Goal: Task Accomplishment & Management: Manage account settings

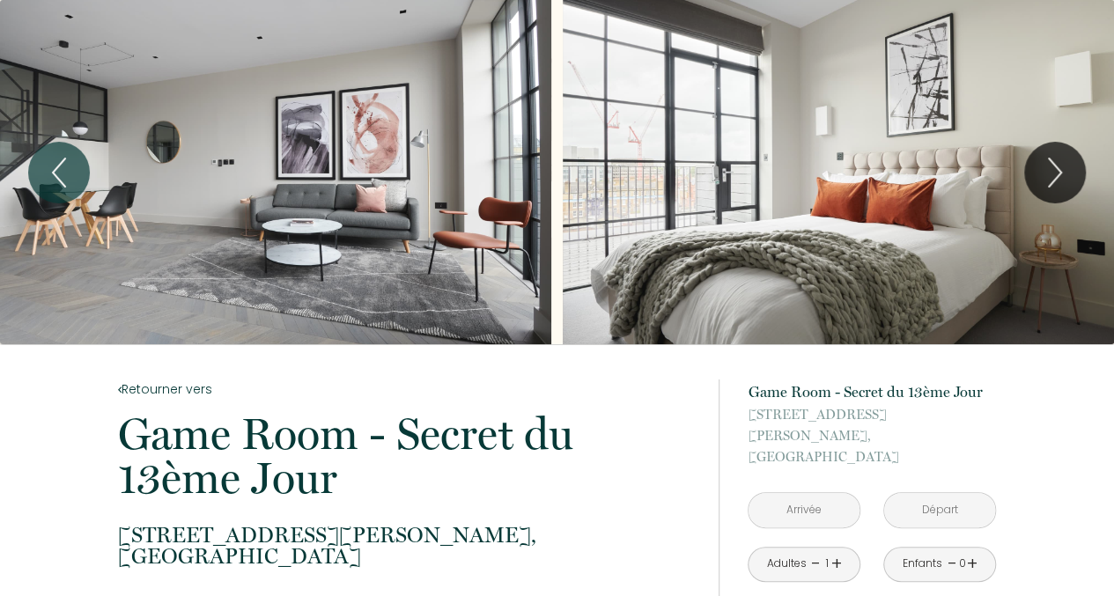
click at [976, 411] on span "[STREET_ADDRESS][PERSON_NAME]," at bounding box center [872, 425] width 248 height 42
click at [1039, 163] on icon "Next" at bounding box center [1055, 172] width 37 height 53
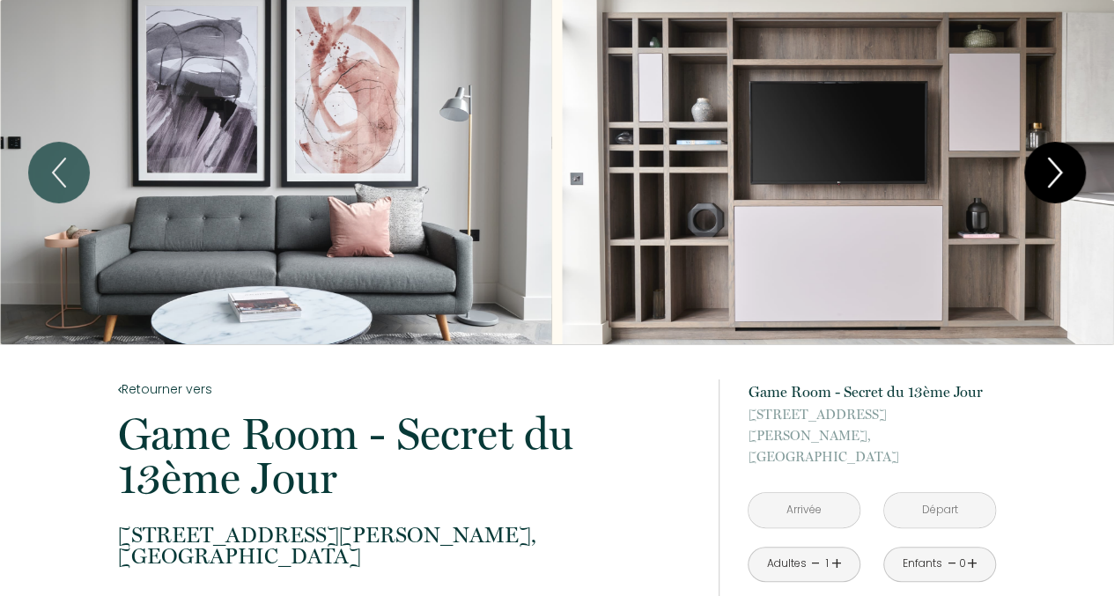
click at [1039, 163] on icon "Next" at bounding box center [1055, 172] width 37 height 53
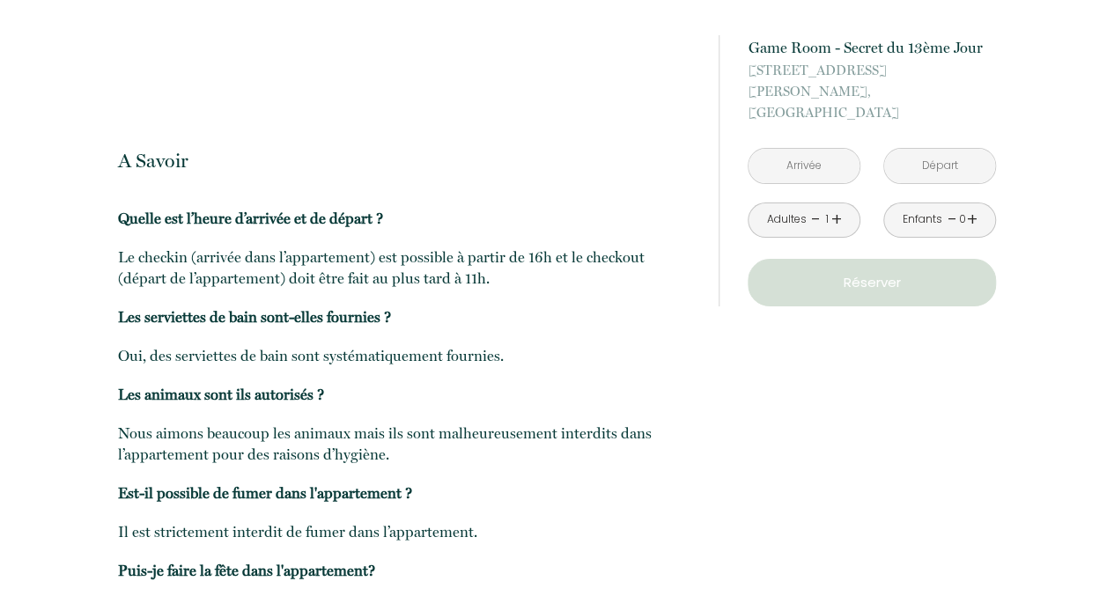
scroll to position [3436, 0]
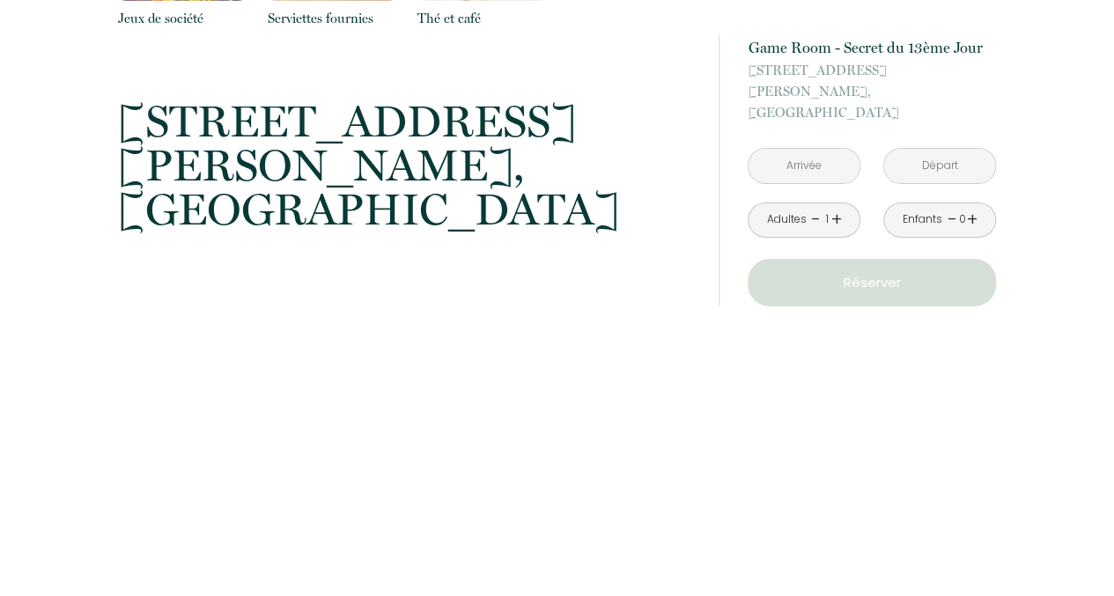
scroll to position [2921, 0]
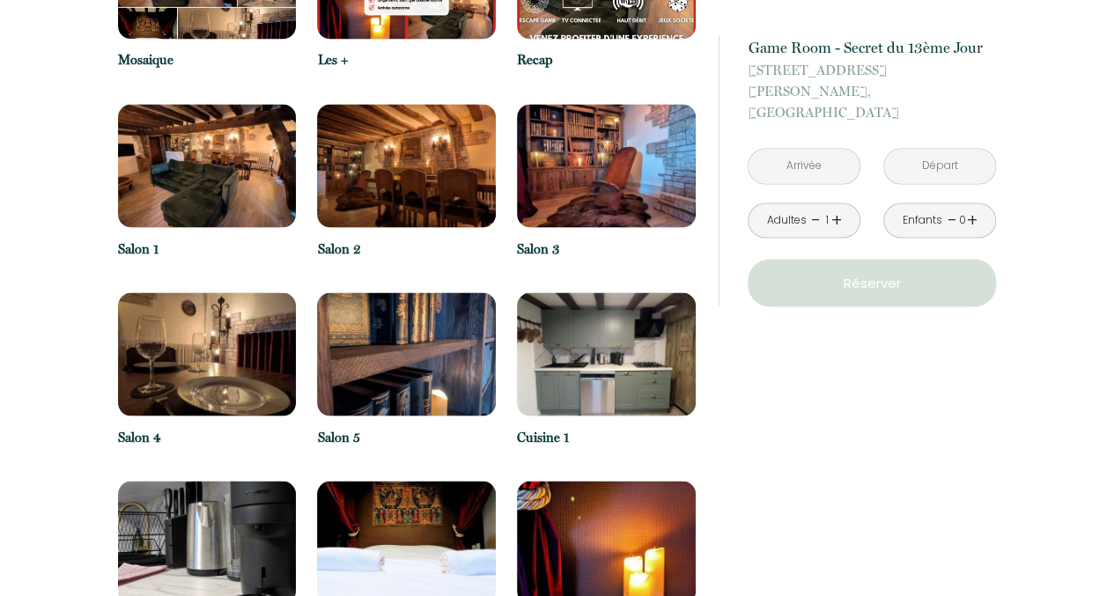
scroll to position [1498, 0]
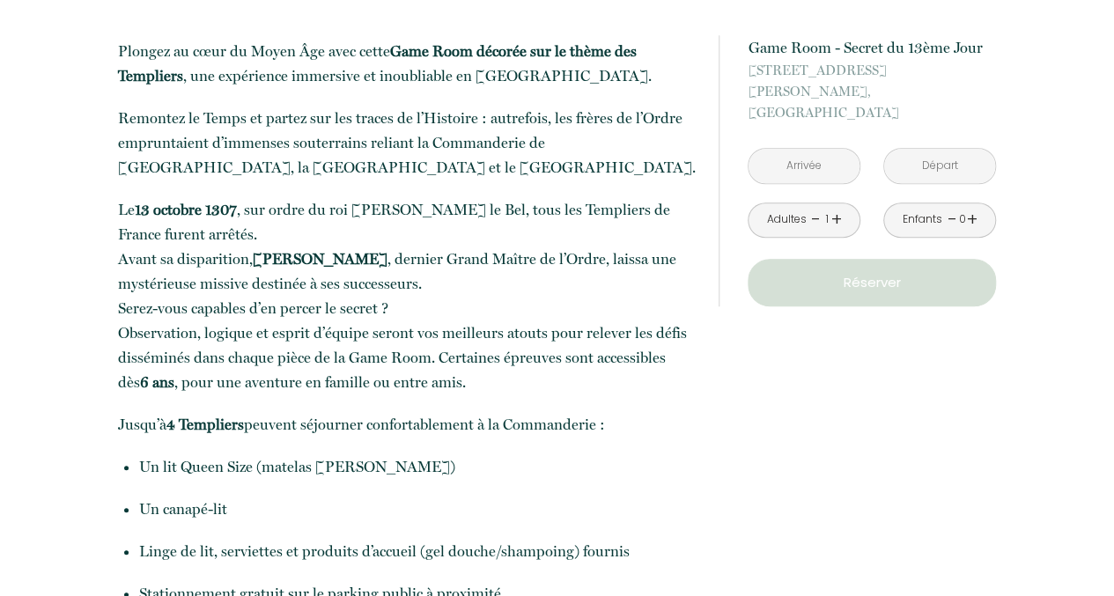
scroll to position [0, 0]
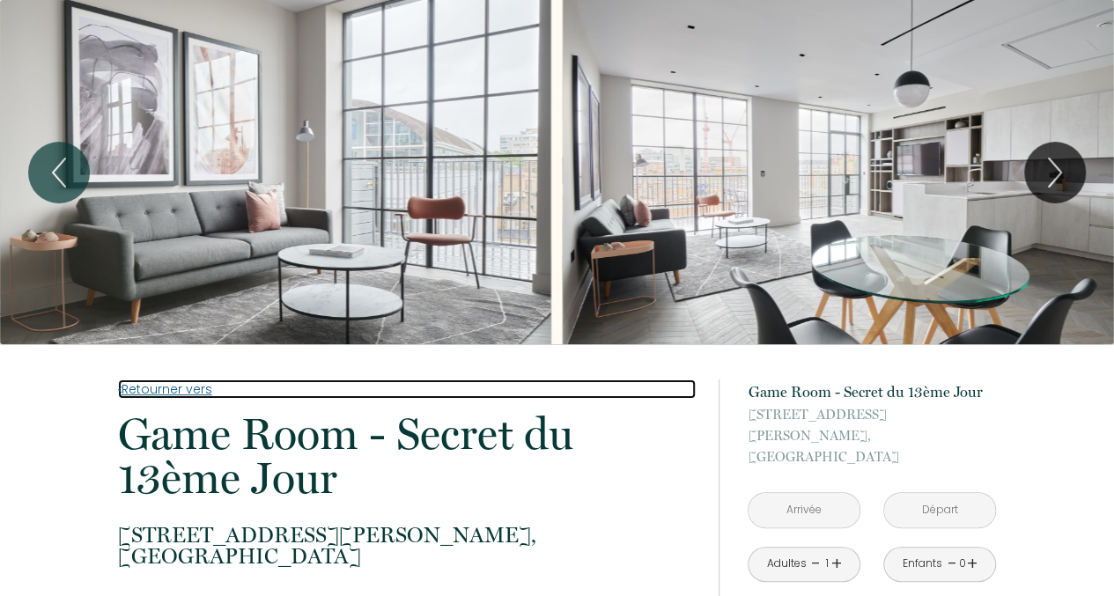
click at [178, 394] on link "Retourner vers" at bounding box center [407, 389] width 578 height 19
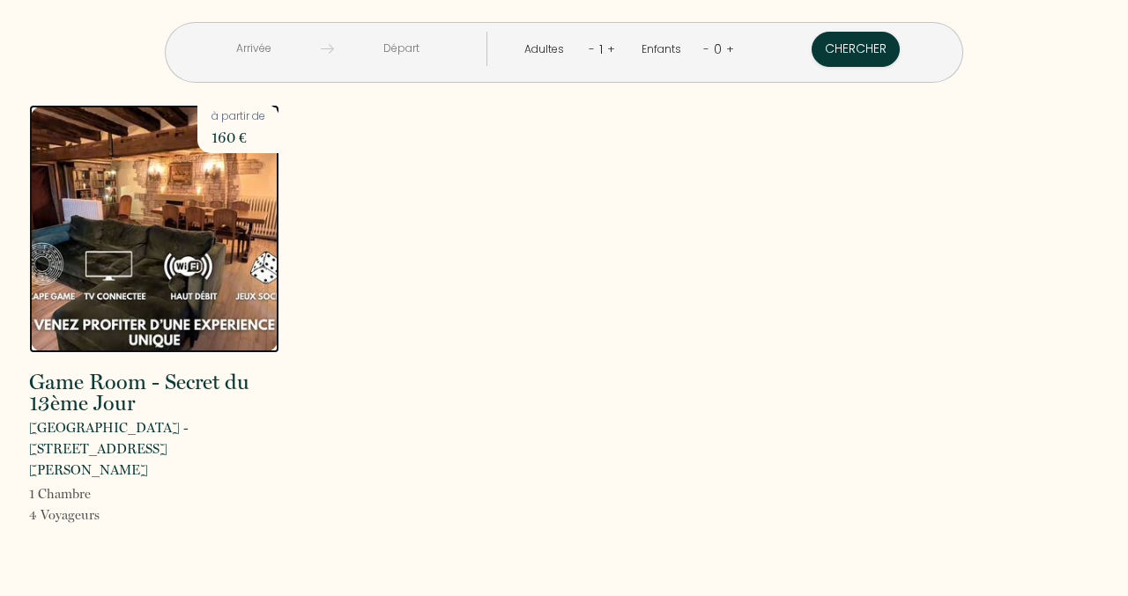
click at [150, 214] on img at bounding box center [154, 229] width 250 height 248
click at [968, 307] on div "Game Room - Secret du 13ème Jour Châteauneuf-en-Thymerais - 50 Rue Jean Moulin …" at bounding box center [564, 327] width 1092 height 444
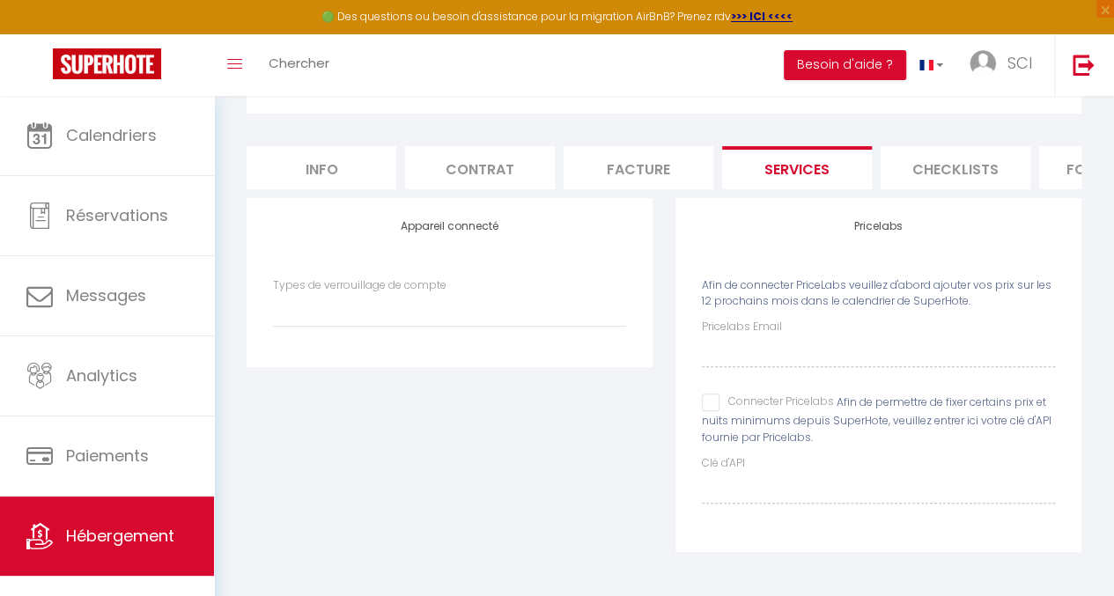
scroll to position [0, 262]
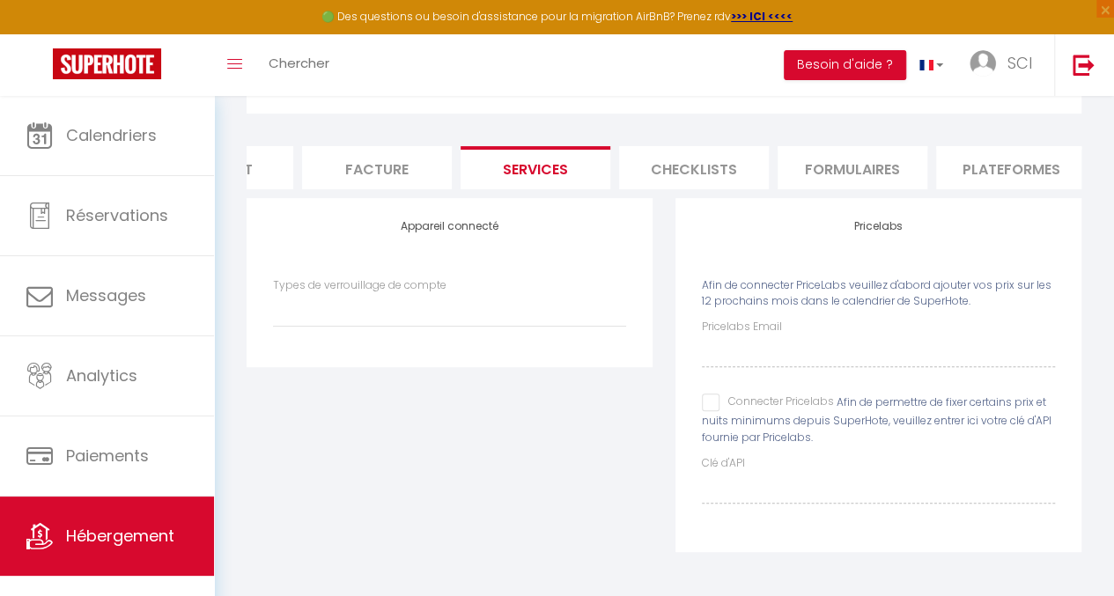
click at [985, 152] on li "Plateformes" at bounding box center [1011, 167] width 150 height 43
select select
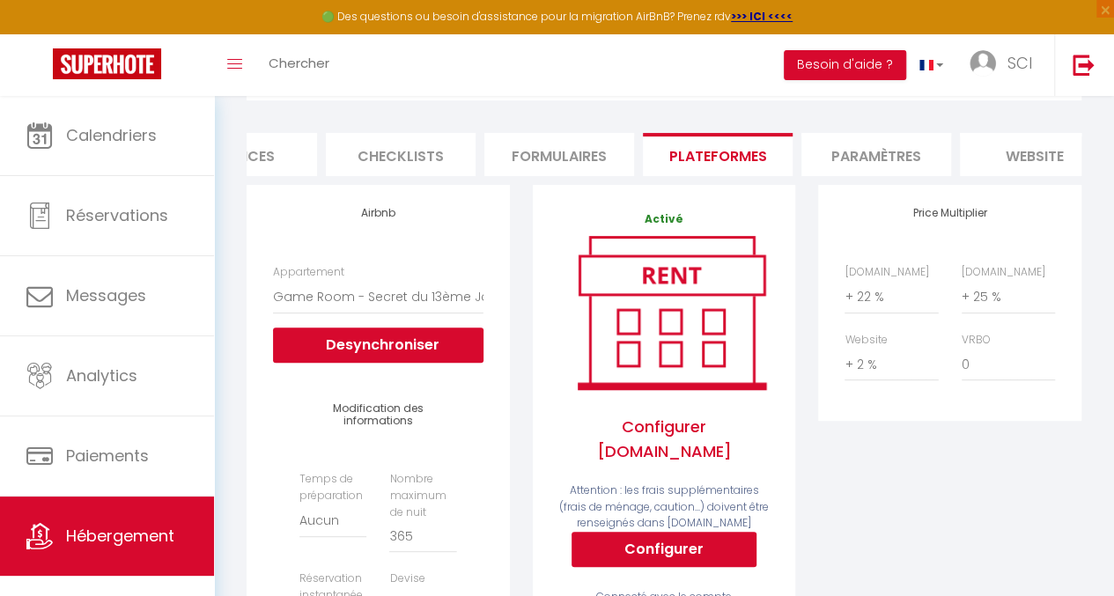
scroll to position [0, 751]
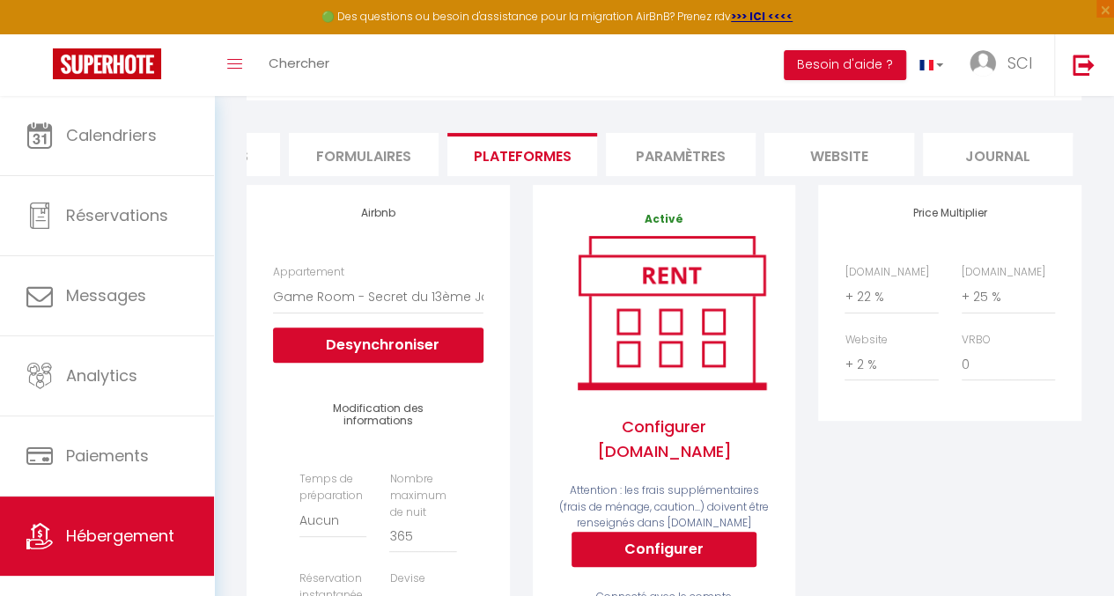
click at [847, 161] on li "website" at bounding box center [840, 154] width 150 height 43
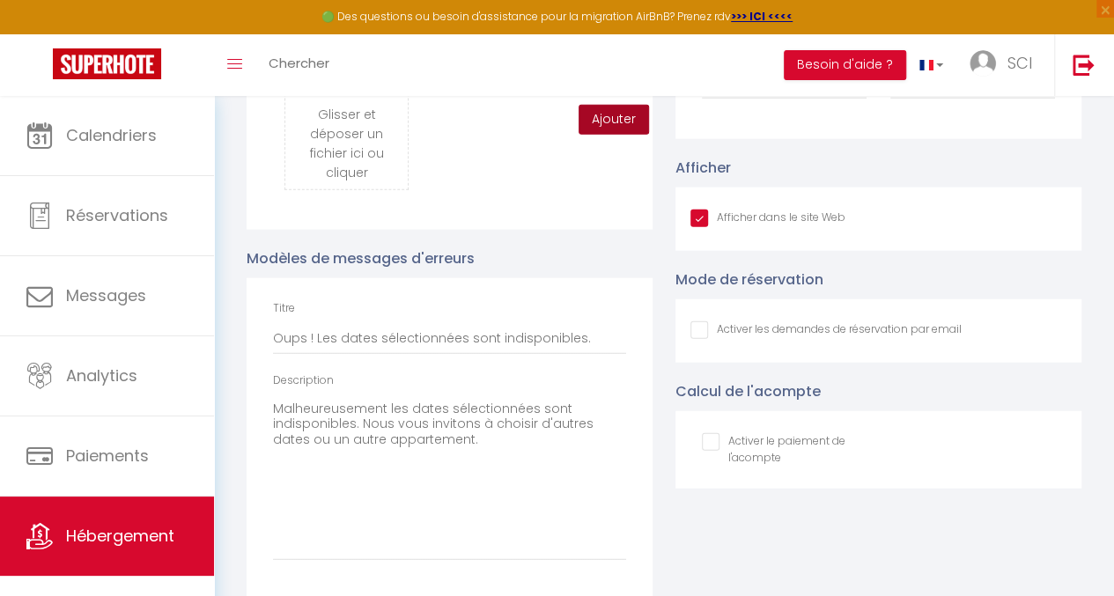
scroll to position [2160, 0]
drag, startPoint x: 449, startPoint y: 454, endPoint x: 257, endPoint y: 457, distance: 192.1
click at [257, 457] on div "Titre Oups ! Les dates sélectionnées sont indisponibles. Description Malheureus…" at bounding box center [450, 438] width 406 height 322
type textarea "Malheureusement les dates sélectionnées sont indisponibles. Nous vous invitons …"
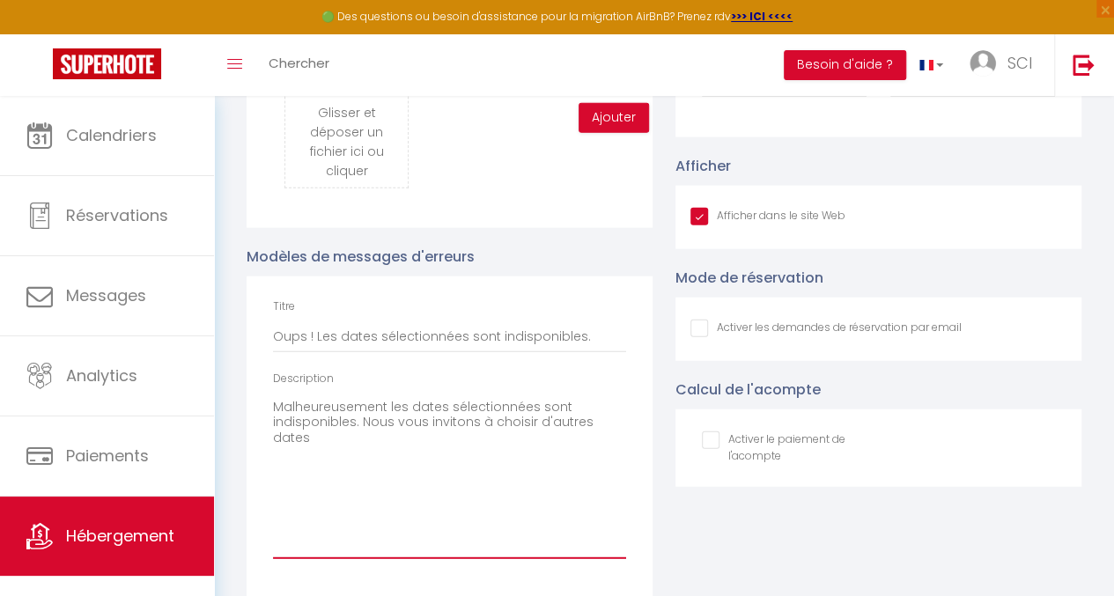
checkbox input "true"
checkbox input "false"
type textarea "Malheureusement les dates sélectionnées sont indisponibles. Nous vous invitons …"
checkbox input "true"
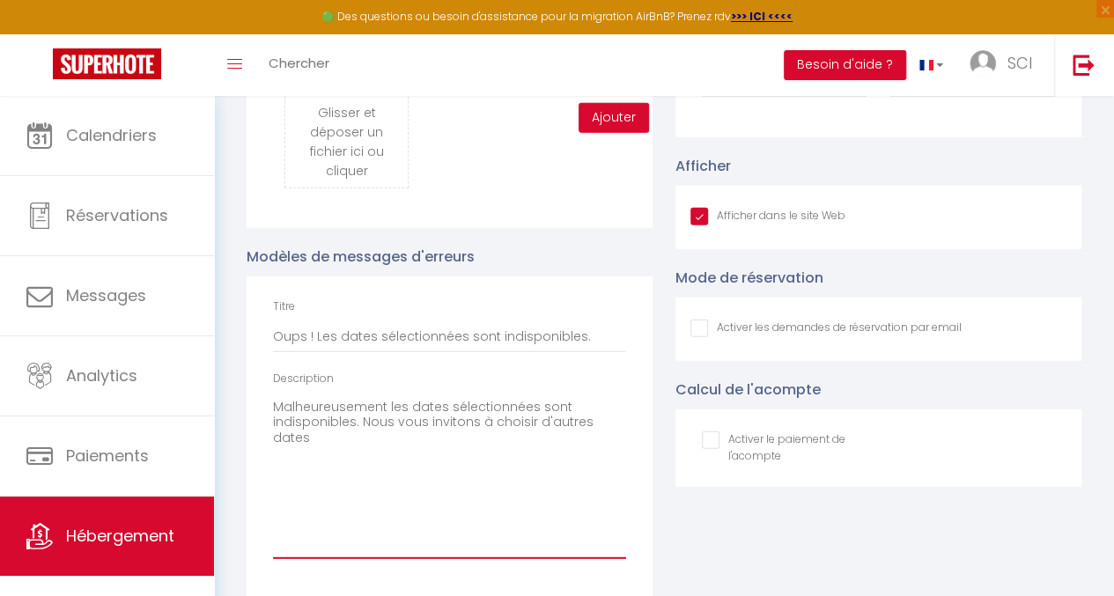
checkbox input "false"
type textarea "Malheureusement les dates sélectionnées sont indisponibles. Nous vous invitons …"
checkbox input "true"
checkbox input "false"
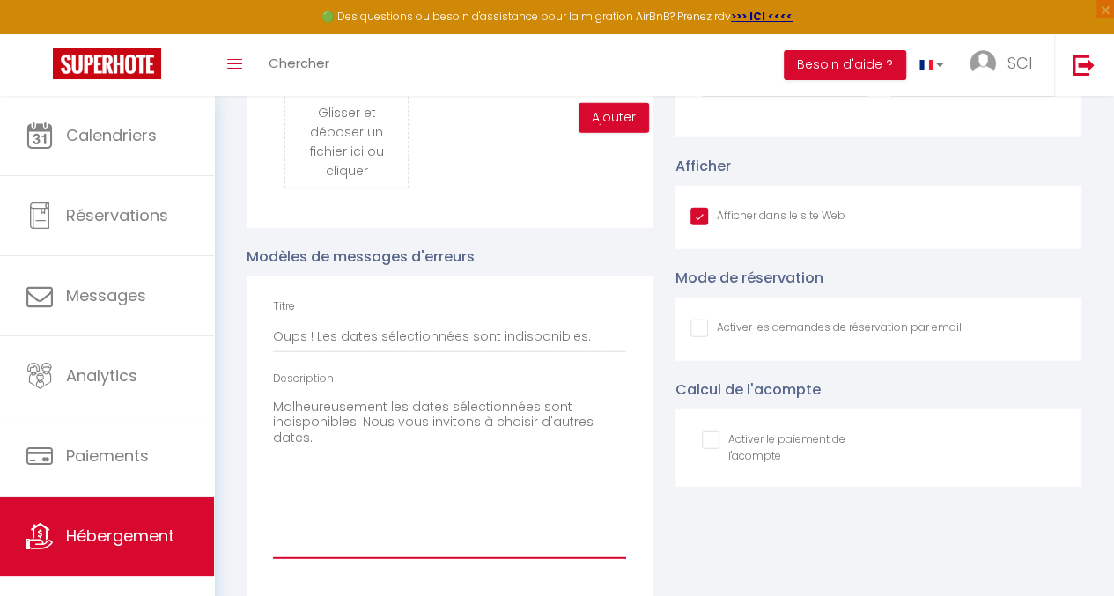
checkbox input "false"
click at [504, 507] on textarea "Malheureusement les dates sélectionnées sont indisponibles. Nous vous invitons …" at bounding box center [449, 477] width 353 height 166
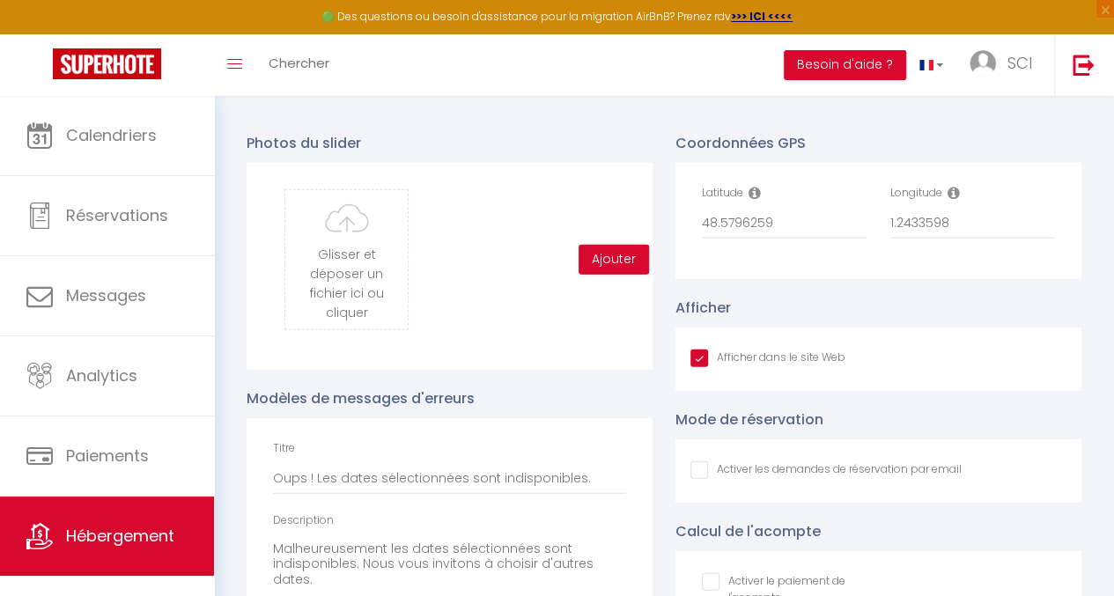
scroll to position [1984, 0]
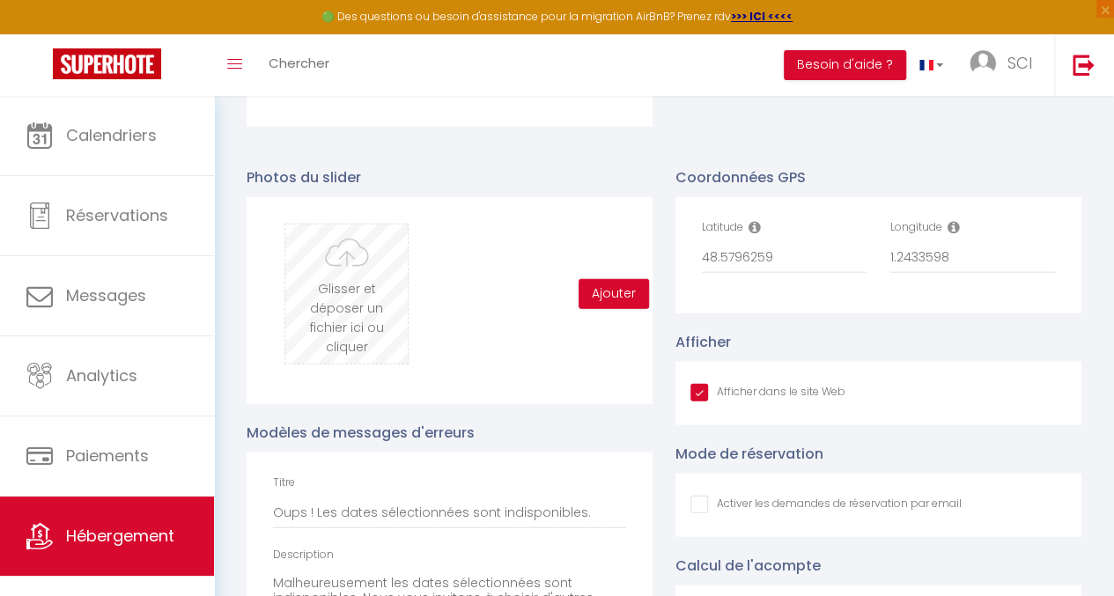
type textarea "Malheureusement les dates sélectionnées sont indisponibles. Nous vous invitons …"
click at [328, 315] on input "file" at bounding box center [346, 294] width 122 height 139
type input "C:\fakepath\Annonce - MOSAIQUE.jpg"
checkbox input "true"
checkbox input "false"
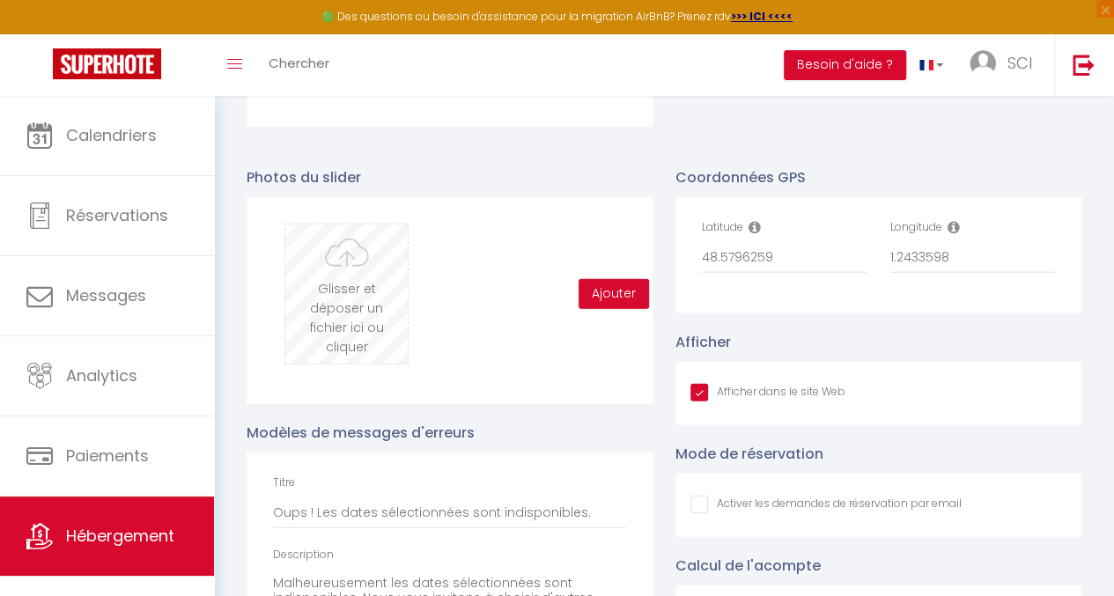
checkbox input "false"
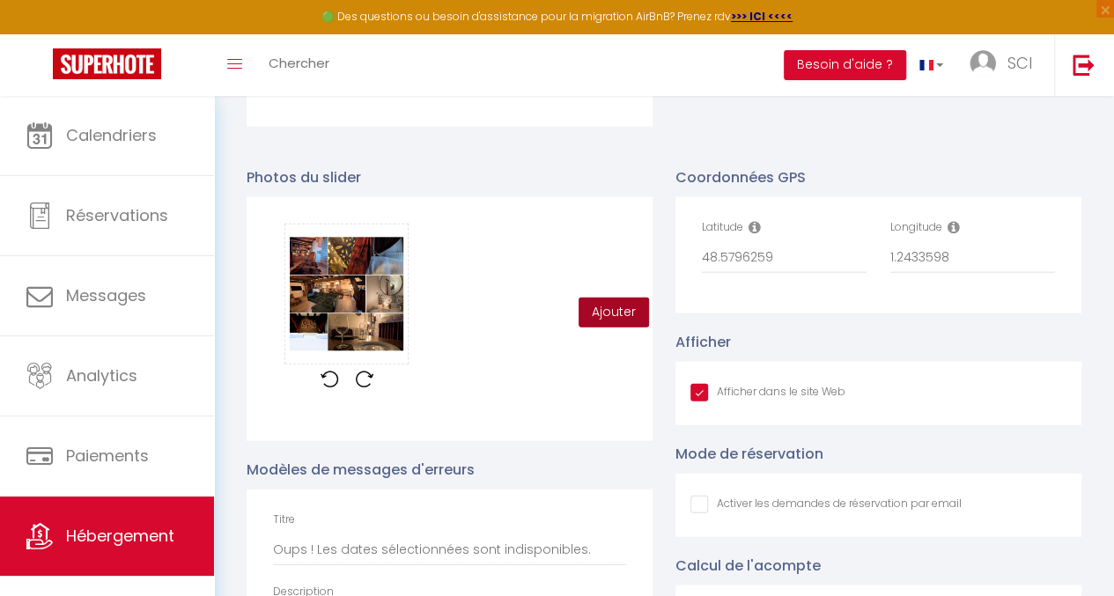
click at [622, 328] on button "Ajouter" at bounding box center [614, 313] width 70 height 30
checkbox input "true"
checkbox input "false"
checkbox input "true"
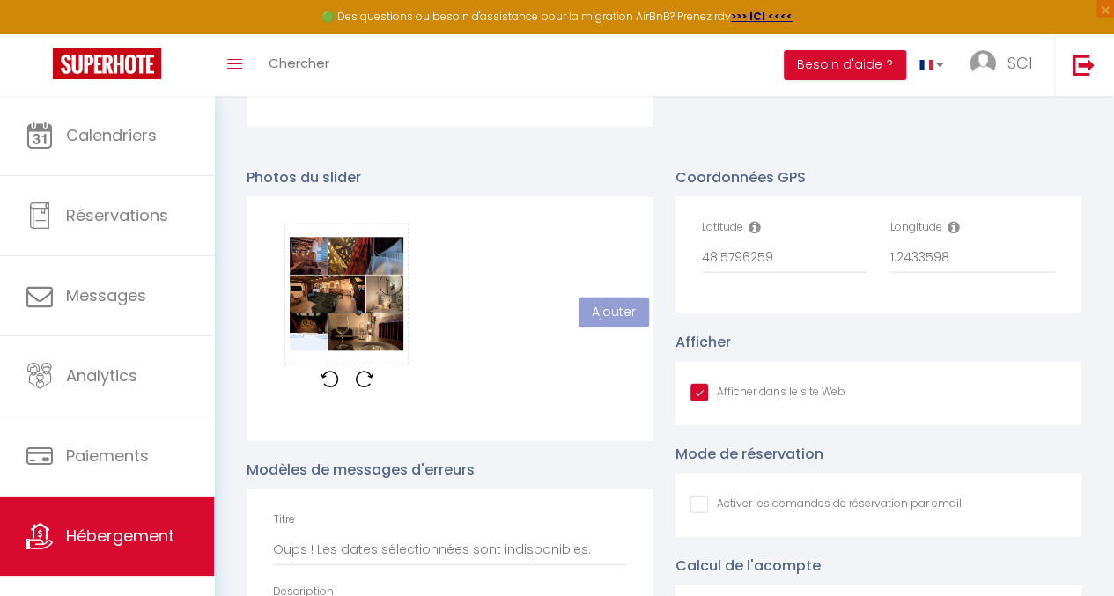
checkbox input "false"
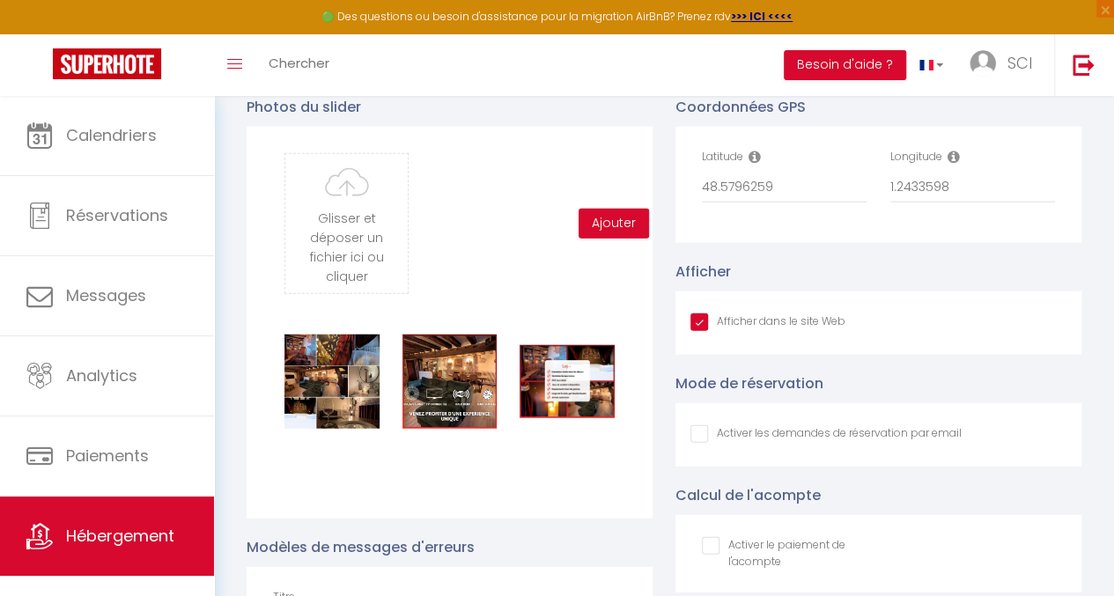
scroll to position [2072, 0]
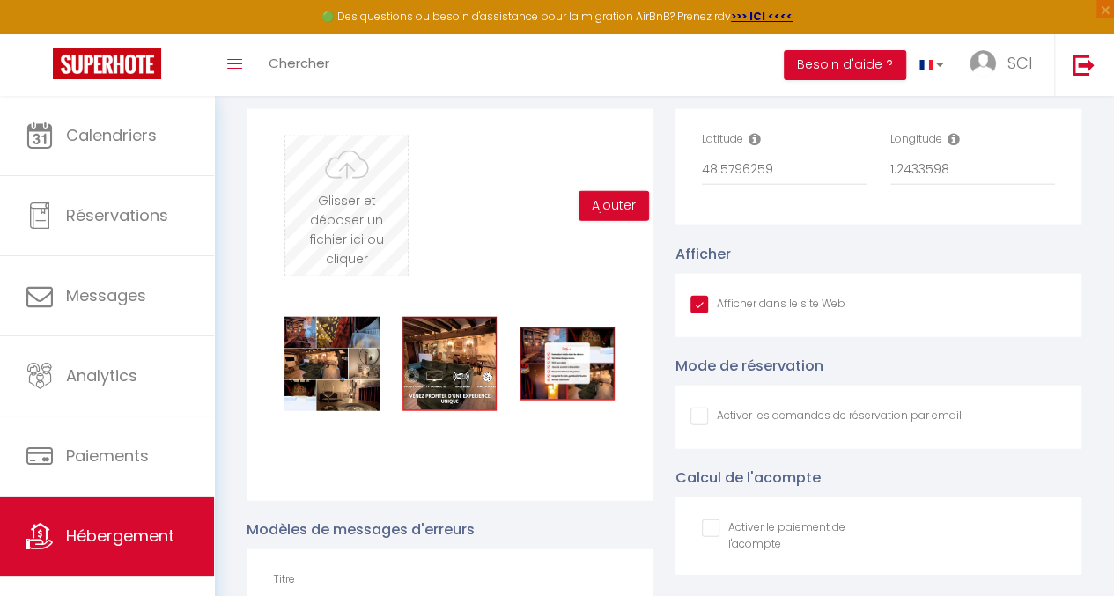
click at [374, 230] on input "file" at bounding box center [346, 206] width 122 height 139
type input "C:\fakepath\chambre 1.jpg"
checkbox input "true"
checkbox input "false"
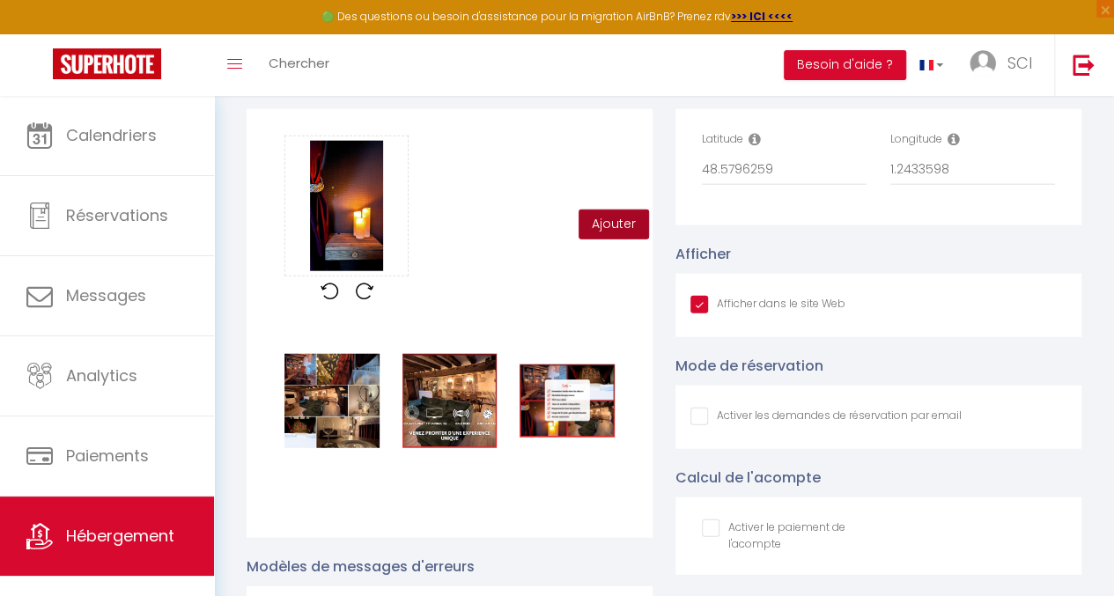
click at [624, 235] on button "Ajouter" at bounding box center [614, 225] width 70 height 30
checkbox input "true"
checkbox input "false"
checkbox input "true"
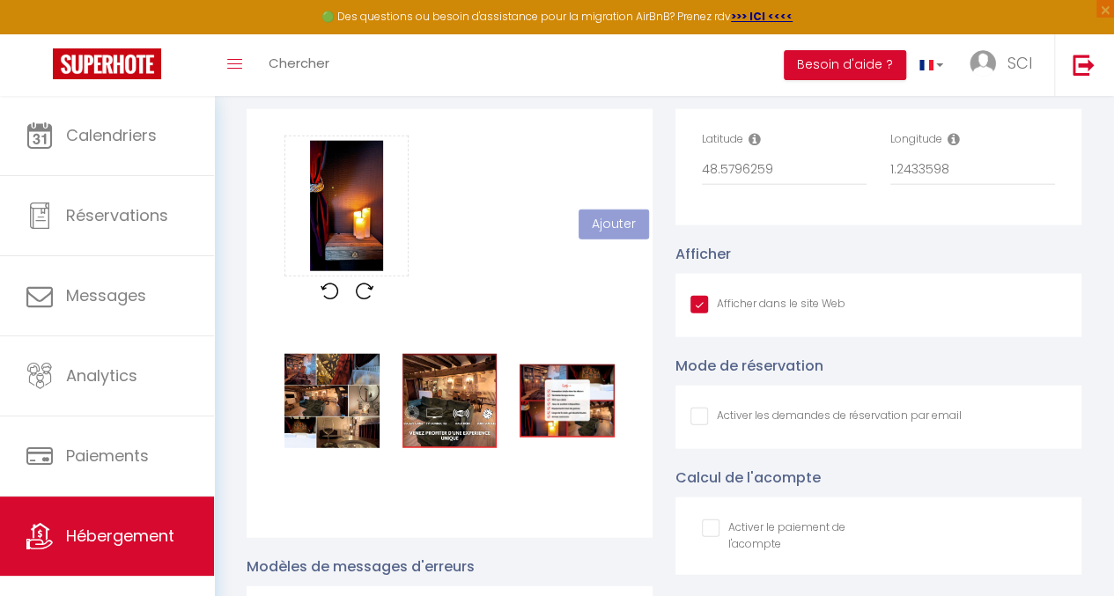
checkbox input "false"
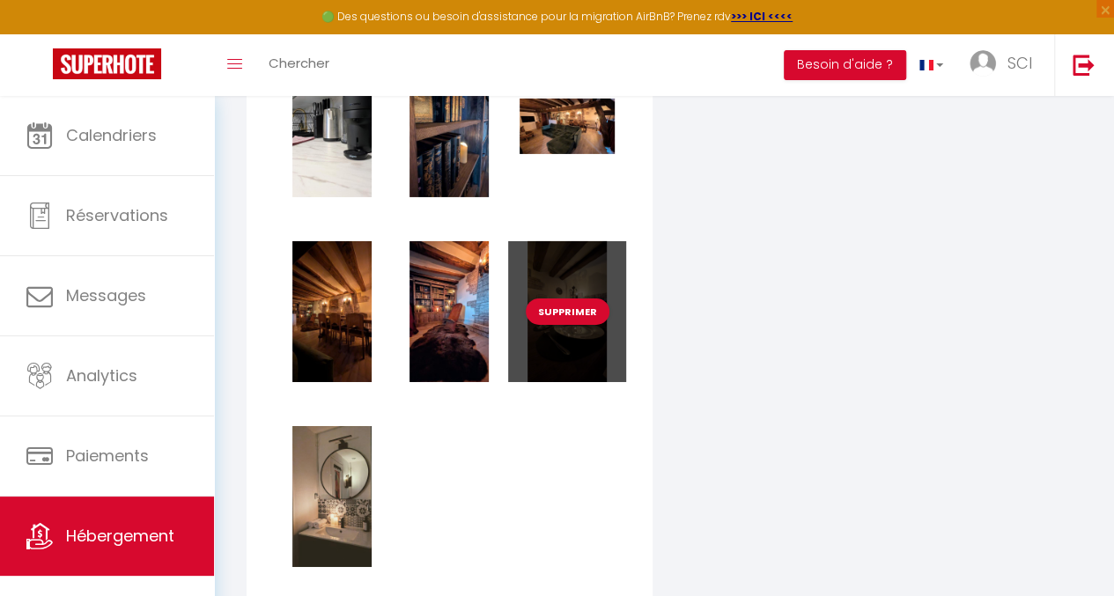
scroll to position [2777, 0]
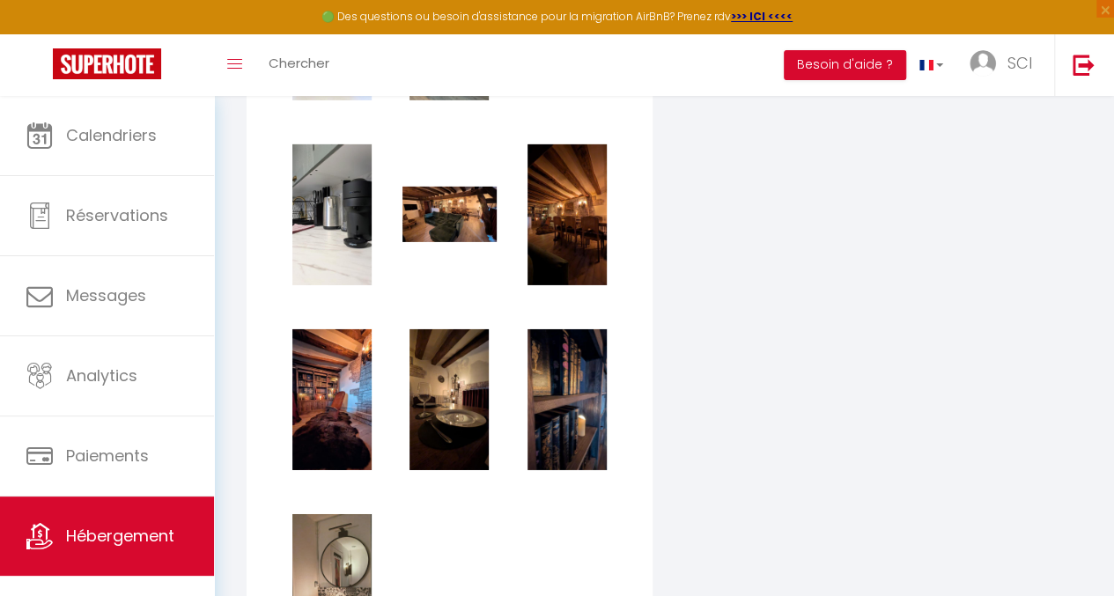
checkbox input "true"
checkbox input "false"
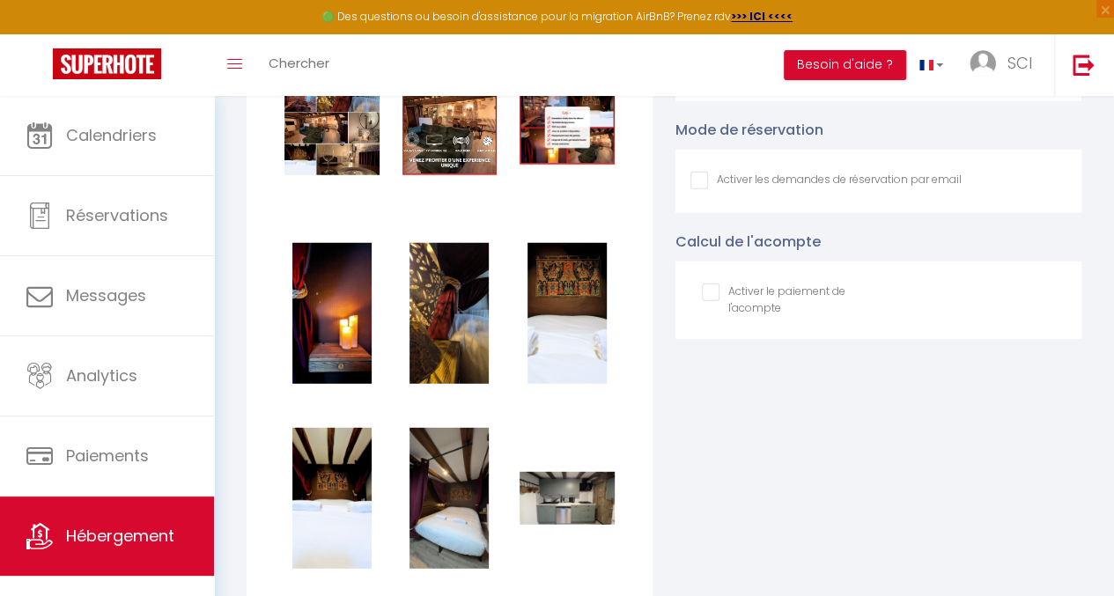
scroll to position [2336, 0]
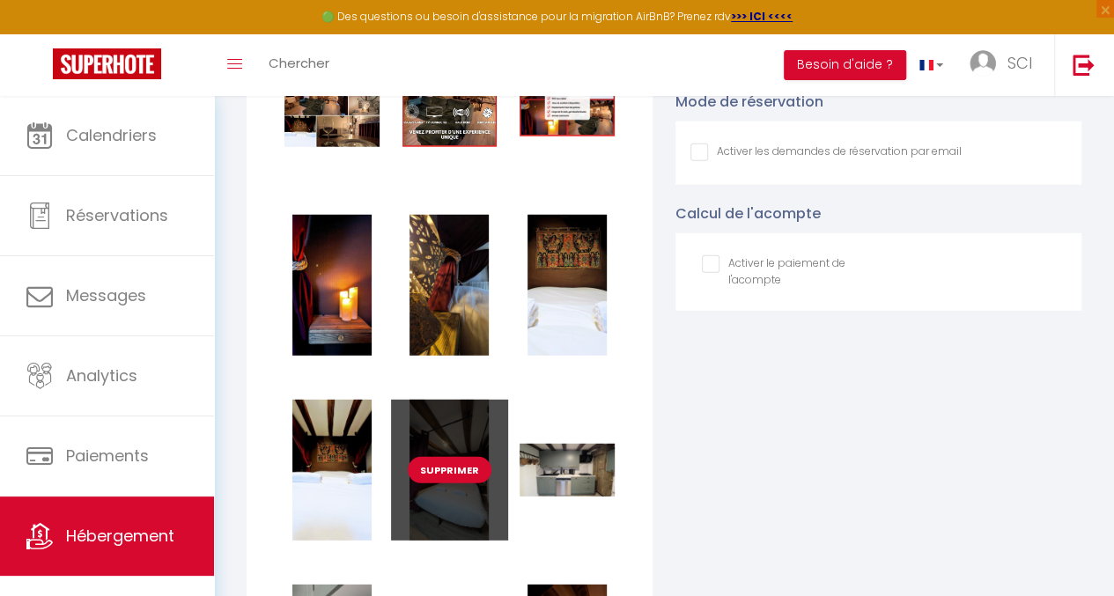
click at [446, 480] on button "Supprimer" at bounding box center [450, 470] width 84 height 26
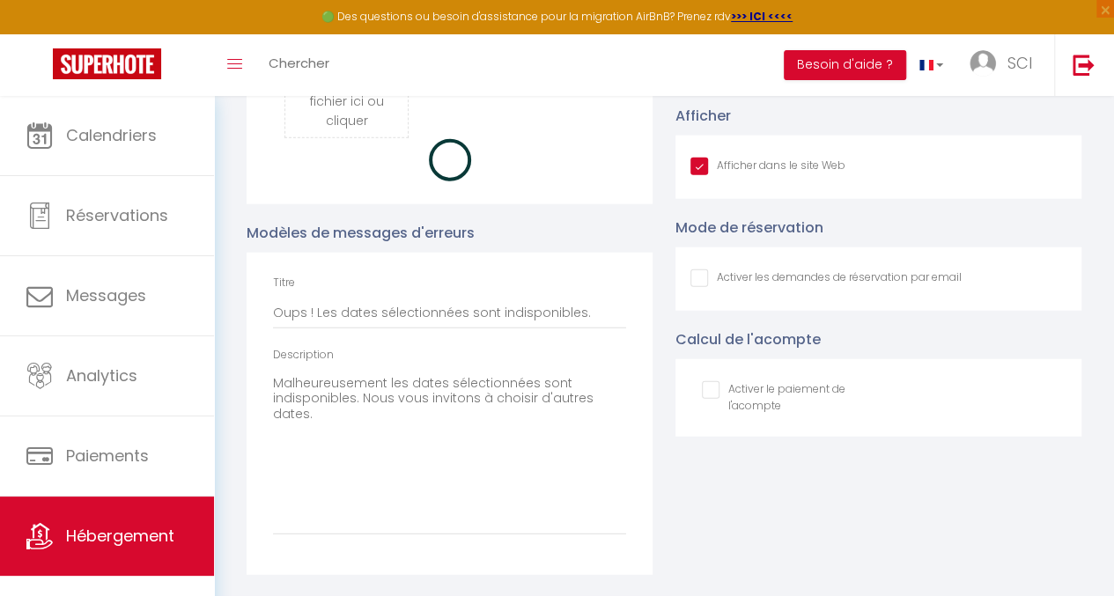
checkbox input "true"
checkbox input "false"
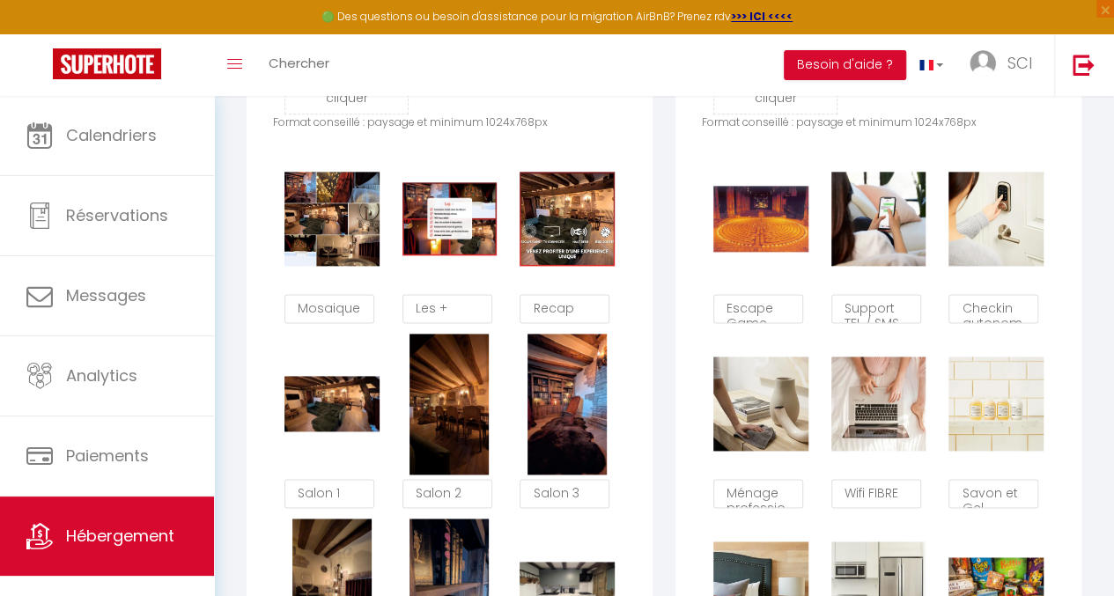
scroll to position [839, 0]
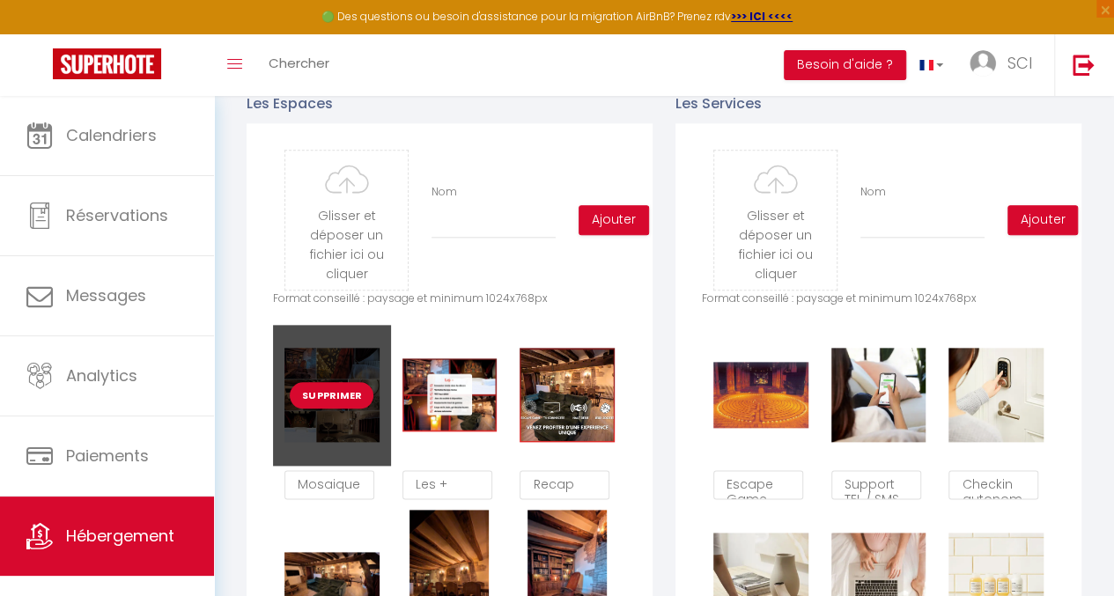
click at [329, 405] on button "Supprimer" at bounding box center [332, 395] width 84 height 26
checkbox input "true"
checkbox input "false"
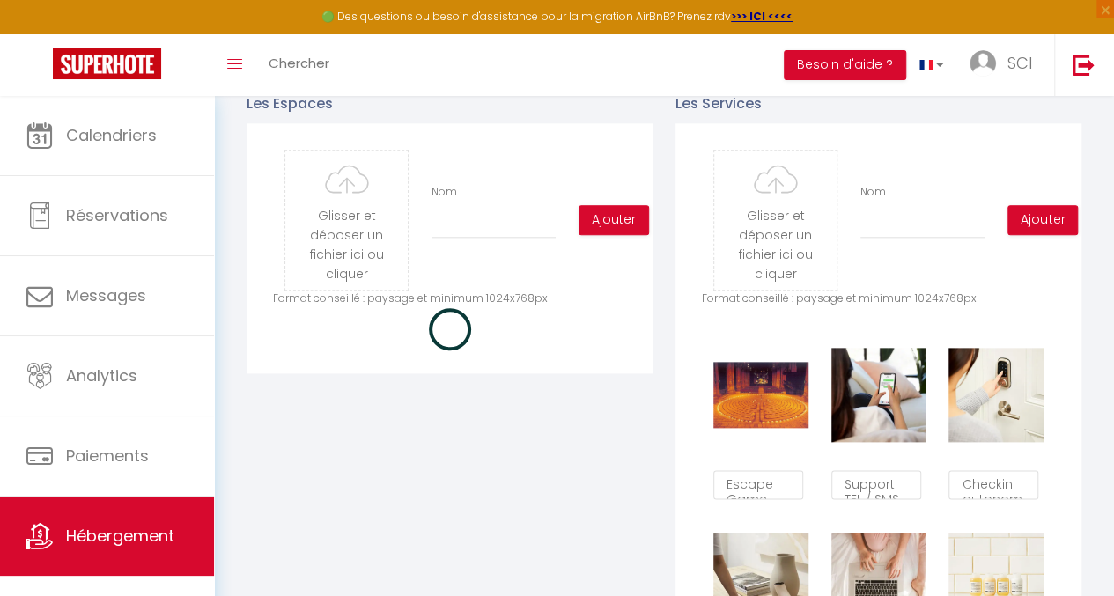
checkbox input "true"
checkbox input "false"
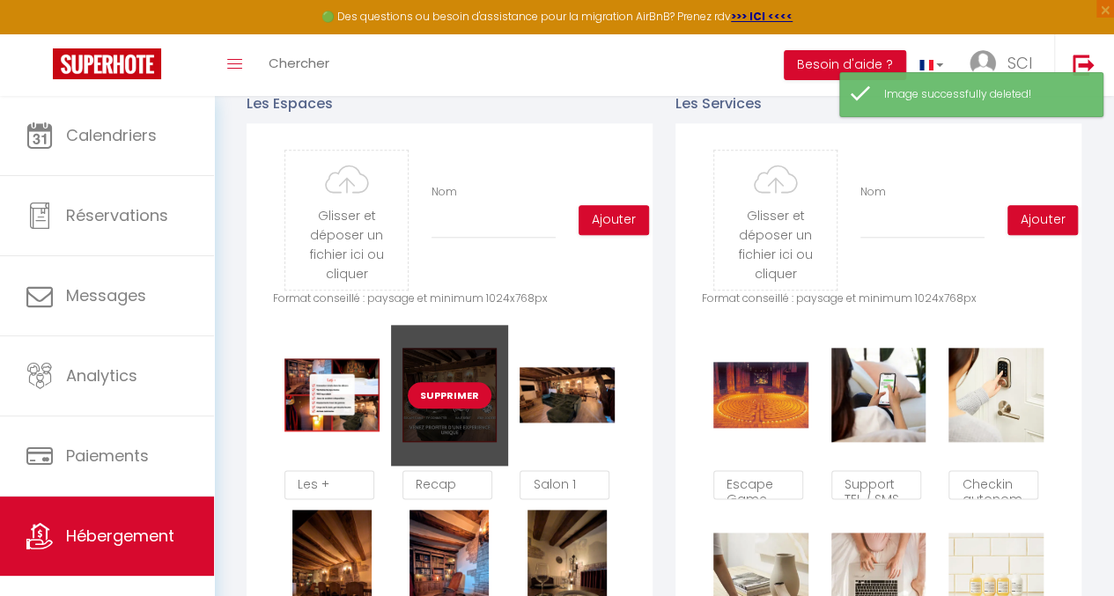
click at [433, 409] on button "Supprimer" at bounding box center [450, 395] width 84 height 26
checkbox input "true"
checkbox input "false"
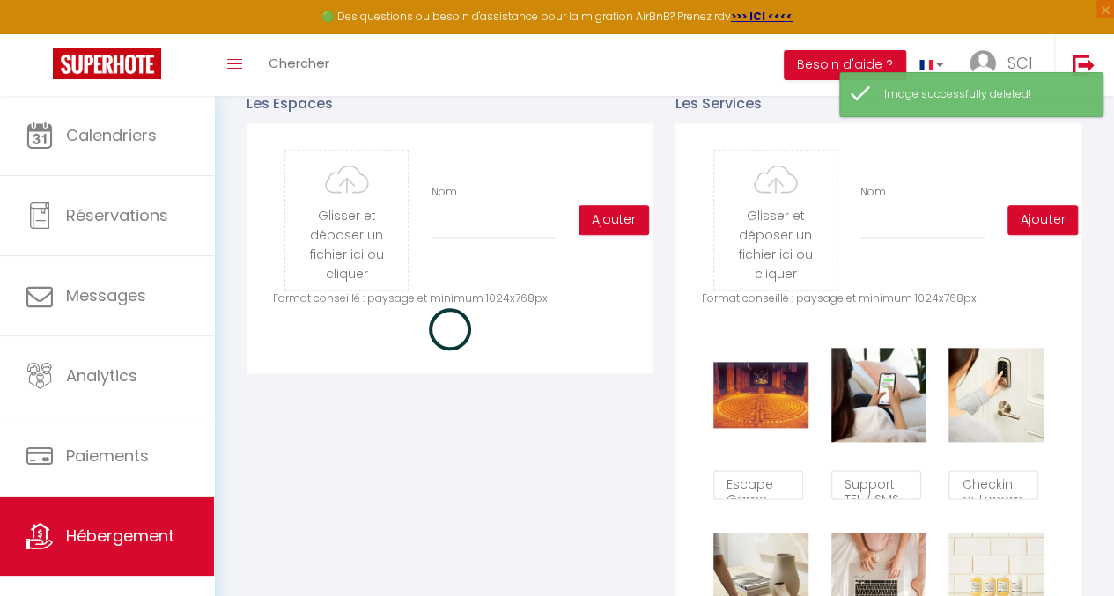
checkbox input "true"
checkbox input "false"
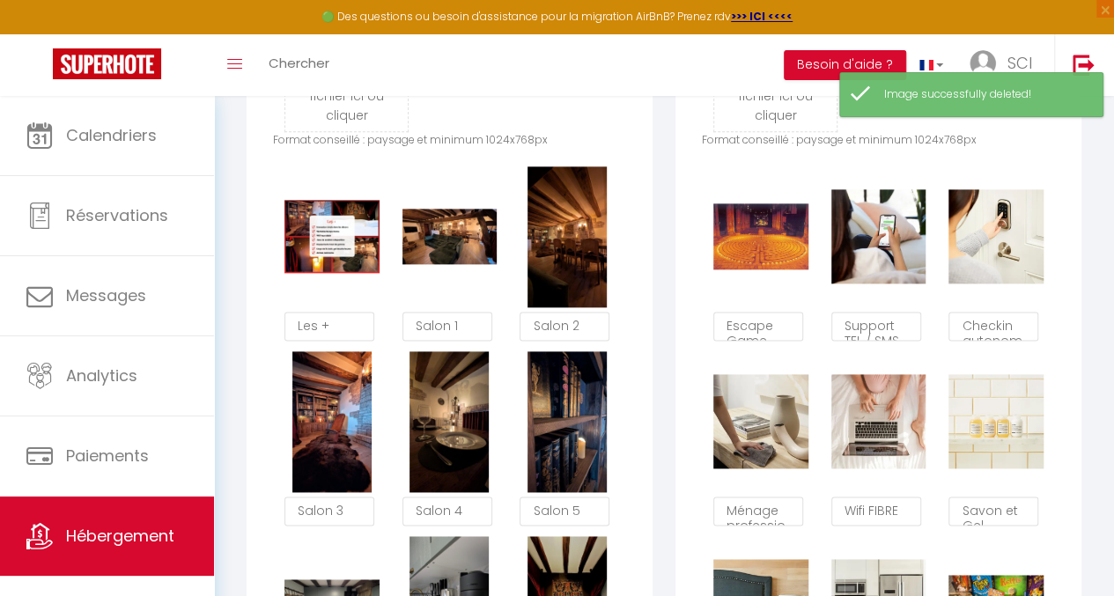
scroll to position [1015, 0]
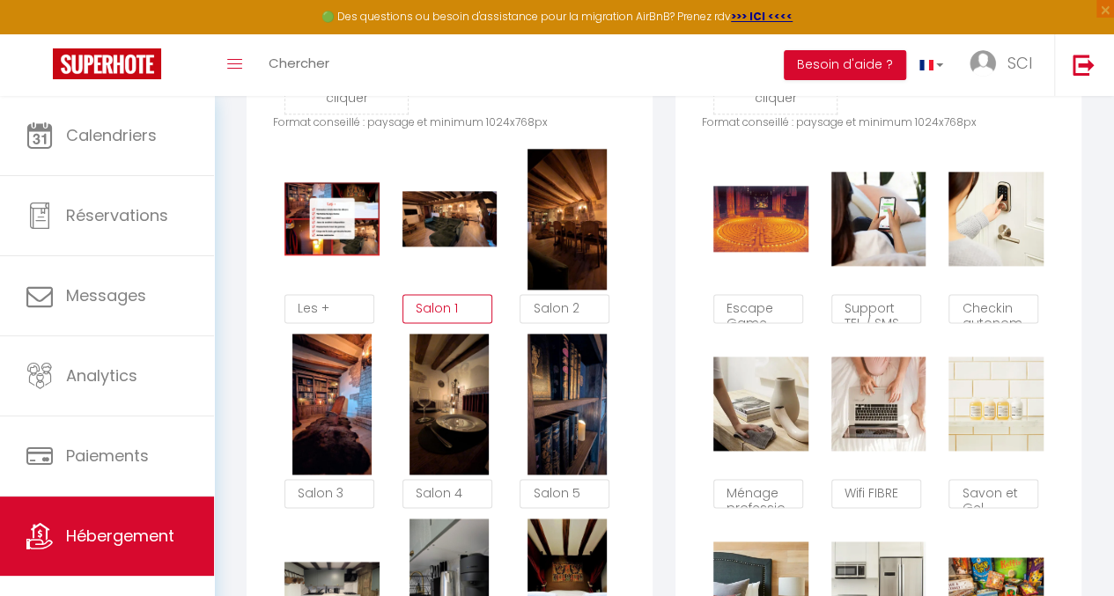
click at [478, 320] on textarea "Salon 1" at bounding box center [448, 309] width 90 height 30
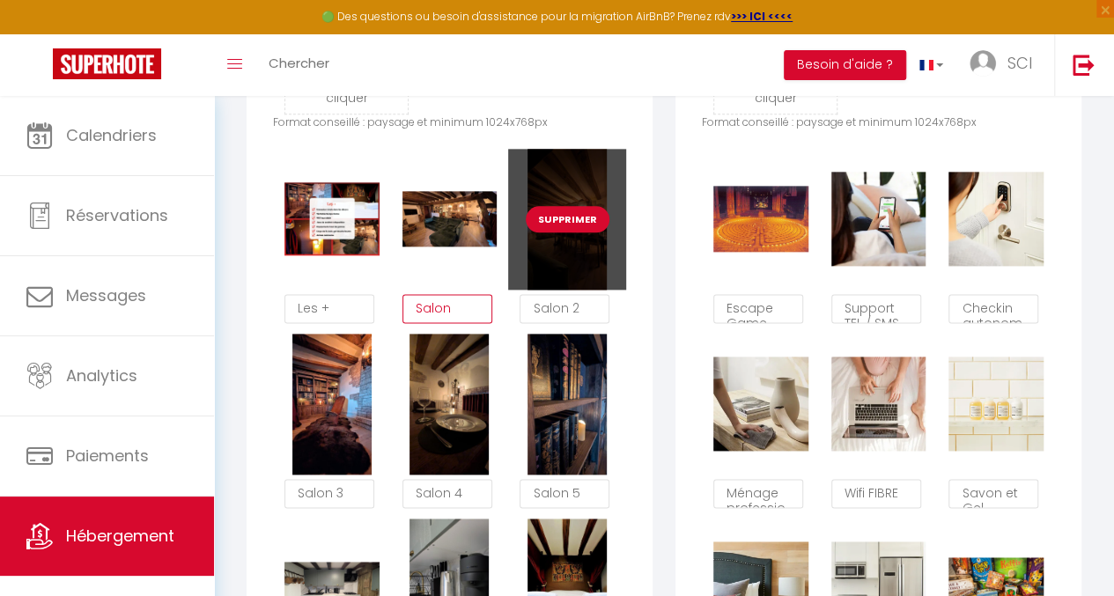
type textarea "Salon"
click at [574, 233] on button "Supprimer" at bounding box center [568, 219] width 84 height 26
checkbox input "true"
checkbox input "false"
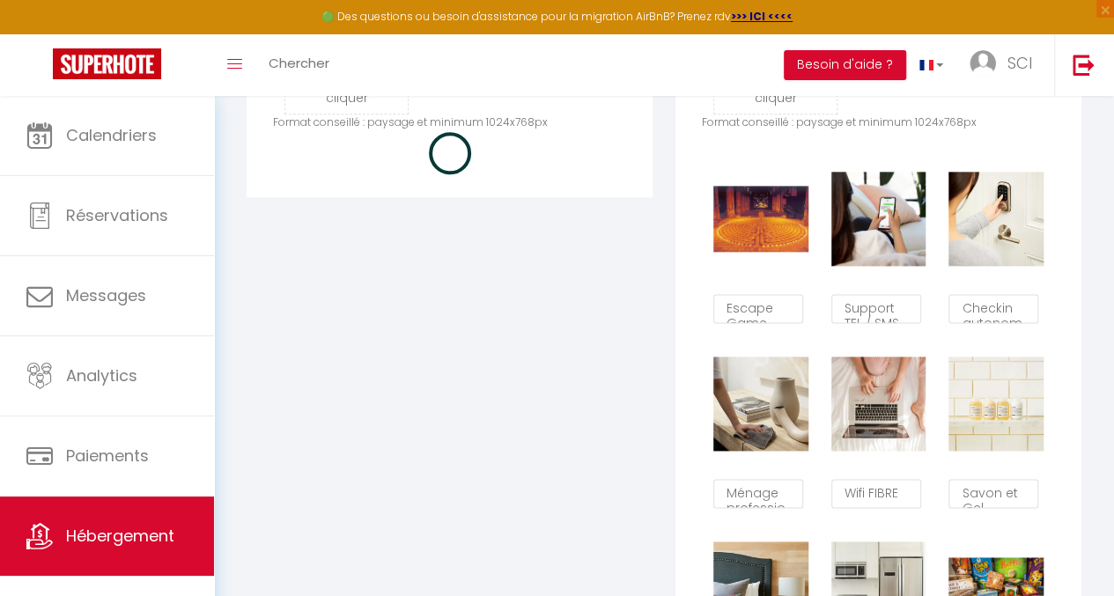
checkbox input "true"
checkbox input "false"
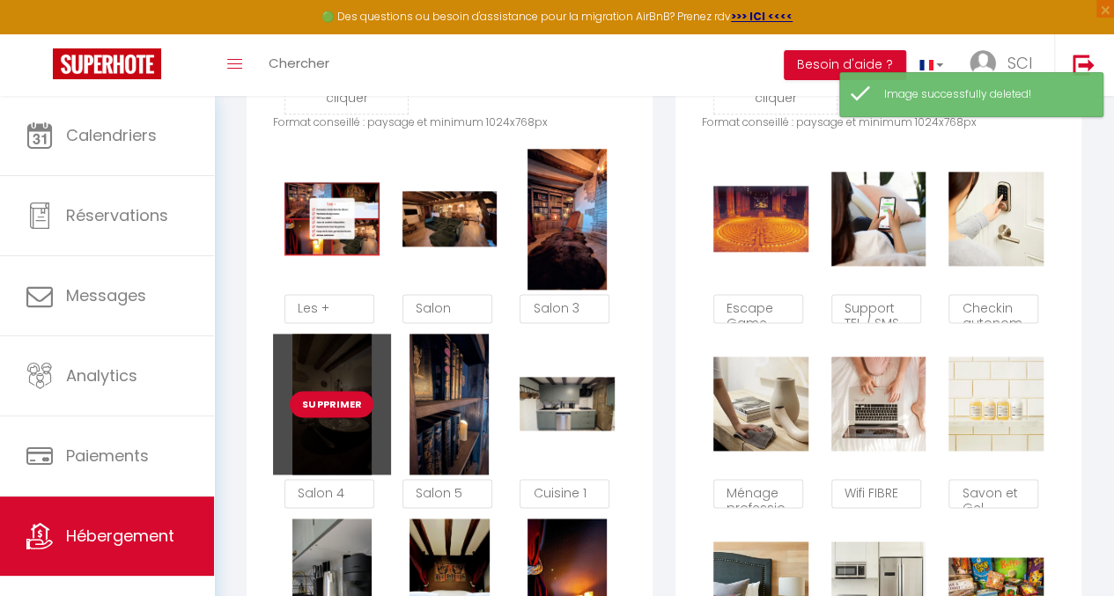
click at [334, 417] on button "Supprimer" at bounding box center [332, 404] width 84 height 26
checkbox input "true"
checkbox input "false"
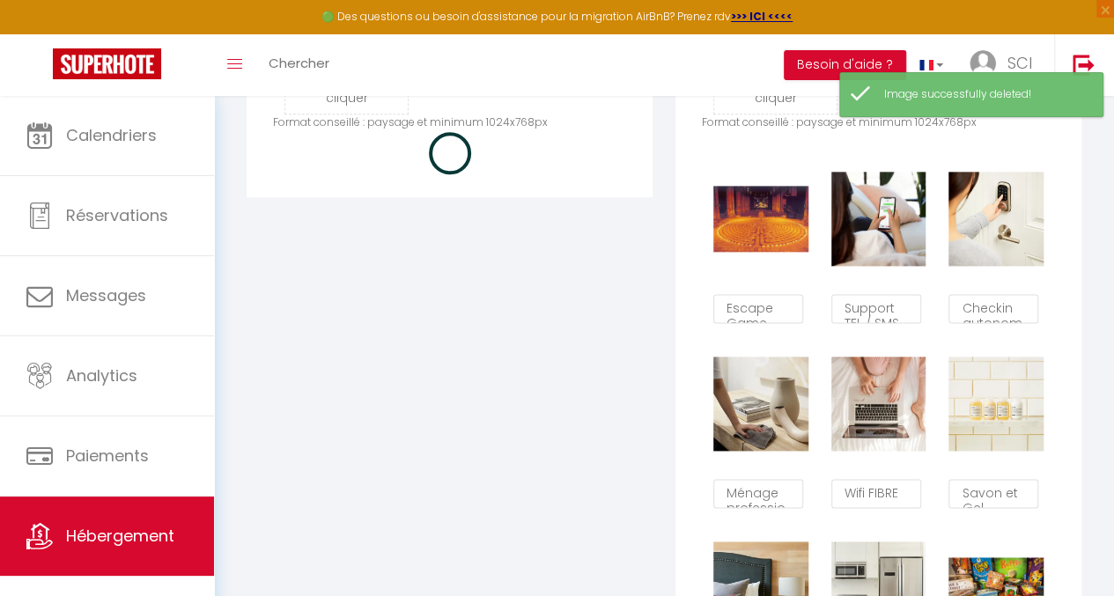
checkbox input "true"
checkbox input "false"
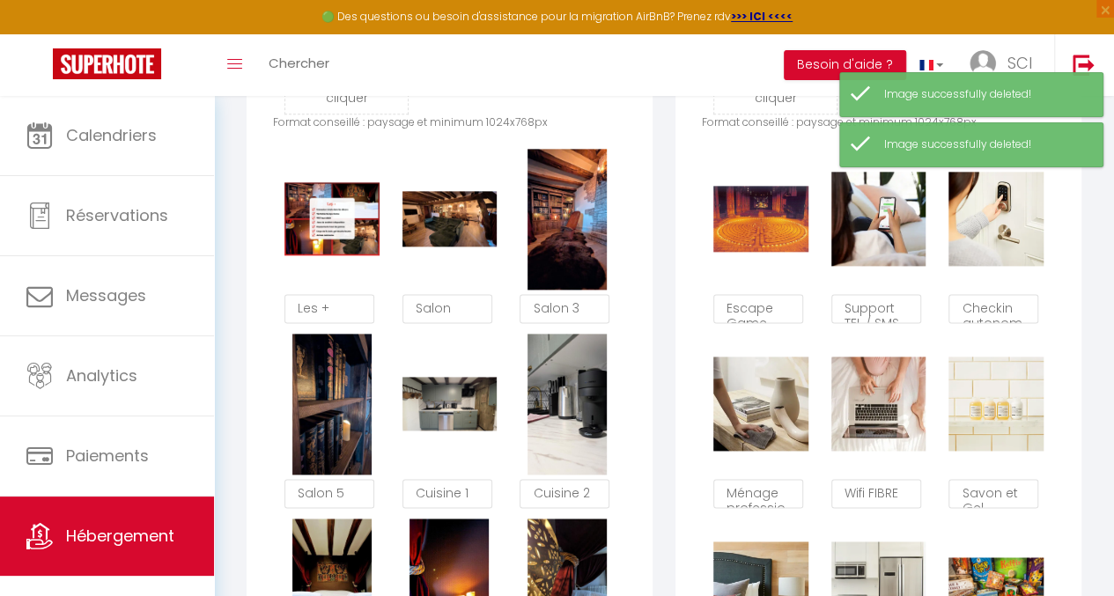
click at [334, 417] on button "Supprimer" at bounding box center [332, 404] width 84 height 26
checkbox input "true"
checkbox input "false"
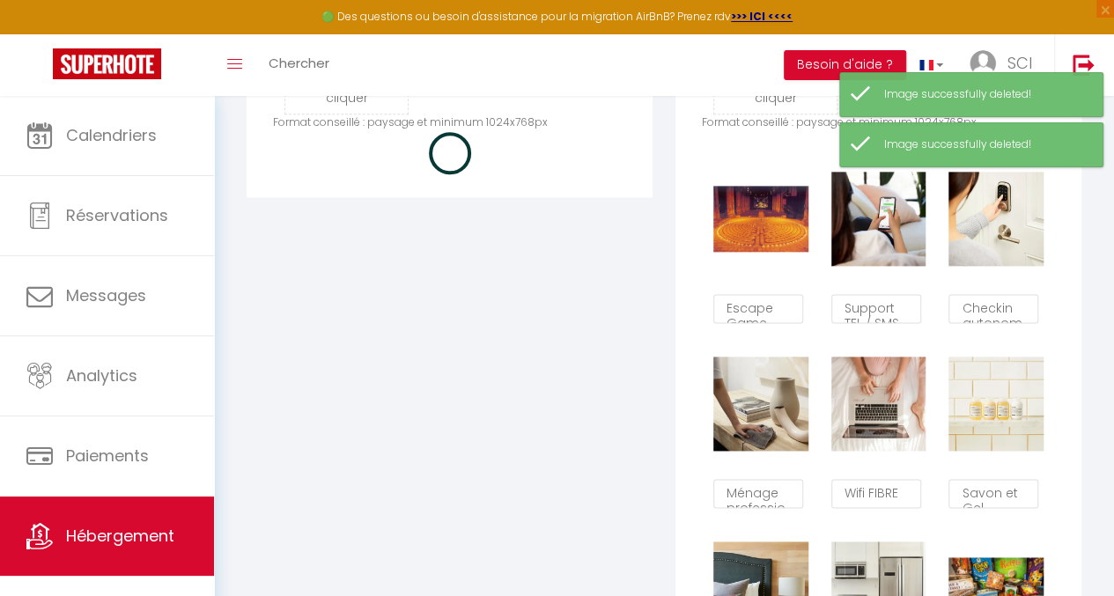
checkbox input "true"
checkbox input "false"
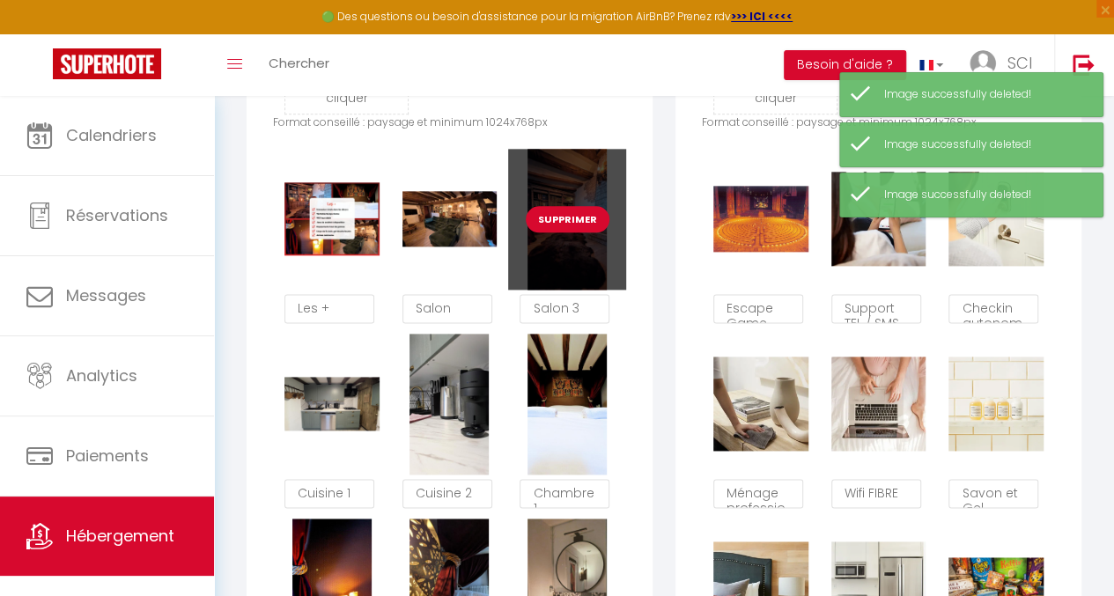
click at [566, 231] on button "Supprimer" at bounding box center [568, 219] width 84 height 26
checkbox input "true"
checkbox input "false"
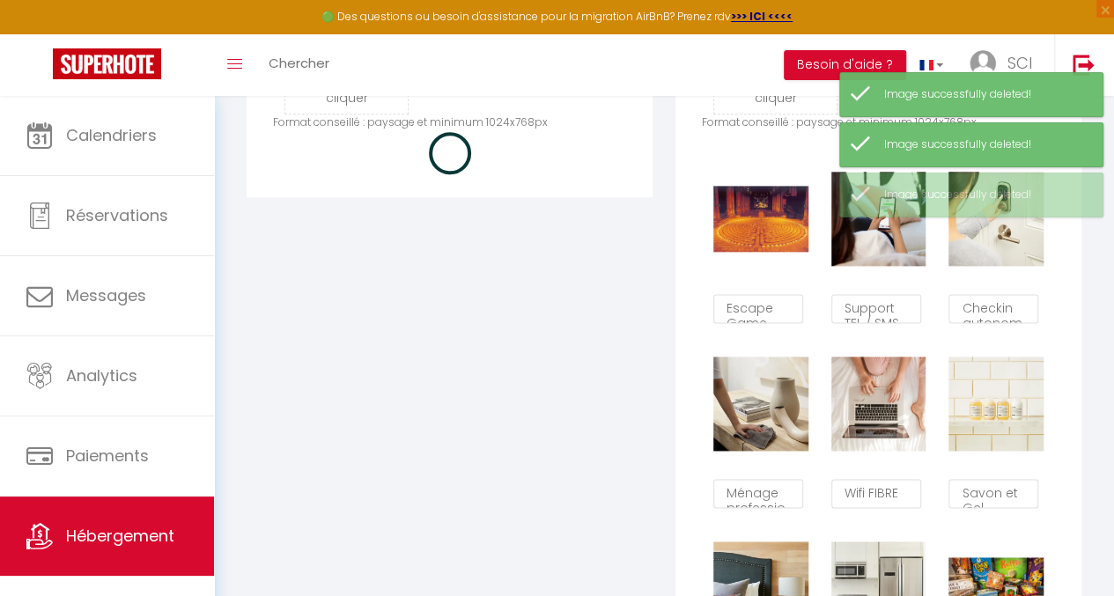
checkbox input "true"
checkbox input "false"
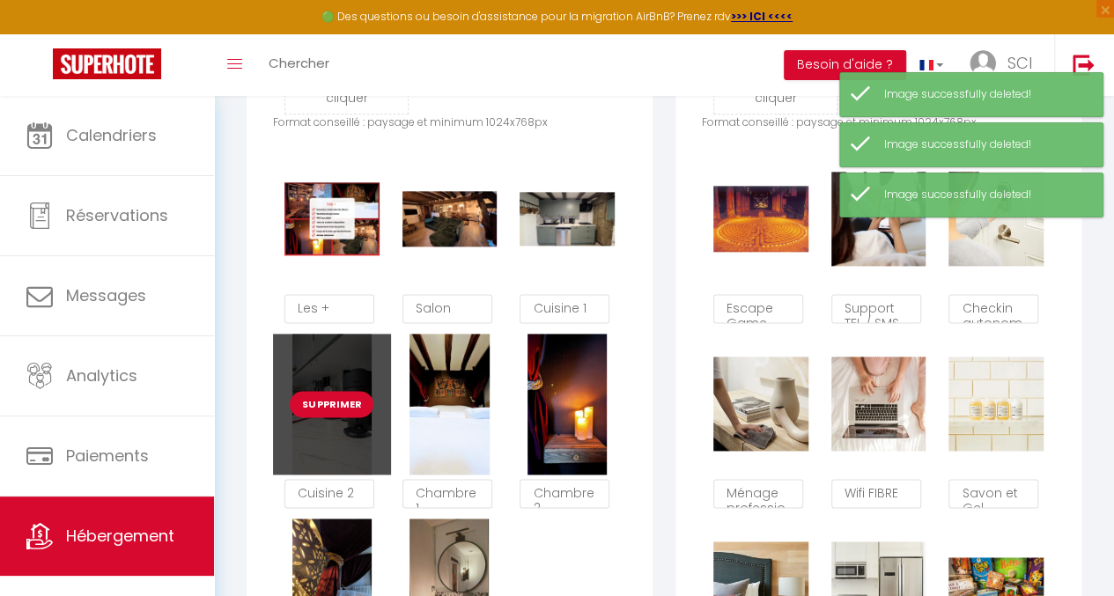
click at [338, 417] on button "Supprimer" at bounding box center [332, 404] width 84 height 26
checkbox input "true"
checkbox input "false"
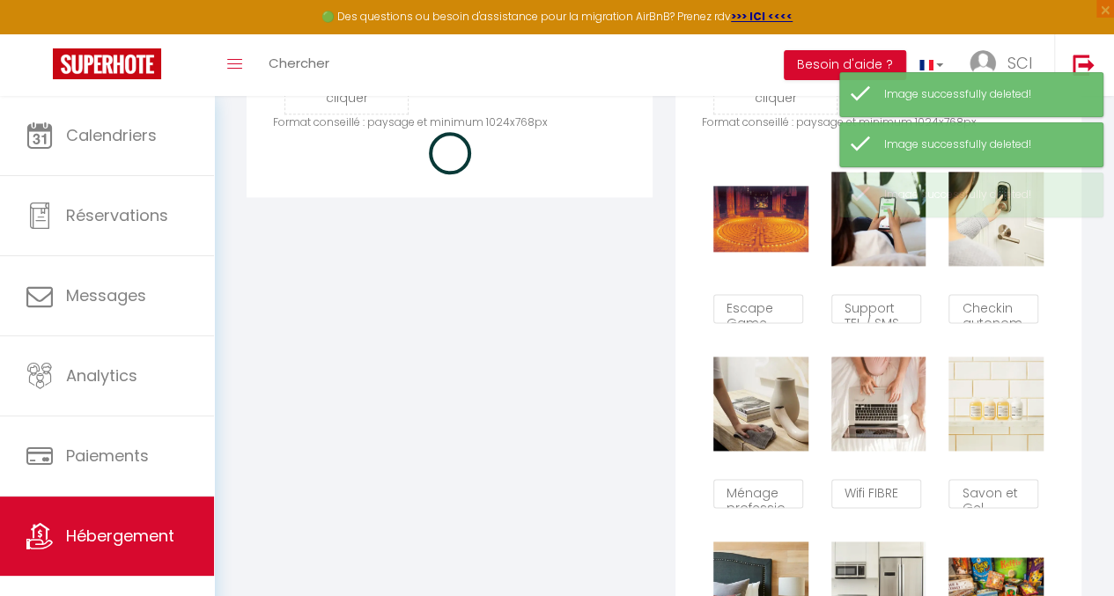
checkbox input "true"
checkbox input "false"
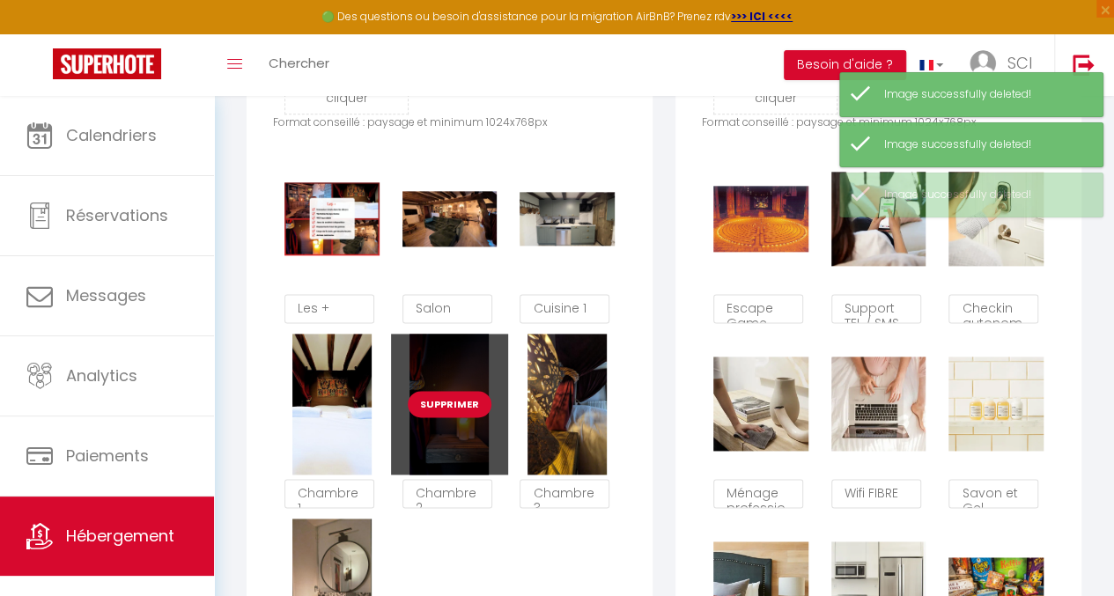
click at [457, 418] on button "Supprimer" at bounding box center [450, 404] width 84 height 26
checkbox input "true"
checkbox input "false"
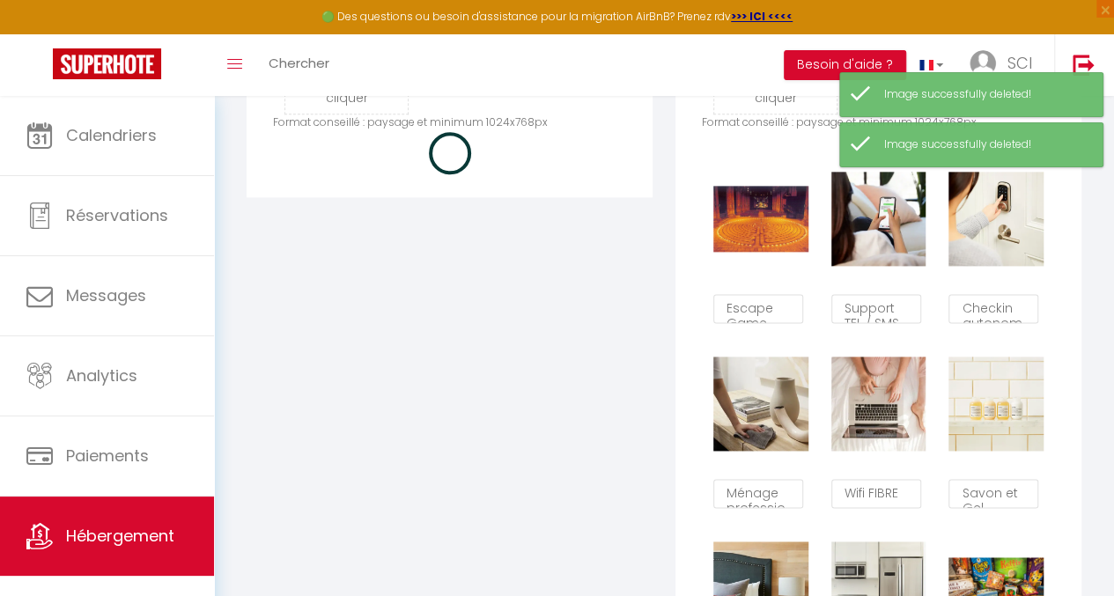
checkbox input "true"
checkbox input "false"
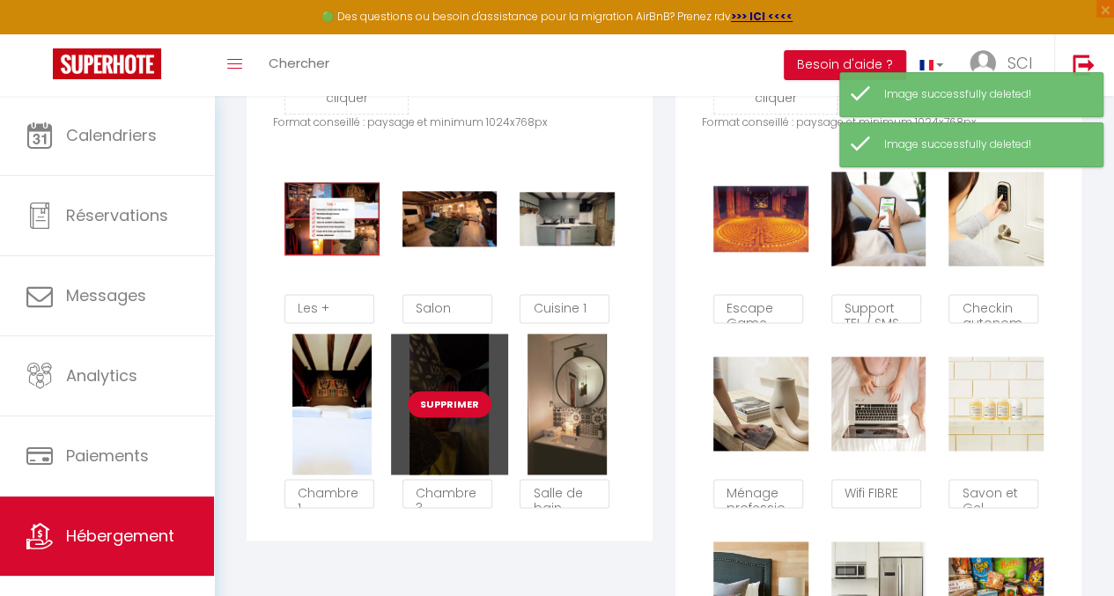
click at [455, 417] on button "Supprimer" at bounding box center [450, 404] width 84 height 26
checkbox input "true"
checkbox input "false"
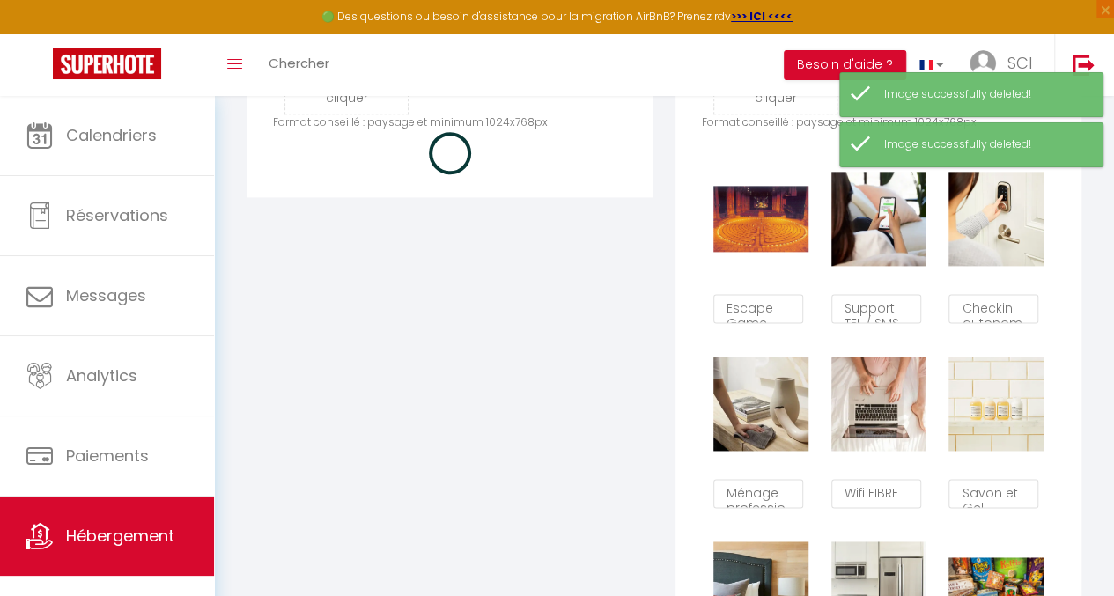
checkbox input "true"
checkbox input "false"
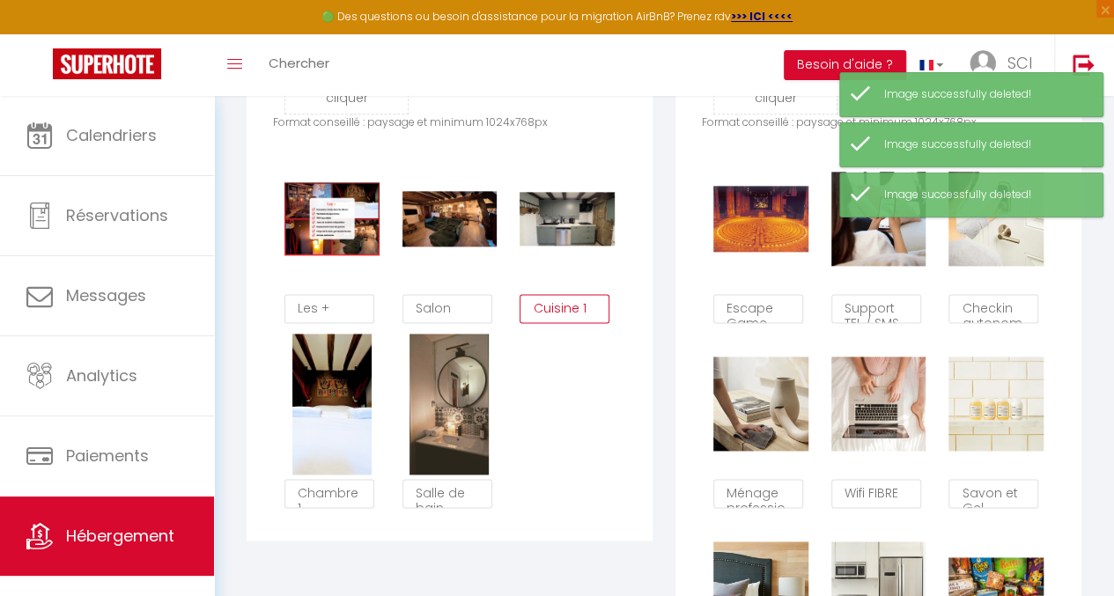
click at [586, 324] on textarea "Cuisine 1" at bounding box center [565, 309] width 90 height 30
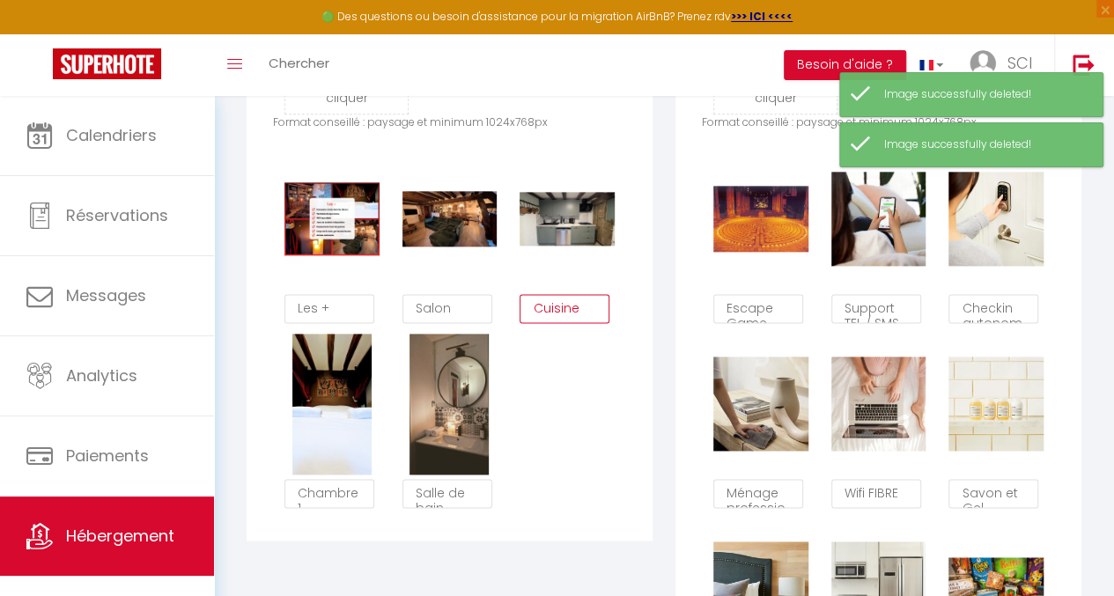
type textarea "Cuisine"
click at [347, 503] on textarea "Chambre 1" at bounding box center [330, 494] width 90 height 30
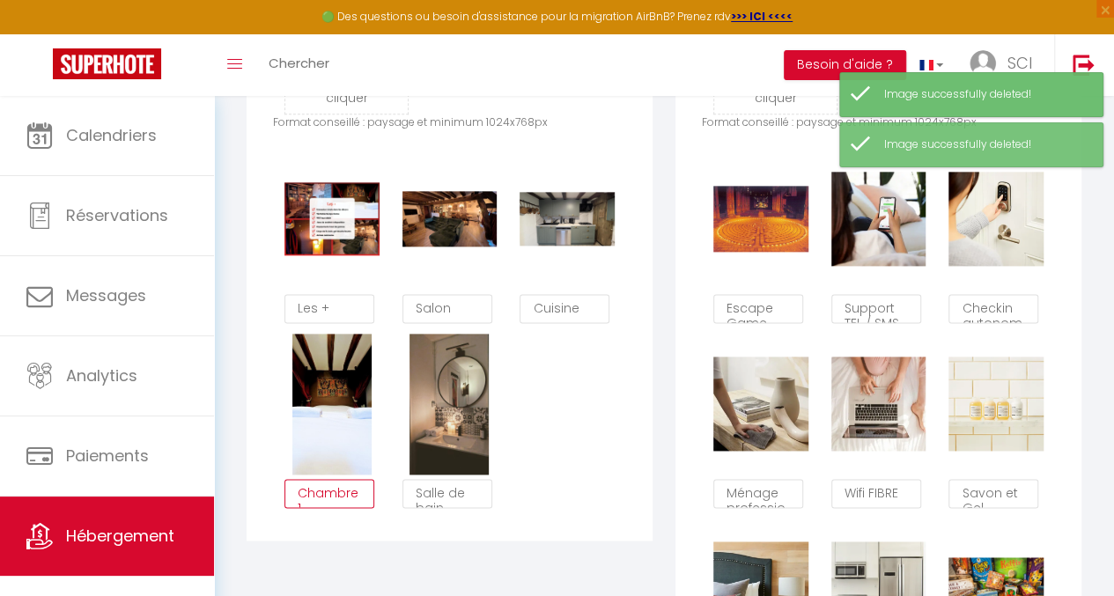
click at [347, 509] on textarea "Chambre 1" at bounding box center [330, 494] width 90 height 30
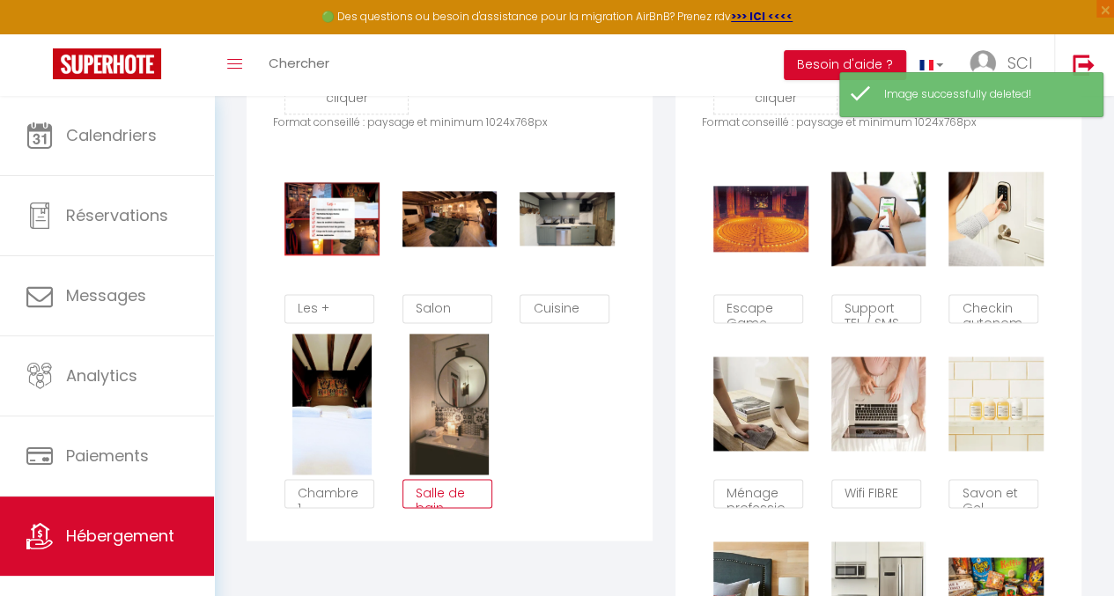
click at [479, 509] on textarea "Salle de bain" at bounding box center [448, 494] width 90 height 30
click at [326, 509] on textarea "Chambre 1" at bounding box center [330, 494] width 90 height 30
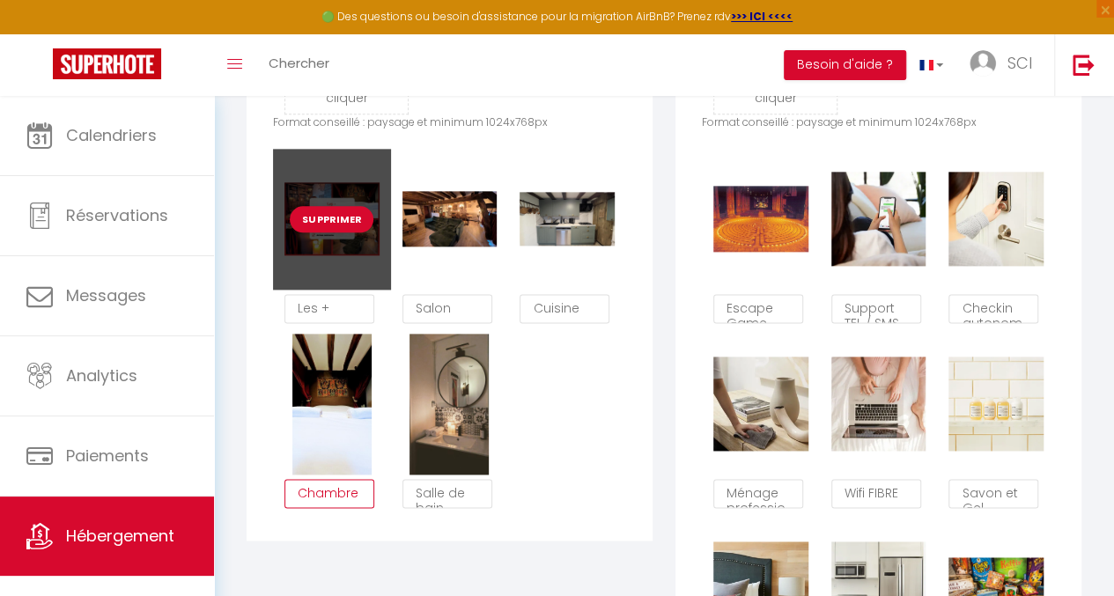
type textarea "Chambre"
click at [344, 252] on div "Supprimer" at bounding box center [332, 219] width 118 height 141
click at [339, 233] on button "Supprimer" at bounding box center [332, 219] width 84 height 26
checkbox input "true"
checkbox input "false"
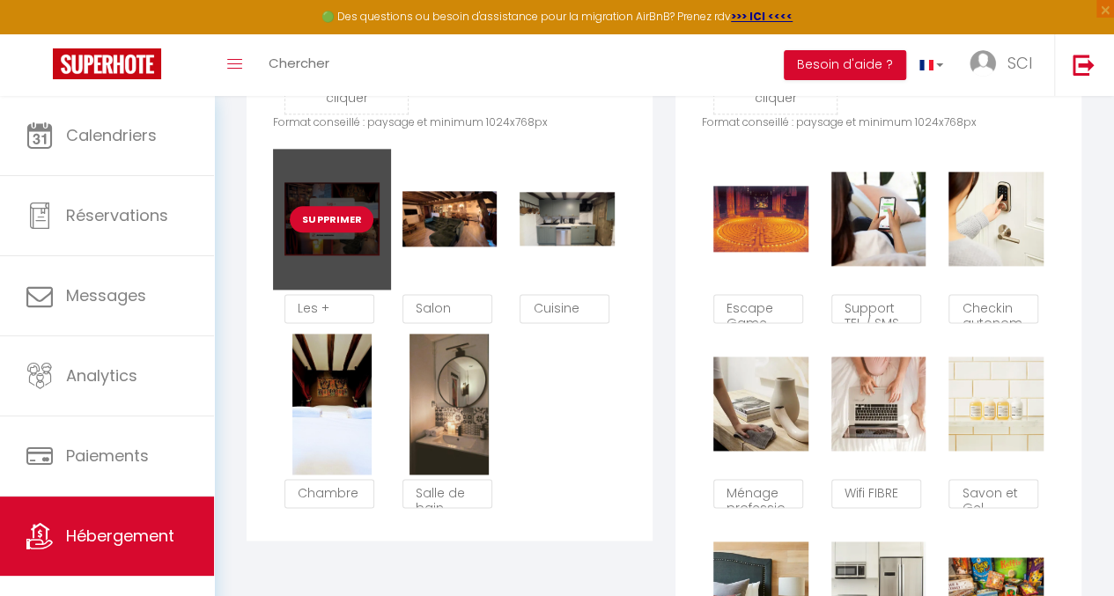
checkbox input "false"
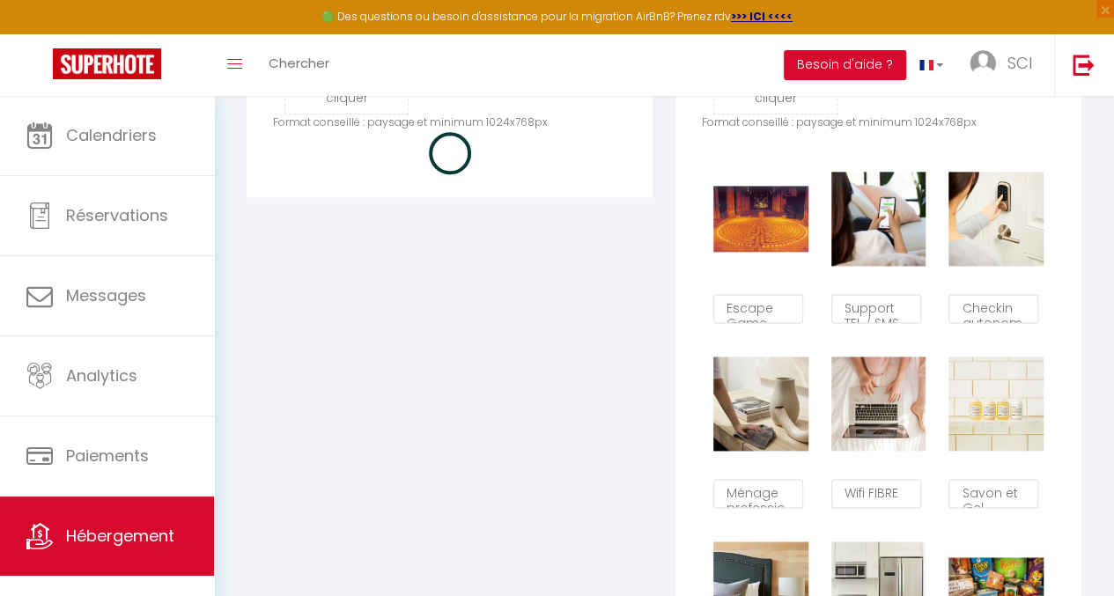
checkbox input "true"
checkbox input "false"
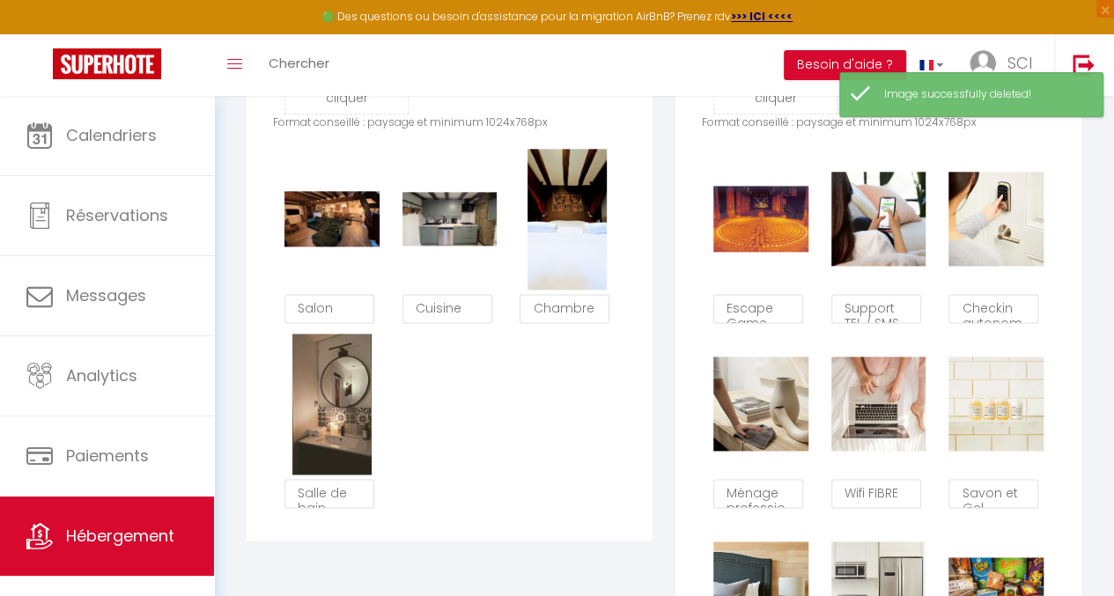
click at [537, 433] on div "Supprimer Salon Supprimer Cuisine Supprimer Chambre Supprimer Salle de bain" at bounding box center [449, 334] width 353 height 370
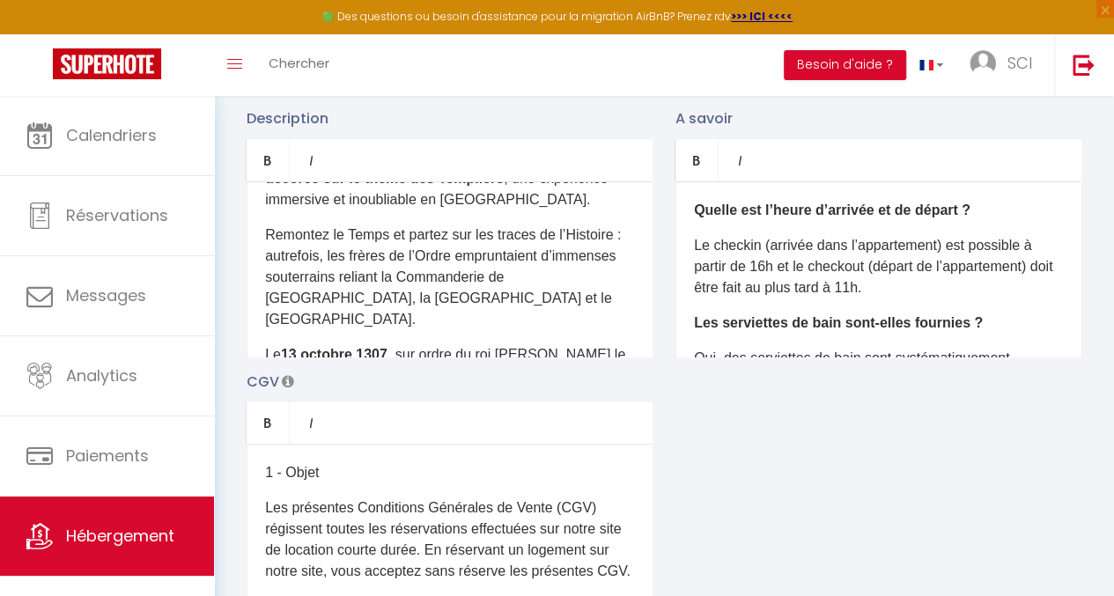
scroll to position [0, 0]
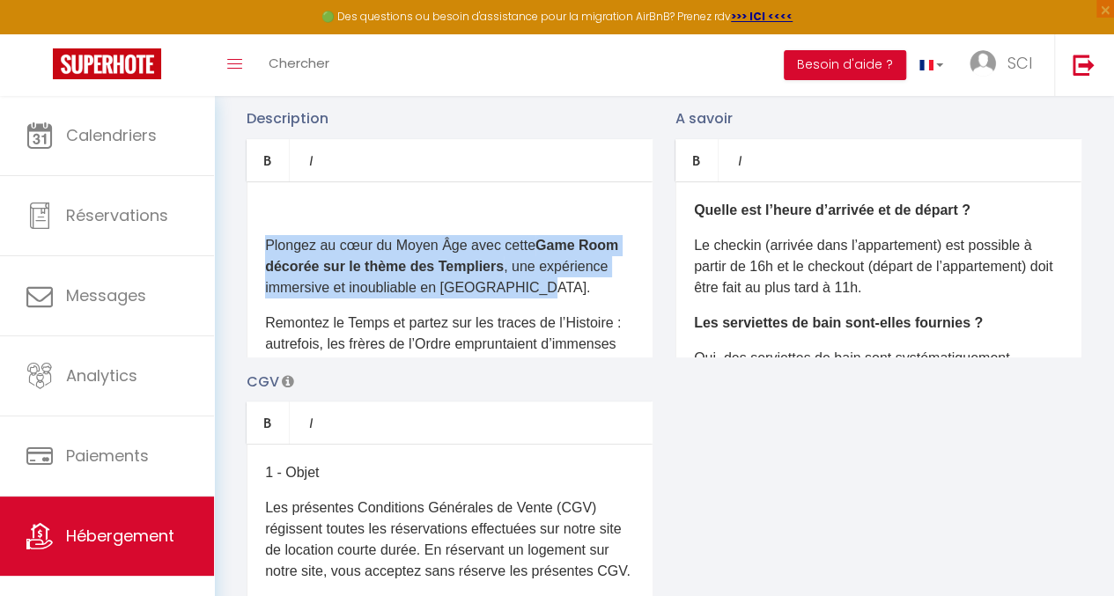
drag, startPoint x: 539, startPoint y: 300, endPoint x: 233, endPoint y: 251, distance: 309.5
copy p "Plongez au cœur du Moyen Âge avec cette Game Room décorée sur le thème des Temp…"
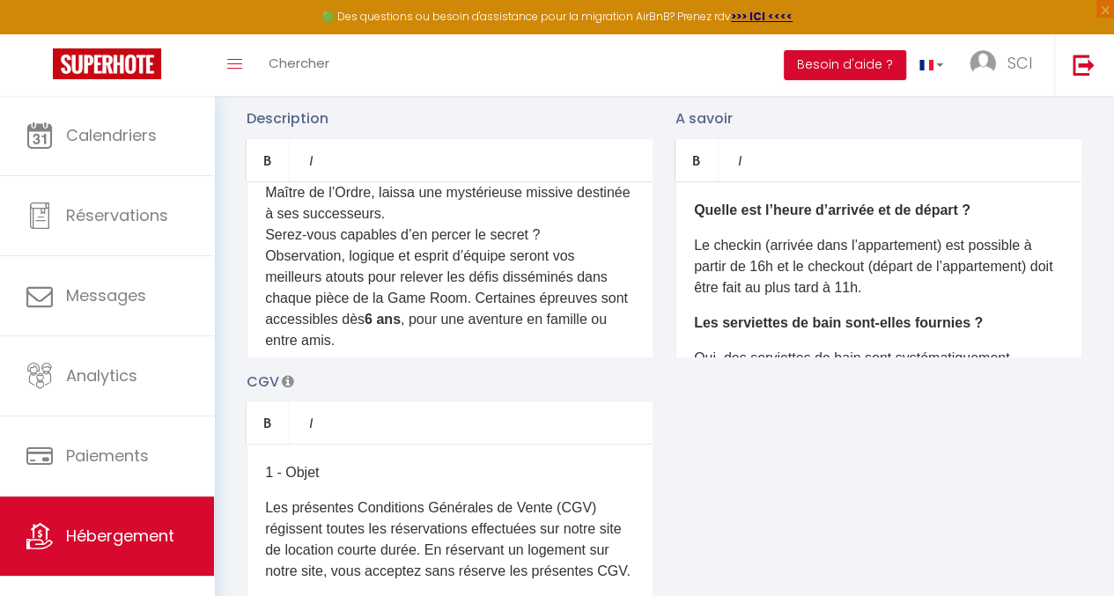
scroll to position [352, 0]
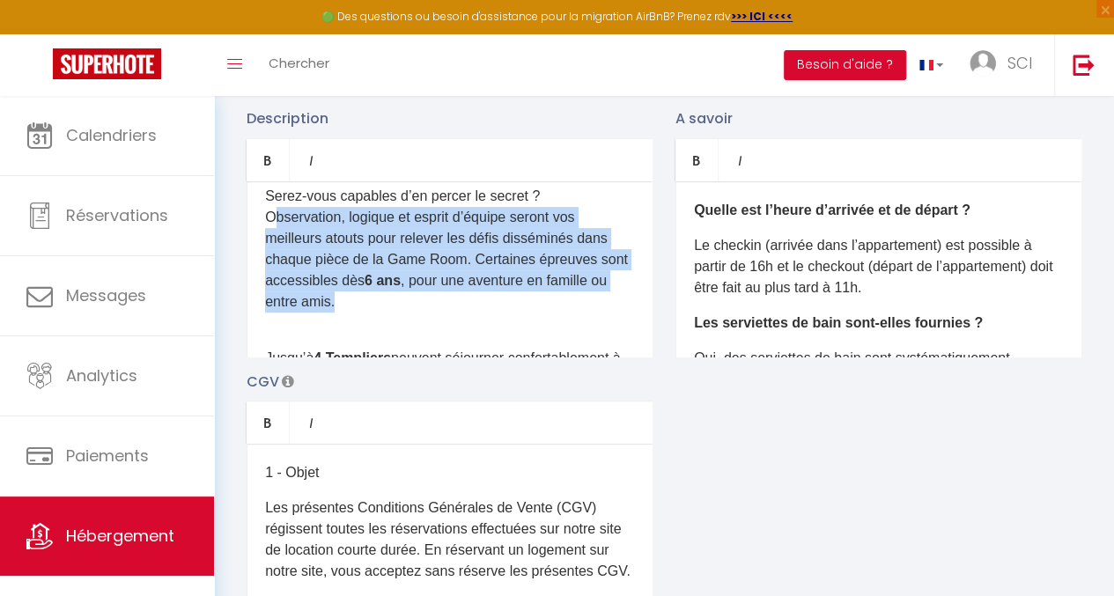
drag, startPoint x: 263, startPoint y: 230, endPoint x: 406, endPoint y: 320, distance: 168.6
click at [406, 320] on div "Plongez au cœur du Moyen Âge avec cette Game Room décorée sur le thème des Temp…" at bounding box center [450, 269] width 406 height 176
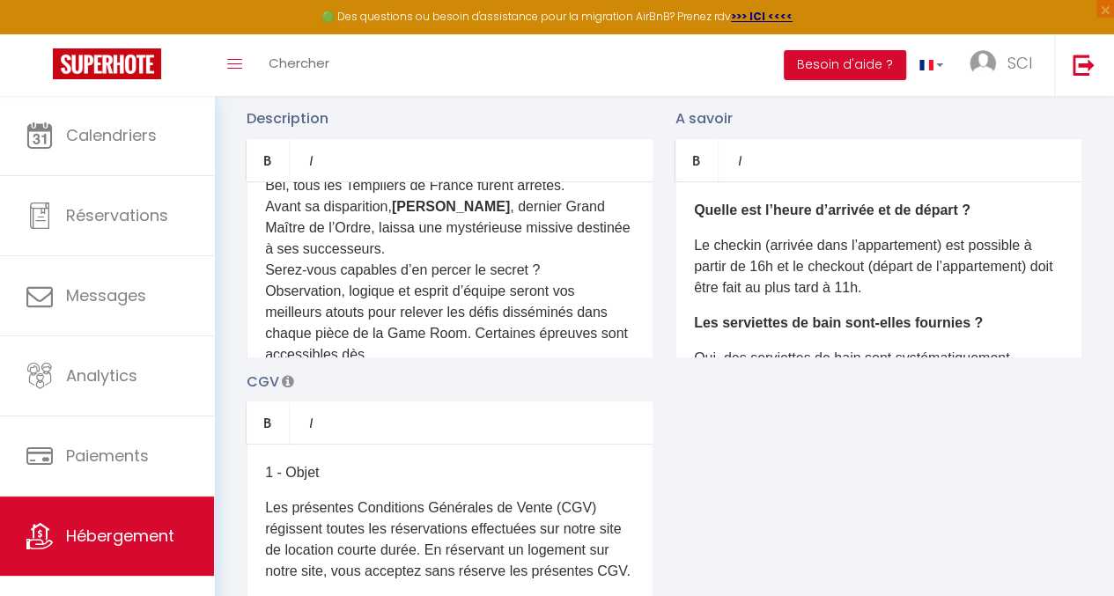
scroll to position [366, 0]
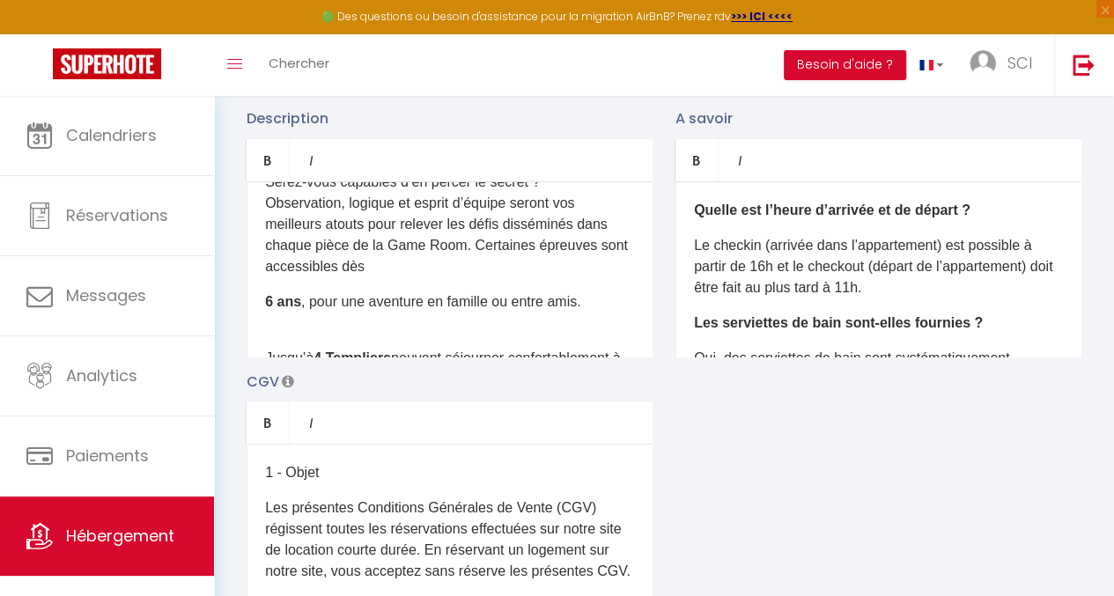
drag, startPoint x: 400, startPoint y: 278, endPoint x: 260, endPoint y: 217, distance: 152.7
click at [260, 217] on div "Plongez au cœur du Moyen Âge avec cette Game Room décorée sur le thème des Temp…" at bounding box center [450, 269] width 406 height 176
copy p "Observation, logique et esprit d’équipe seront vos meilleurs atouts pour releve…"
click at [509, 274] on p "Observation, logique et esprit d’équipe seront vos meilleurs atouts pour releve…" at bounding box center [449, 235] width 369 height 85
click at [261, 315] on div "Plongez au cœur du Moyen Âge avec cette Game Room décorée sur le thème des Temp…" at bounding box center [450, 269] width 406 height 176
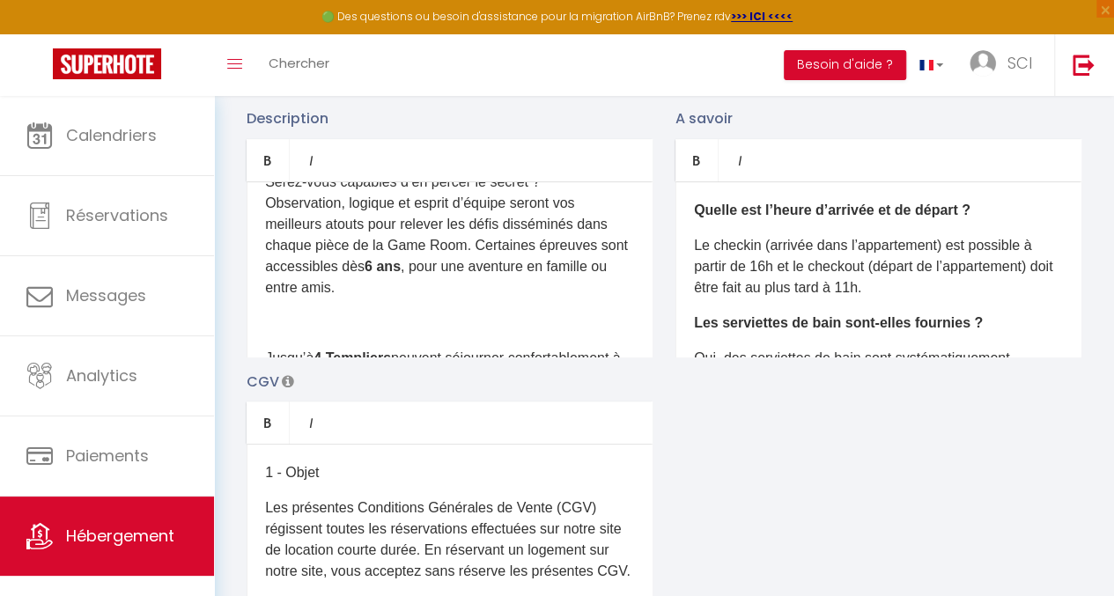
click at [466, 315] on div "Plongez au cœur du Moyen Âge avec cette Game Room décorée sur le thème des Temp…" at bounding box center [450, 269] width 406 height 176
click at [437, 334] on p at bounding box center [449, 323] width 369 height 21
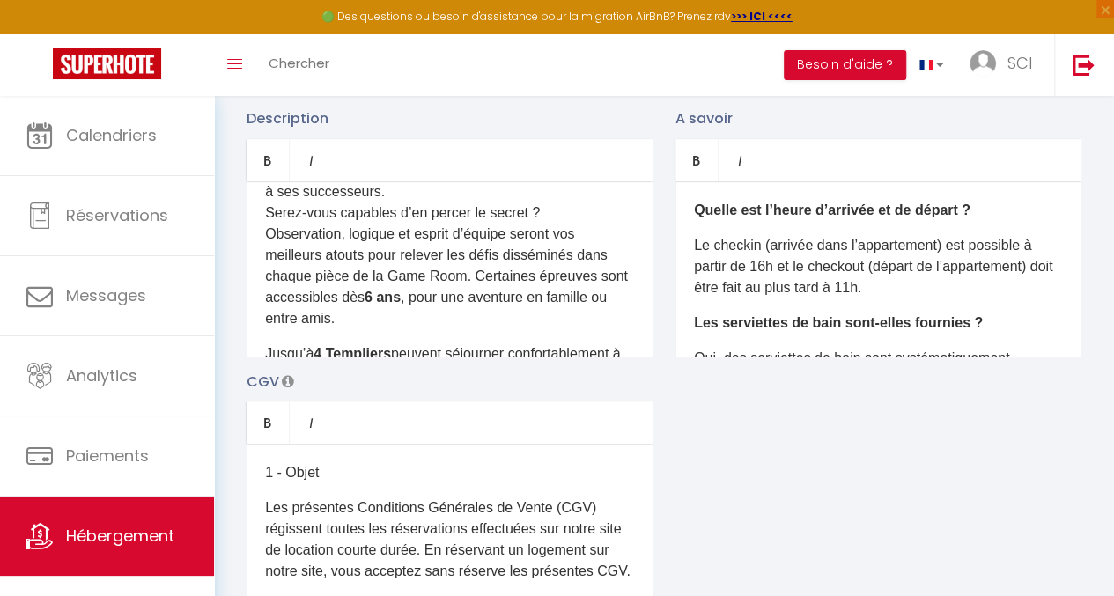
scroll to position [364, 0]
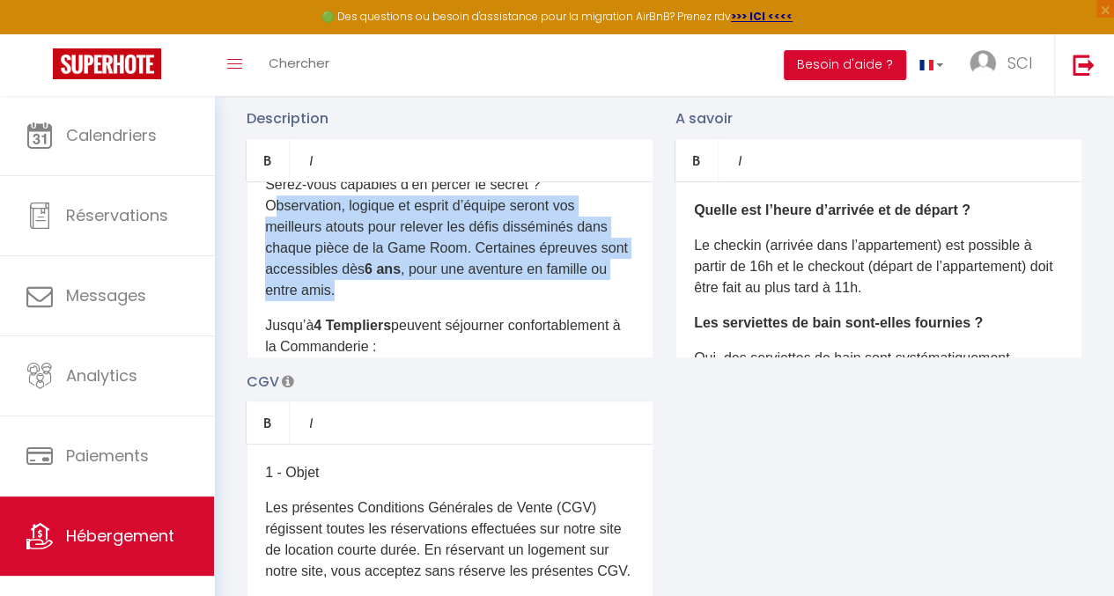
drag, startPoint x: 264, startPoint y: 218, endPoint x: 403, endPoint y: 308, distance: 165.4
click at [403, 308] on div "Plongez au cœur du Moyen Âge avec cette Game Room décorée sur le thème des Temp…" at bounding box center [450, 269] width 406 height 176
copy p "Observation, logique et esprit d’équipe seront vos meilleurs atouts pour releve…"
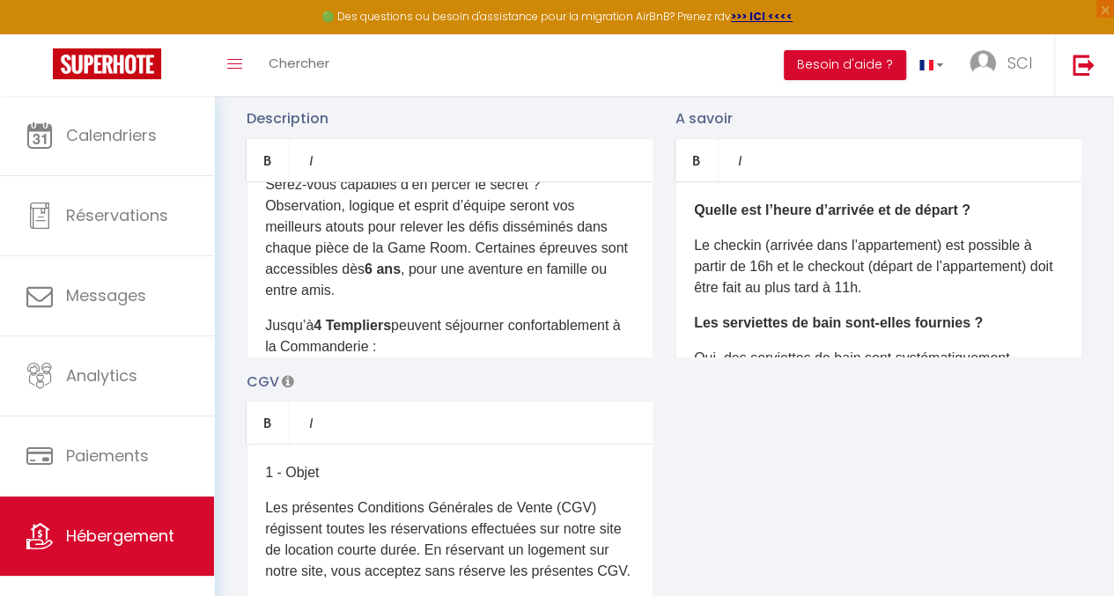
click at [555, 333] on p "Jusqu’à 4 Templiers peuvent séjourner confortablement à la Commanderie :" at bounding box center [449, 336] width 369 height 42
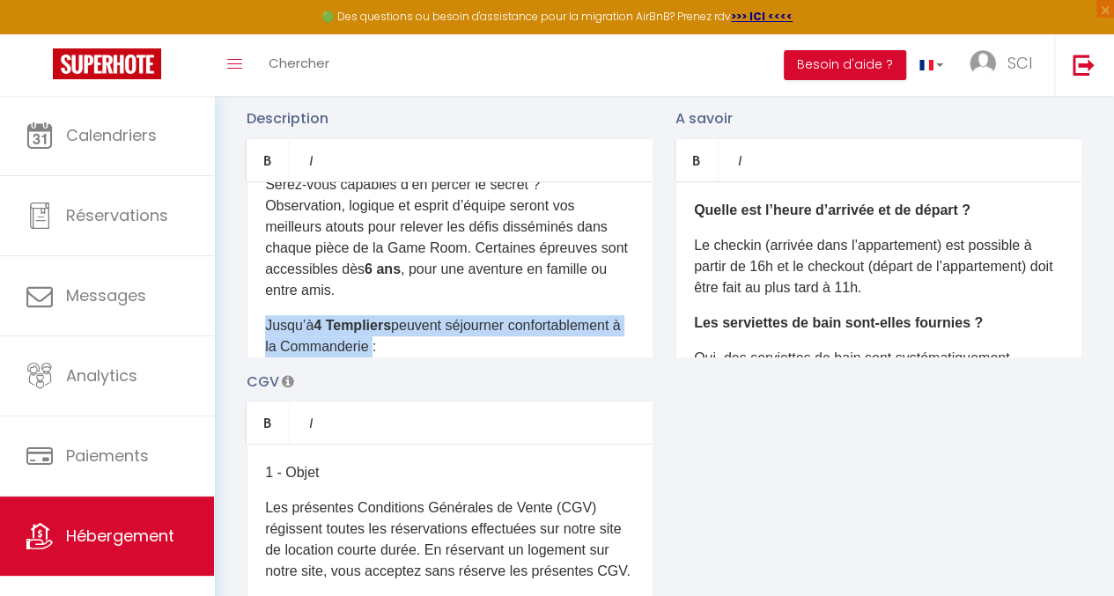
drag, startPoint x: 264, startPoint y: 336, endPoint x: 492, endPoint y: 356, distance: 228.2
click at [492, 356] on p "Jusqu’à 4 Templiers peuvent séjourner confortablement à la Commanderie :" at bounding box center [449, 336] width 369 height 42
copy p "Jusqu’à 4 Templiers peuvent séjourner confortablement à la Commanderie"
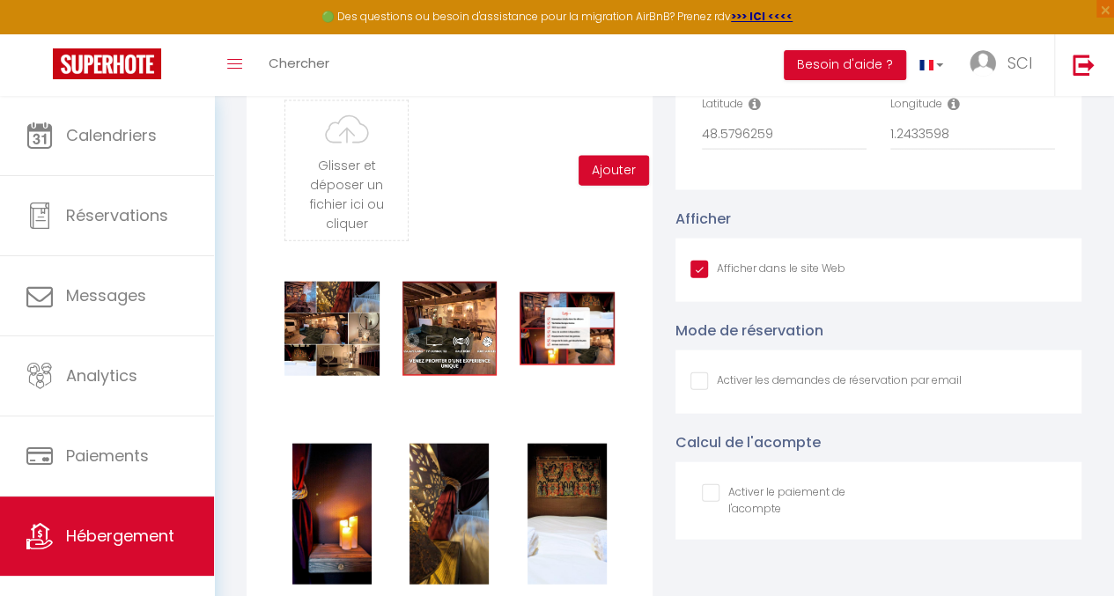
scroll to position [1967, 0]
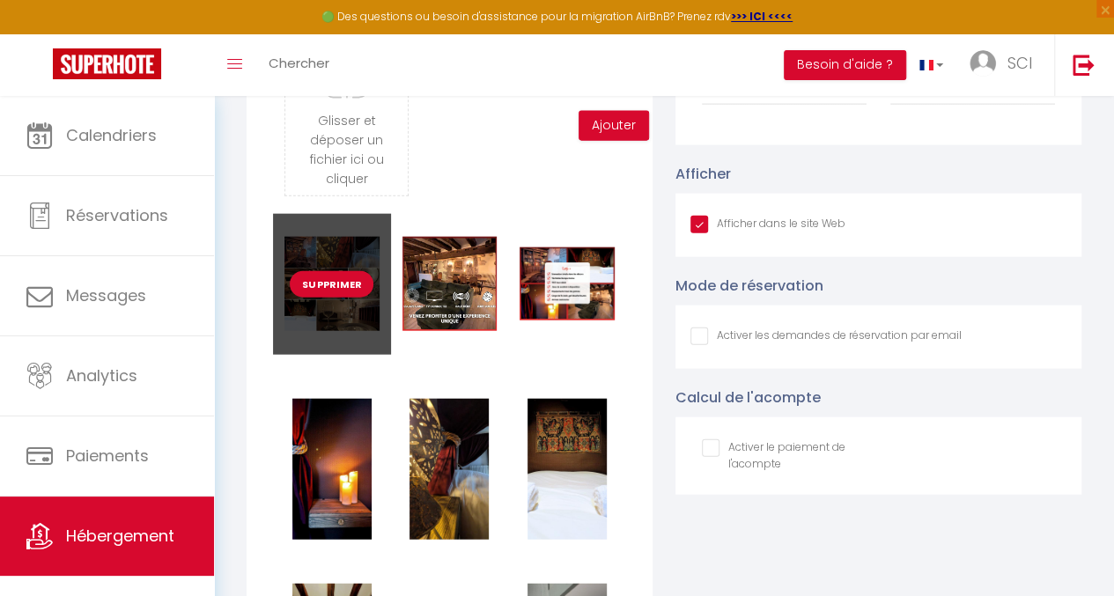
click at [331, 298] on button "Supprimer" at bounding box center [332, 284] width 84 height 26
checkbox input "true"
checkbox input "false"
checkbox input "true"
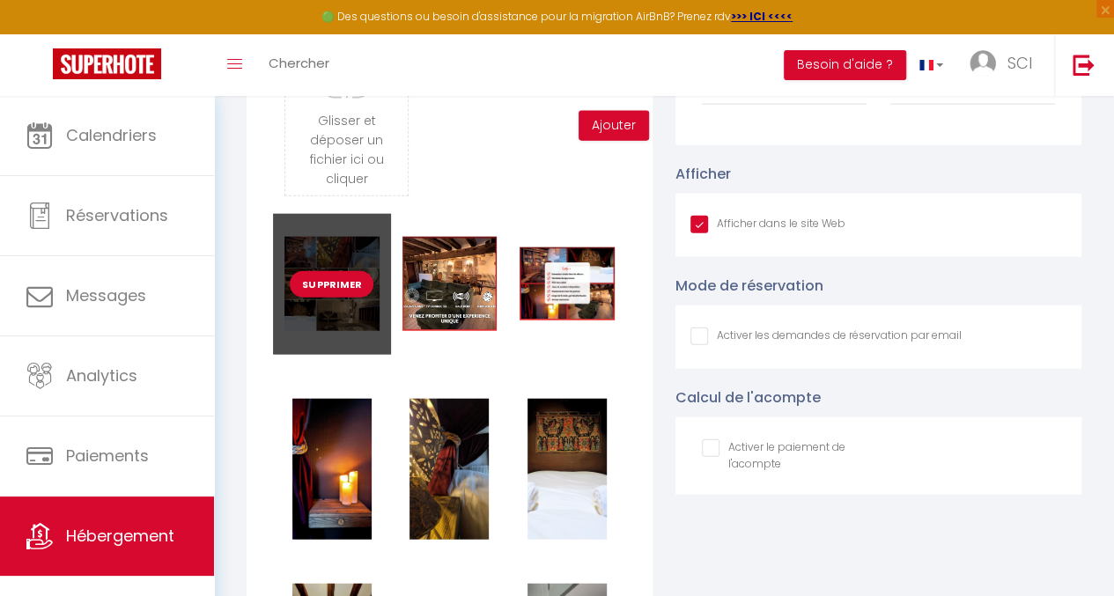
checkbox input "false"
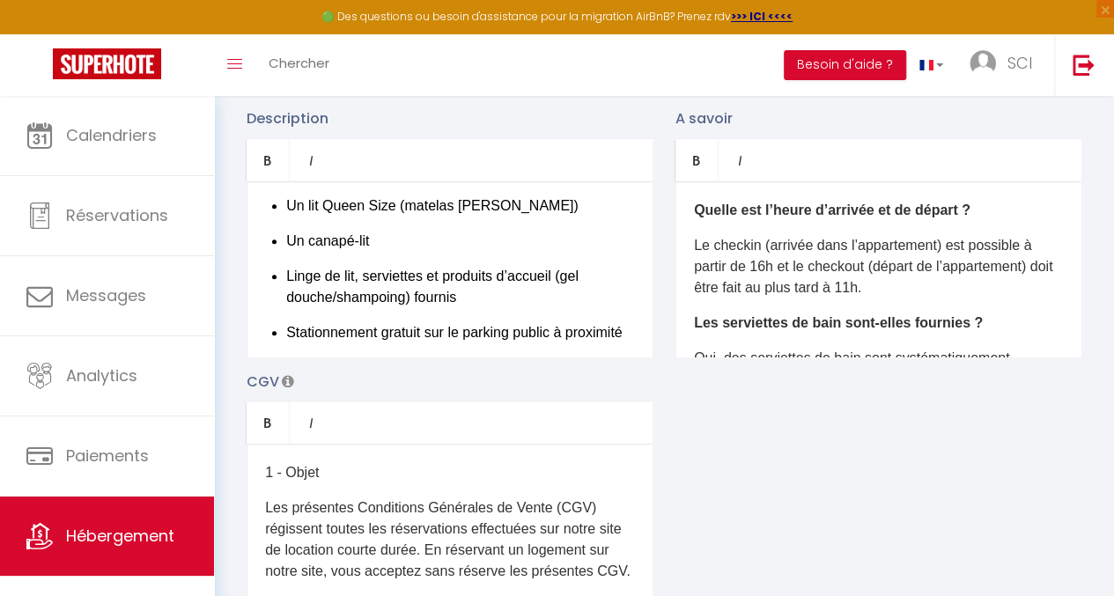
scroll to position [0, 0]
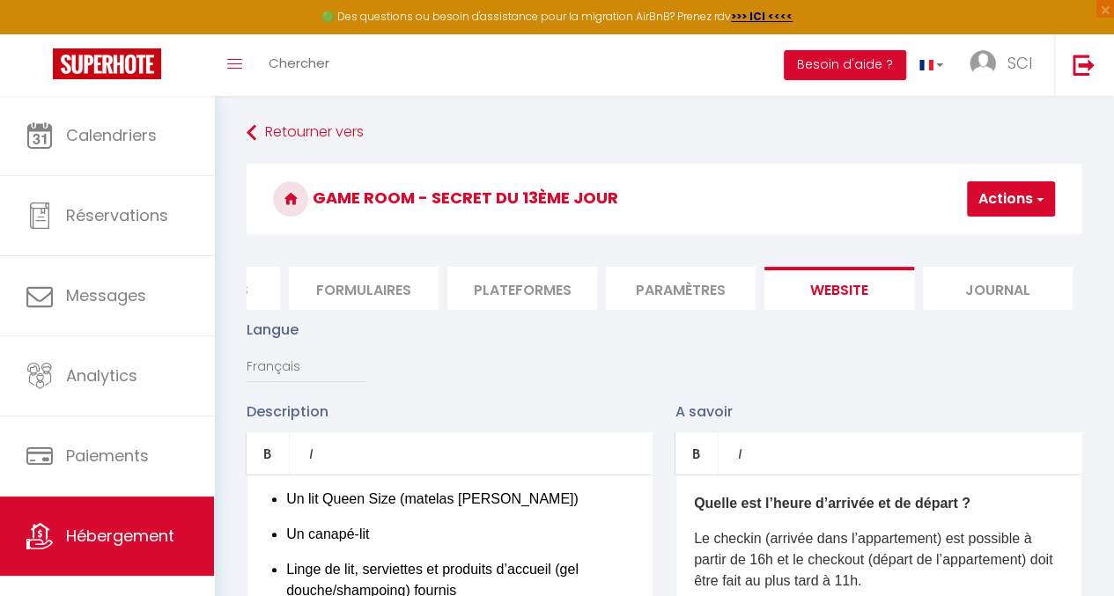
click at [997, 204] on button "Actions" at bounding box center [1011, 198] width 88 height 35
click at [990, 234] on input "Enregistrer" at bounding box center [965, 238] width 65 height 18
checkbox input "true"
checkbox input "false"
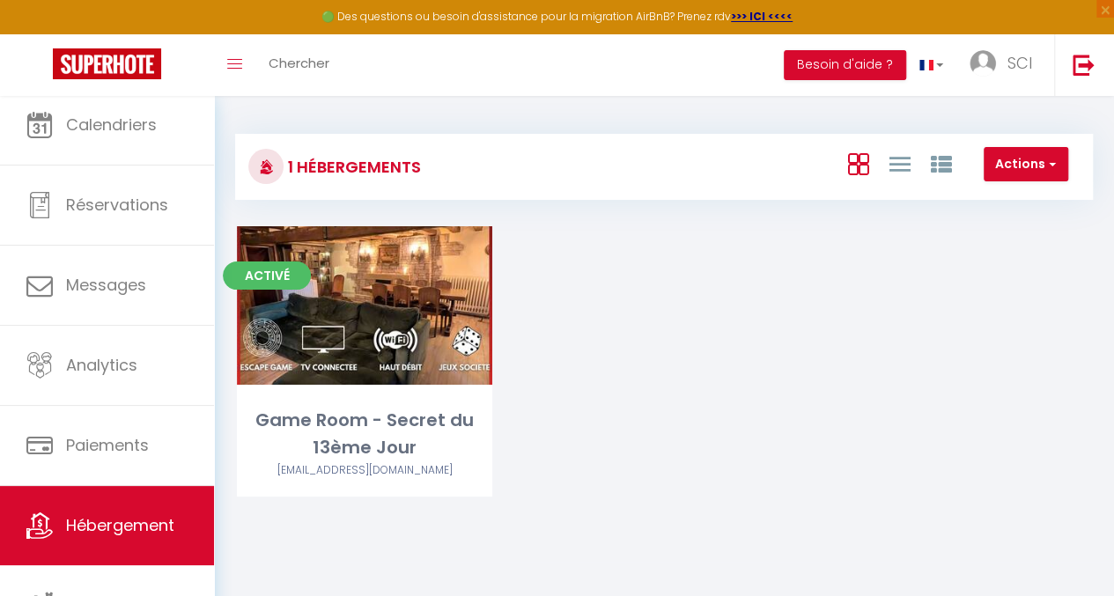
scroll to position [20, 0]
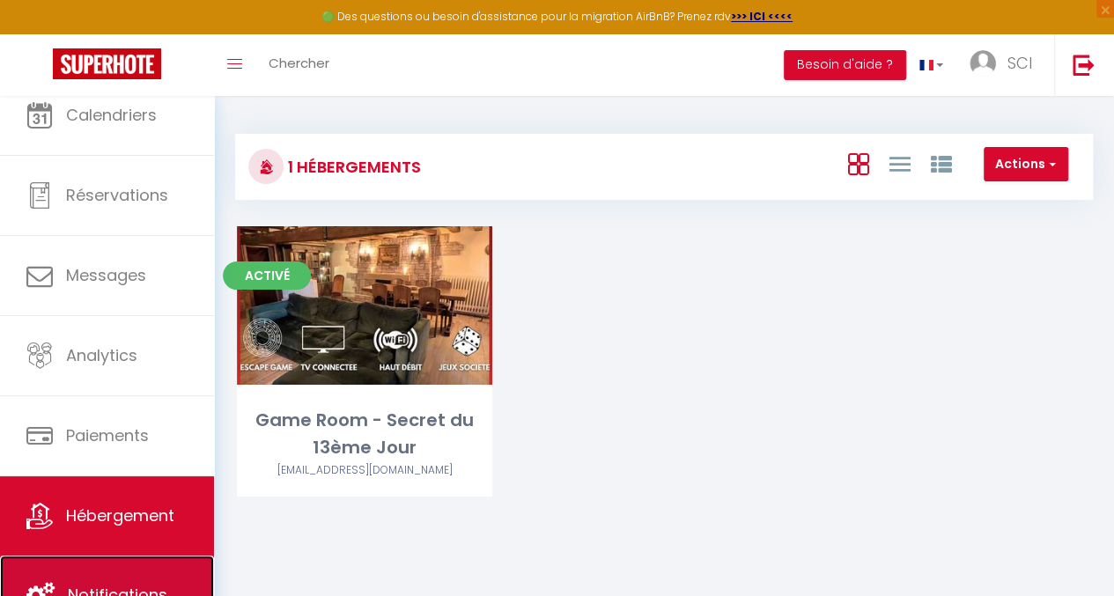
click at [127, 574] on link "Notifications" at bounding box center [107, 595] width 214 height 79
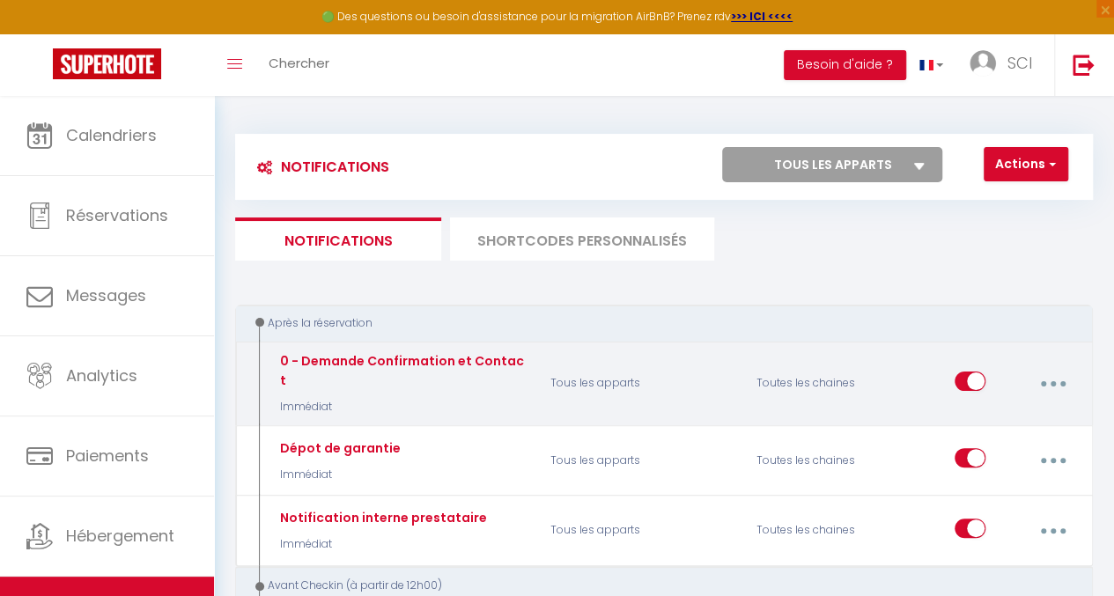
select select
checkbox input "false"
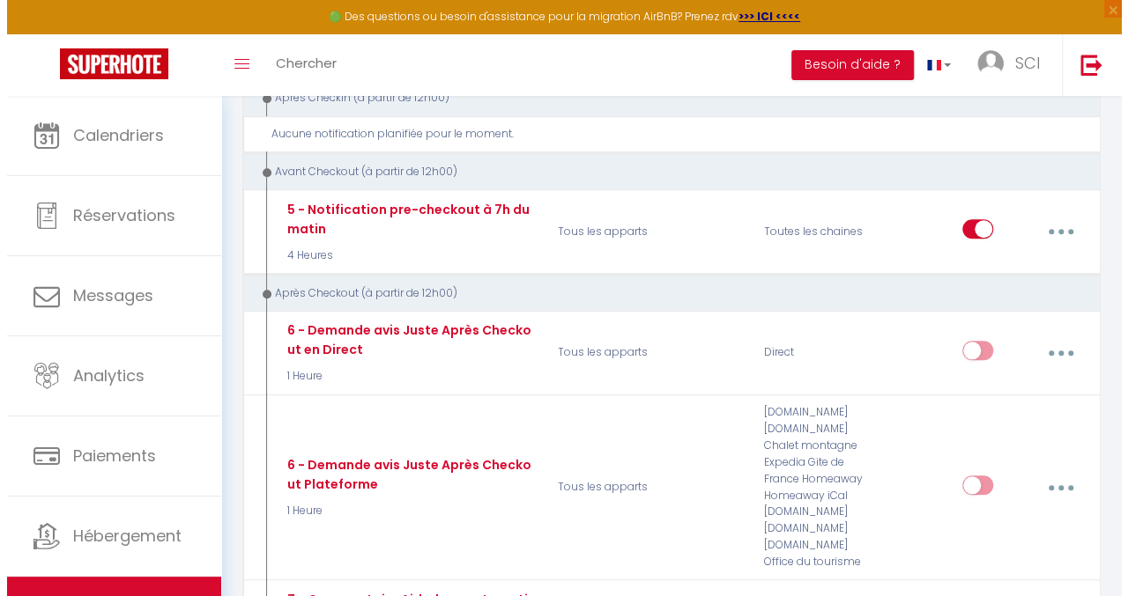
scroll to position [705, 0]
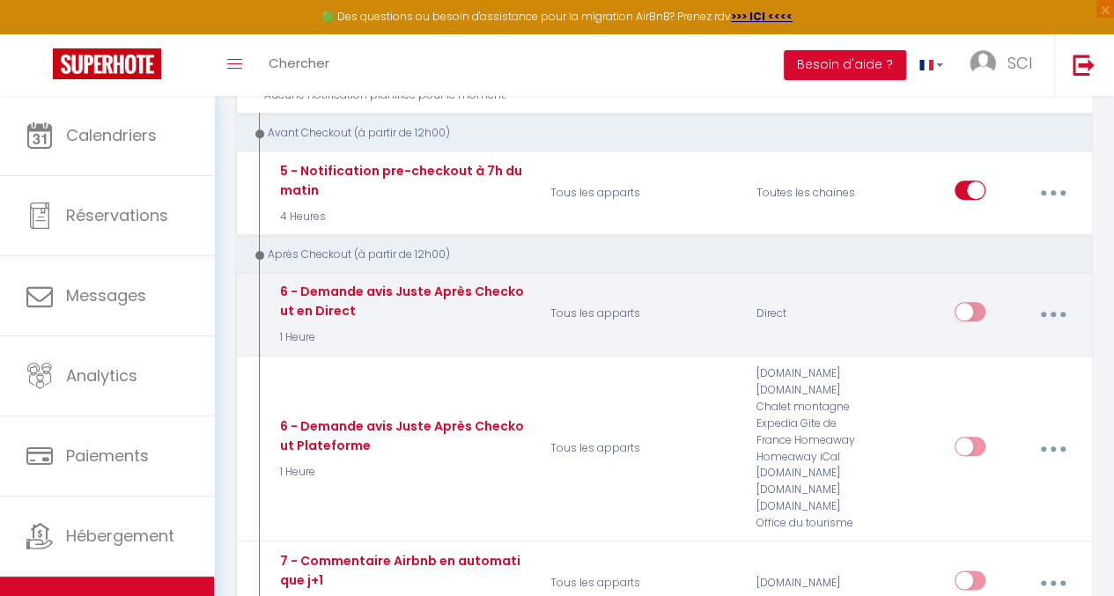
click at [1047, 298] on button "button" at bounding box center [1053, 314] width 47 height 33
click at [1009, 342] on link "Editer" at bounding box center [1006, 357] width 130 height 30
type input "6 - Demande avis Juste Après Checkout en Direct"
select select "5"
select select "1 Heure"
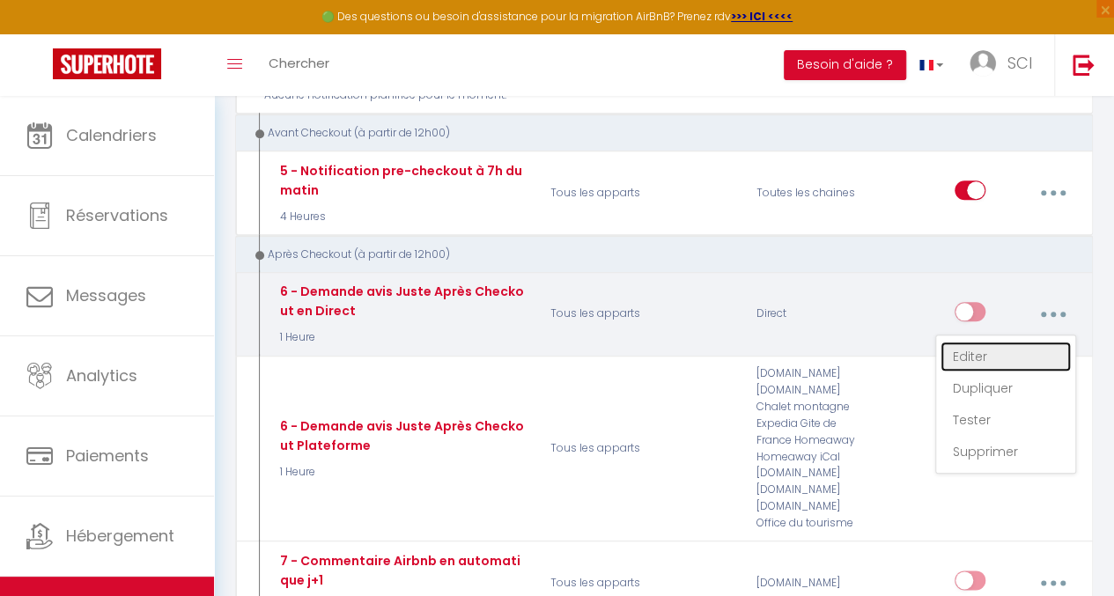
select select "if_booking_is_paid"
checkbox input "true"
checkbox input "false"
radio input "true"
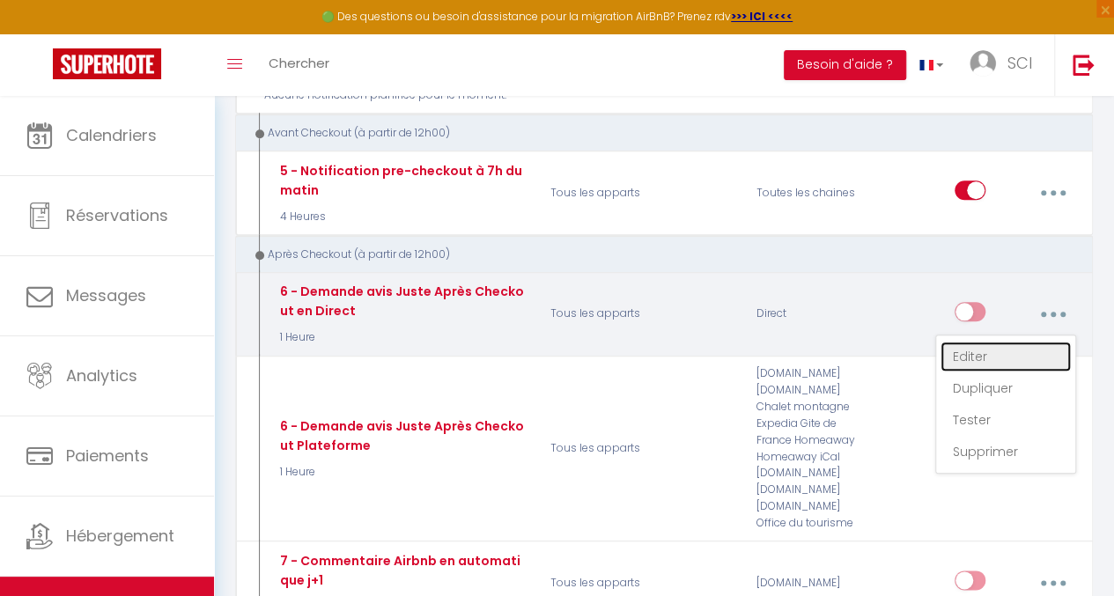
type input "[GUEST:FIRST_NAME], voici un cadeau pour vous avant de quitter [RENTAL:CITY]"
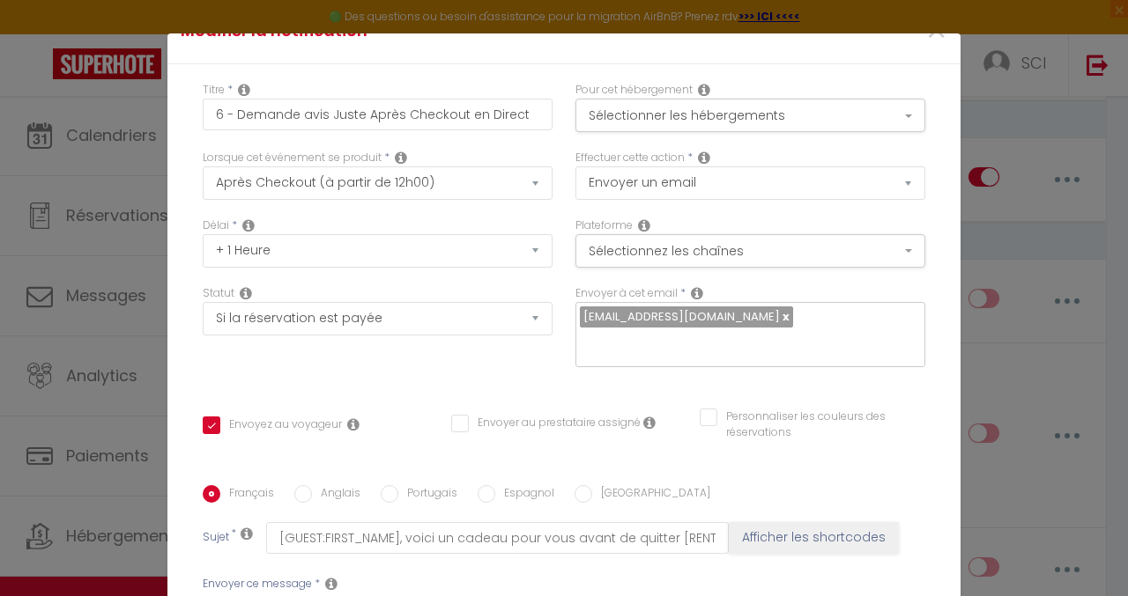
scroll to position [0, 0]
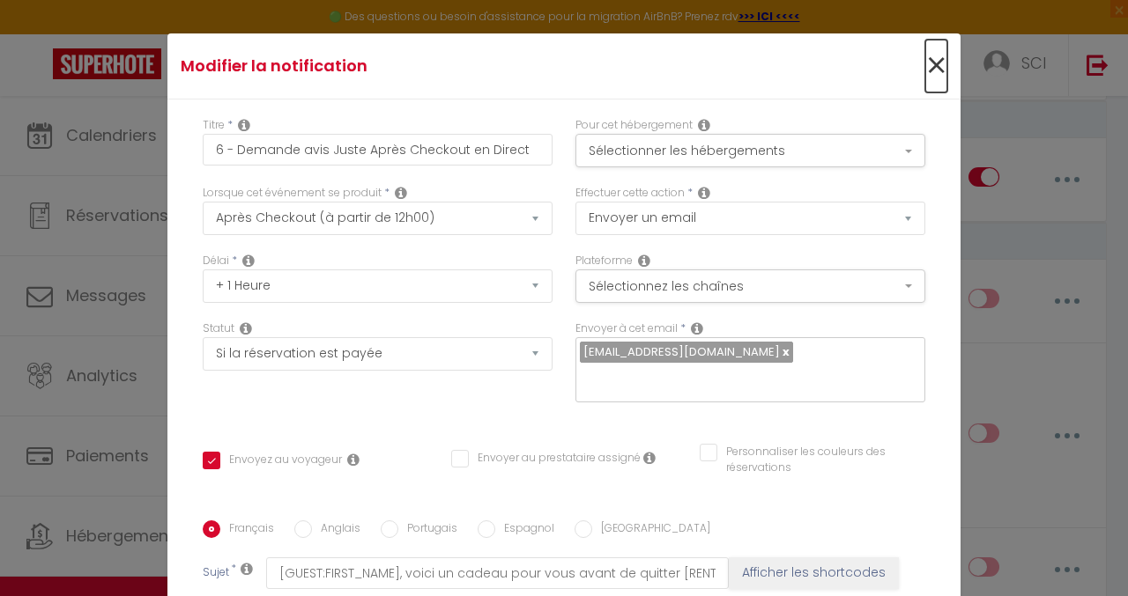
click at [925, 70] on span "×" at bounding box center [936, 66] width 22 height 53
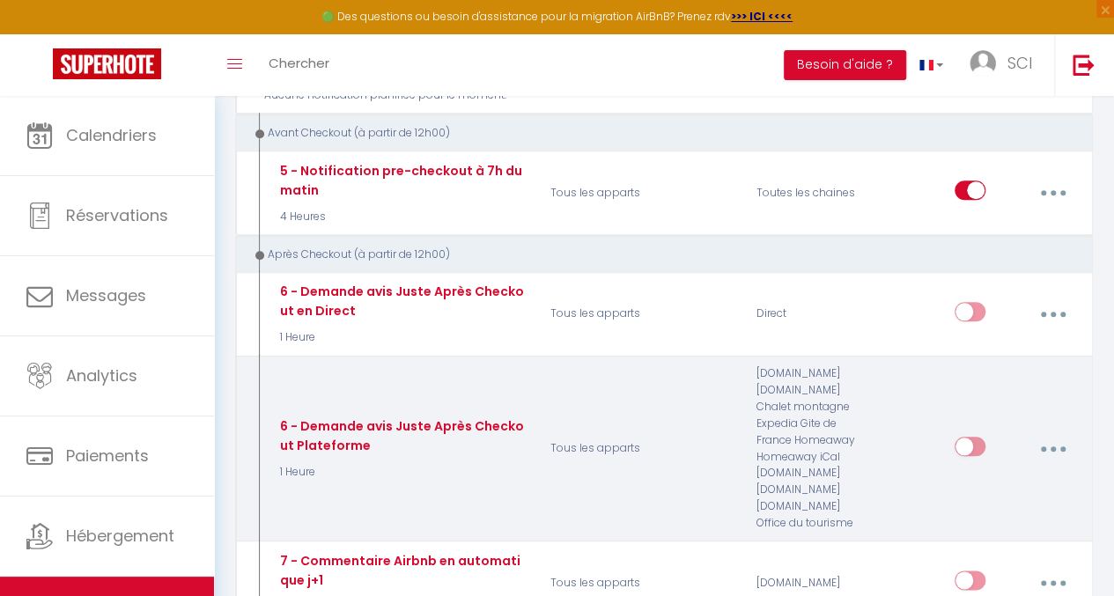
click at [1063, 433] on button "button" at bounding box center [1053, 449] width 47 height 33
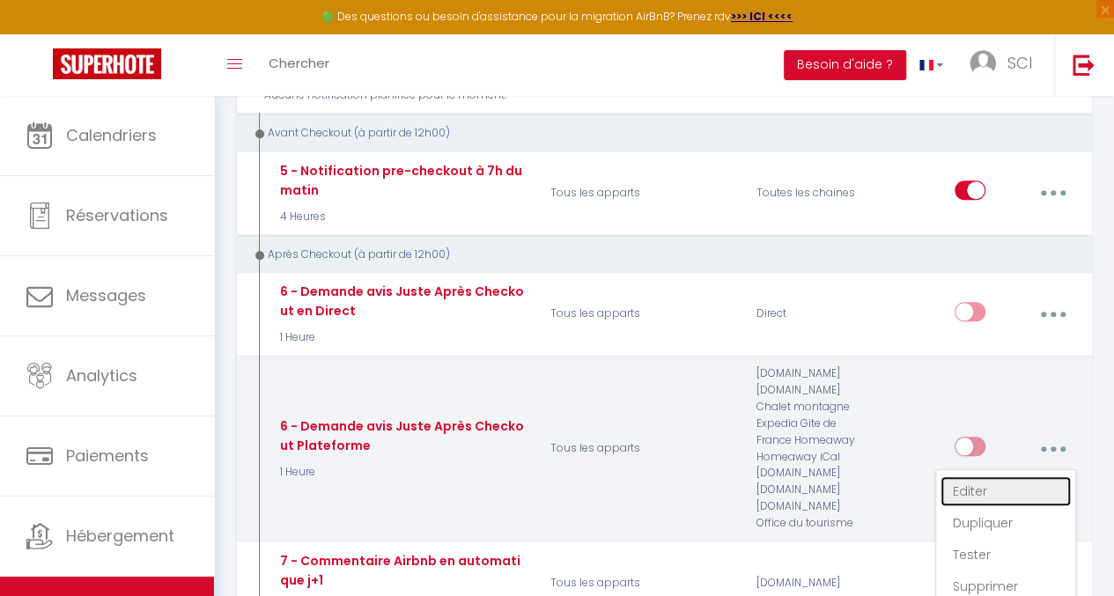
click at [1004, 477] on link "Editer" at bounding box center [1006, 492] width 130 height 30
type input "6 - Demande avis Juste Après Checkout Plateforme"
checkbox input "true"
checkbox input "false"
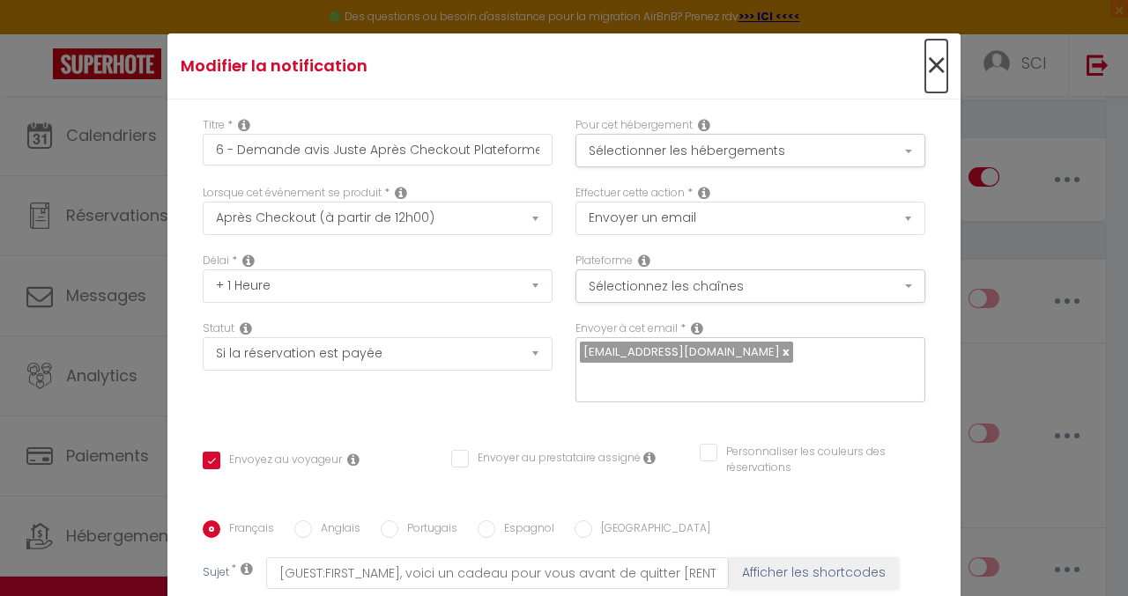
click at [925, 68] on span "×" at bounding box center [936, 66] width 22 height 53
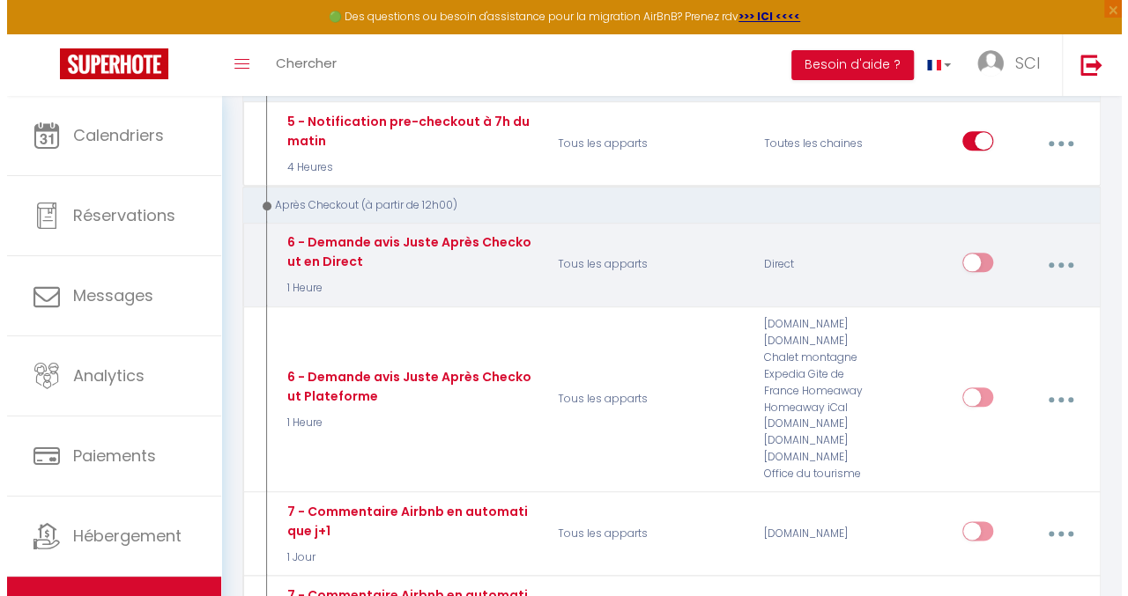
scroll to position [793, 0]
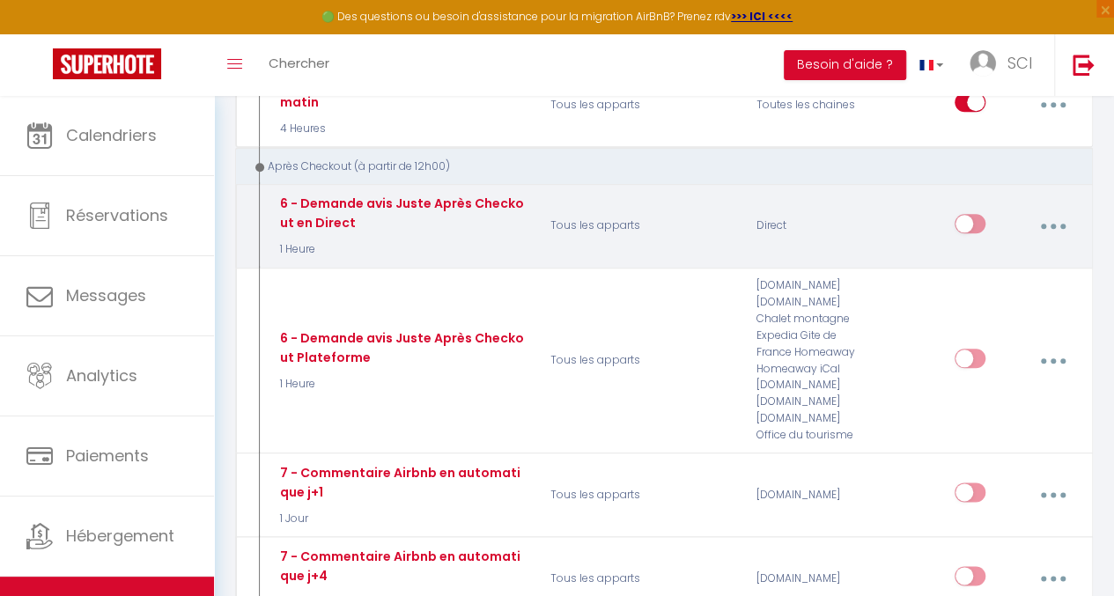
click at [1051, 210] on button "button" at bounding box center [1053, 226] width 47 height 33
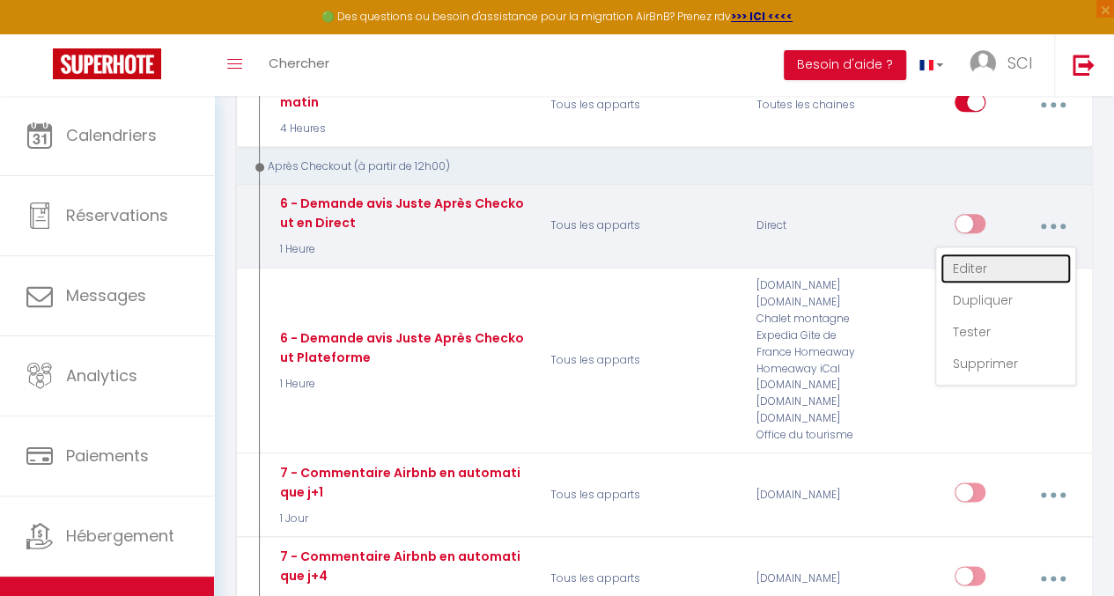
click at [990, 254] on link "Editer" at bounding box center [1006, 269] width 130 height 30
type input "6 - Demande avis Juste Après Checkout en Direct"
checkbox input "true"
checkbox input "false"
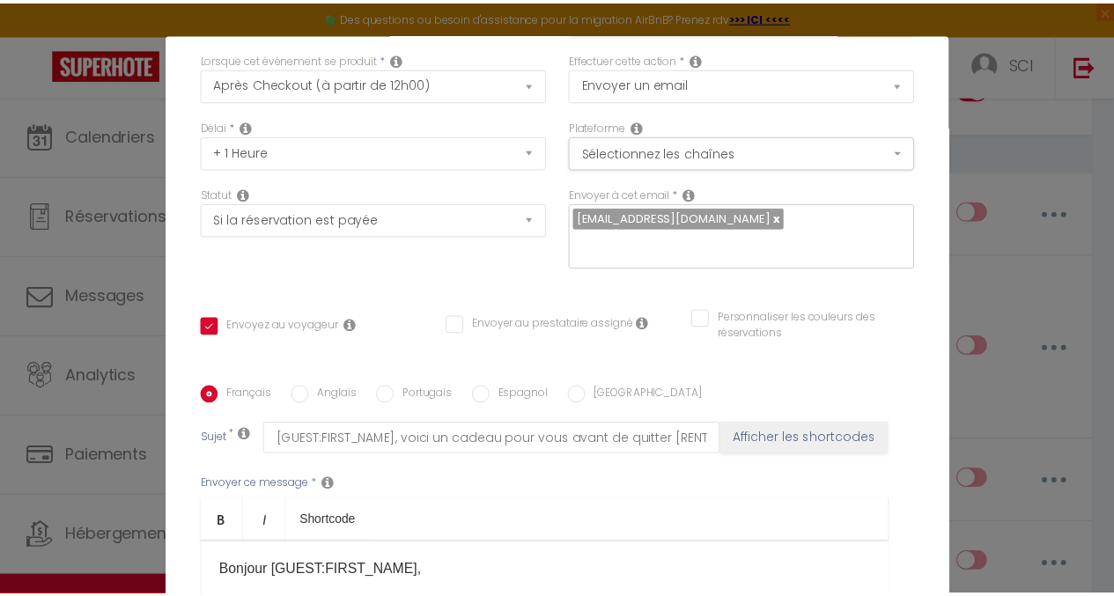
scroll to position [0, 0]
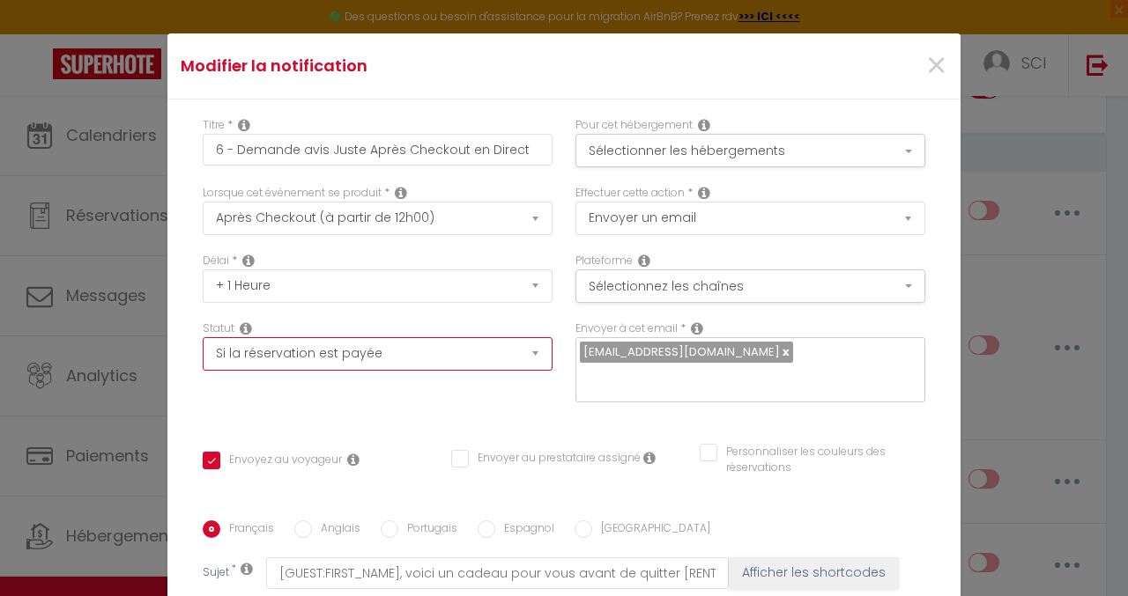
click at [395, 352] on select "Aucun Si la réservation est payée Si réservation non payée Si la caution a été …" at bounding box center [378, 353] width 350 height 33
click at [403, 321] on div "Statut Aucun Si la réservation est payée Si réservation non payée Si la caution…" at bounding box center [378, 346] width 350 height 50
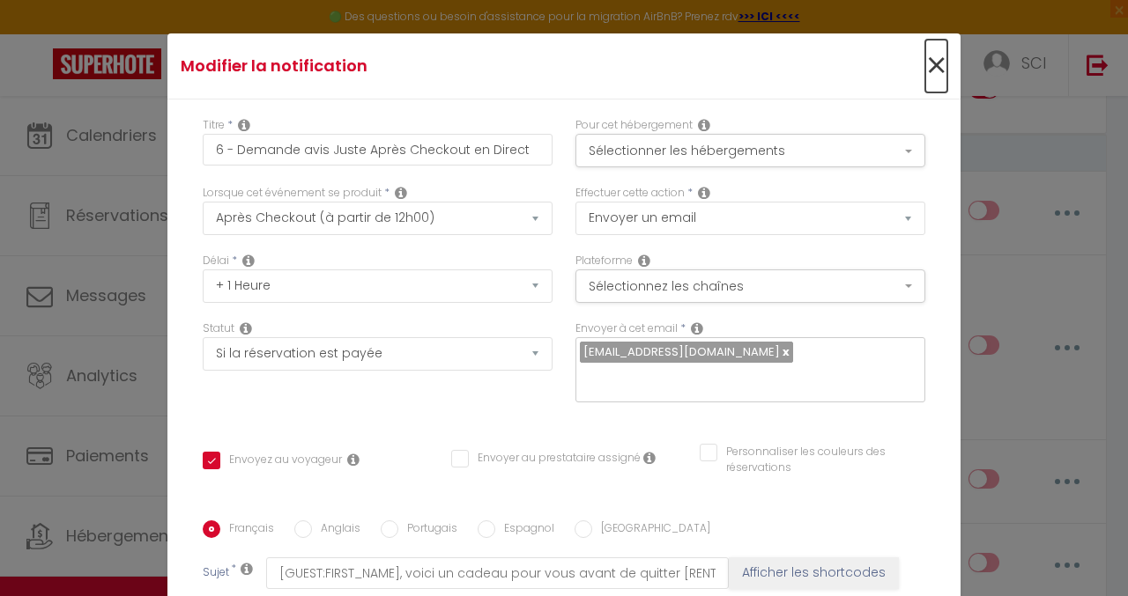
click at [925, 68] on span "×" at bounding box center [936, 66] width 22 height 53
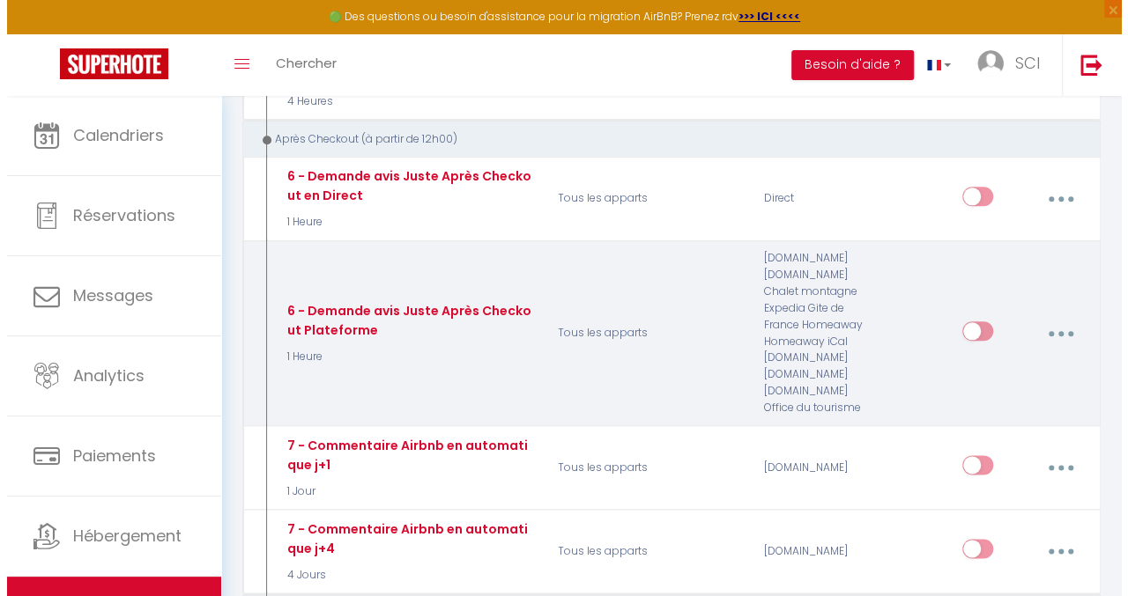
scroll to position [793, 0]
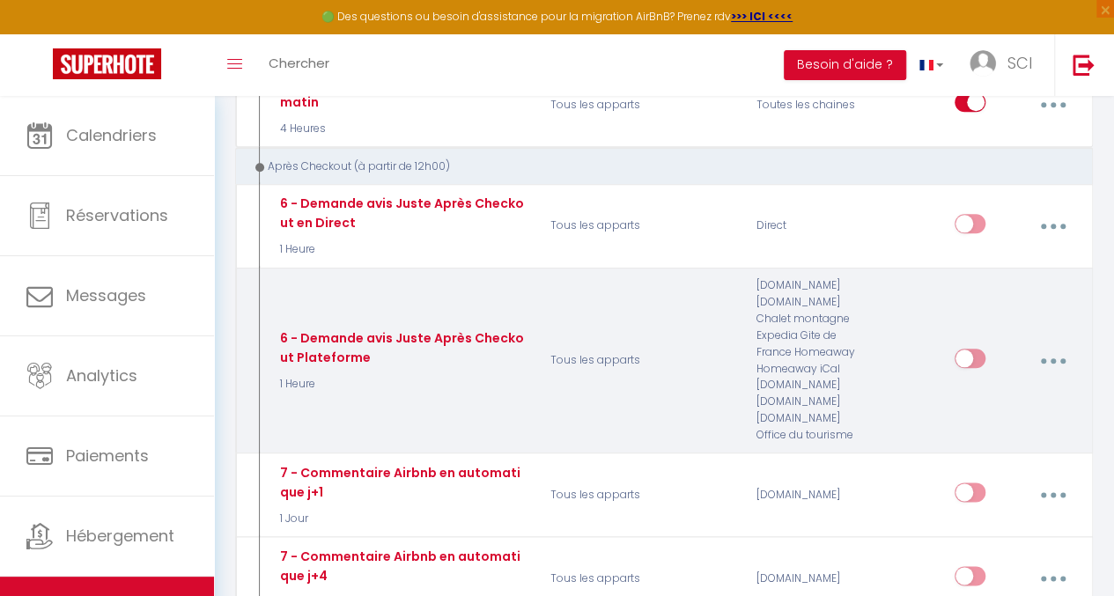
click at [1054, 344] on button "button" at bounding box center [1053, 360] width 47 height 33
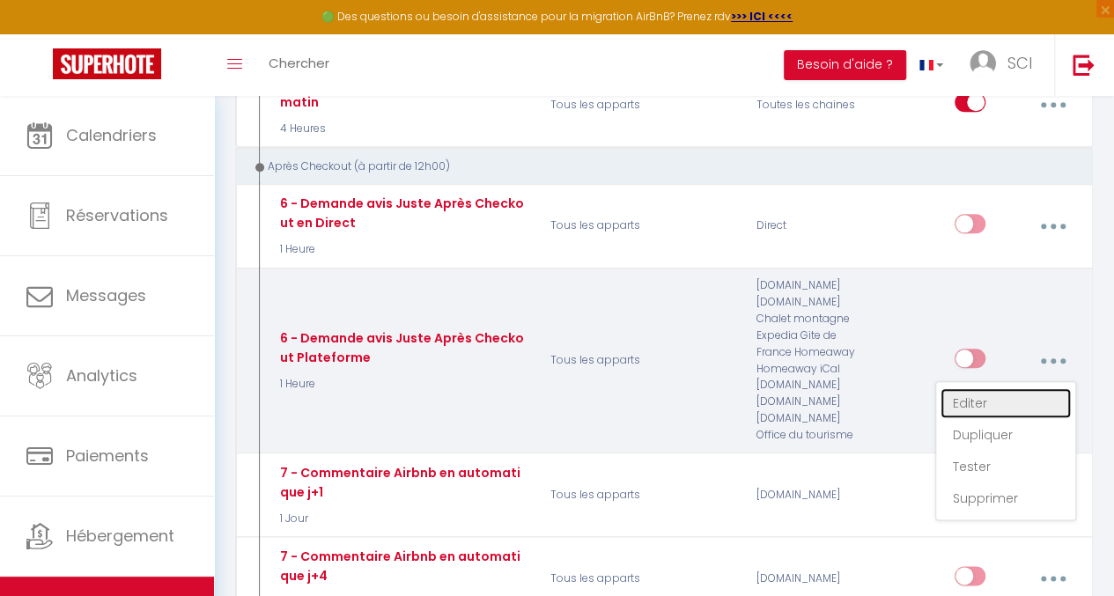
click at [996, 389] on link "Editer" at bounding box center [1006, 404] width 130 height 30
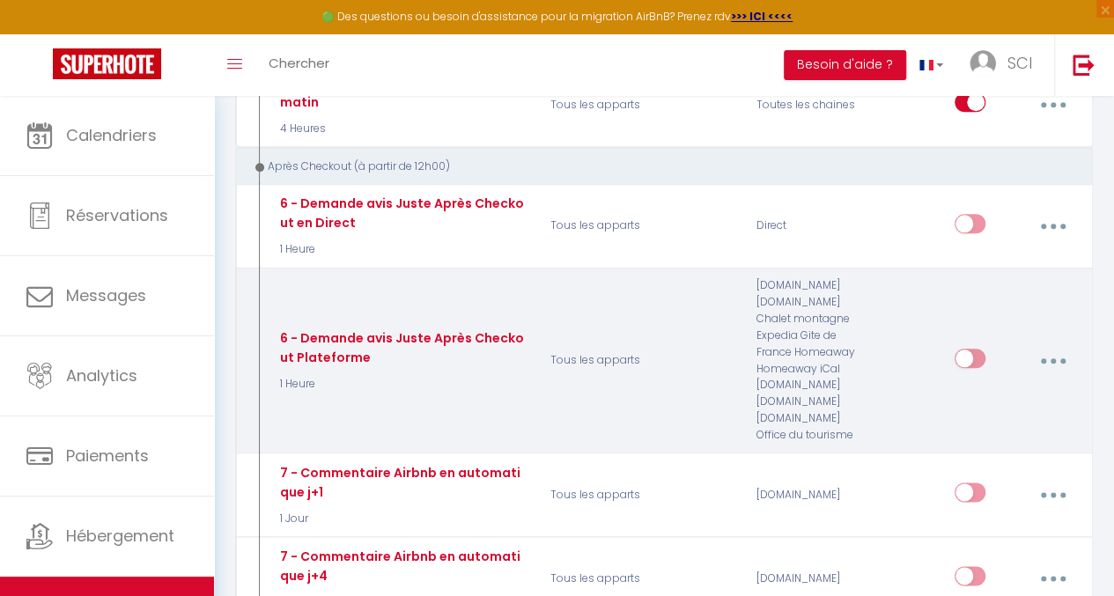
type input "6 - Demande avis Juste Après Checkout Plateforme"
checkbox input "true"
checkbox input "false"
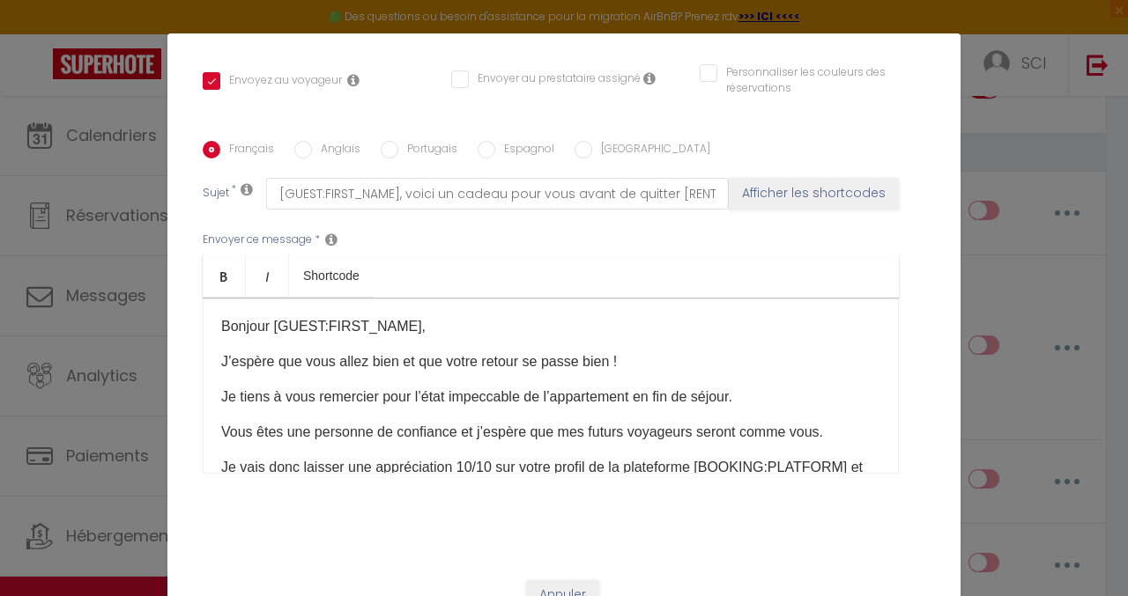
scroll to position [384, 0]
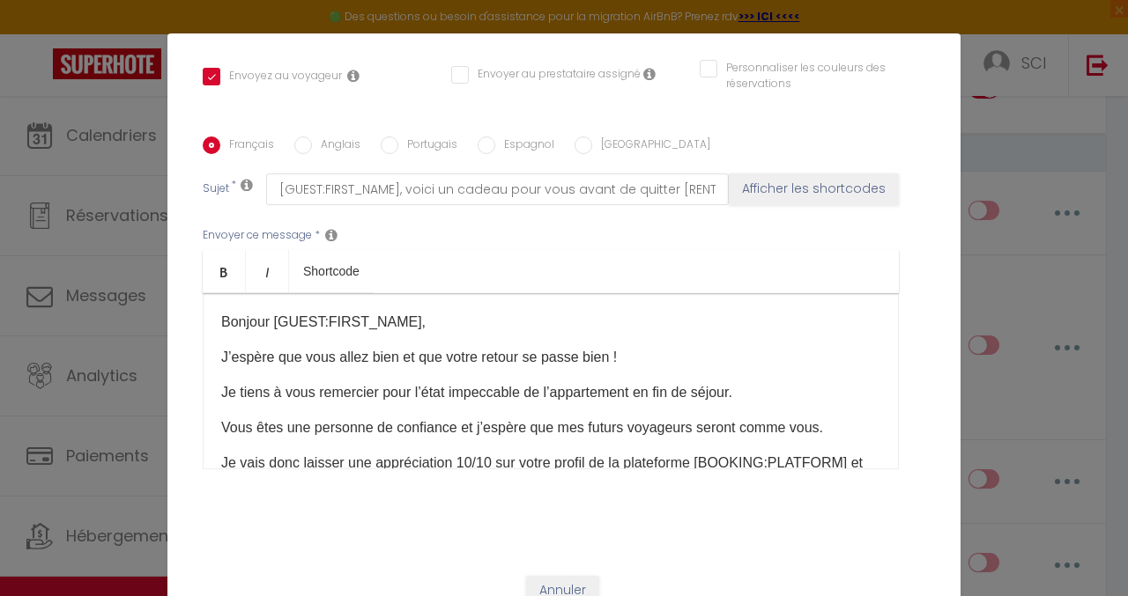
click at [1022, 234] on div "Modifier la notification × Titre * 6 - Demande avis Juste Après Checkout Platef…" at bounding box center [564, 298] width 1128 height 596
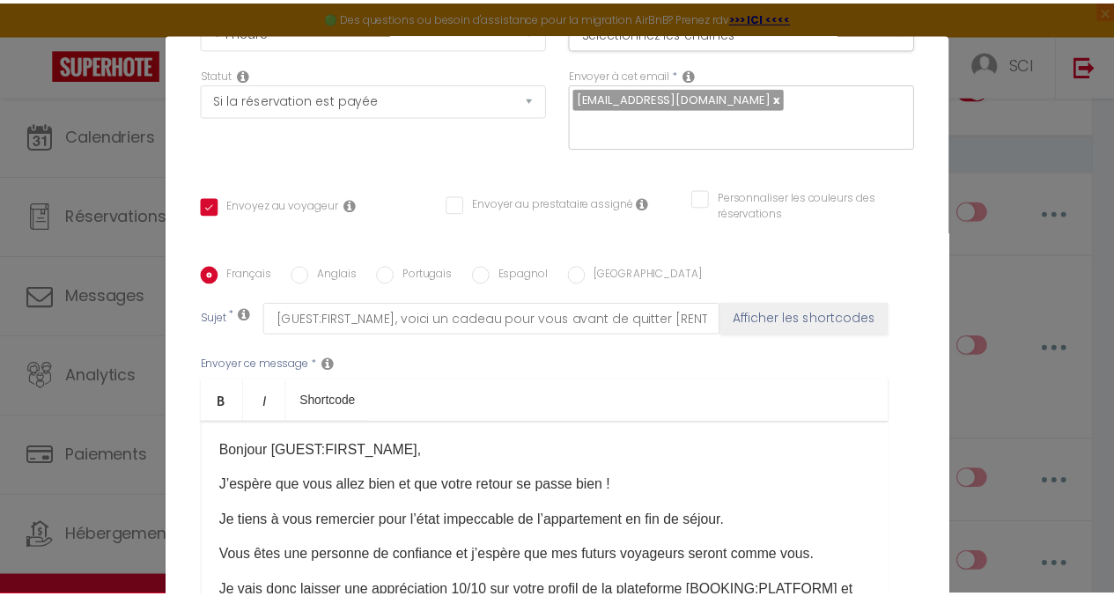
scroll to position [0, 0]
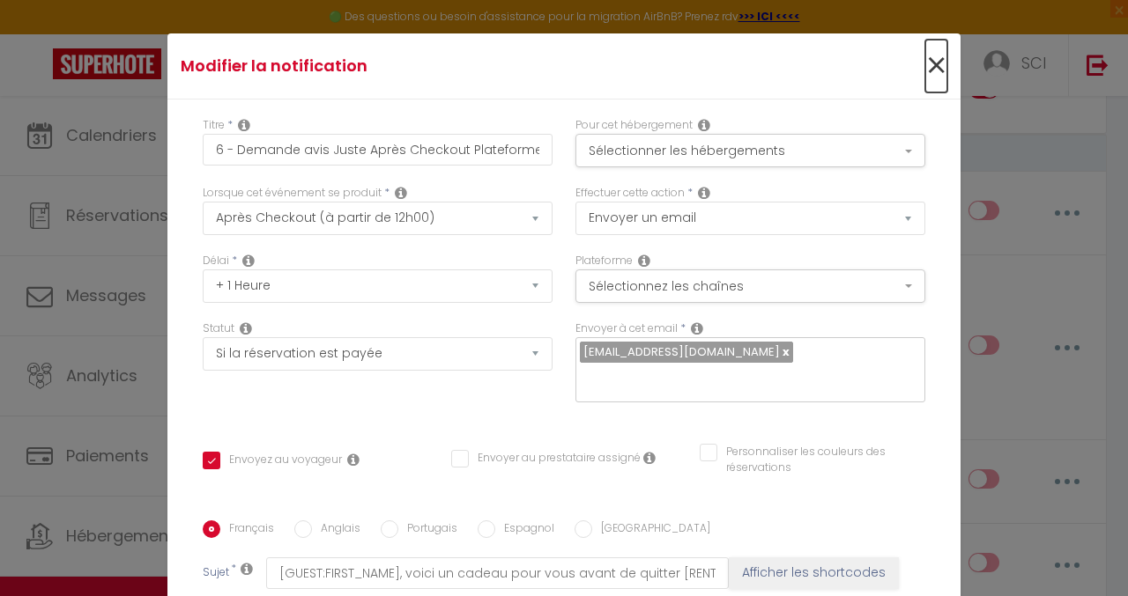
click at [925, 70] on span "×" at bounding box center [936, 66] width 22 height 53
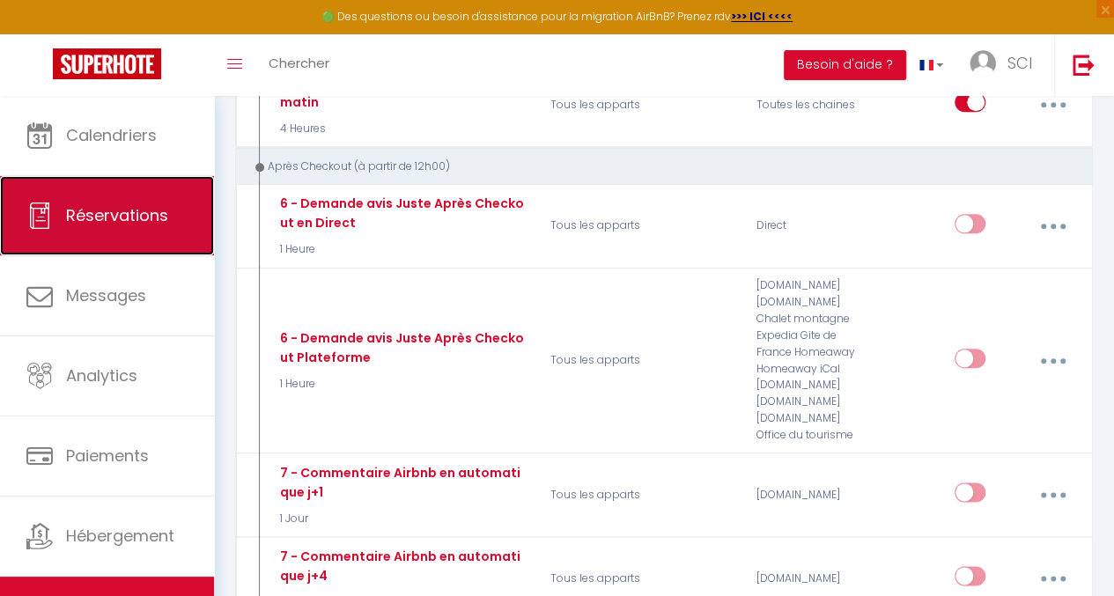
click at [137, 227] on link "Réservations" at bounding box center [107, 215] width 214 height 79
select select "not_cancelled"
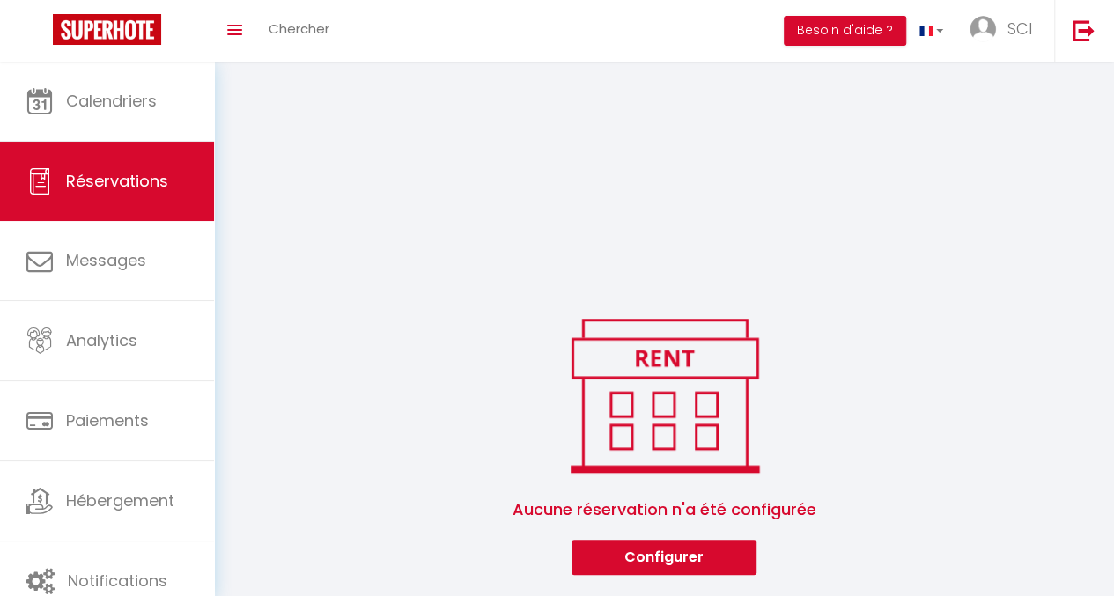
scroll to position [96, 0]
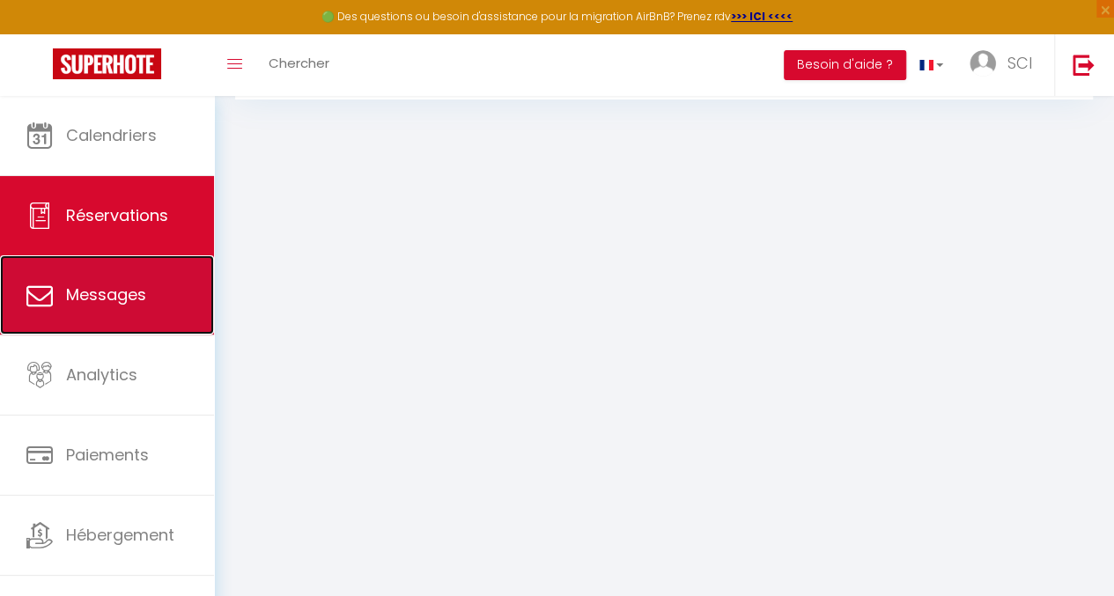
click at [177, 288] on link "Messages" at bounding box center [107, 294] width 214 height 79
select select "message"
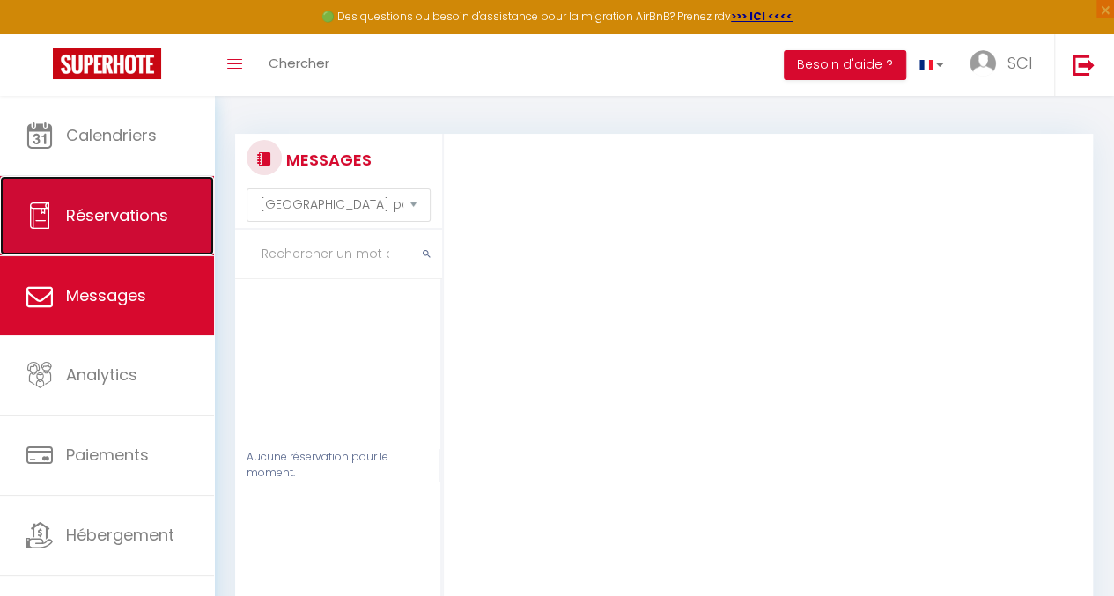
click at [108, 202] on link "Réservations" at bounding box center [107, 215] width 214 height 79
select select "not_cancelled"
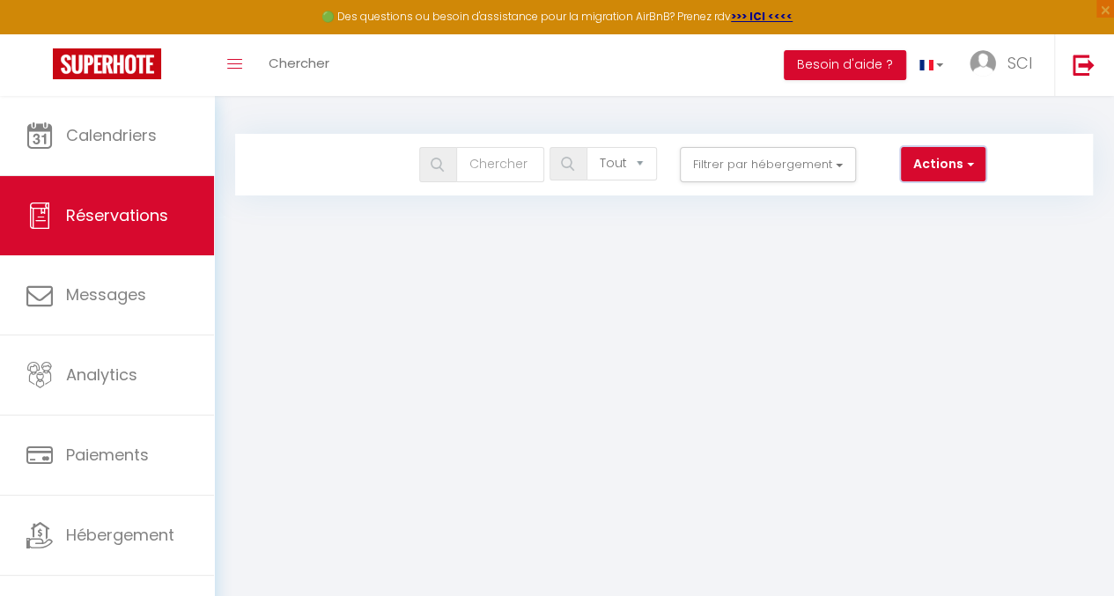
click at [921, 168] on button "Actions" at bounding box center [943, 164] width 85 height 35
click at [694, 307] on body "🟢 Des questions ou besoin d'assistance pour la migration AirBnB? Prenez rdv >>>…" at bounding box center [557, 394] width 1114 height 596
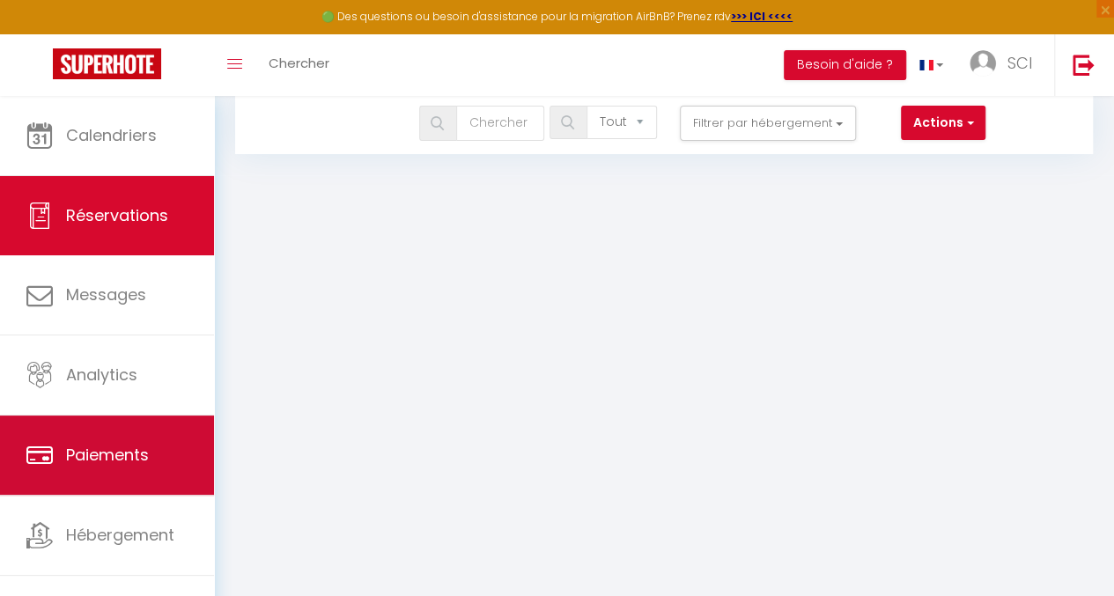
scroll to position [96, 0]
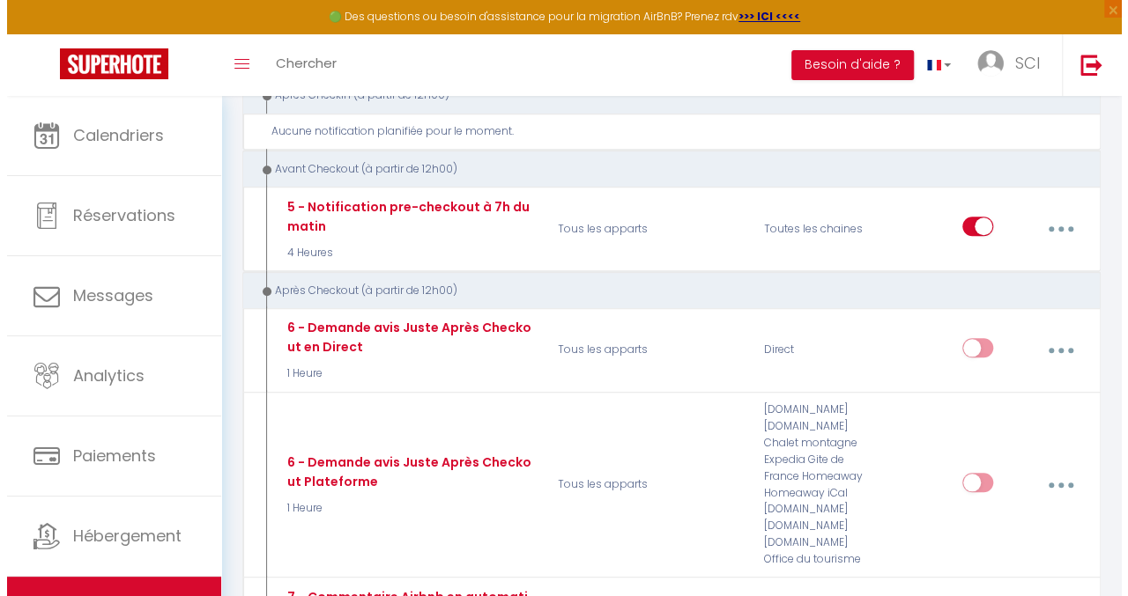
scroll to position [705, 0]
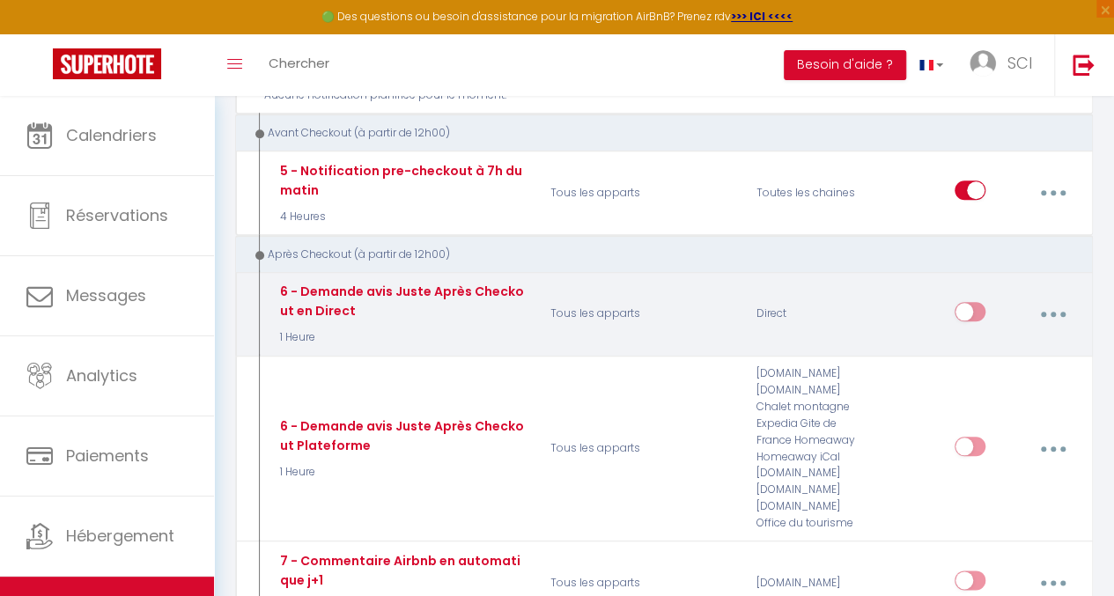
click at [1059, 298] on button "button" at bounding box center [1053, 314] width 47 height 33
click at [1010, 342] on link "Editer" at bounding box center [1006, 357] width 130 height 30
type input "6 - Demande avis Juste Après Checkout en Direct"
select select "5"
select select "1 Heure"
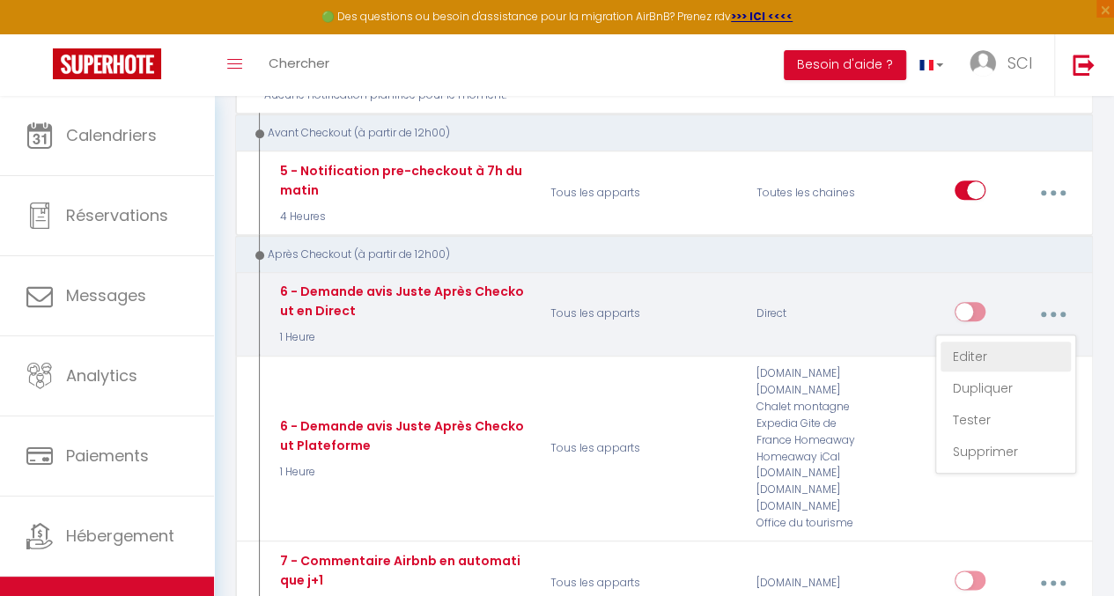
select select "if_booking_is_paid"
checkbox input "true"
checkbox input "false"
radio input "true"
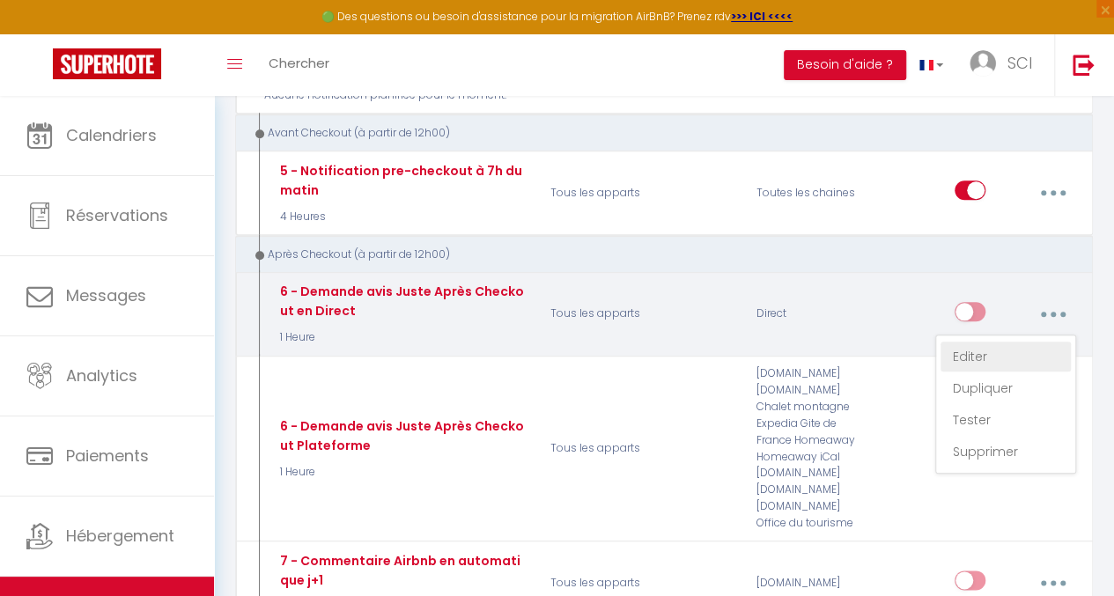
type input "[GUEST:FIRST_NAME], voici un cadeau pour vous avant de quitter [RENTAL:CITY]"
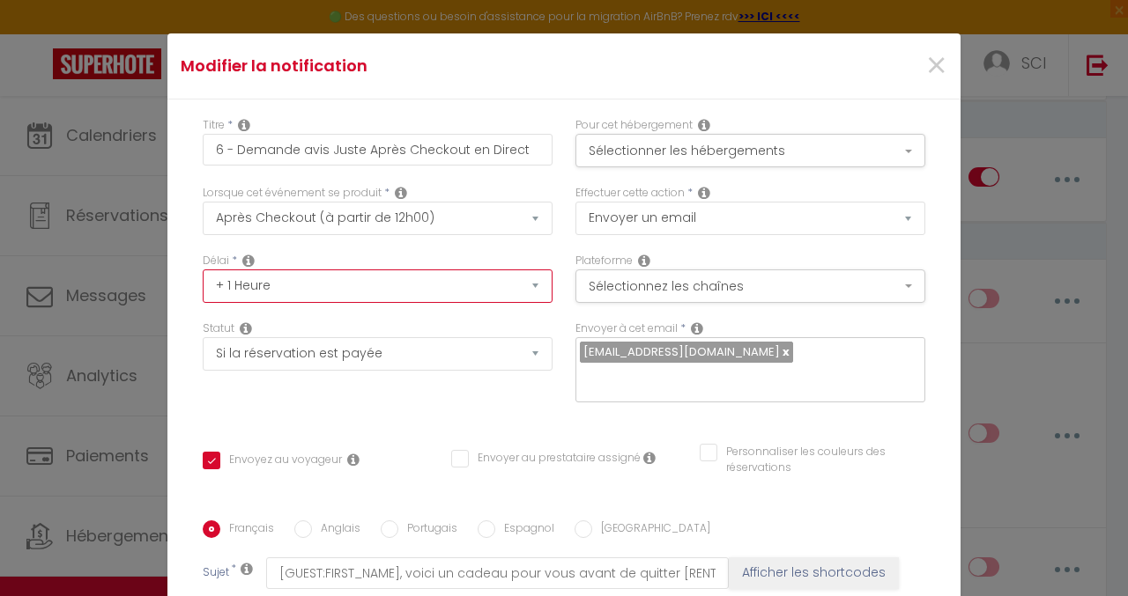
click at [376, 286] on select "Immédiat + 10 Minutes + 1 Heure + 2 Heures + 3 Heures + 4 Heures + 5 Heures + 6…" at bounding box center [378, 286] width 350 height 33
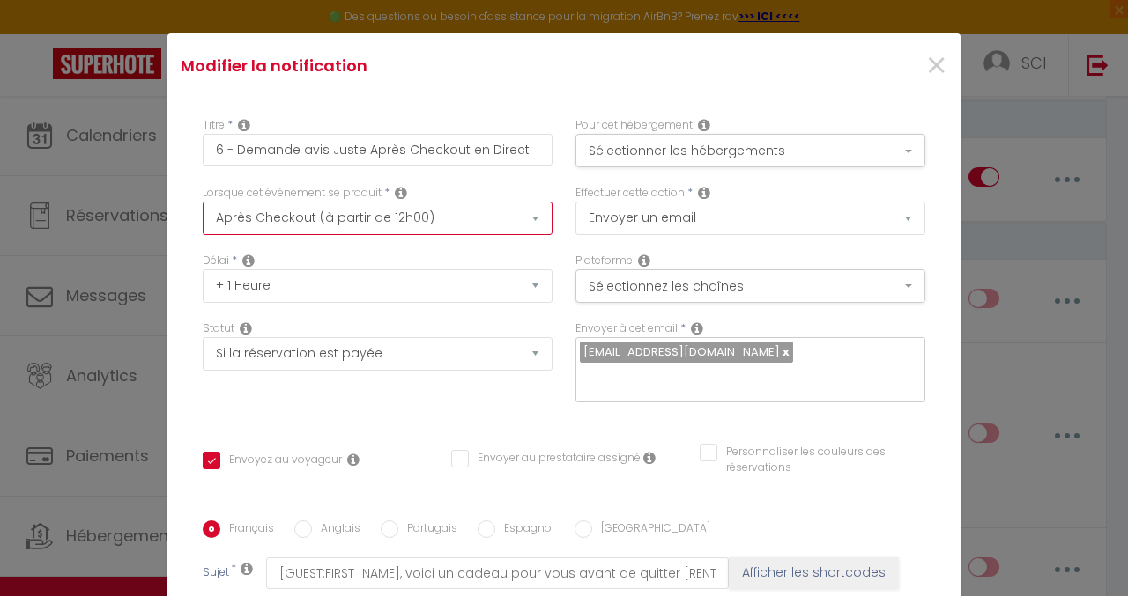
click at [379, 223] on select "Après la réservation Avant Checkin (à partir de 12h00) Après Checkin (à partir …" at bounding box center [378, 218] width 350 height 33
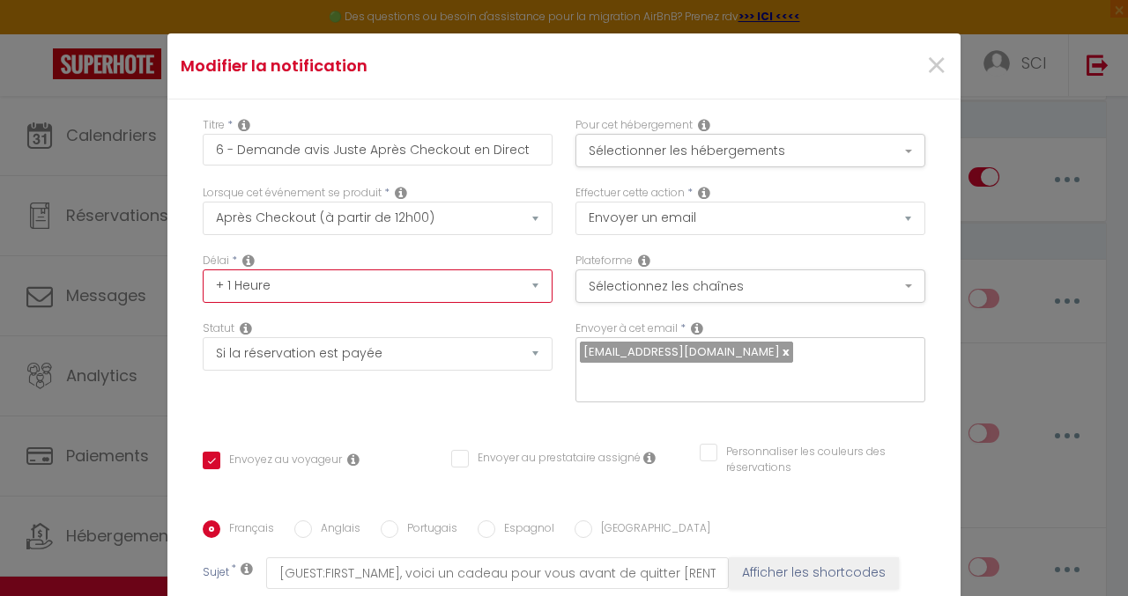
click at [374, 288] on select "Immédiat + 10 Minutes + 1 Heure + 2 Heures + 3 Heures + 4 Heures + 5 Heures + 6…" at bounding box center [378, 286] width 350 height 33
click at [203, 270] on select "Immédiat + 10 Minutes + 1 Heure + 2 Heures + 3 Heures + 4 Heures + 5 Heures + 6…" at bounding box center [378, 286] width 350 height 33
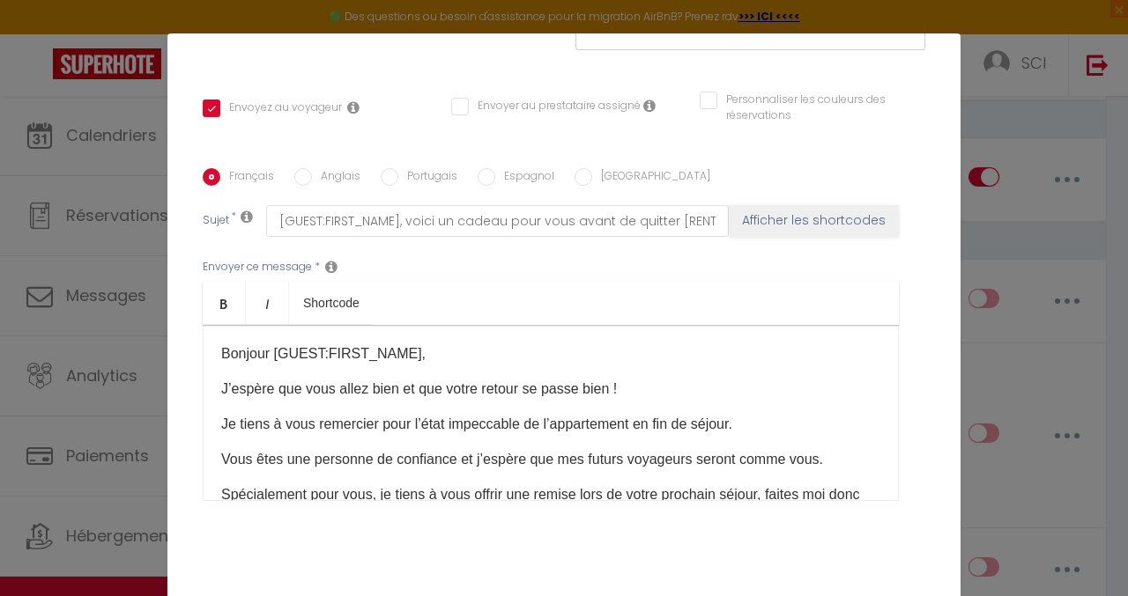
scroll to position [88, 0]
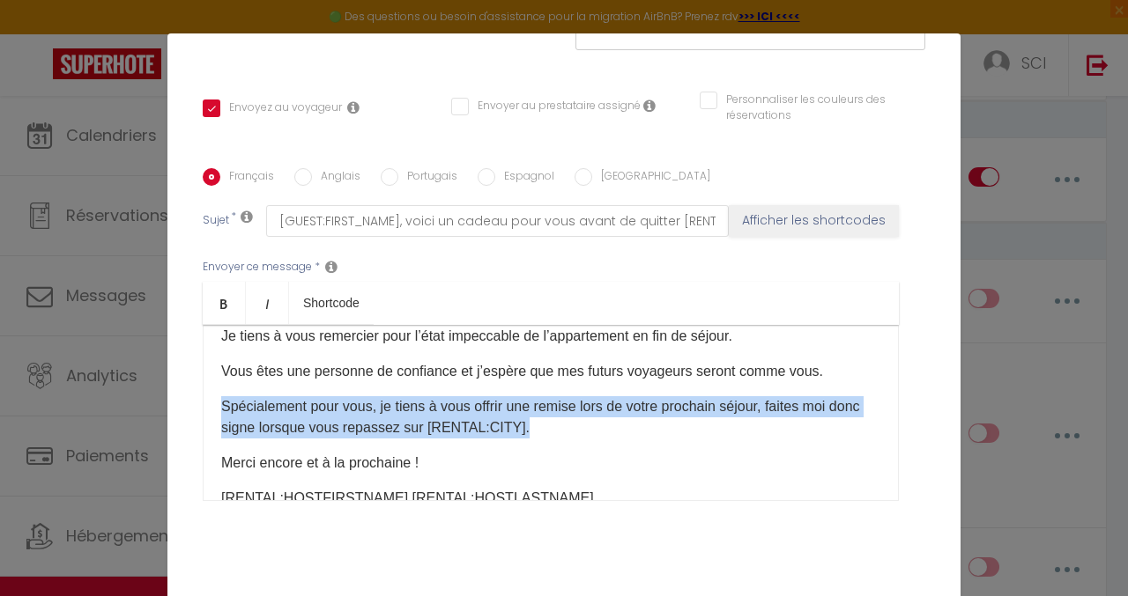
drag, startPoint x: 560, startPoint y: 404, endPoint x: 204, endPoint y: 385, distance: 357.3
click at [204, 385] on div "Bonjour [GUEST:FIRST_NAME], J’espère que vous allez bien et que votre retour se…" at bounding box center [551, 413] width 696 height 176
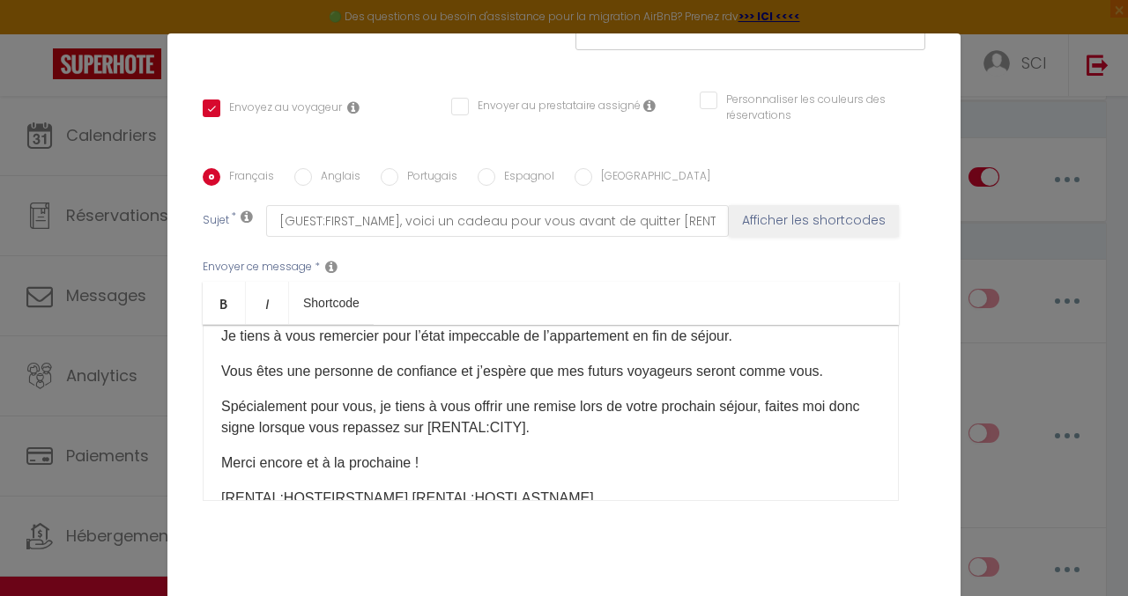
click at [823, 361] on p "Vous êtes une personne de confiance et j’espère que mes futurs voyageurs seront…" at bounding box center [550, 371] width 659 height 21
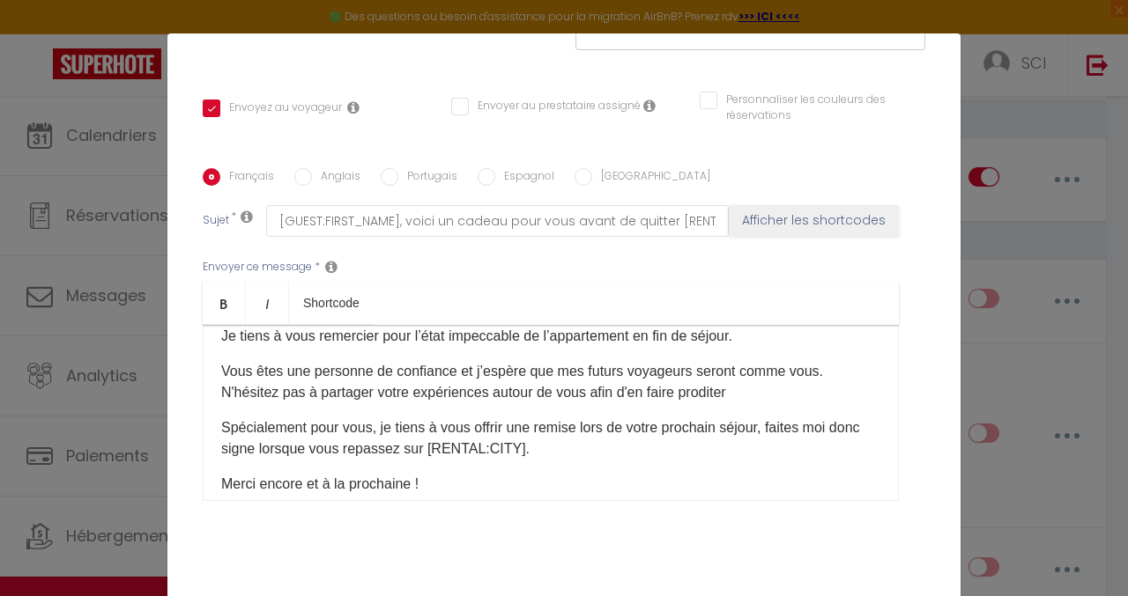
click at [754, 367] on p "Vous êtes une personne de confiance et j’espère que mes futurs voyageurs seront…" at bounding box center [550, 382] width 659 height 42
click at [484, 373] on p "Vous êtes une personne de confiance et j’espère que mes futurs voyageurs seront…" at bounding box center [550, 382] width 659 height 42
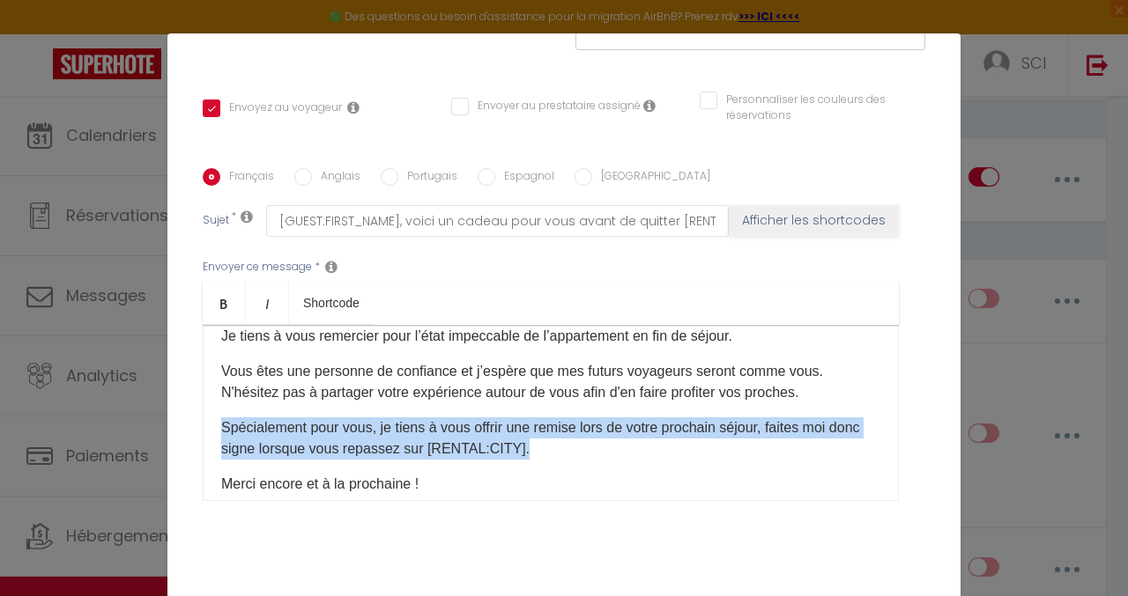
drag, startPoint x: 557, startPoint y: 429, endPoint x: 209, endPoint y: 410, distance: 348.5
click at [209, 410] on div "Bonjour [GUEST:FIRST_NAME], J’espère que vous allez bien et que votre retour se…" at bounding box center [551, 413] width 696 height 176
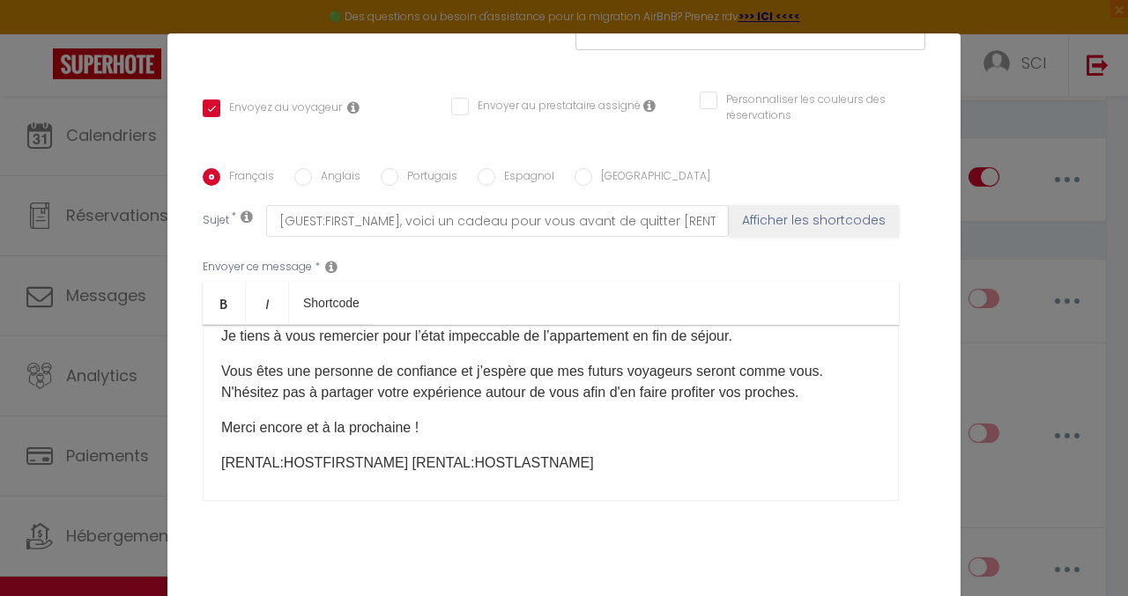
click at [423, 418] on p "Merci encore et à la prochaine !" at bounding box center [550, 428] width 659 height 21
click at [317, 418] on p "Merci encore et à la prochaine !" at bounding box center [550, 428] width 659 height 21
drag, startPoint x: 671, startPoint y: 397, endPoint x: 554, endPoint y: 401, distance: 117.2
click at [554, 418] on p "Merci encore et revenez profiter de notre belle région à la prochaine !" at bounding box center [550, 428] width 659 height 21
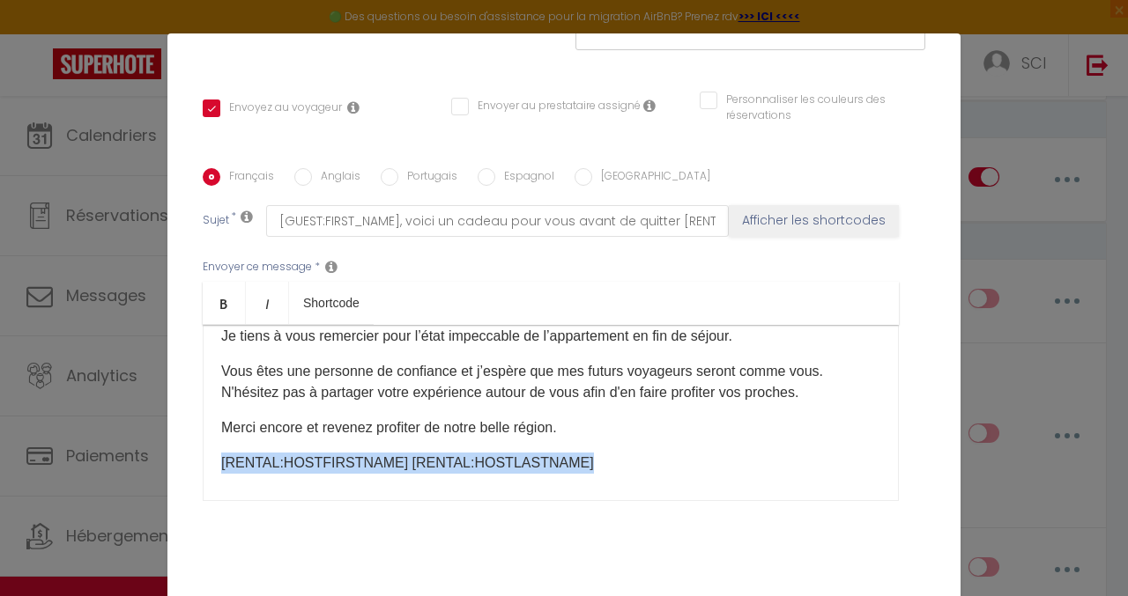
drag, startPoint x: 553, startPoint y: 440, endPoint x: 208, endPoint y: 439, distance: 345.3
click at [208, 439] on div "Bonjour [GUEST:FIRST_NAME], J’espère que vous allez bien et que votre retour se…" at bounding box center [551, 413] width 696 height 176
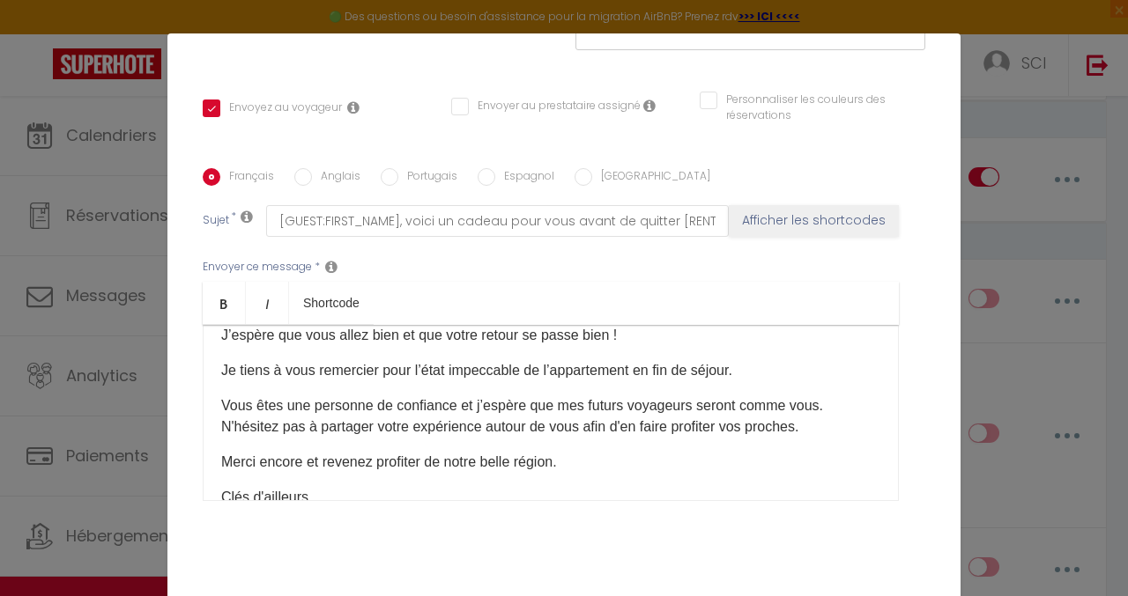
scroll to position [0, 0]
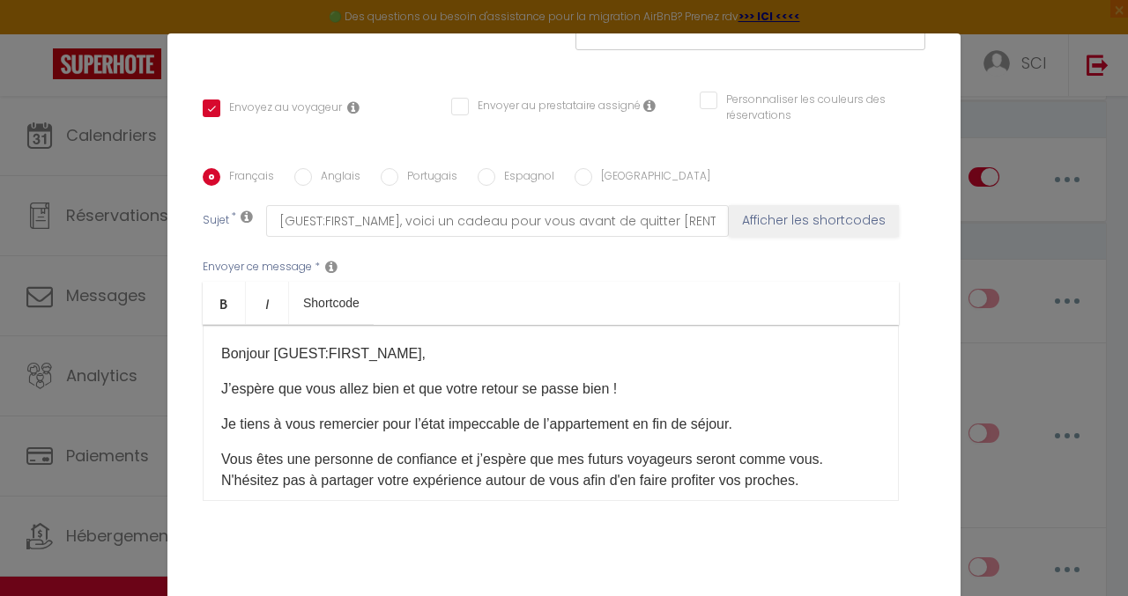
click at [625, 379] on p "J’espère que vous allez bien et que votre retour se passe bien !" at bounding box center [550, 389] width 659 height 21
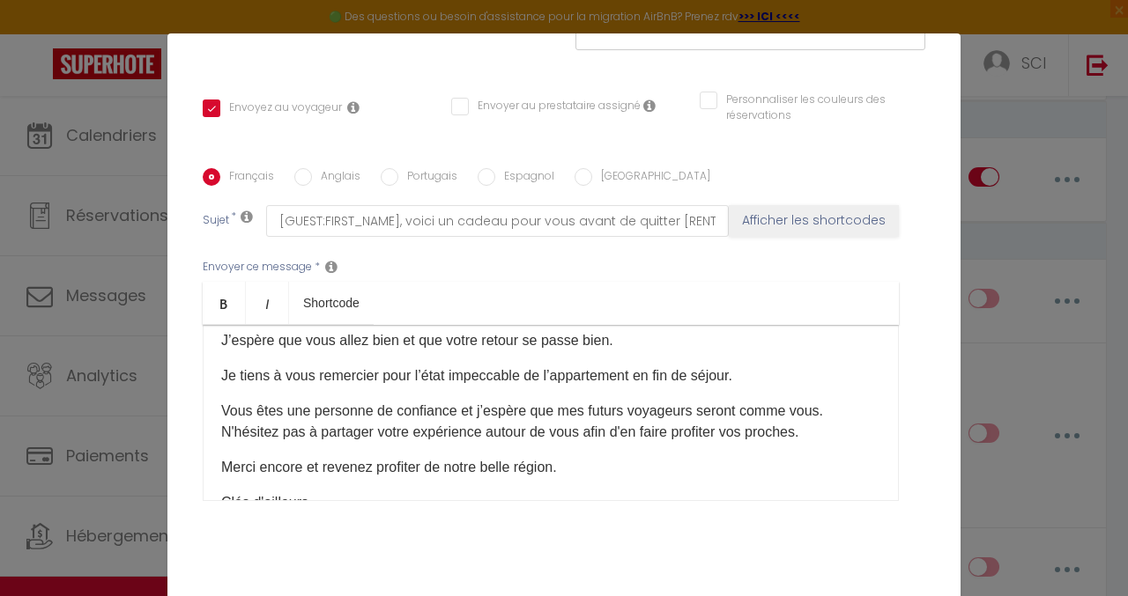
scroll to position [88, 0]
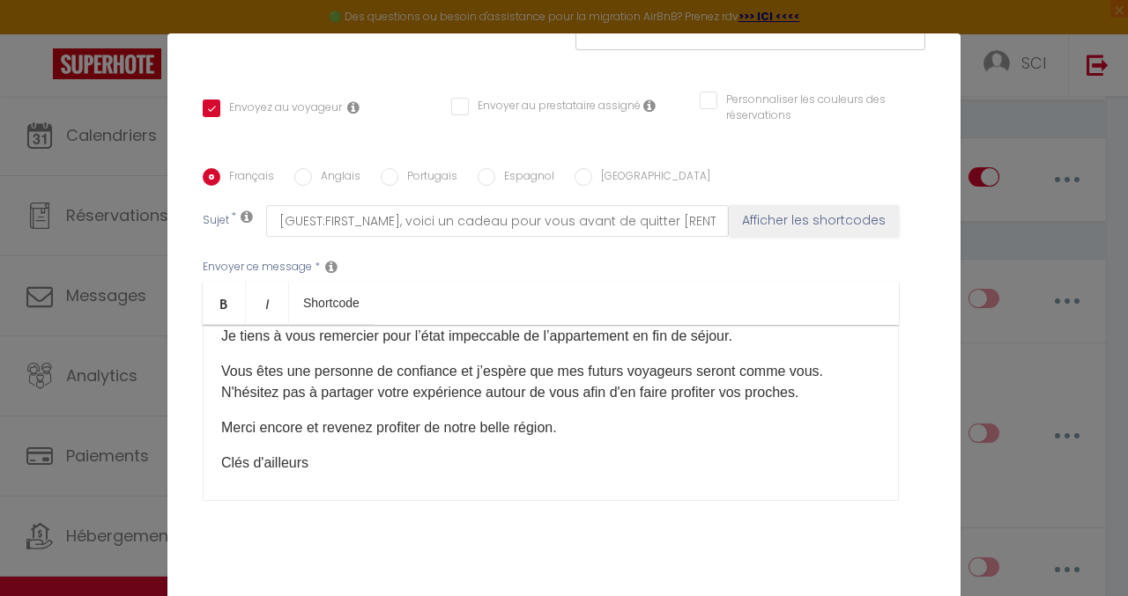
click at [578, 361] on p "Vous êtes une personne de confiance et j’espère que mes futurs voyageurs seront…" at bounding box center [550, 382] width 659 height 42
click at [578, 367] on p "Vous êtes une personne de confiance et j’espère que les futurs voyageurs seront…" at bounding box center [550, 382] width 659 height 42
click at [587, 418] on p "Merci encore et revenez profiter de notre belle région." at bounding box center [550, 428] width 659 height 21
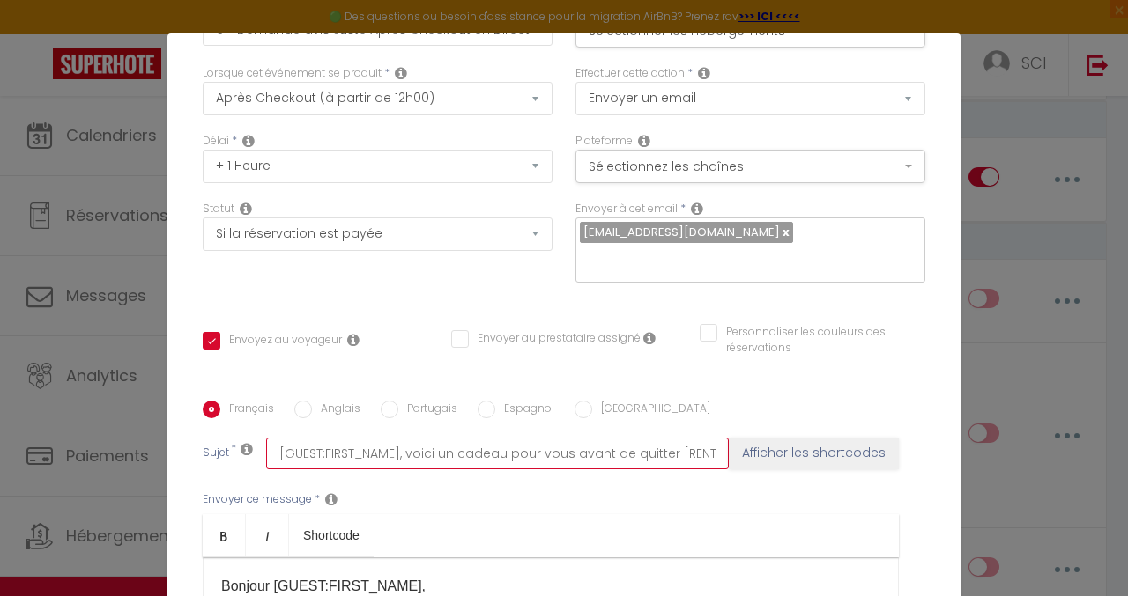
scroll to position [0, 41]
drag, startPoint x: 399, startPoint y: 429, endPoint x: 772, endPoint y: 429, distance: 372.6
click at [772, 438] on div "Sujet * [GUEST:FIRST_NAME], voici un cadeau pour vous avant de quitter [RENTAL:…" at bounding box center [564, 454] width 722 height 32
type input "[GUEST:FIRST_NAME],"
checkbox input "true"
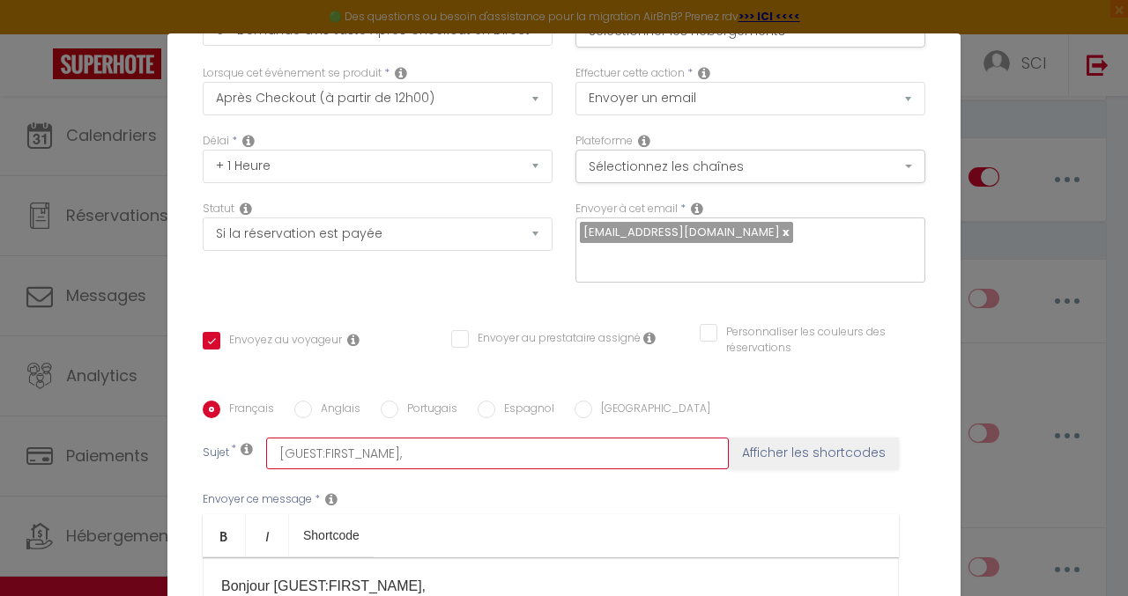
checkbox input "false"
type input "[GUEST:FIRST_NAME],"
checkbox input "true"
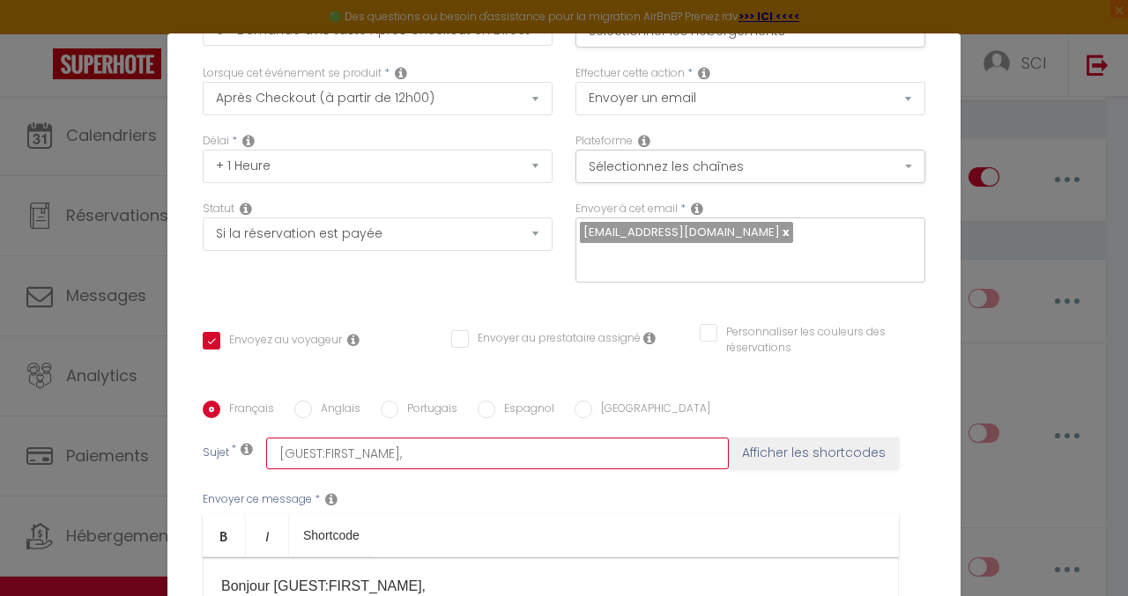
checkbox input "false"
type input "[GUEST:FIRST_NAME]"
checkbox input "true"
checkbox input "false"
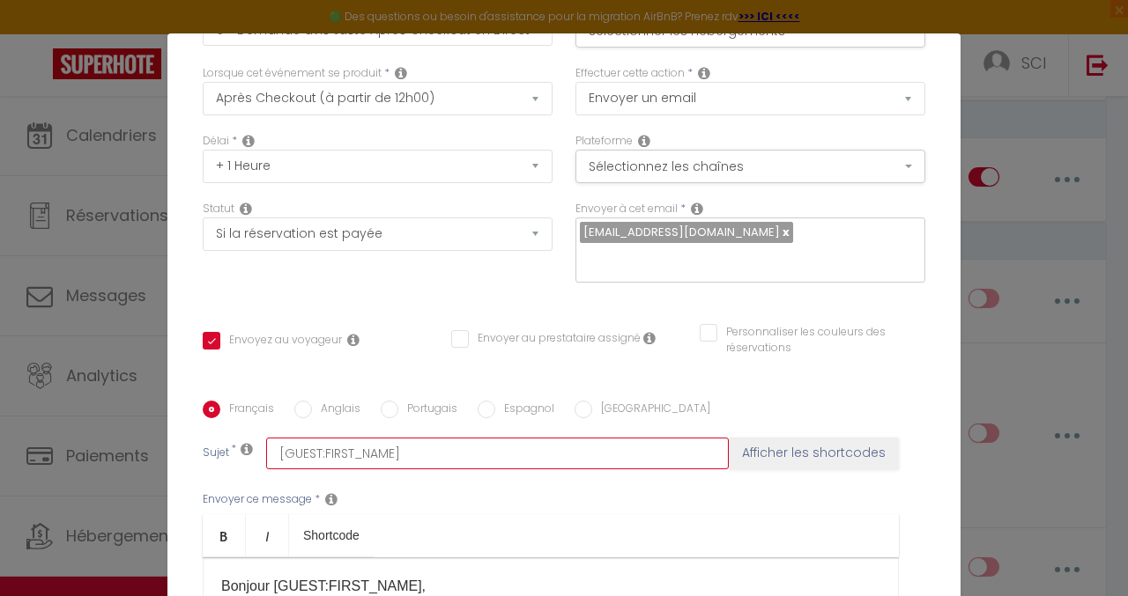
checkbox input "false"
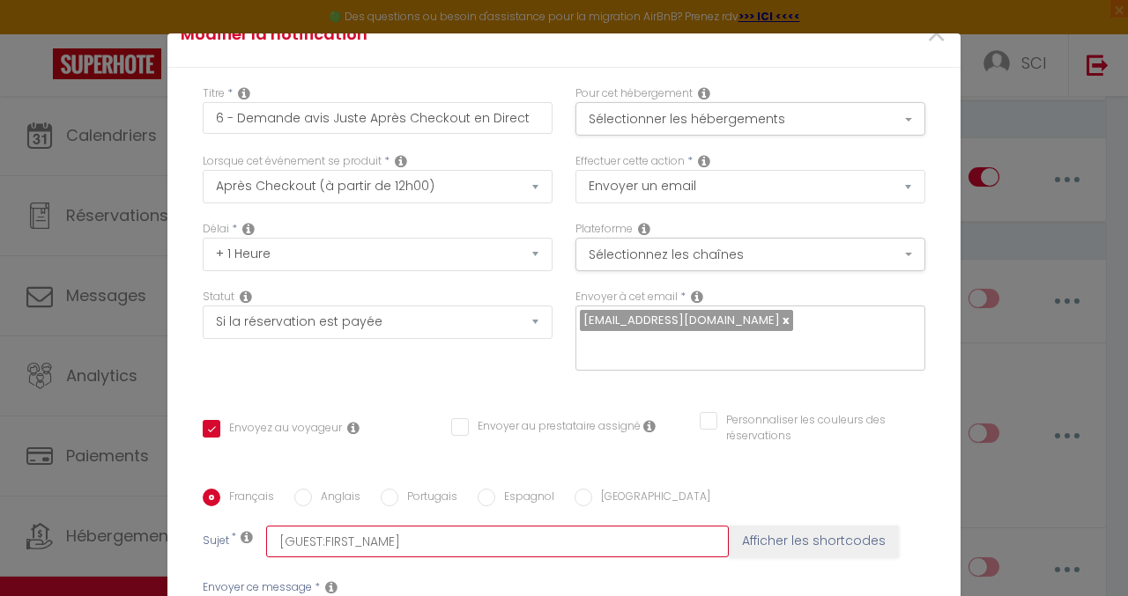
type input "[GUEST:FIRST_NAME]"
checkbox input "true"
checkbox input "false"
type input "[GUEST:FIRST_NAME] M"
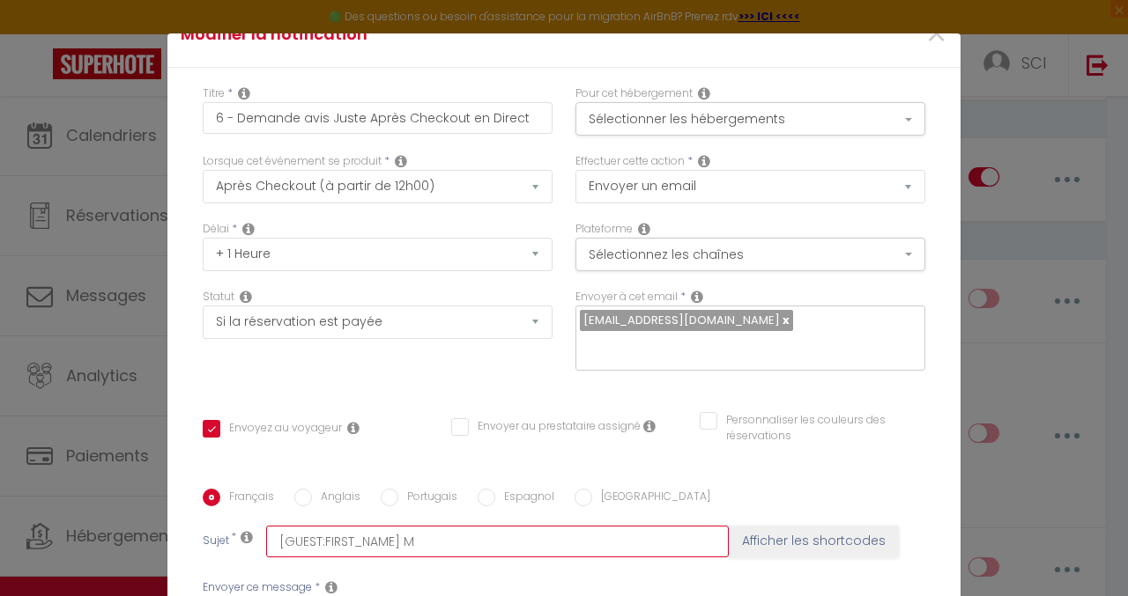
checkbox input "true"
checkbox input "false"
type input "[GUEST:FIRST_NAME] Me"
checkbox input "true"
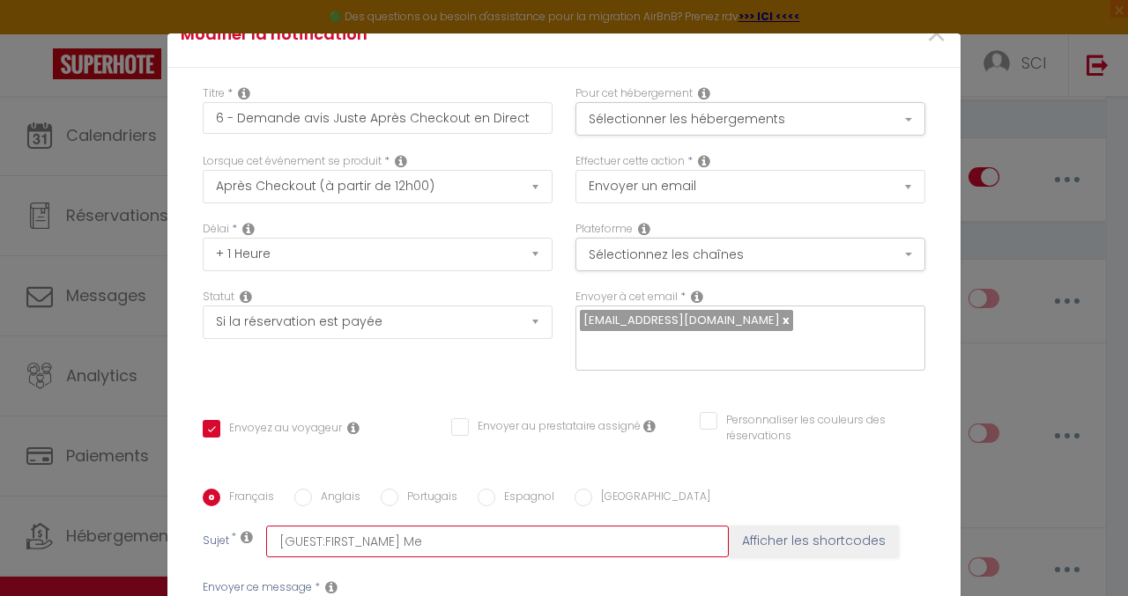
checkbox input "false"
type input "[GUEST:FIRST_NAME] Mer"
checkbox input "true"
checkbox input "false"
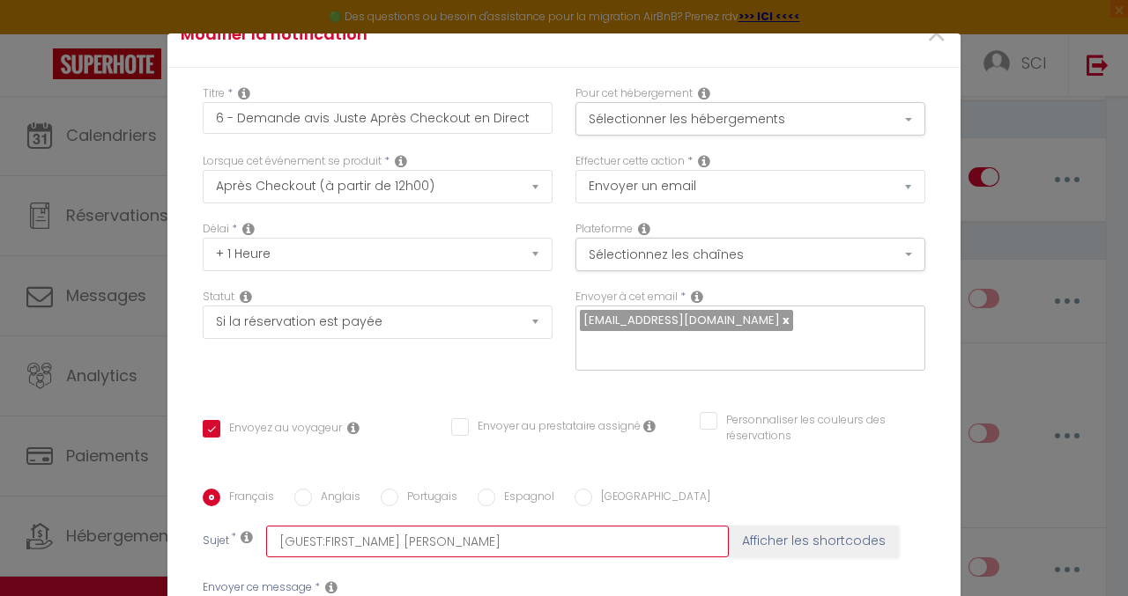
checkbox input "false"
type input "[GUEST:FIRST_NAME] Merc"
checkbox input "true"
checkbox input "false"
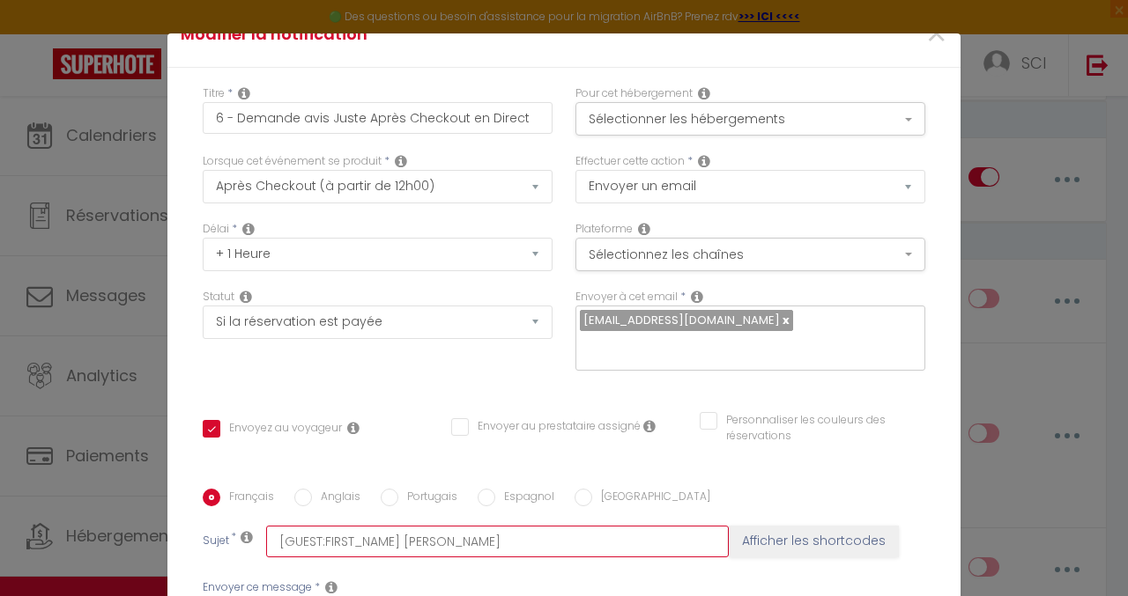
type input "[GUEST:FIRST_NAME] Merci"
checkbox input "true"
checkbox input "false"
type input "[GUEST:FIRST_NAME] Merci"
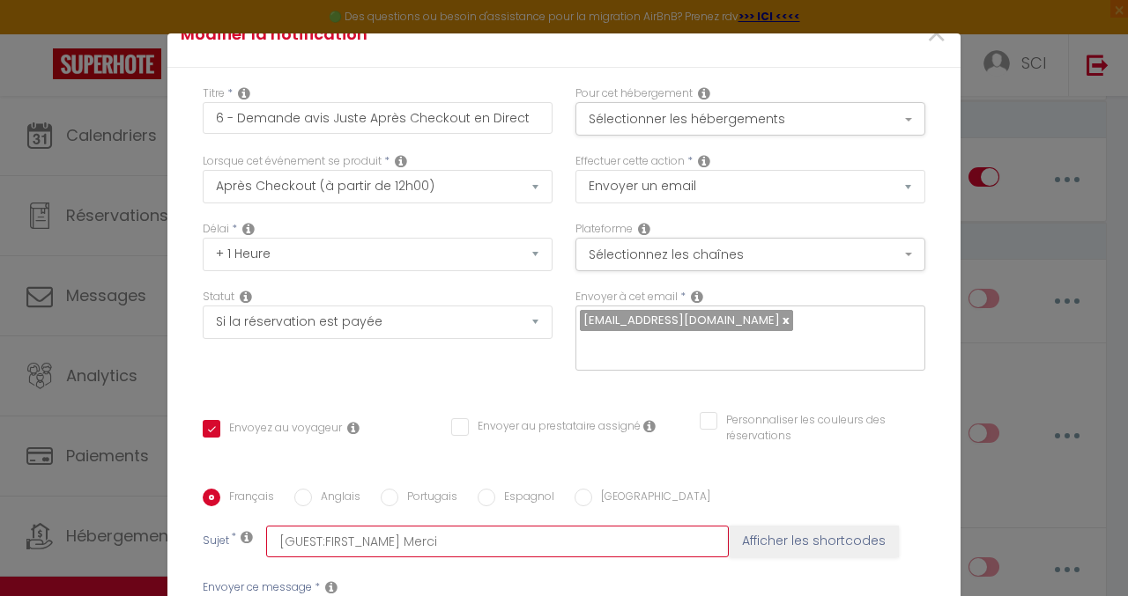
checkbox input "true"
checkbox input "false"
type input "[GUEST:FIRST_NAME] Merci p"
checkbox input "true"
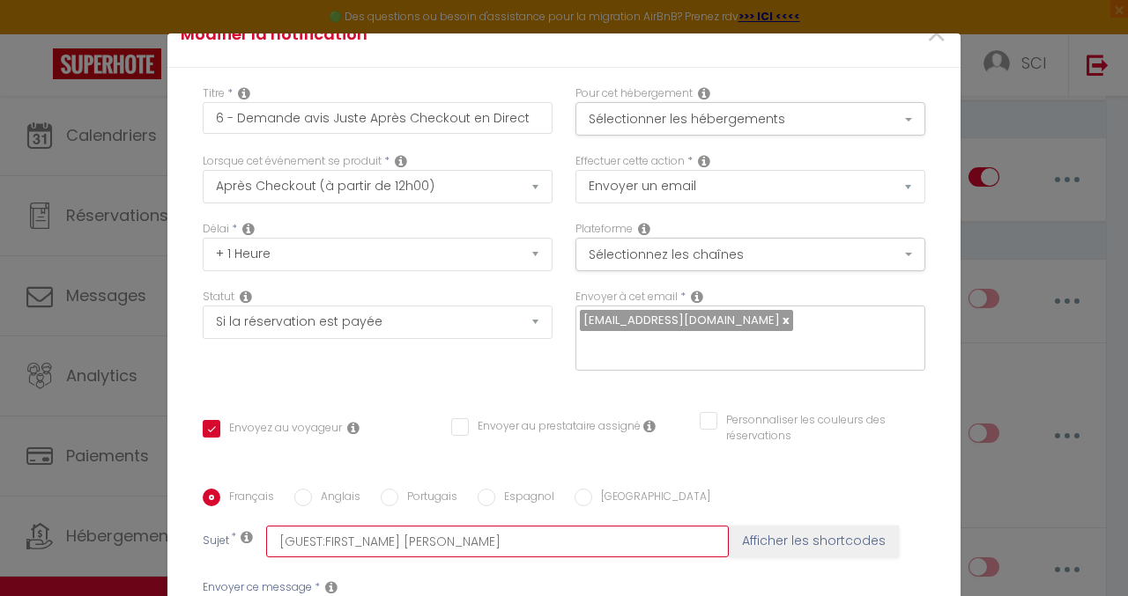
checkbox input "false"
type input "[GUEST:FIRST_NAME] Merci po"
checkbox input "true"
checkbox input "false"
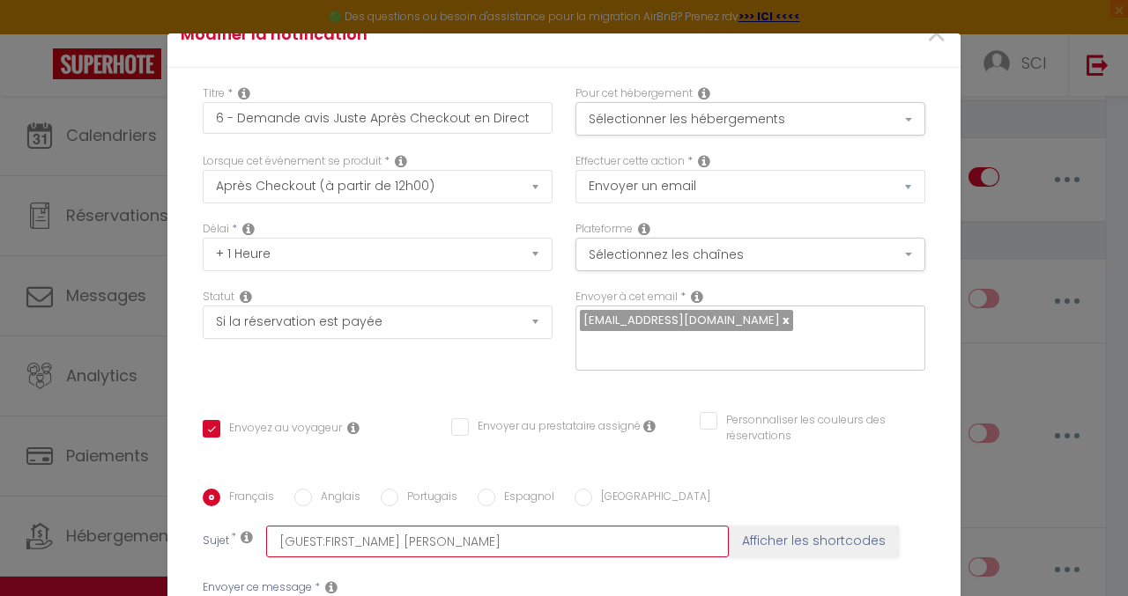
checkbox input "false"
type input "[GUEST:FIRST_NAME] Merci pou"
checkbox input "true"
checkbox input "false"
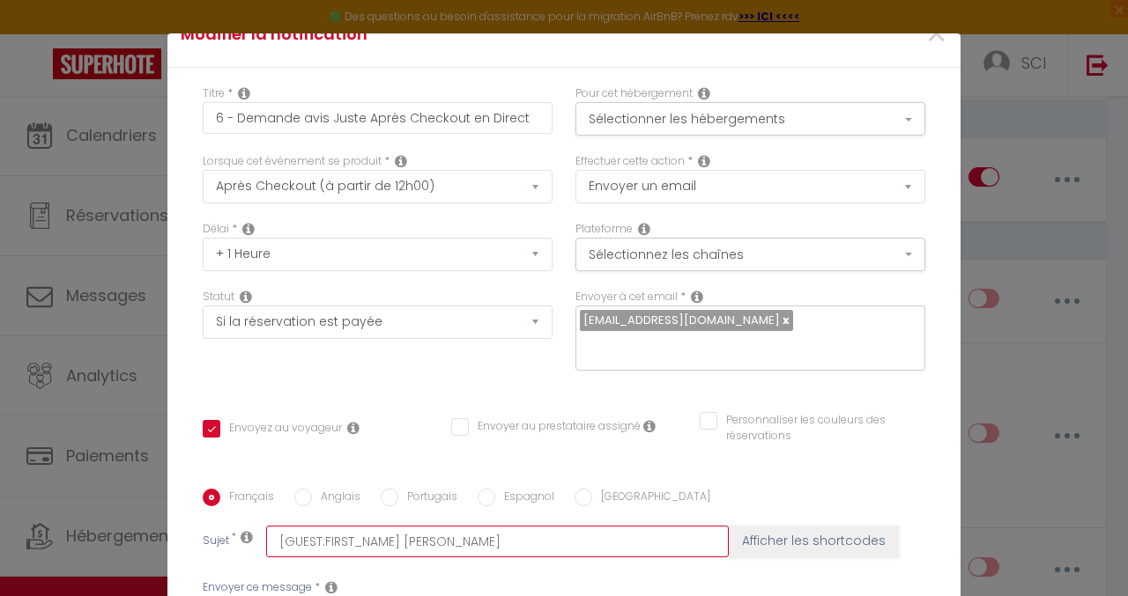
type input "[GUEST:FIRST_NAME] Merci pour"
checkbox input "true"
checkbox input "false"
type input "[GUEST:FIRST_NAME] Merci pour"
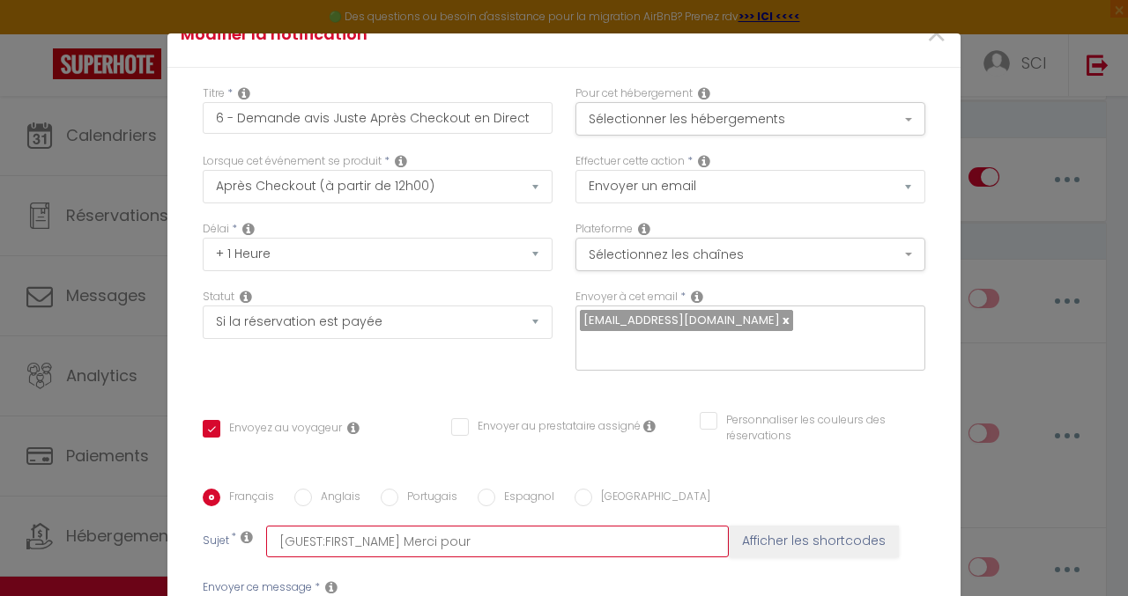
checkbox input "true"
checkbox input "false"
type input "[GUEST:FIRST_NAME] Merci pour v"
checkbox input "true"
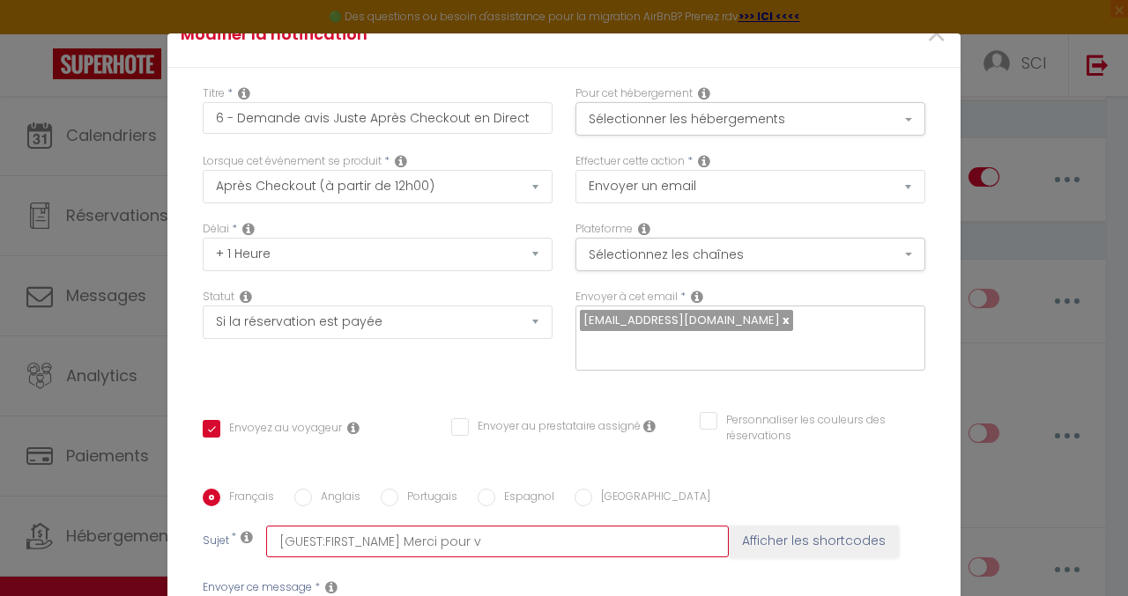
checkbox input "false"
type input "[GUEST:FIRST_NAME] Merci pour vo"
checkbox input "true"
checkbox input "false"
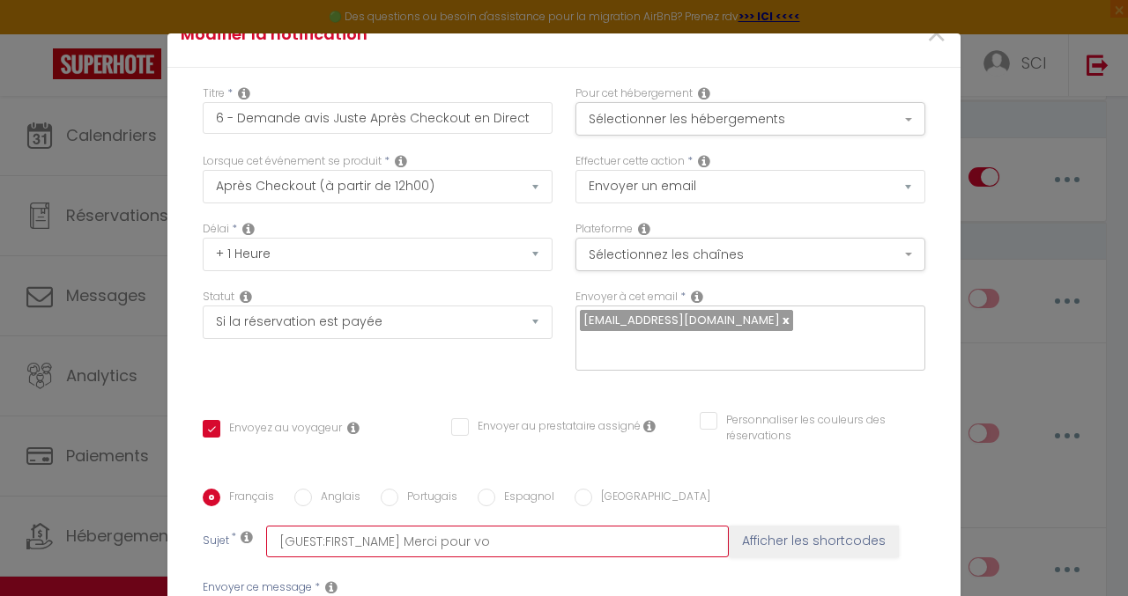
checkbox input "false"
type input "[GUEST:FIRST_NAME] Merci pour vot"
checkbox input "true"
checkbox input "false"
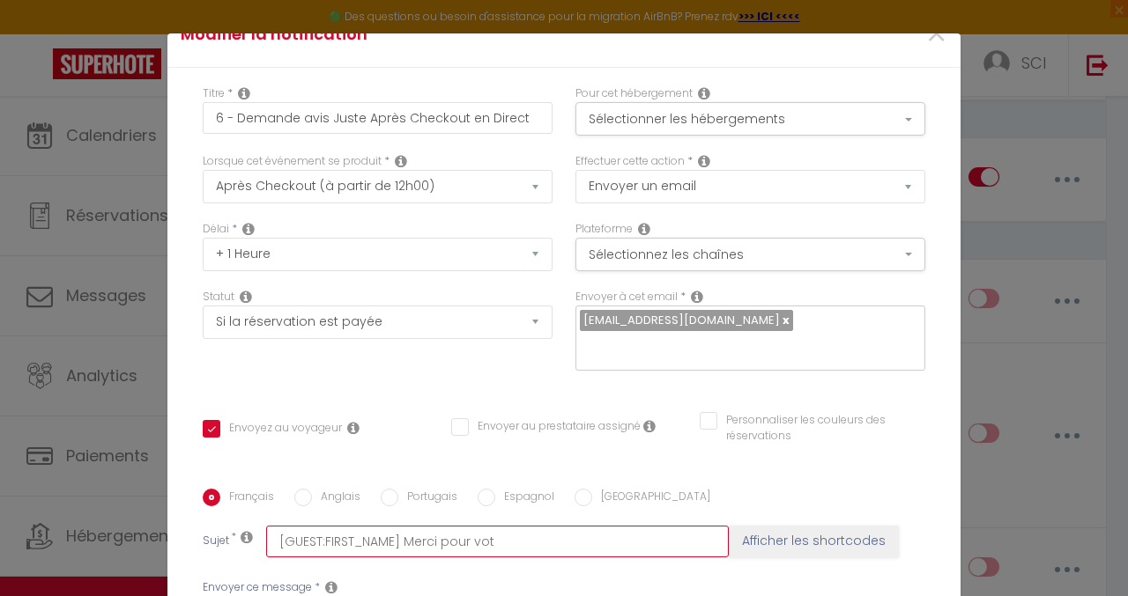
type input "[GUEST:FIRST_NAME] Merci pour votr"
checkbox input "true"
checkbox input "false"
type input "[GUEST:FIRST_NAME] Merci pour votre"
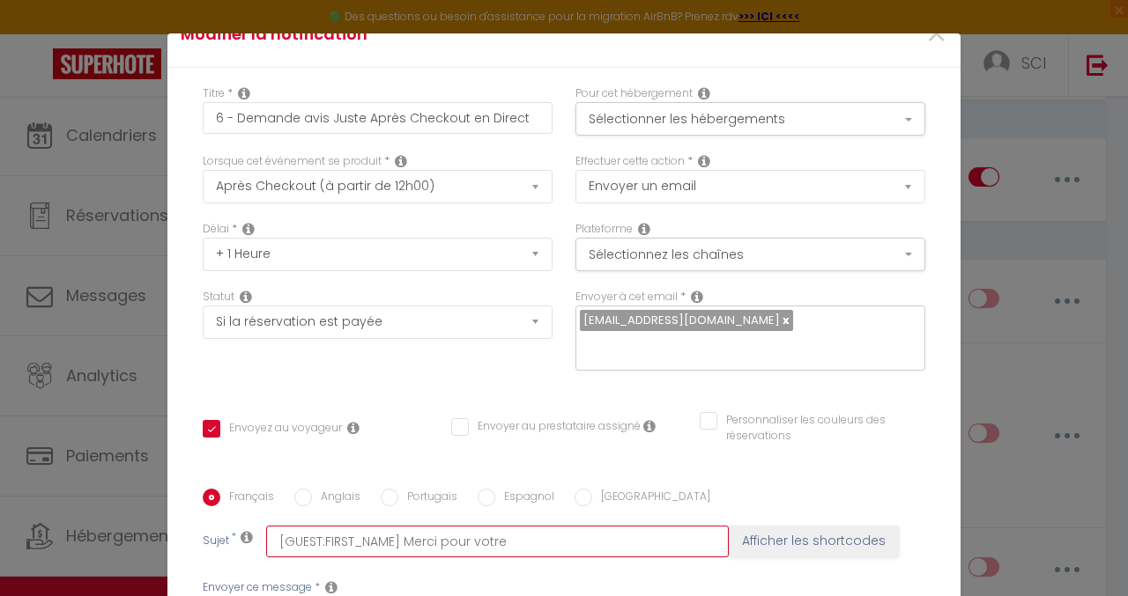
checkbox input "true"
checkbox input "false"
type input "[GUEST:FIRST_NAME] Merci pour votre"
checkbox input "true"
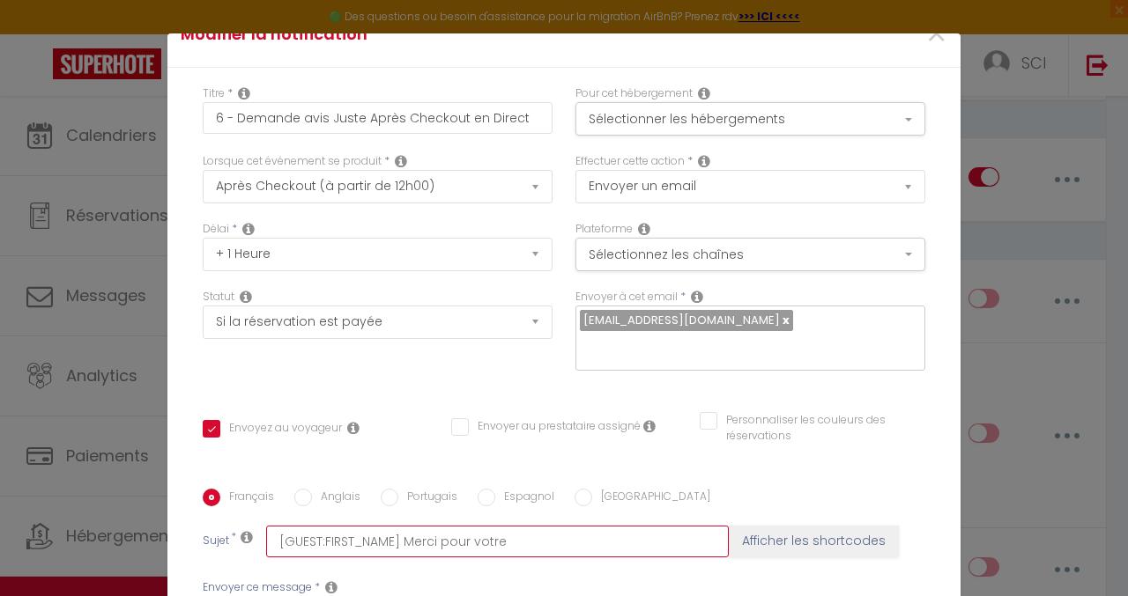
checkbox input "false"
type input "[GUEST:FIRST_NAME] Merci pour votre"
checkbox input "true"
checkbox input "false"
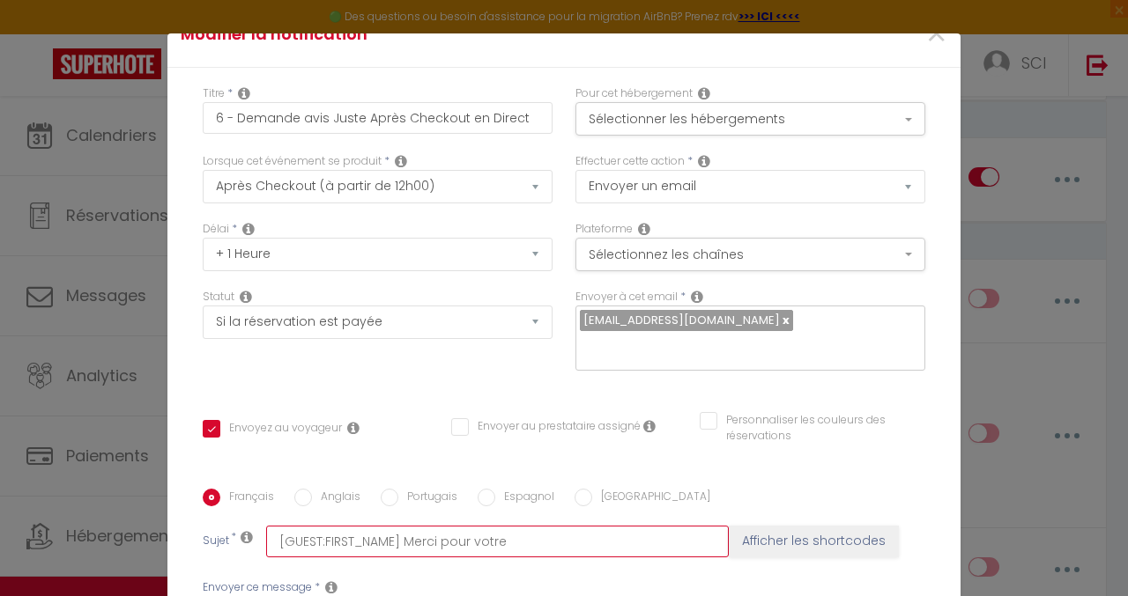
checkbox input "false"
type input "[GUEST:FIRST_NAME] Merci pour votr"
checkbox input "true"
checkbox input "false"
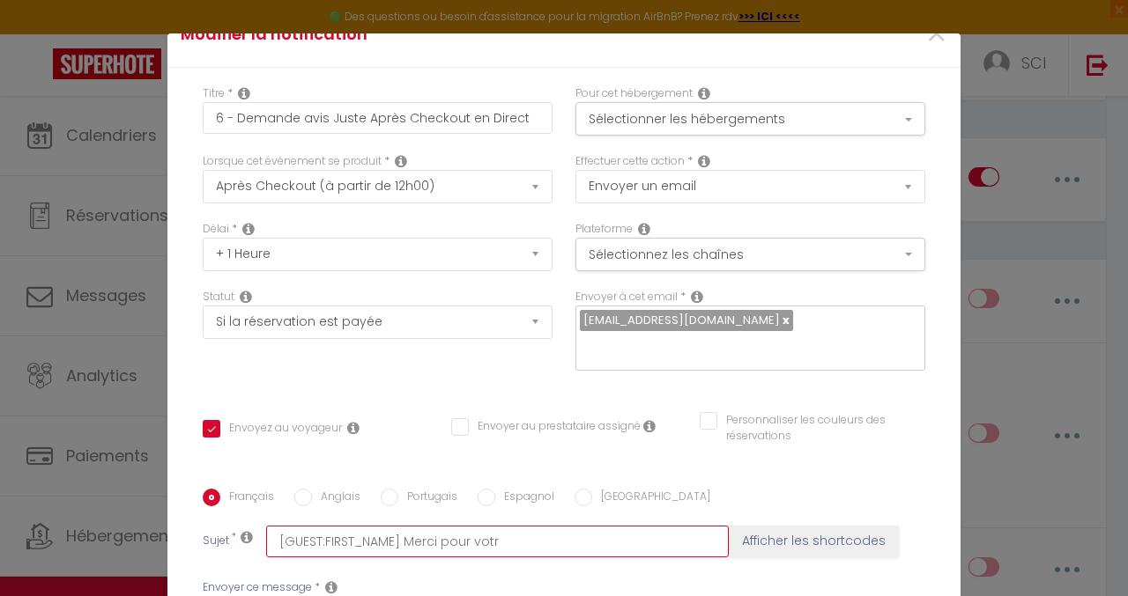
type input "[GUEST:FIRST_NAME] Merci pour vot"
checkbox input "true"
checkbox input "false"
type input "[GUEST:FIRST_NAME] Merci pour vo"
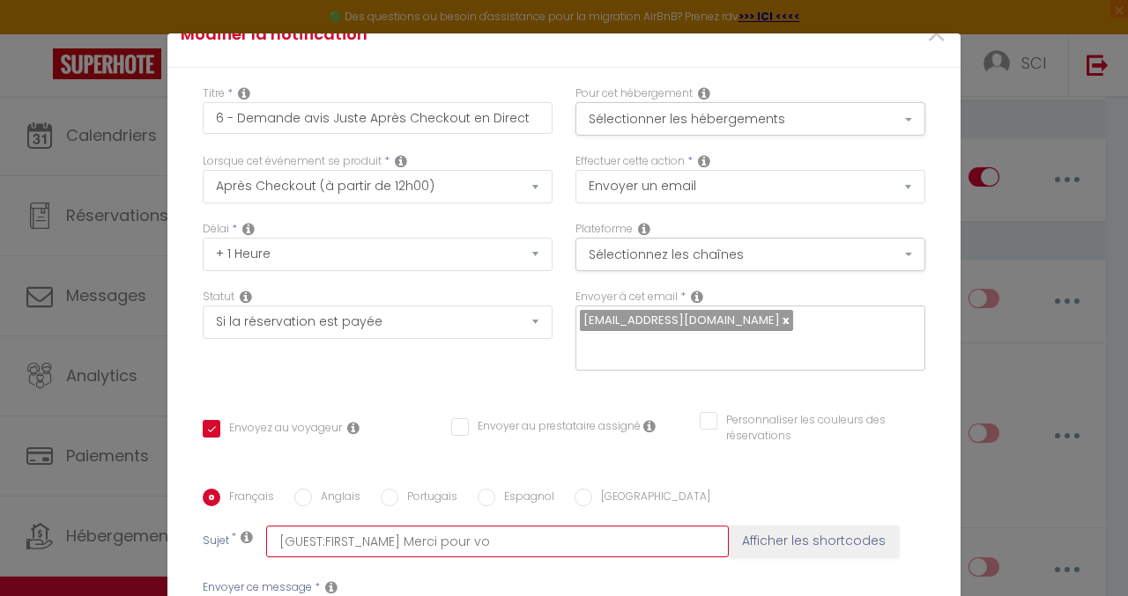
checkbox input "true"
checkbox input "false"
type input "[GUEST:FIRST_NAME] Merci pour v"
checkbox input "true"
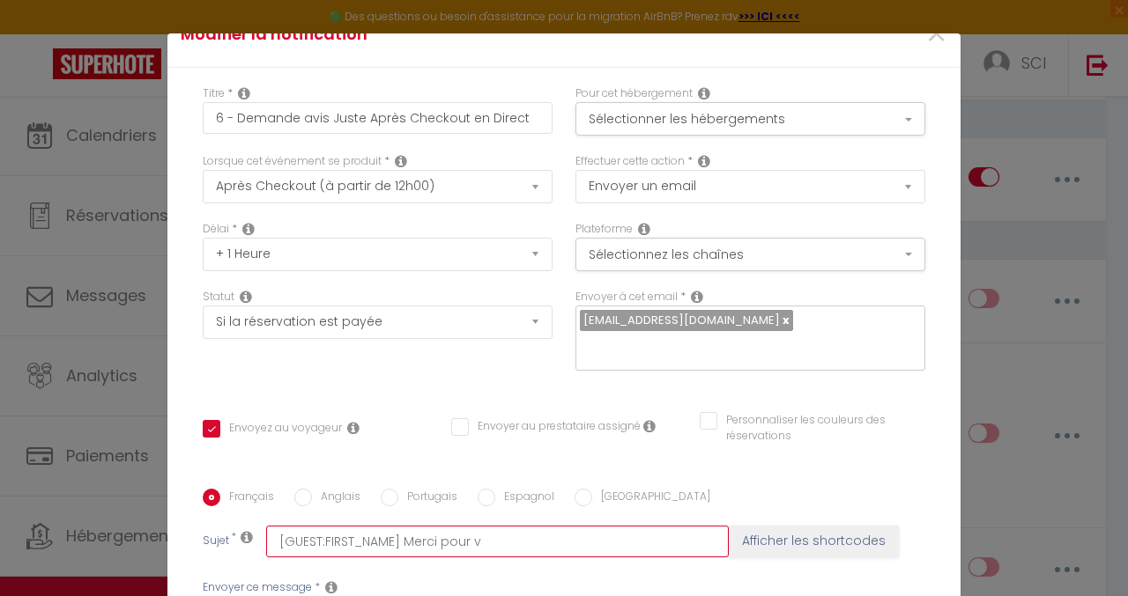
checkbox input "false"
type input "[GUEST:FIRST_NAME] Merci pour"
checkbox input "true"
checkbox input "false"
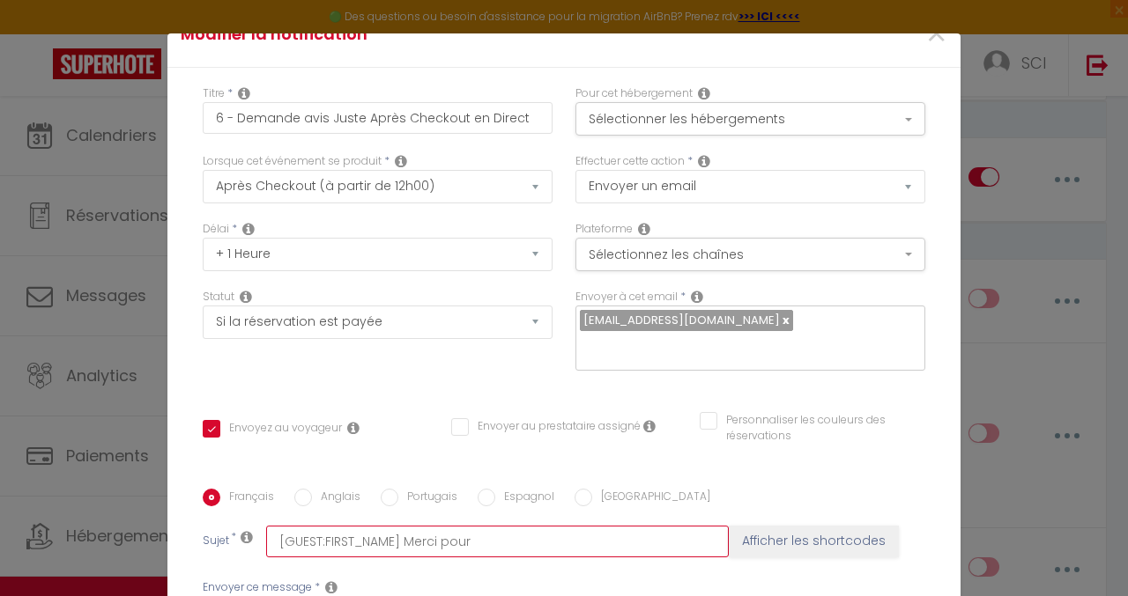
checkbox input "false"
type input "[GUEST:FIRST_NAME] Merci pour"
checkbox input "true"
checkbox input "false"
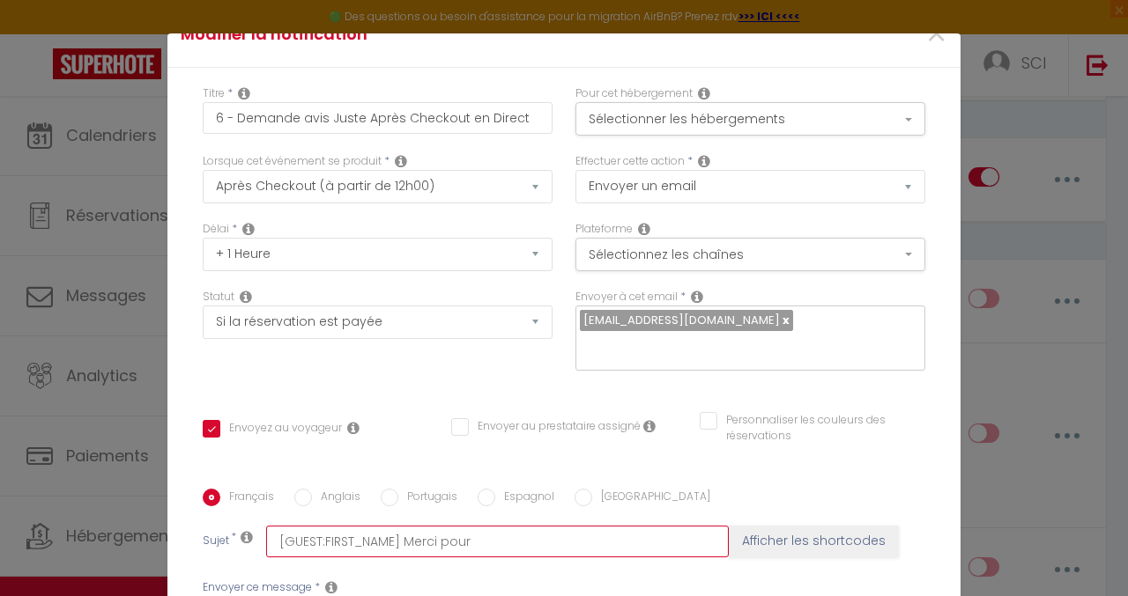
type input "[GUEST:FIRST_NAME] Merci pou"
checkbox input "true"
checkbox input "false"
type input "[GUEST:FIRST_NAME] Merci po"
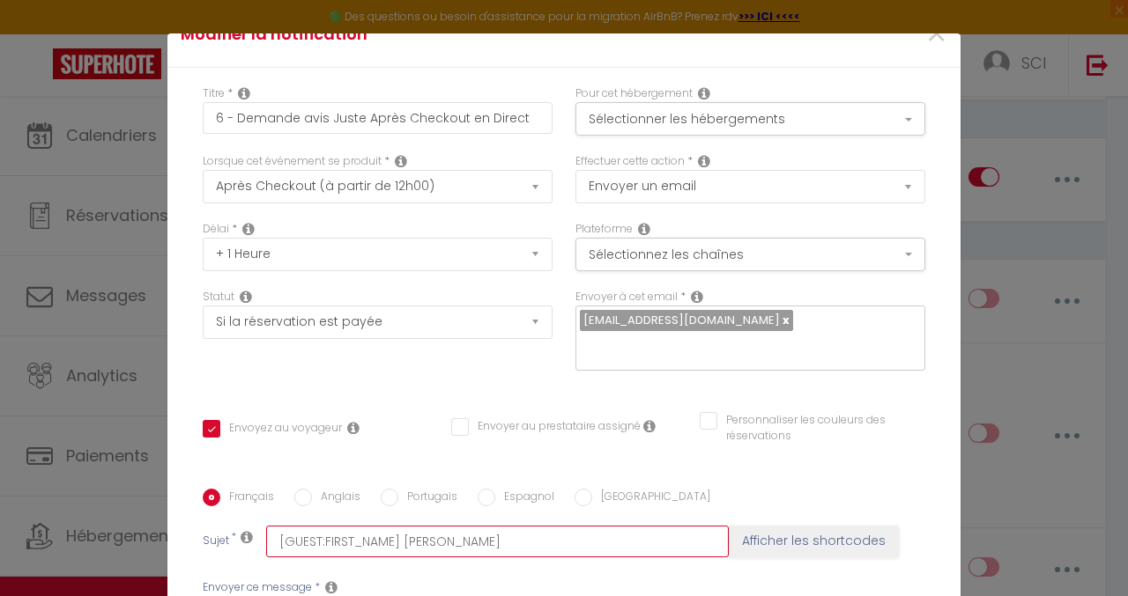
checkbox input "true"
checkbox input "false"
type input "[GUEST:FIRST_NAME] Merci p"
checkbox input "true"
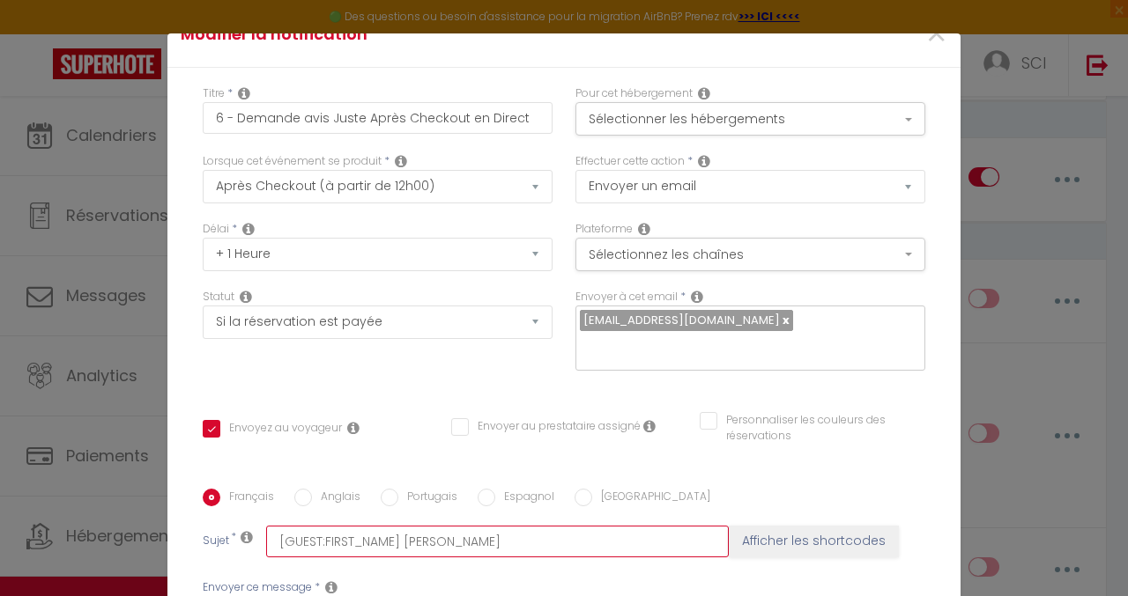
checkbox input "false"
type input "[GUEST:FIRST_NAME] Merci"
checkbox input "true"
checkbox input "false"
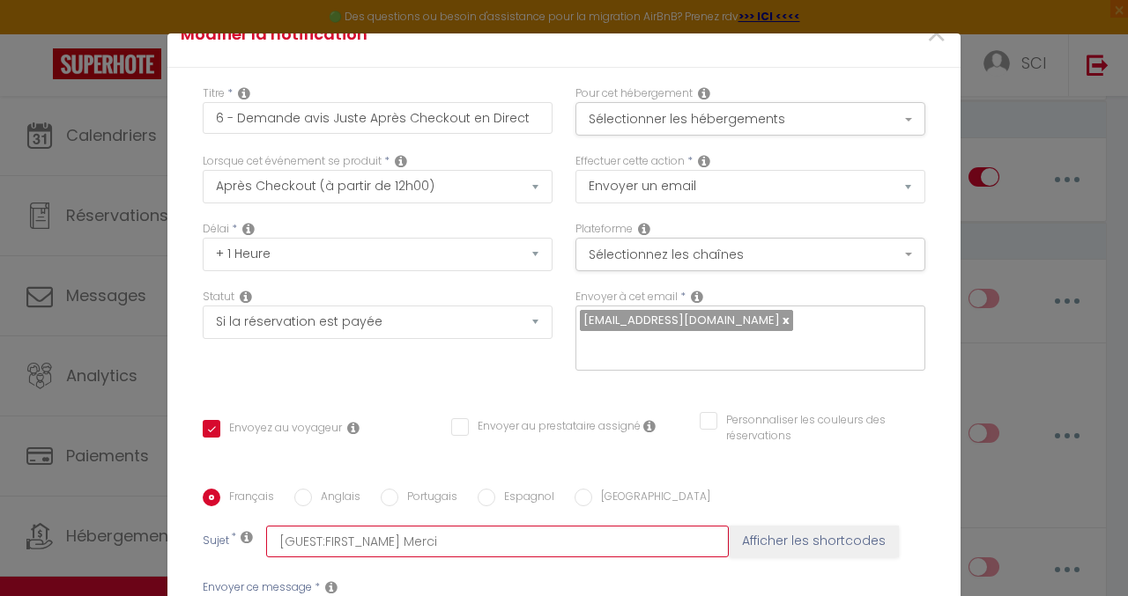
checkbox input "false"
type input "[GUEST:FIRST_NAME] Merci d"
checkbox input "true"
checkbox input "false"
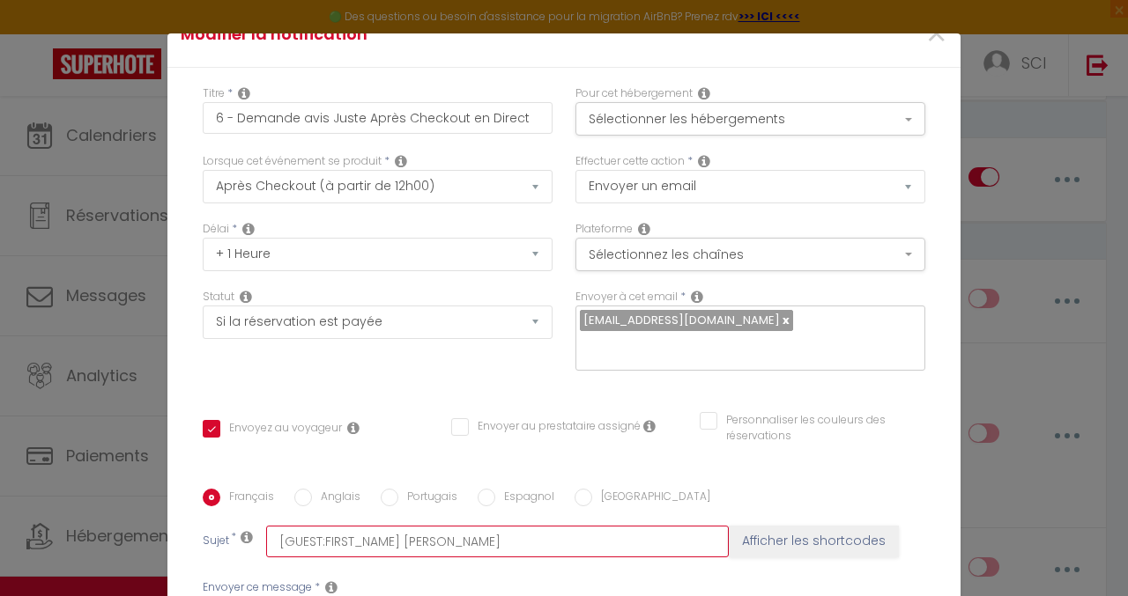
type input "[GUEST:FIRST_NAME] Merci d'"
checkbox input "true"
checkbox input "false"
type input "[GUEST:FIRST_NAME] Merci d'a"
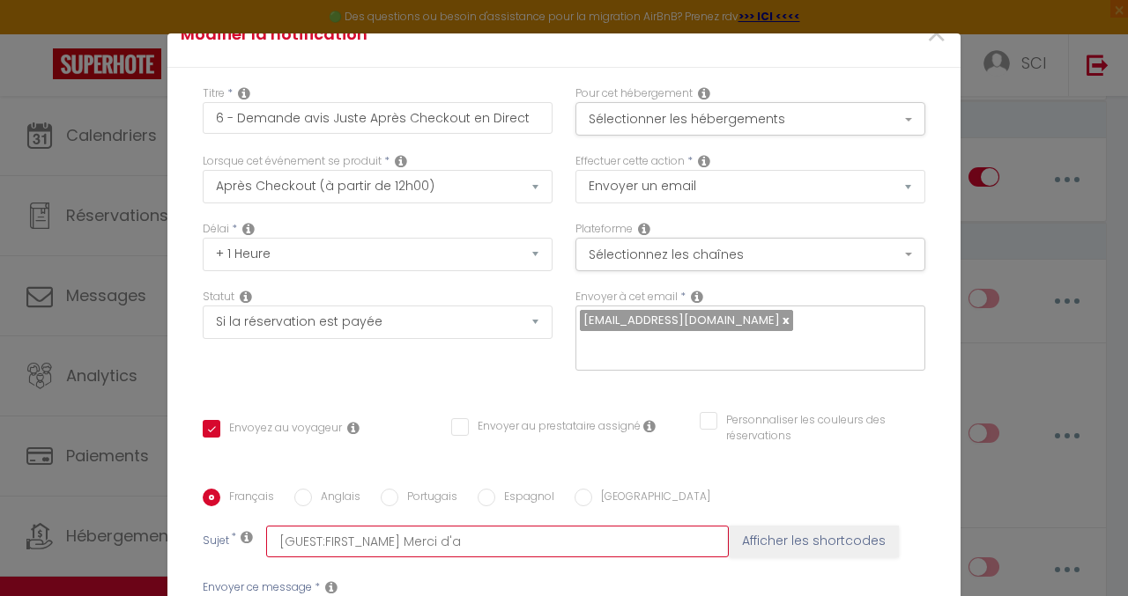
checkbox input "true"
checkbox input "false"
type input "[GUEST:FIRST_NAME] Merci d'av"
checkbox input "true"
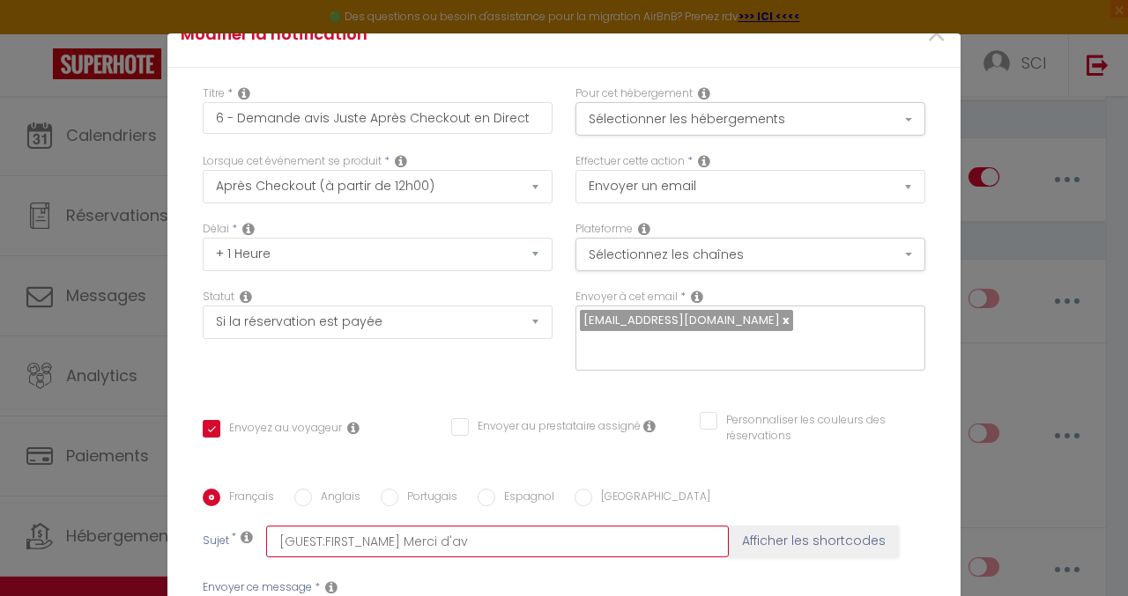
checkbox input "false"
type input "[GUEST:FIRST_NAME] Merci d'avo"
checkbox input "true"
checkbox input "false"
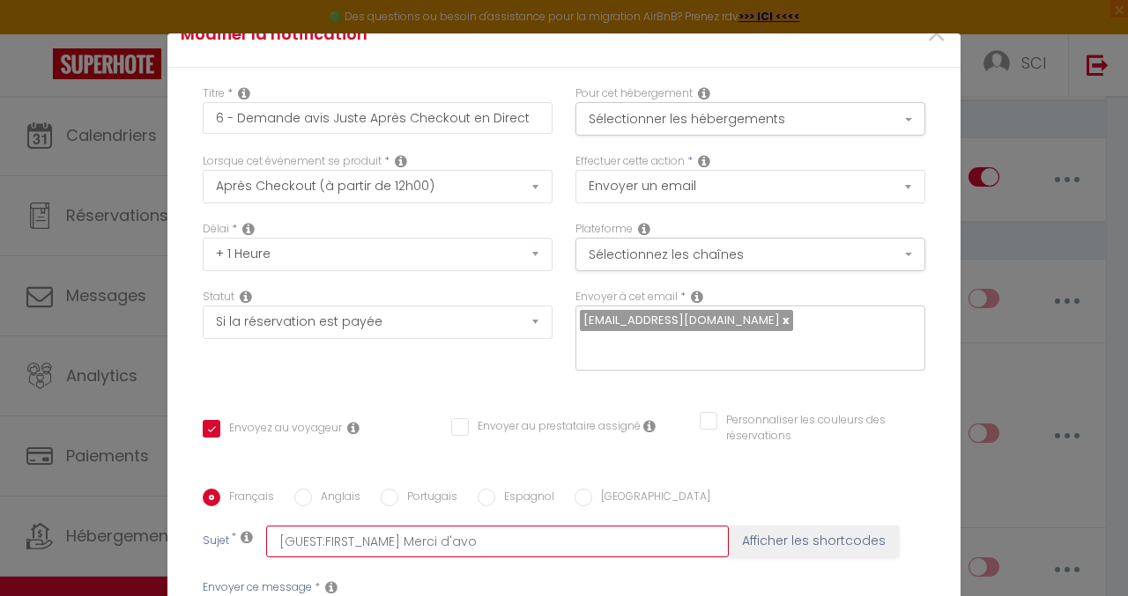
checkbox input "false"
type input "[GUEST:FIRST_NAME] Merci d'avoi"
checkbox input "true"
checkbox input "false"
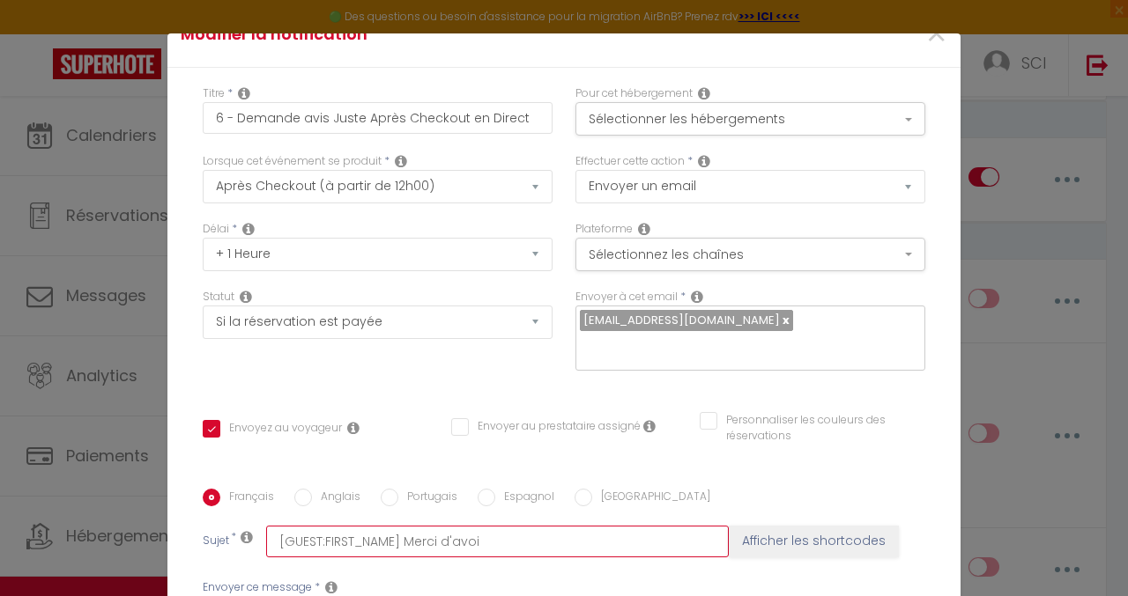
type input "[GUEST:FIRST_NAME] Merci d'avoir"
checkbox input "true"
checkbox input "false"
type input "[GUEST:FIRST_NAME] Merci d'avoir"
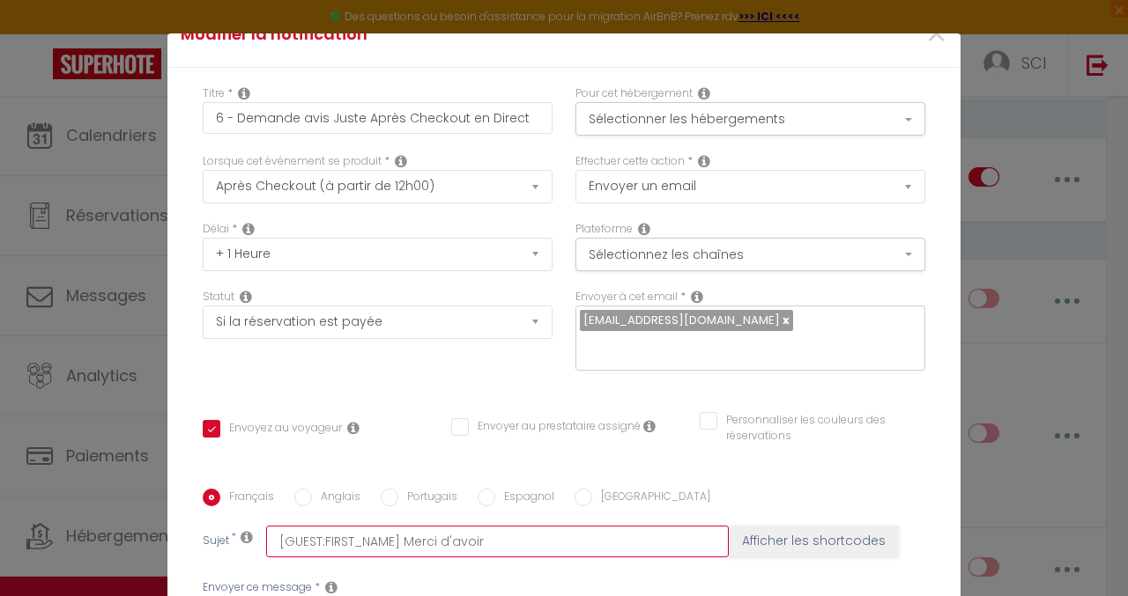
checkbox input "true"
checkbox input "false"
type input "[GUEST:FIRST_NAME] Merci d'avoir r"
checkbox input "true"
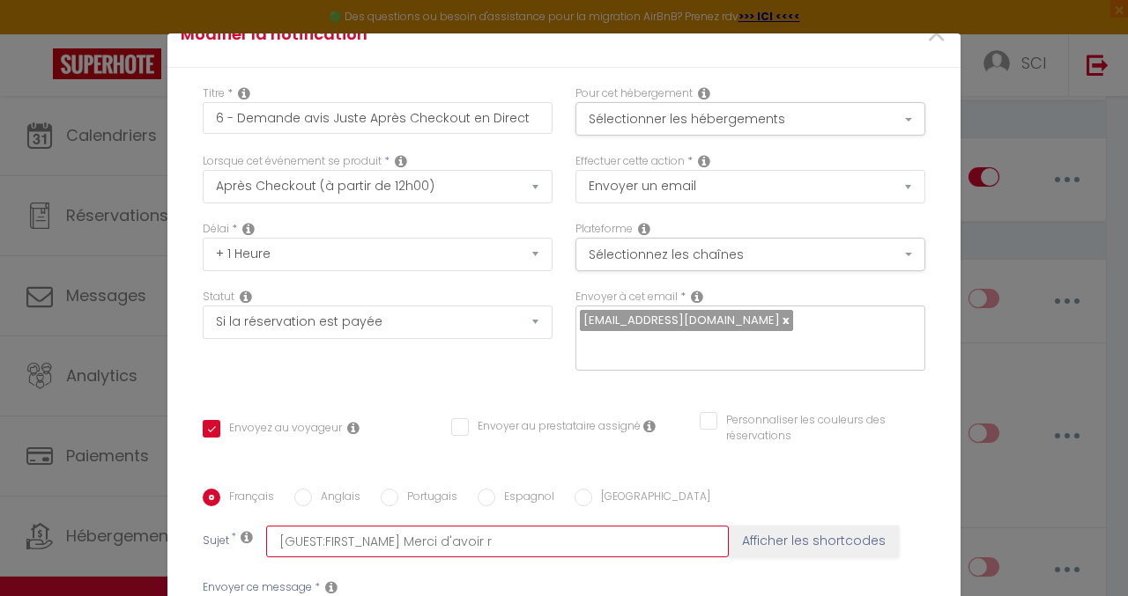
checkbox input "false"
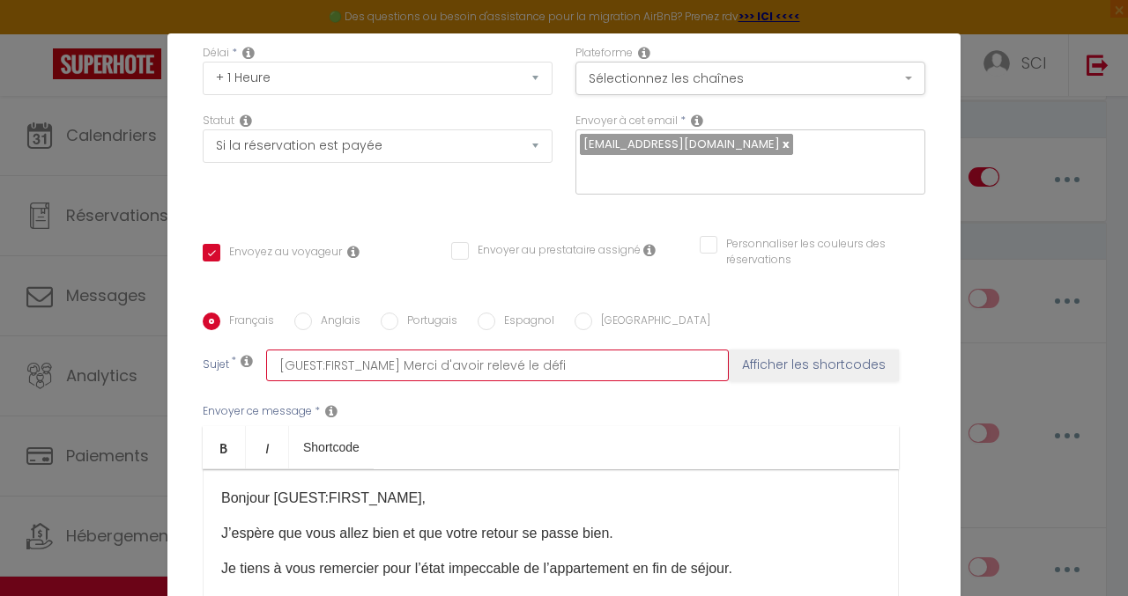
scroll to position [296, 0]
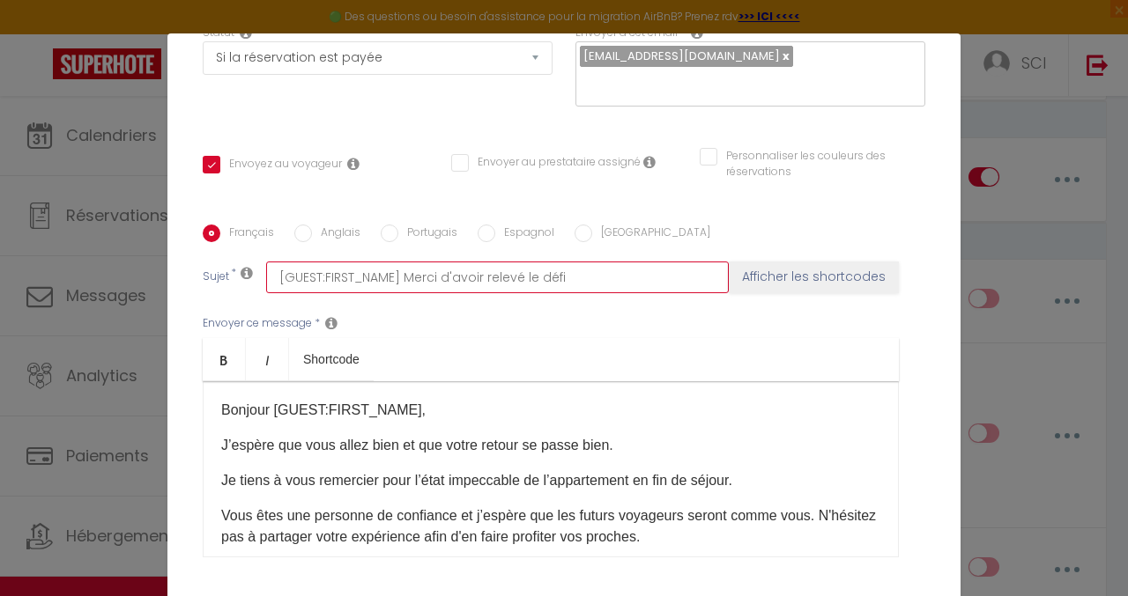
drag, startPoint x: 560, startPoint y: 253, endPoint x: 400, endPoint y: 251, distance: 160.3
click at [400, 262] on input "[GUEST:FIRST_NAME] Merci d'avoir relevé le défi" at bounding box center [497, 278] width 463 height 32
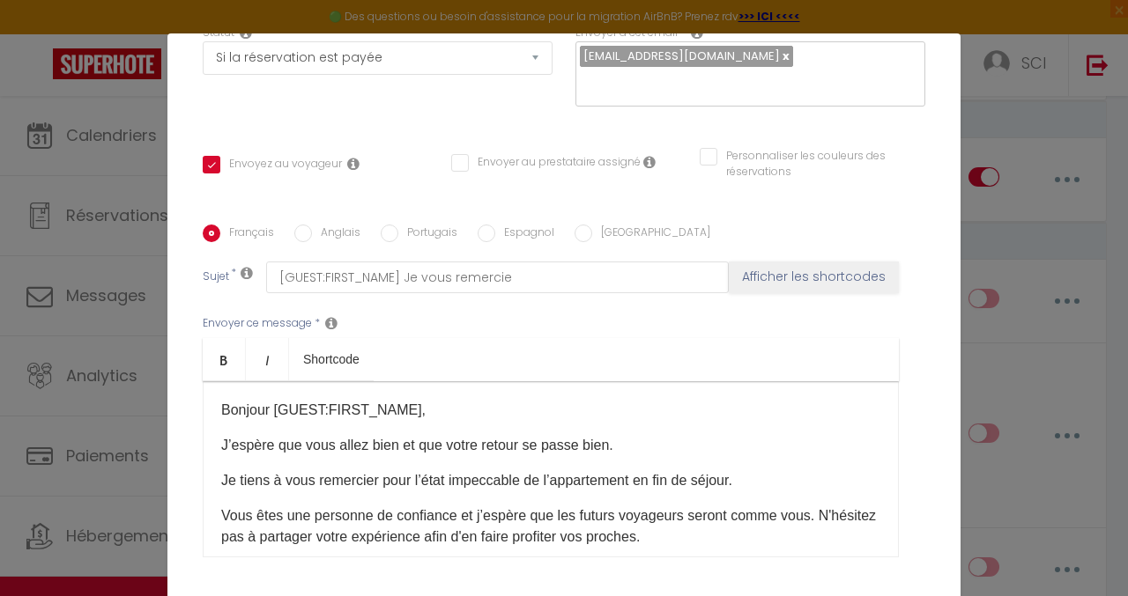
click at [229, 435] on p "J’espère que vous allez bien et que votre retour se passe bien." at bounding box center [550, 445] width 659 height 21
click at [290, 435] on p "Nous espère que vous allez bien et que votre retour se passe bien." at bounding box center [550, 445] width 659 height 21
click at [569, 435] on p "Nous espérons que vous allez bien et que votre retour se passe bien." at bounding box center [550, 445] width 659 height 21
click at [574, 435] on p "Nous espérons que vous allez bien et que votre retour s'e passe bien." at bounding box center [550, 445] width 659 height 21
click at [692, 435] on p "Nous espérons que vous allez bien et que votre retour s'est bien passe bien." at bounding box center [550, 445] width 659 height 21
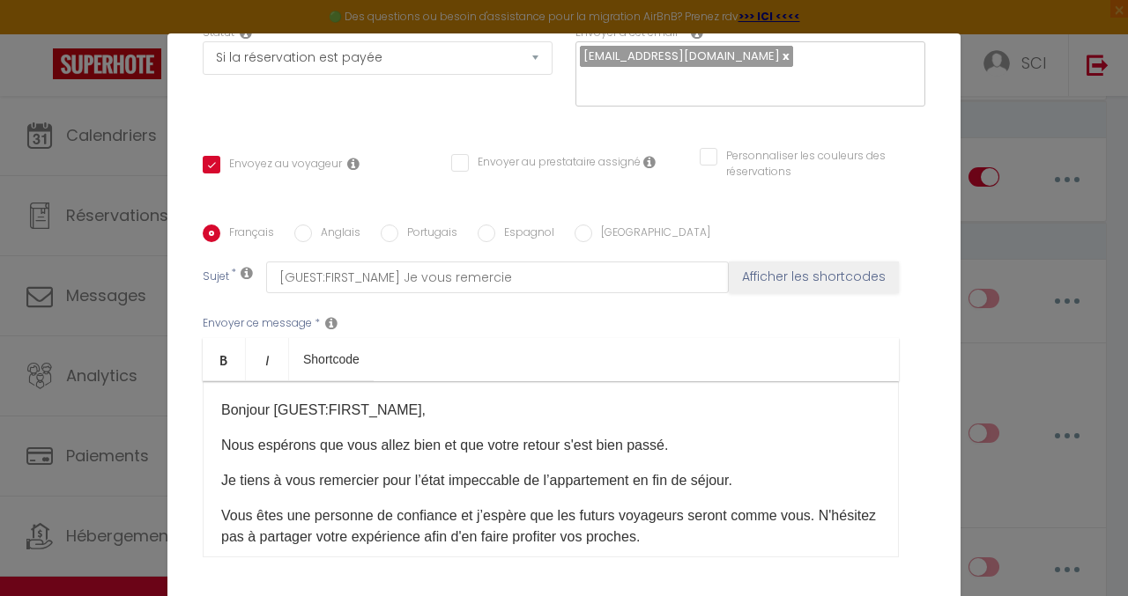
click at [226, 470] on p "Je tiens à vous remercier pour l’état impeccable de l’appartement en fin de séj…" at bounding box center [550, 480] width 659 height 21
click at [277, 470] on p "Nous tiens à vous remercier pour l’état impeccable de l’appartement en fin de s…" at bounding box center [550, 480] width 659 height 21
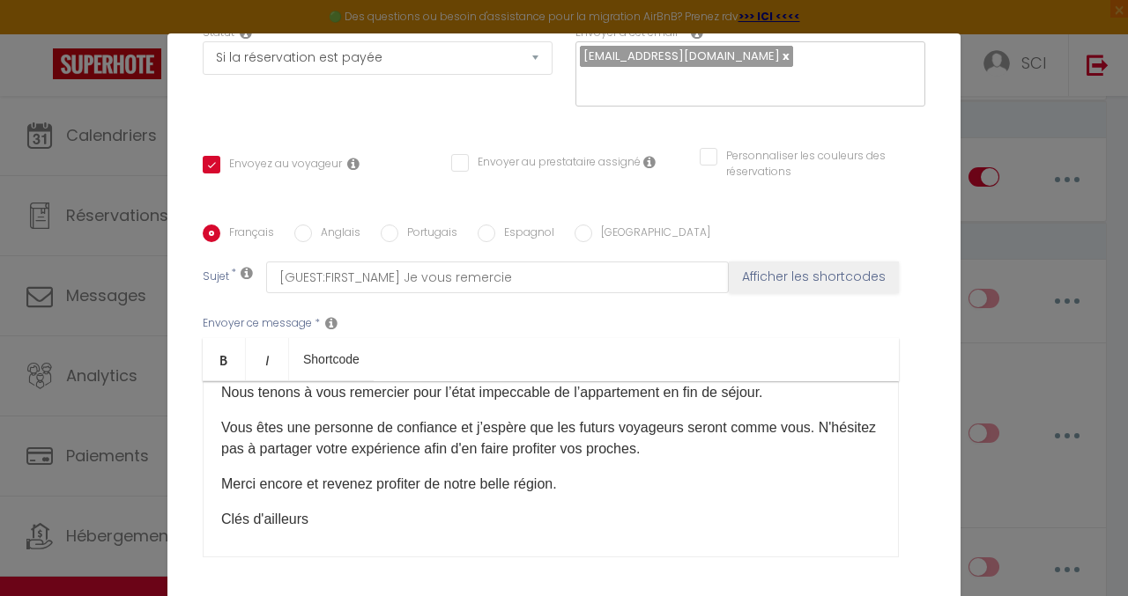
click at [477, 418] on p "Vous êtes une personne de confiance et j’espère que les futurs voyageurs seront…" at bounding box center [550, 439] width 659 height 42
click at [532, 418] on p "Vous êtes une personne de confiance et nous espère que les futurs voyageurs ser…" at bounding box center [550, 439] width 659 height 42
click at [542, 418] on p "Vous êtes une personne de confiance et nous espére que les futurs voyageurs ser…" at bounding box center [550, 439] width 659 height 42
click at [724, 426] on p "Vous êtes une personne de confiance et nous espérons que les futurs voyageurs s…" at bounding box center [550, 439] width 659 height 42
click at [580, 474] on p "Merci encore et revenez profiter de notre belle région." at bounding box center [550, 484] width 659 height 21
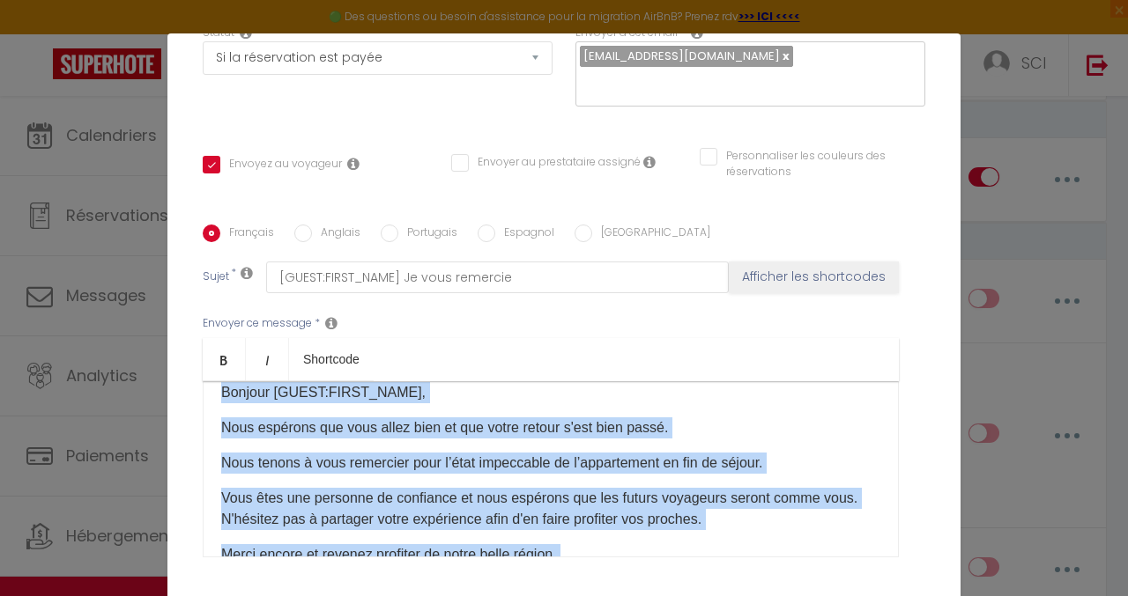
scroll to position [0, 0]
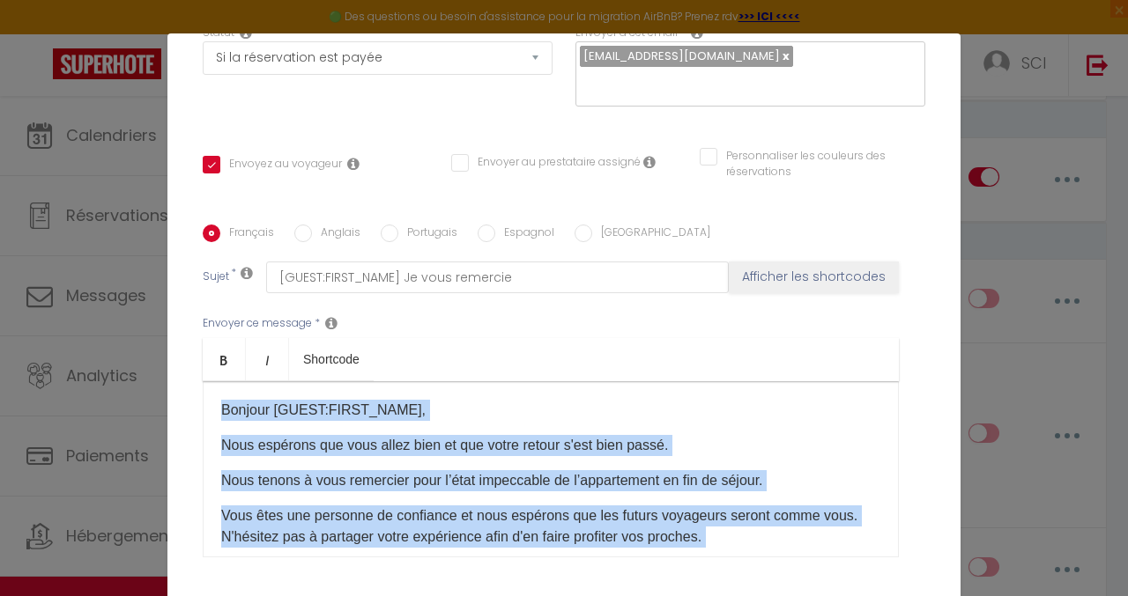
drag, startPoint x: 339, startPoint y: 454, endPoint x: 155, endPoint y: 358, distance: 207.7
click at [155, 358] on div "Modifier la notification × Titre * 6 - Demande avis Juste Après Checkout en Dir…" at bounding box center [564, 298] width 1128 height 596
copy div "Bonjour [GUEST:FIRST_NAME], Nous espérons que vous allez bien et que votre reto…"
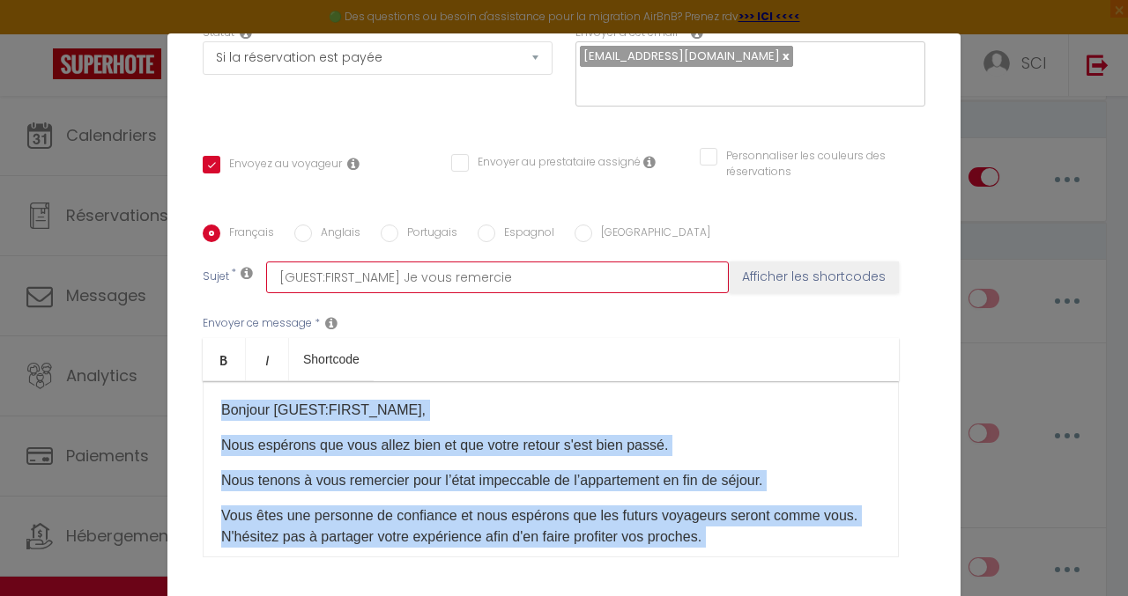
click at [405, 262] on input "[GUEST:FIRST_NAME] Je vous remercie" at bounding box center [497, 278] width 463 height 32
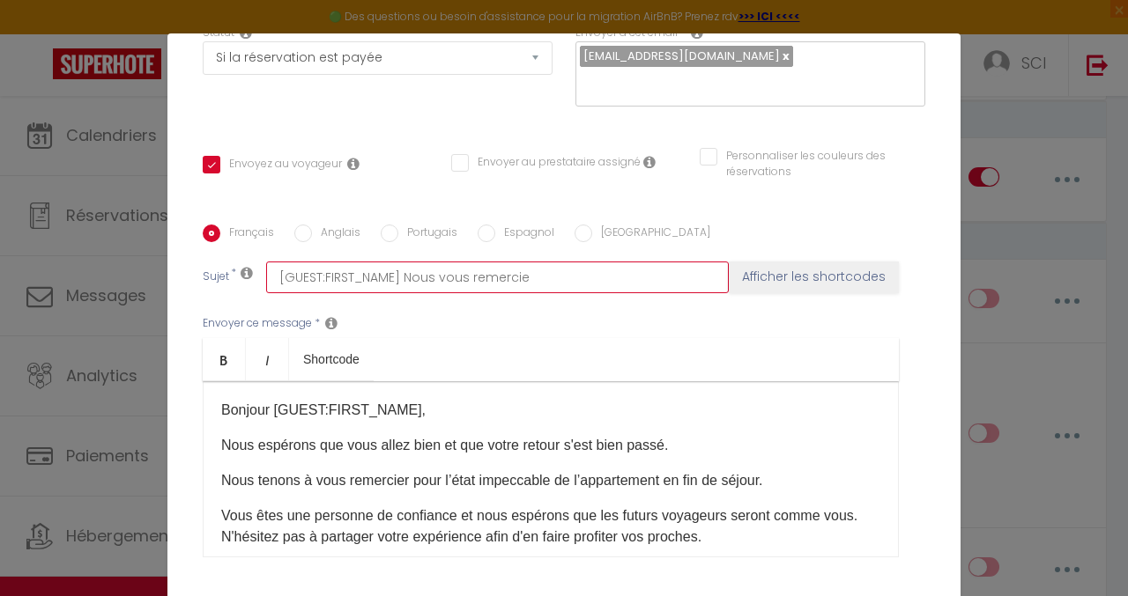
click at [523, 262] on input "[GUEST:FIRST_NAME] Nous vous remercie" at bounding box center [497, 278] width 463 height 32
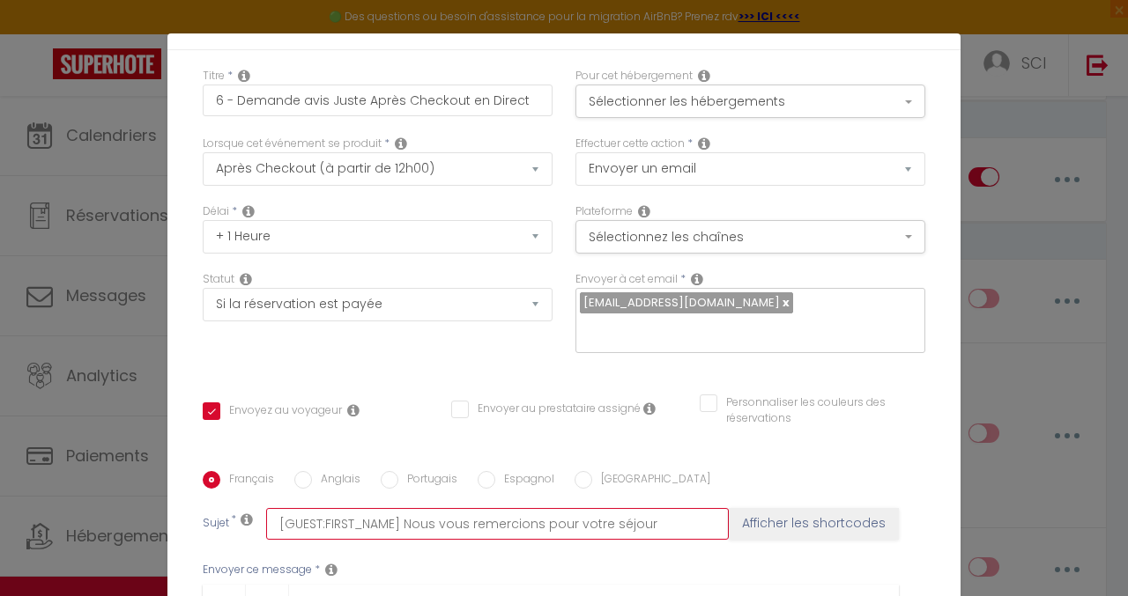
scroll to position [32, 0]
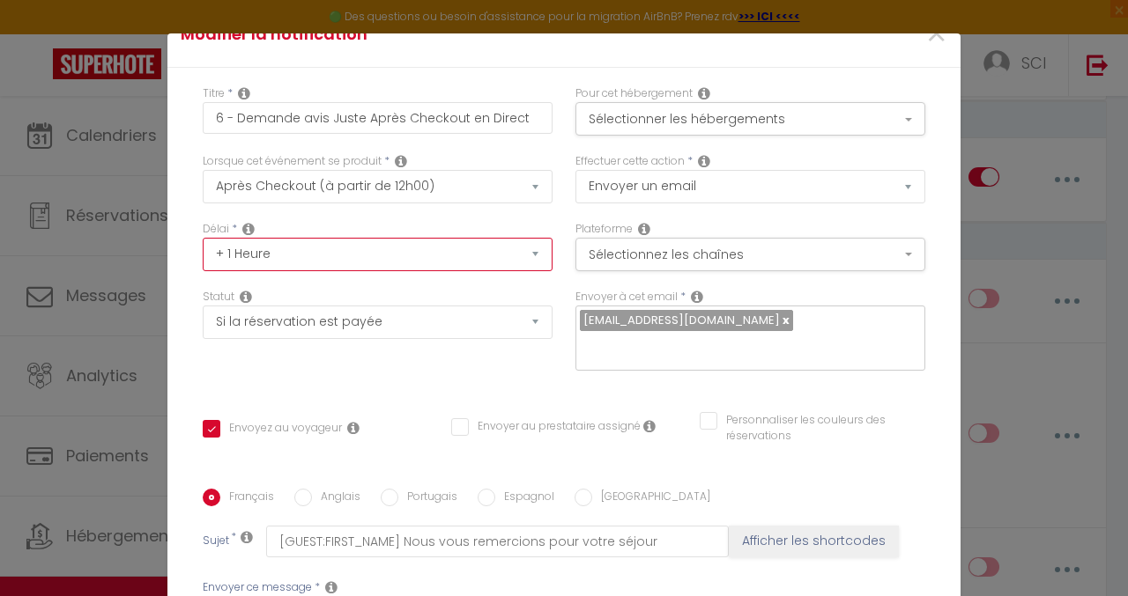
click at [407, 252] on select "Immédiat + 10 Minutes + 1 Heure + 2 Heures + 3 Heures + 4 Heures + 5 Heures + 6…" at bounding box center [378, 254] width 350 height 33
click at [203, 238] on select "Immédiat + 10 Minutes + 1 Heure + 2 Heures + 3 Heures + 4 Heures + 5 Heures + 6…" at bounding box center [378, 254] width 350 height 33
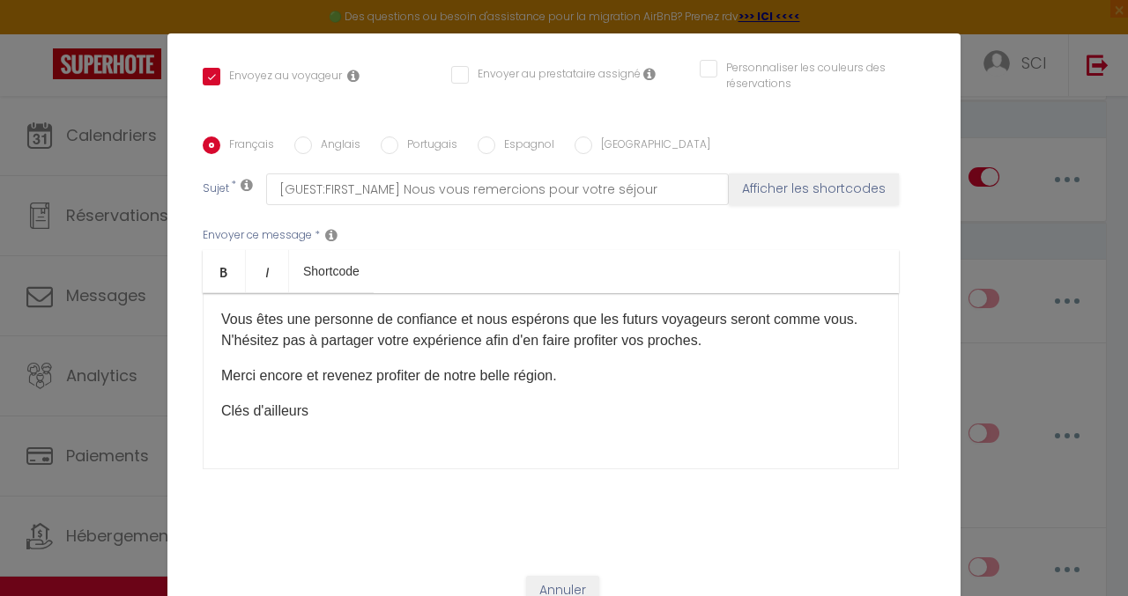
scroll to position [131, 0]
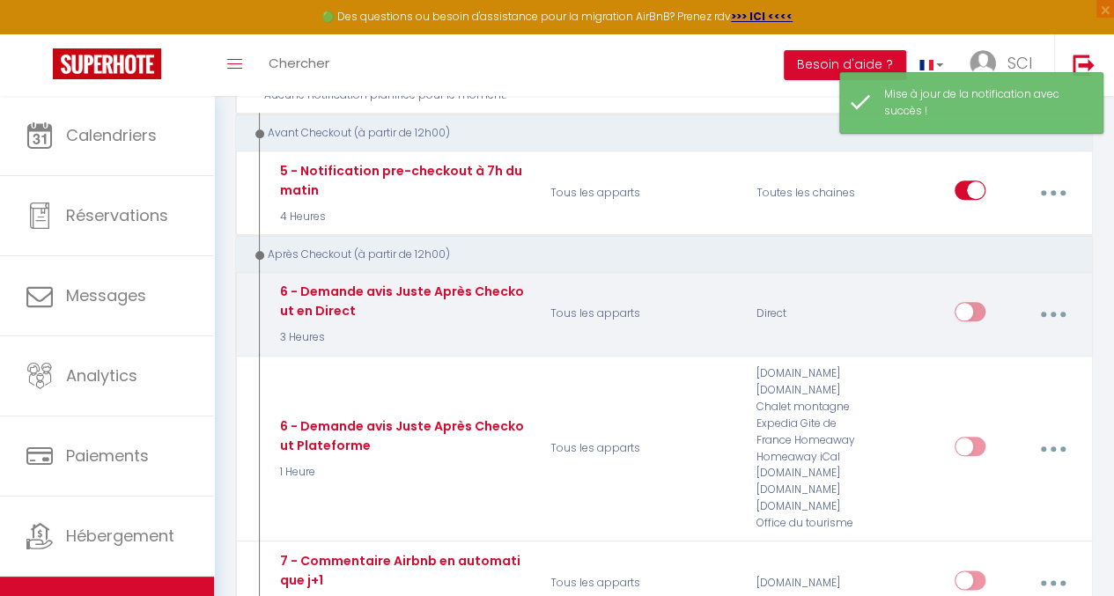
click at [987, 297] on div "Editer Dupliquer Tester Supprimer" at bounding box center [1016, 314] width 122 height 51
click at [980, 302] on input "checkbox" at bounding box center [970, 315] width 31 height 26
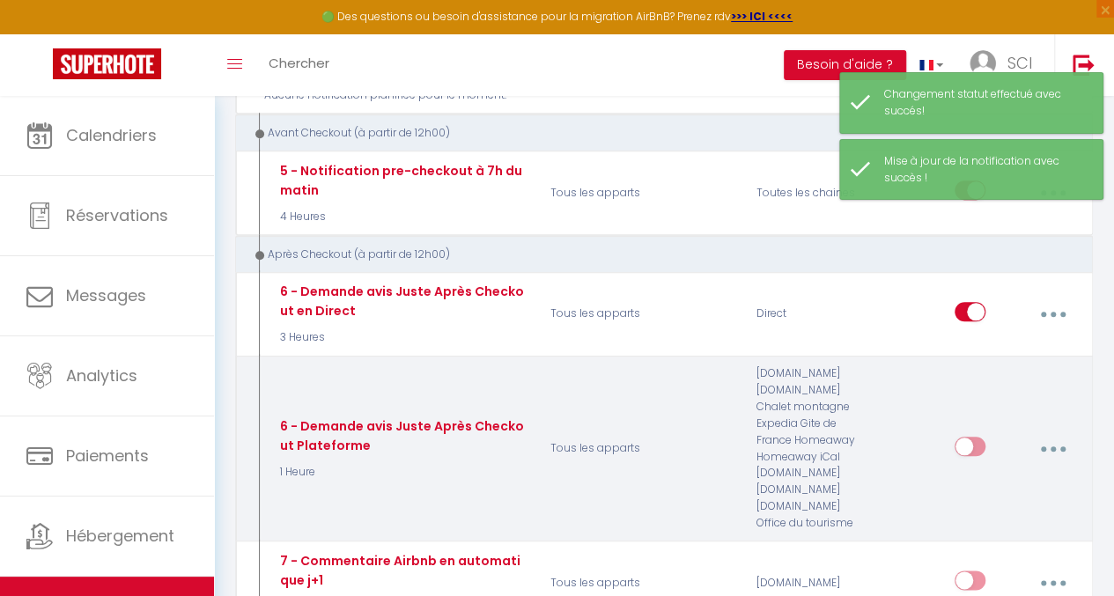
click at [1047, 433] on button "button" at bounding box center [1053, 449] width 47 height 33
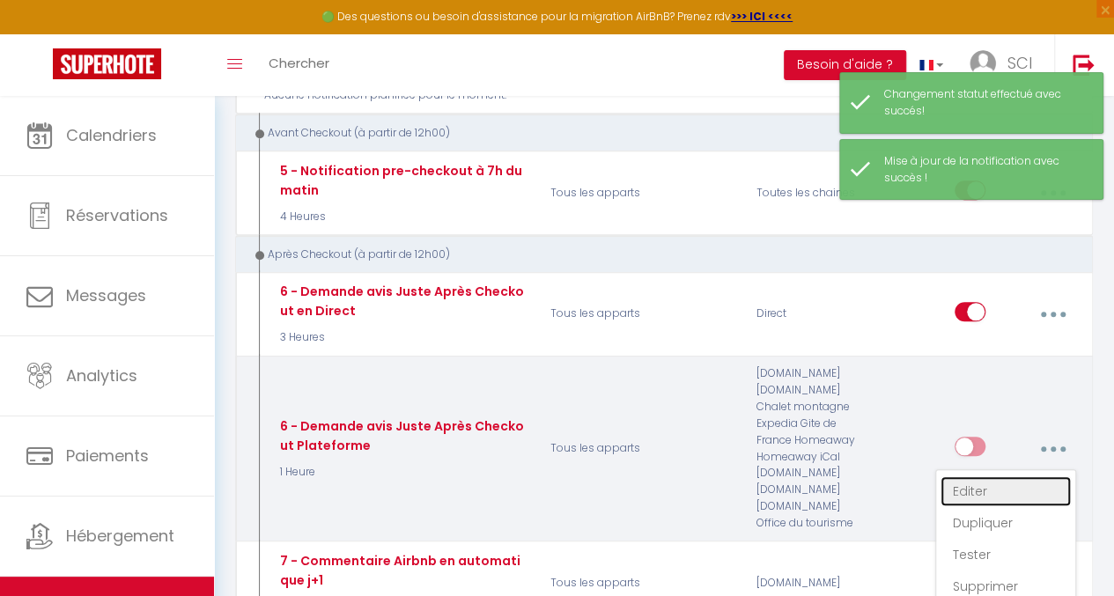
click at [968, 477] on link "Editer" at bounding box center [1006, 492] width 130 height 30
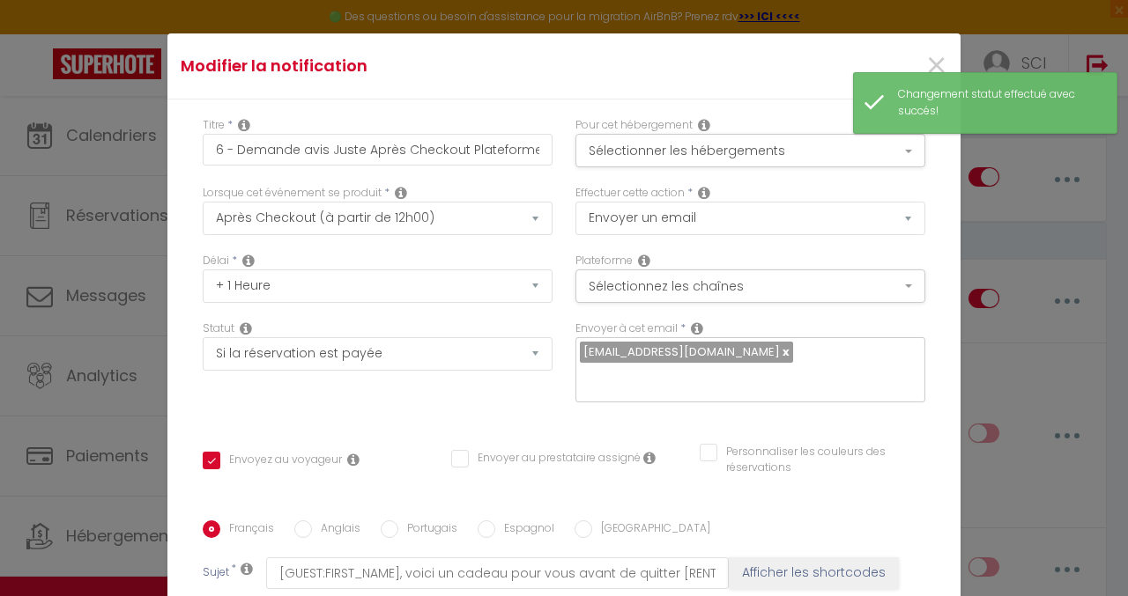
scroll to position [223, 0]
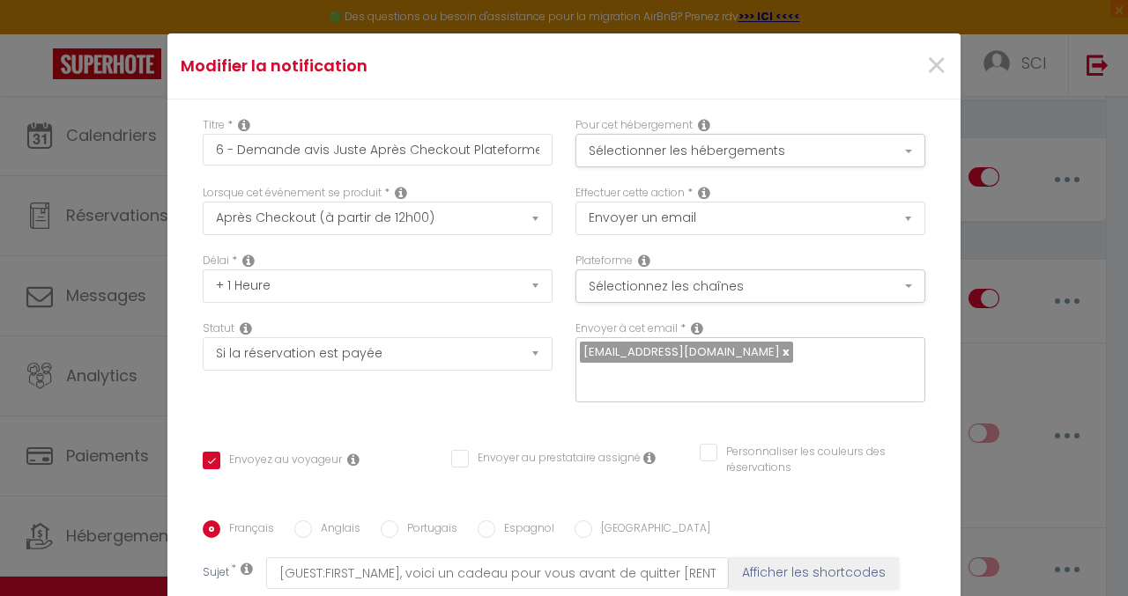
scroll to position [88, 0]
drag, startPoint x: 213, startPoint y: 361, endPoint x: 595, endPoint y: 394, distance: 382.8
copy p "Je vais donc laisser une appréciation 10/10 sur votre profil de la plateforme […"
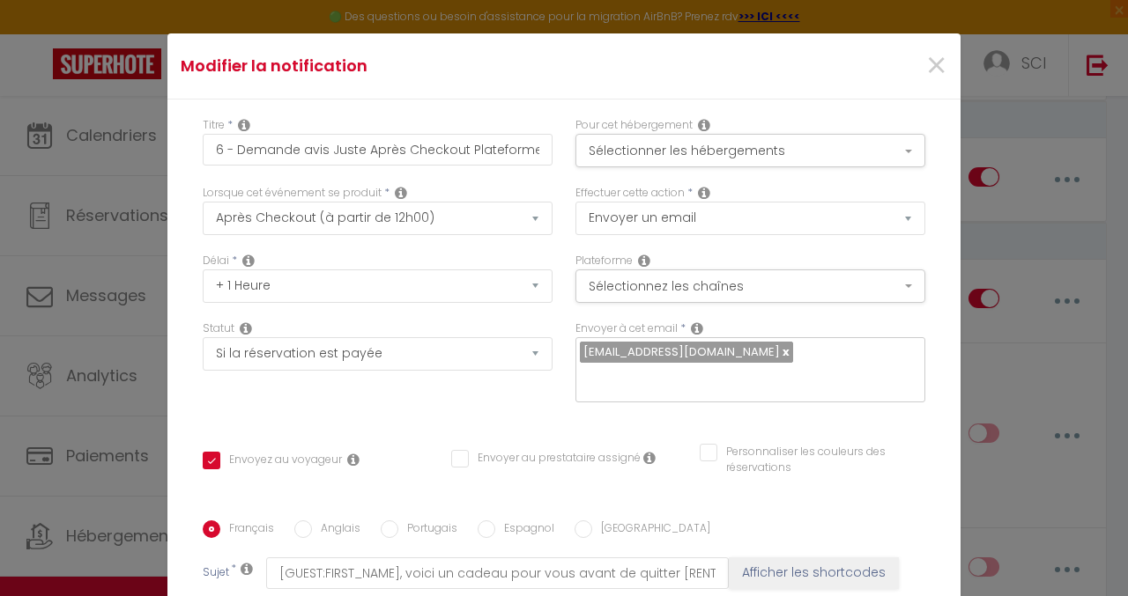
drag, startPoint x: 546, startPoint y: 453, endPoint x: 495, endPoint y: 381, distance: 87.8
drag, startPoint x: 443, startPoint y: 331, endPoint x: 164, endPoint y: 322, distance: 279.4
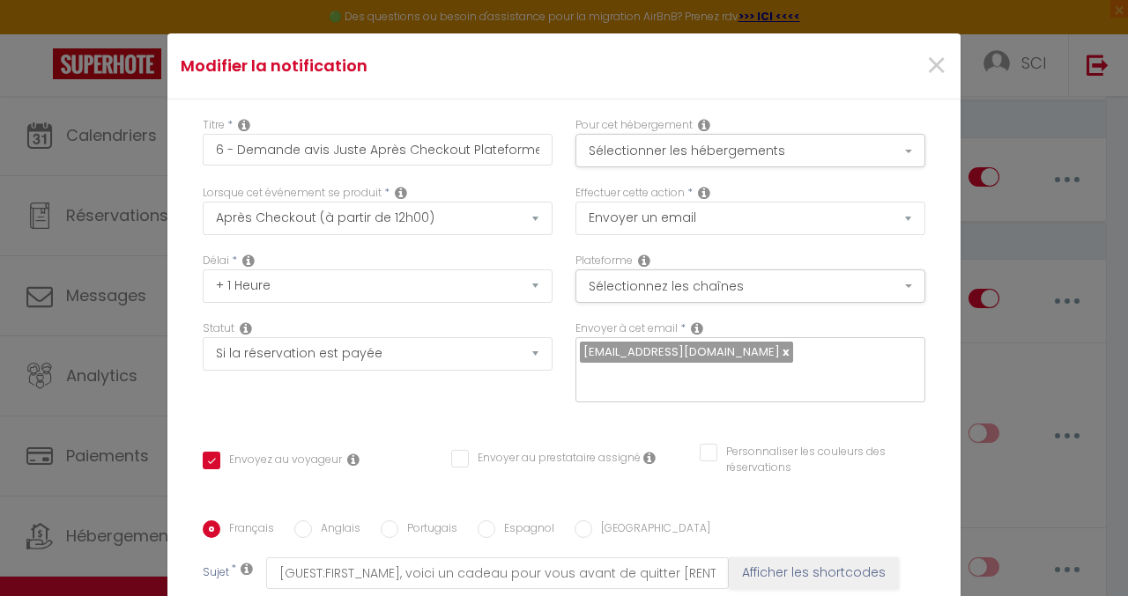
click at [167, 322] on div "Titre * 6 - Demande avis Juste Après Checkout Plateforme Pour cet hébergement S…" at bounding box center [563, 521] width 793 height 843
click at [274, 278] on select "Immédiat + 10 Minutes + 1 Heure + 2 Heures + 3 Heures + 4 Heures + 5 Heures + 6…" at bounding box center [378, 286] width 350 height 33
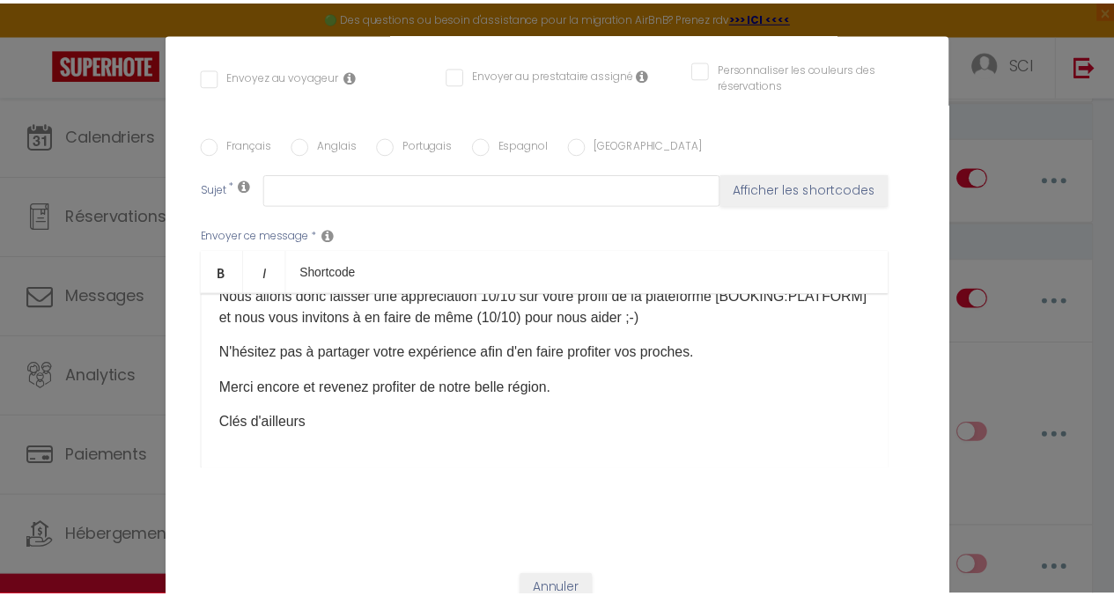
scroll to position [0, 0]
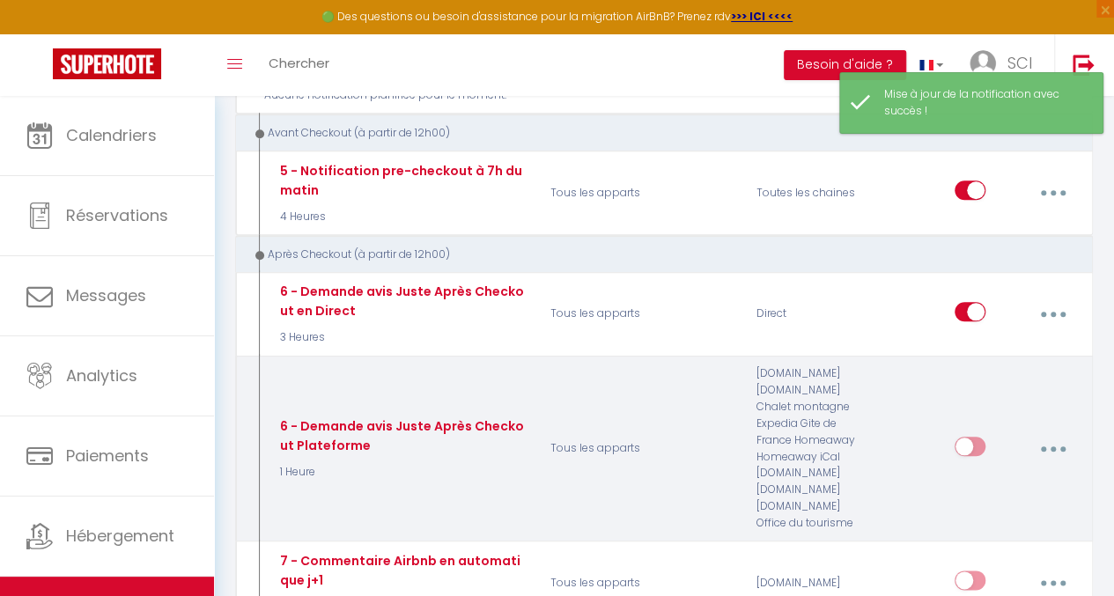
click at [976, 437] on input "checkbox" at bounding box center [970, 450] width 31 height 26
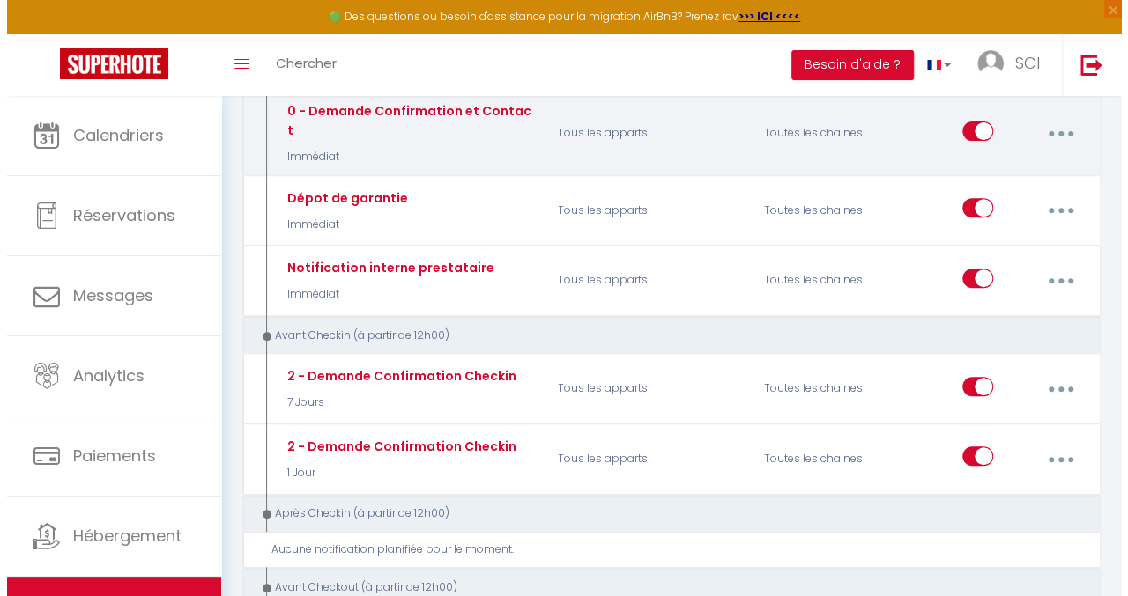
scroll to position [88, 0]
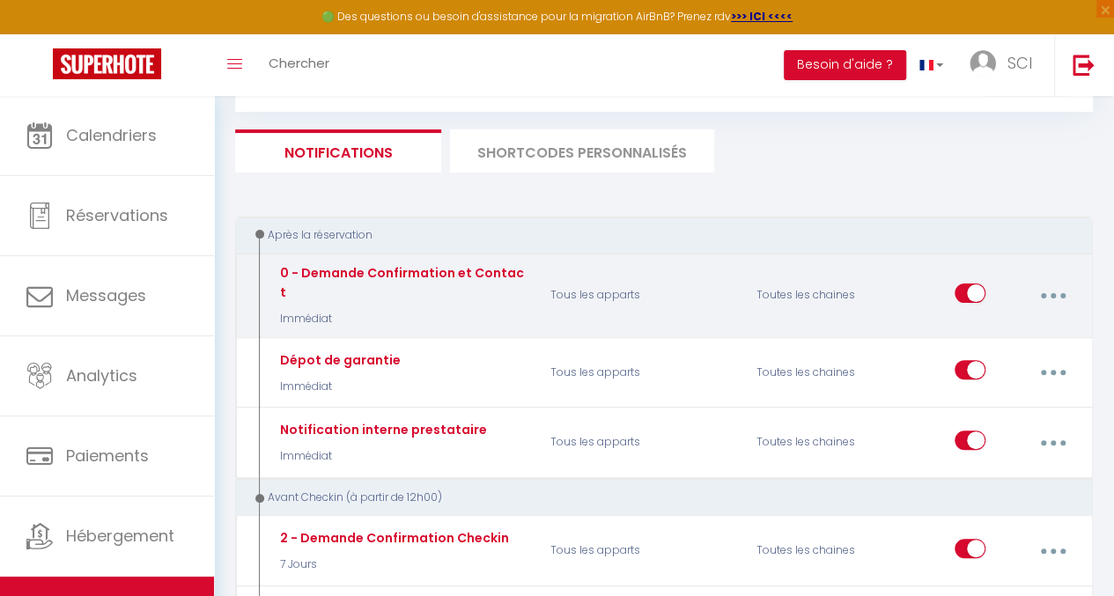
click at [1045, 292] on button "button" at bounding box center [1053, 295] width 47 height 33
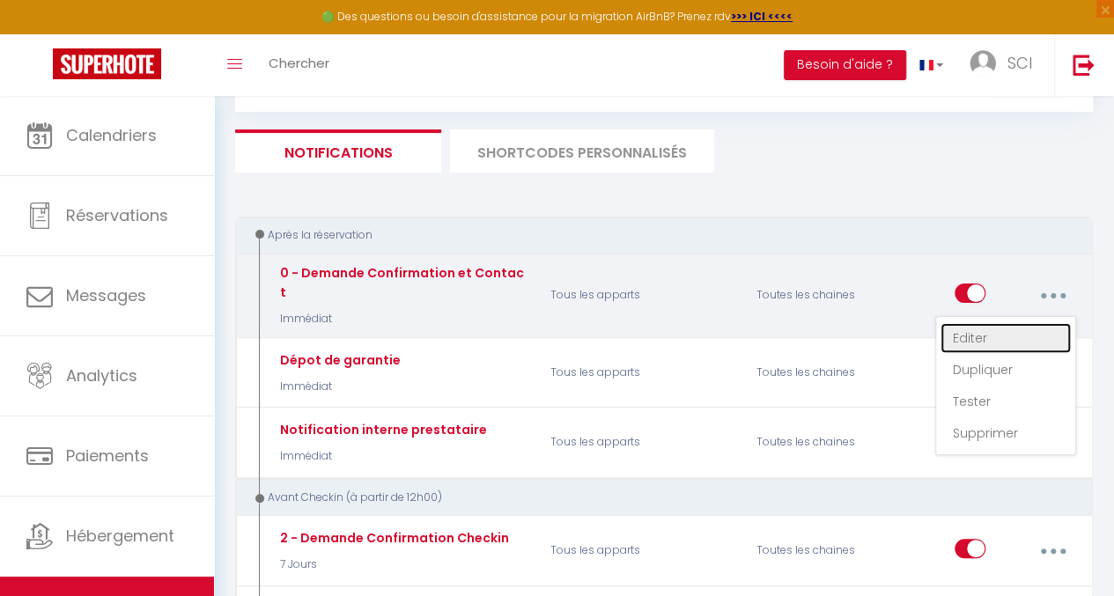
click at [969, 324] on link "Editer" at bounding box center [1006, 338] width 130 height 30
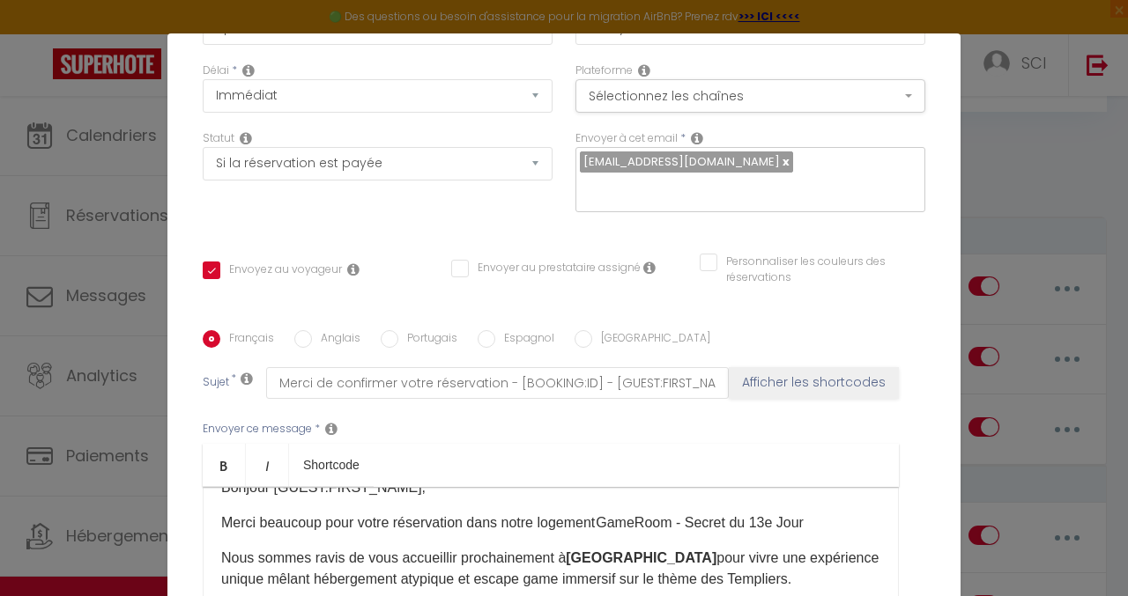
scroll to position [0, 0]
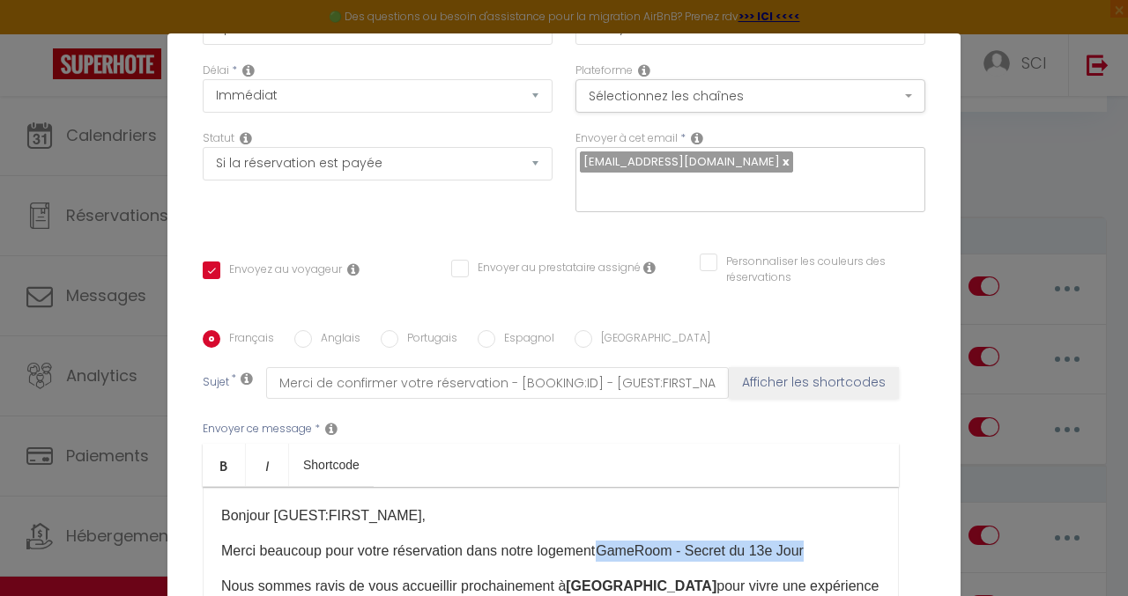
drag, startPoint x: 802, startPoint y: 528, endPoint x: 602, endPoint y: 529, distance: 200.0
click at [602, 541] on p "Merci beaucoup pour votre réservation dans notre logement GameRoom - Secret du …" at bounding box center [550, 551] width 659 height 21
click at [218, 459] on icon "Bold" at bounding box center [224, 466] width 14 height 14
click at [835, 541] on p "Merci beaucoup pour votre réservation dans notre logement GameRoom - Secret du …" at bounding box center [550, 551] width 659 height 21
drag, startPoint x: 815, startPoint y: 524, endPoint x: 598, endPoint y: 529, distance: 216.8
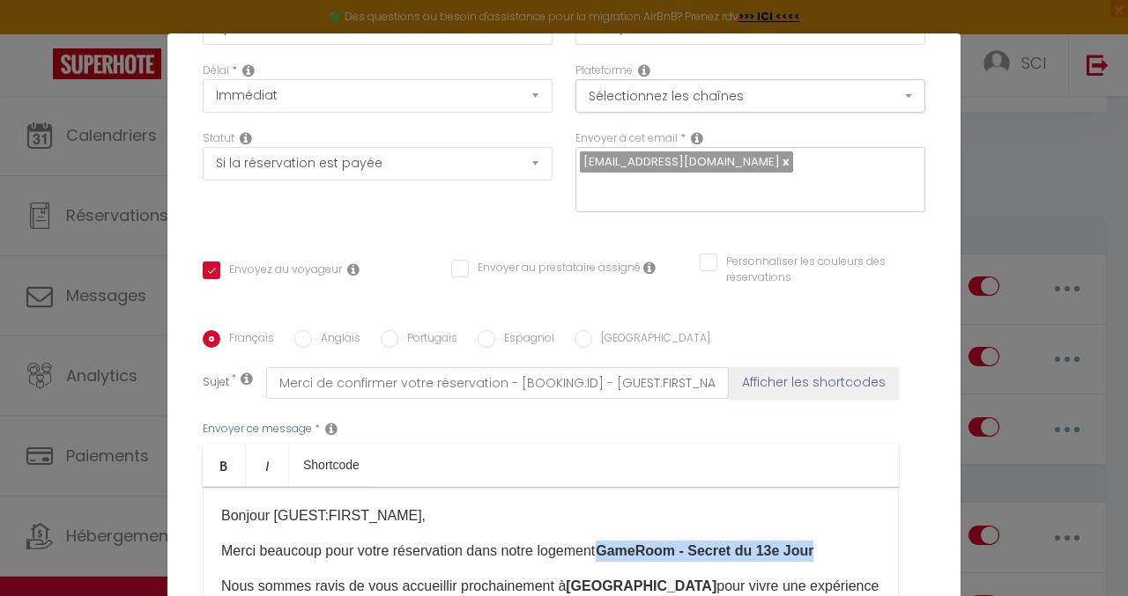
click at [598, 541] on p "Merci beaucoup pour votre réservation dans notre logement GameRoom - Secret du …" at bounding box center [550, 551] width 659 height 21
copy strong "GameRoom - Secret du 13e Jour​"
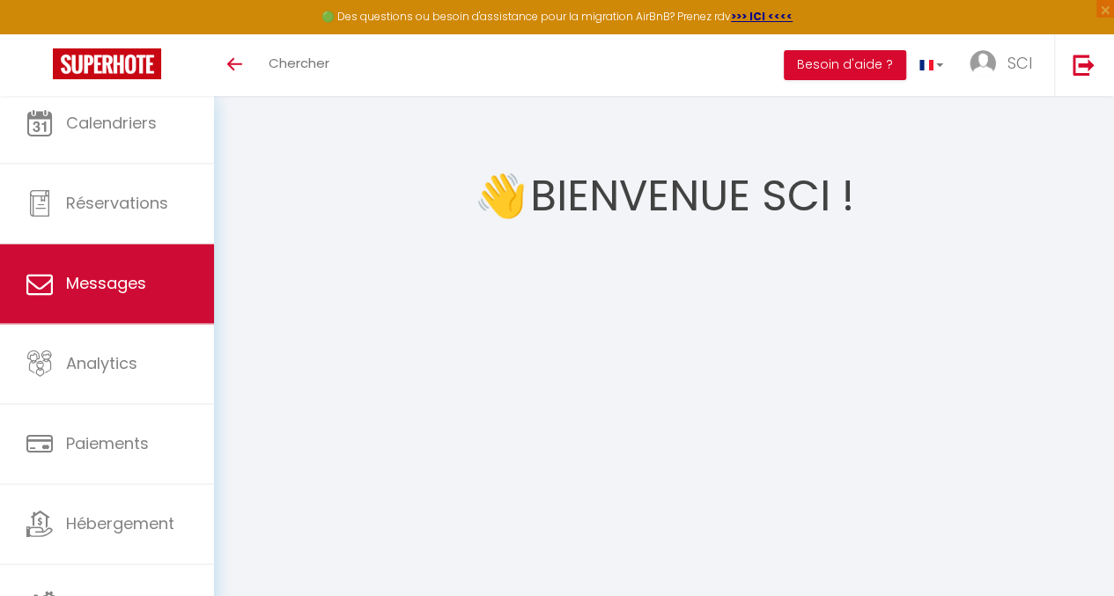
click at [123, 294] on link "Messages" at bounding box center [107, 283] width 214 height 79
select select "message"
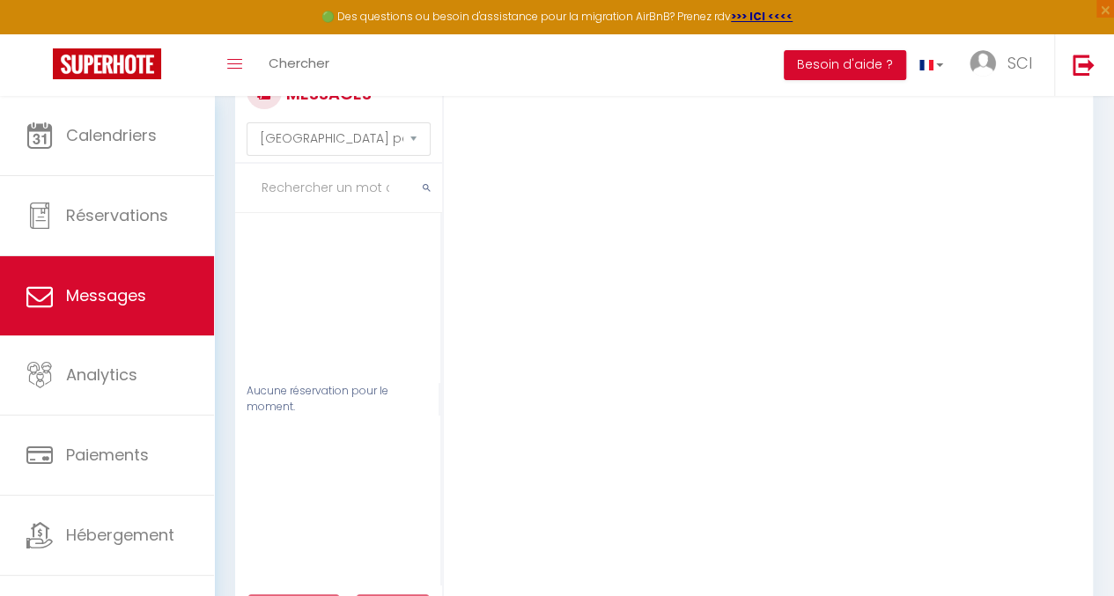
scroll to position [121, 0]
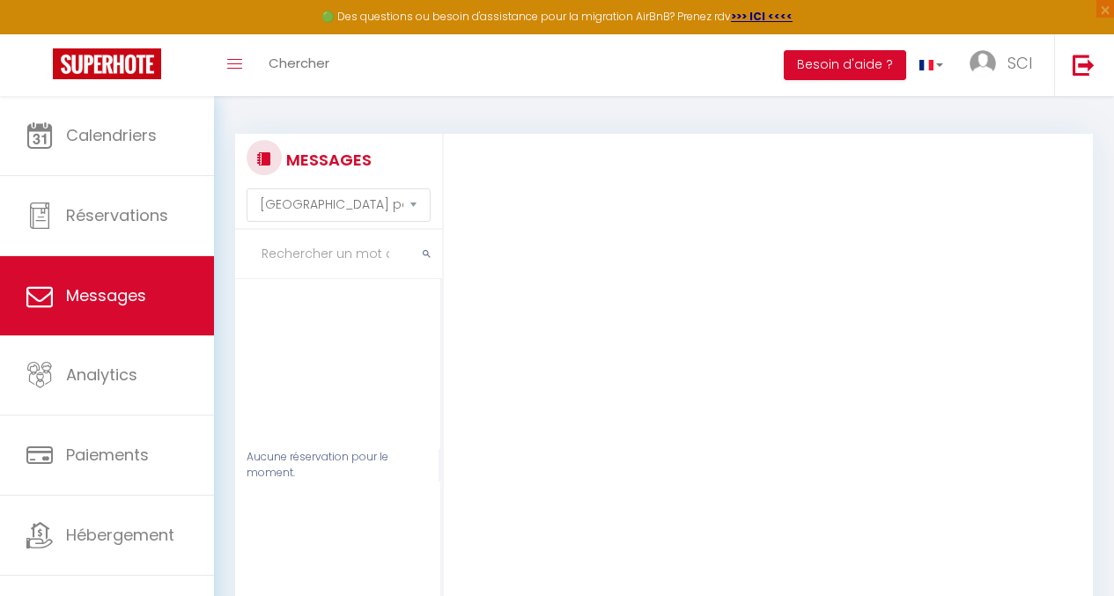
select select "message"
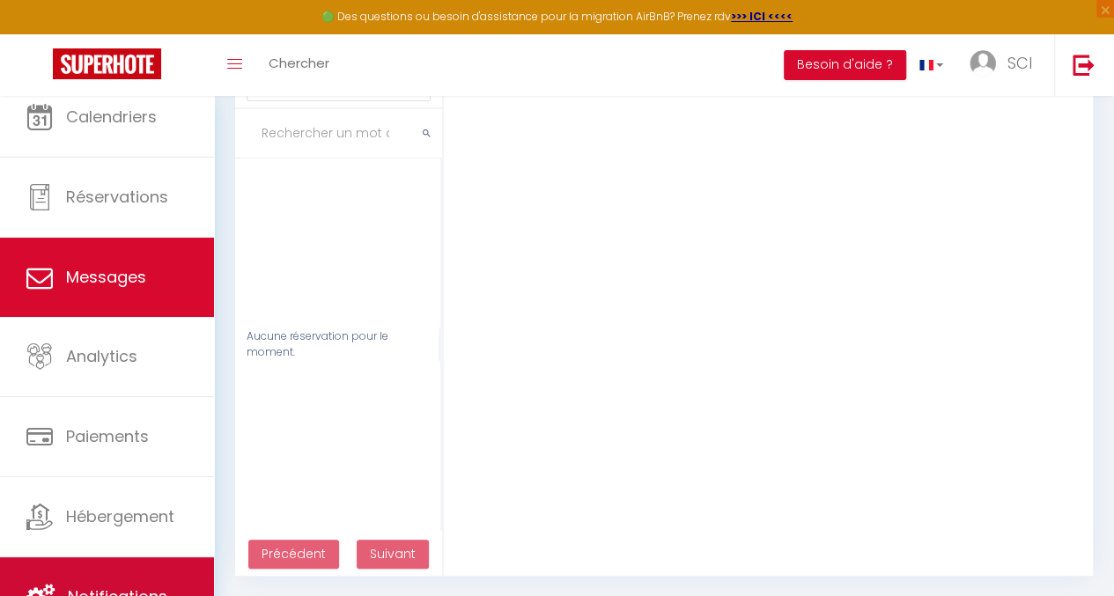
scroll to position [20, 0]
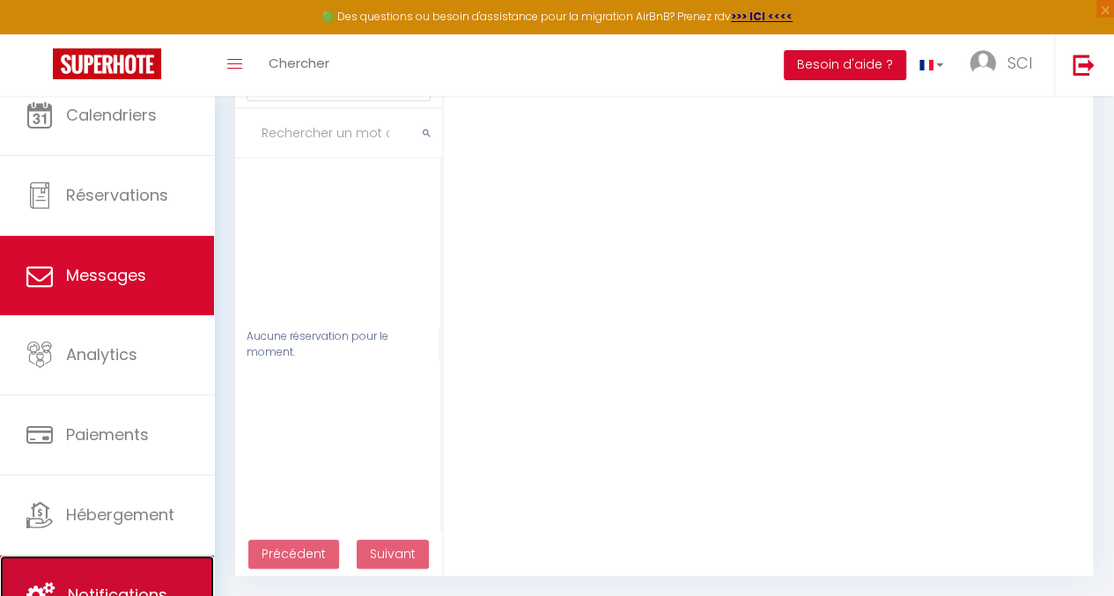
click at [133, 574] on link "Notifications" at bounding box center [107, 595] width 214 height 79
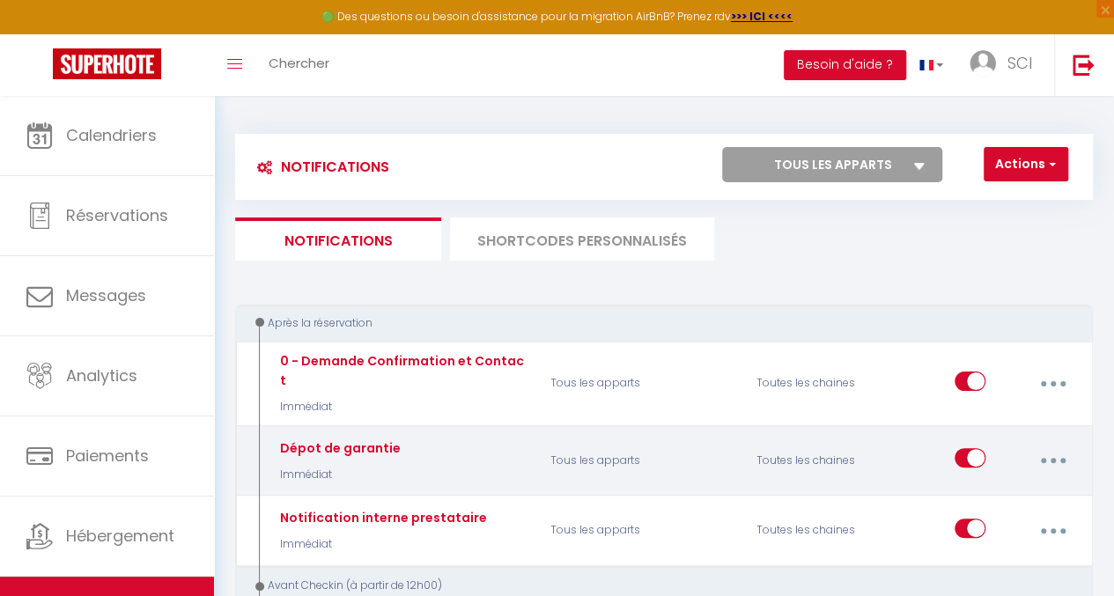
select select
checkbox input "false"
select select
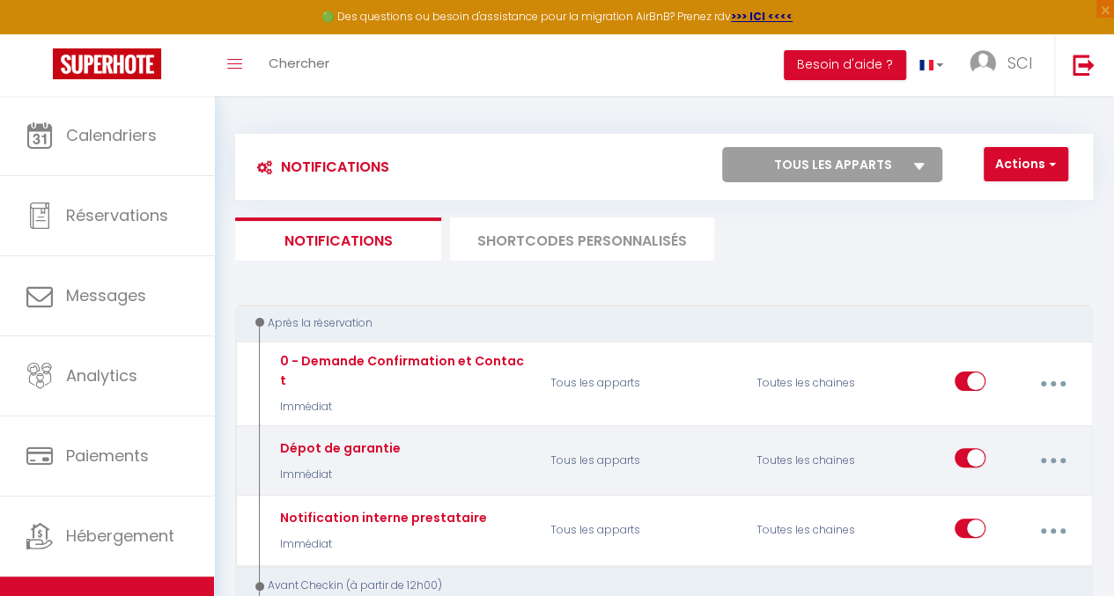
checkbox input "false"
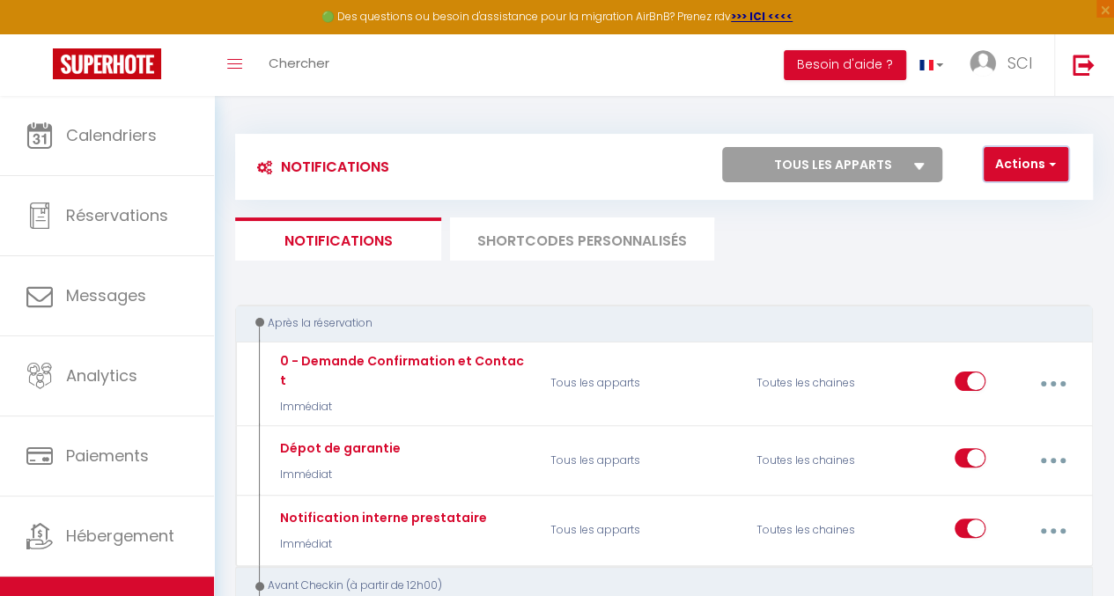
click at [1040, 161] on button "Actions" at bounding box center [1026, 164] width 85 height 35
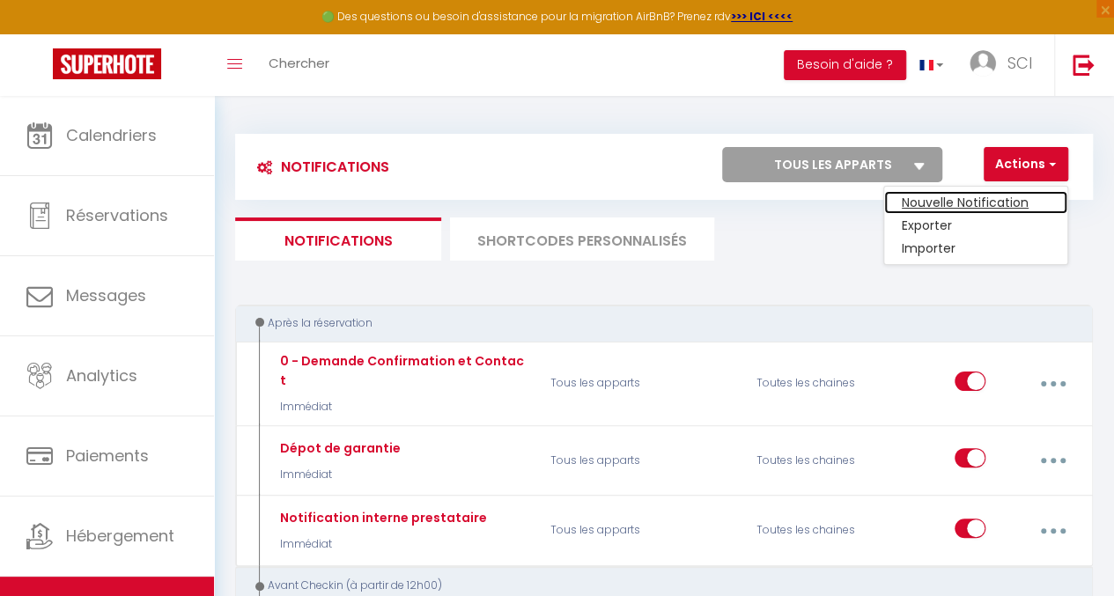
click at [1003, 198] on link "Nouvelle Notification" at bounding box center [975, 202] width 183 height 23
select select "Immédiat"
select select
checkbox input "false"
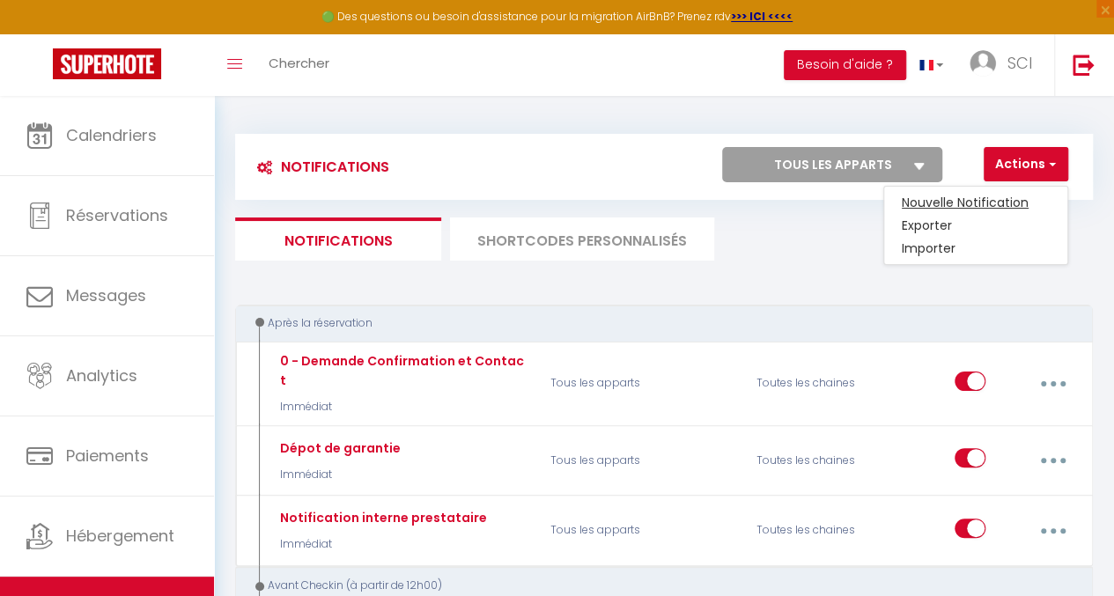
radio input "true"
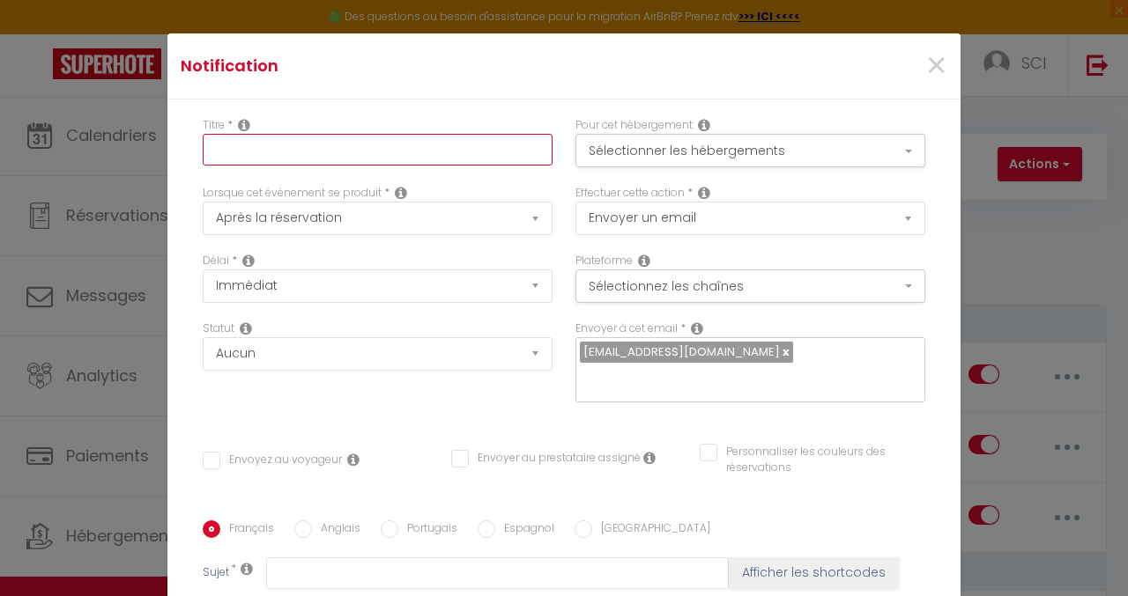
click at [390, 154] on input "text" at bounding box center [378, 150] width 350 height 32
drag, startPoint x: 342, startPoint y: 154, endPoint x: 185, endPoint y: 152, distance: 156.8
click at [191, 153] on div "Titre * Demande de" at bounding box center [377, 151] width 373 height 68
click at [361, 152] on input "Lien de paiement pour reservation sur le site en direct" at bounding box center [378, 150] width 350 height 32
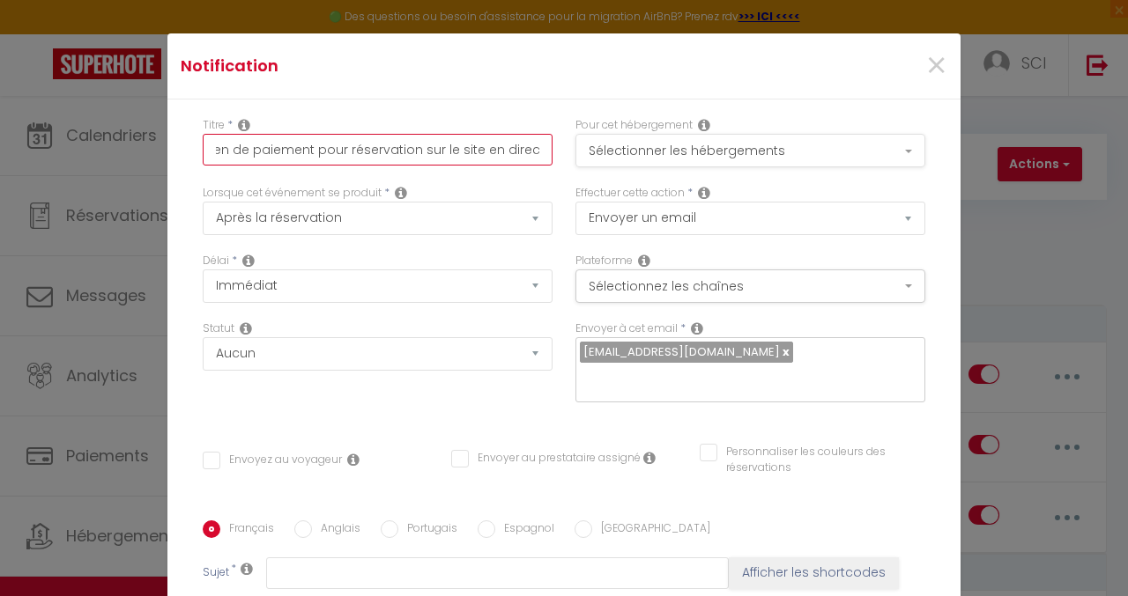
type input "Lien de paiement pour réservation sur le site en direct"
click at [624, 157] on button "Sélectionner les hébergements" at bounding box center [750, 150] width 350 height 33
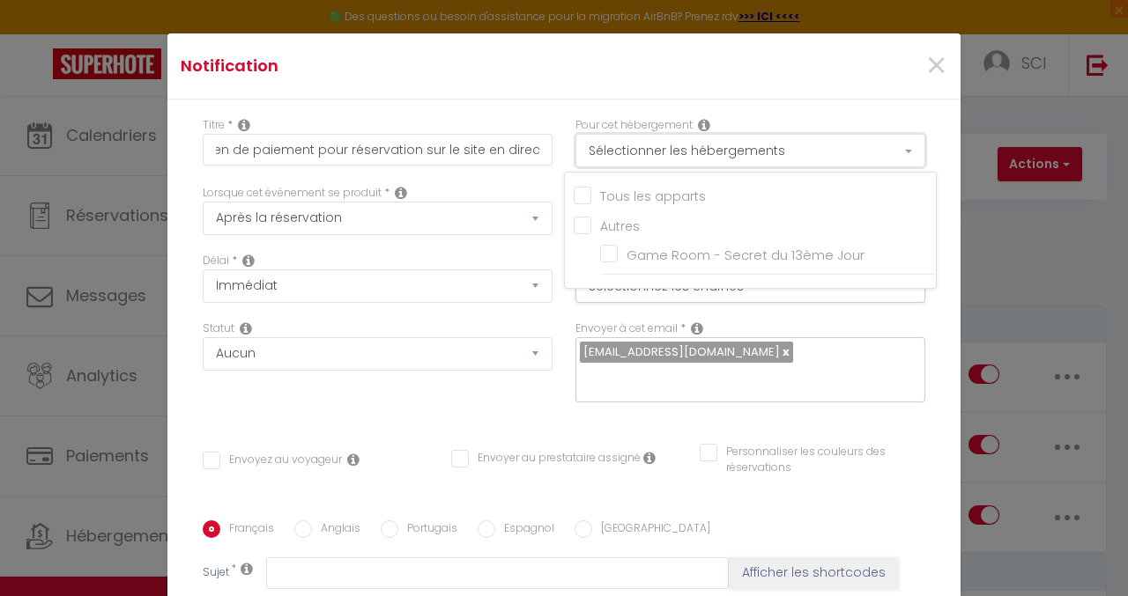
scroll to position [0, 0]
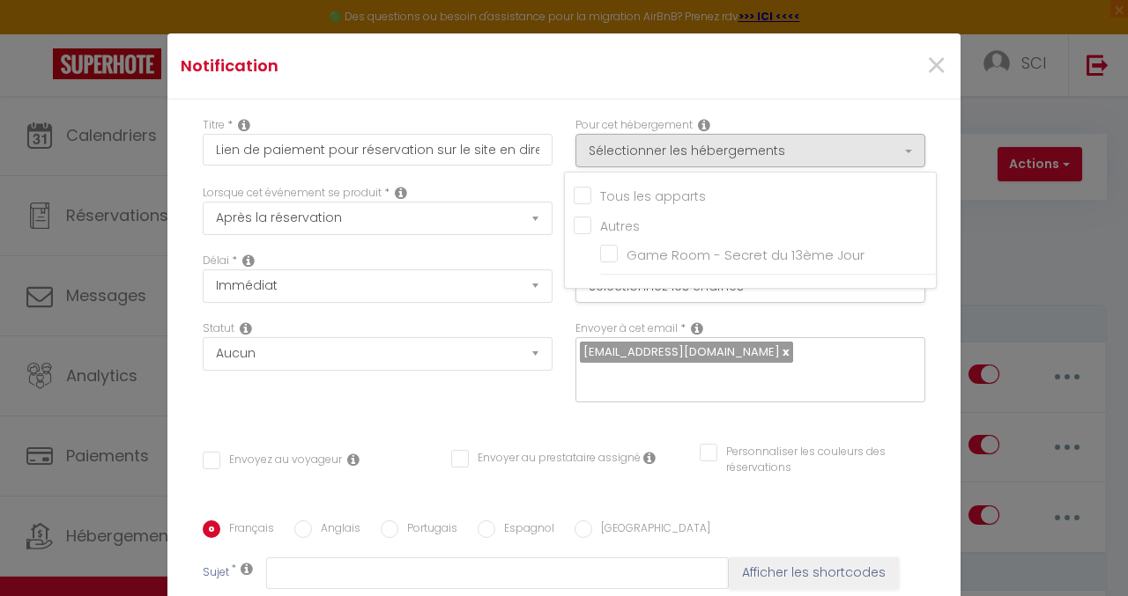
click at [574, 194] on input "Tous les apparts" at bounding box center [755, 195] width 362 height 18
checkbox input "true"
checkbox input "false"
checkbox input "true"
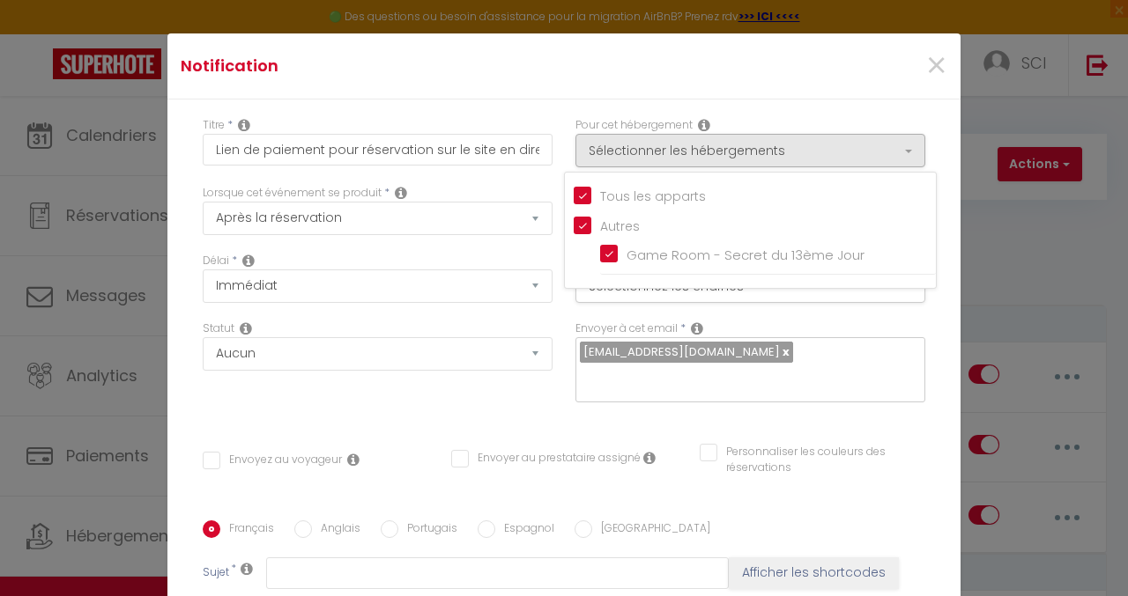
checkbox input "true"
click at [542, 117] on div "Titre * Lien de paiement pour réservation sur le site en direct" at bounding box center [377, 151] width 373 height 68
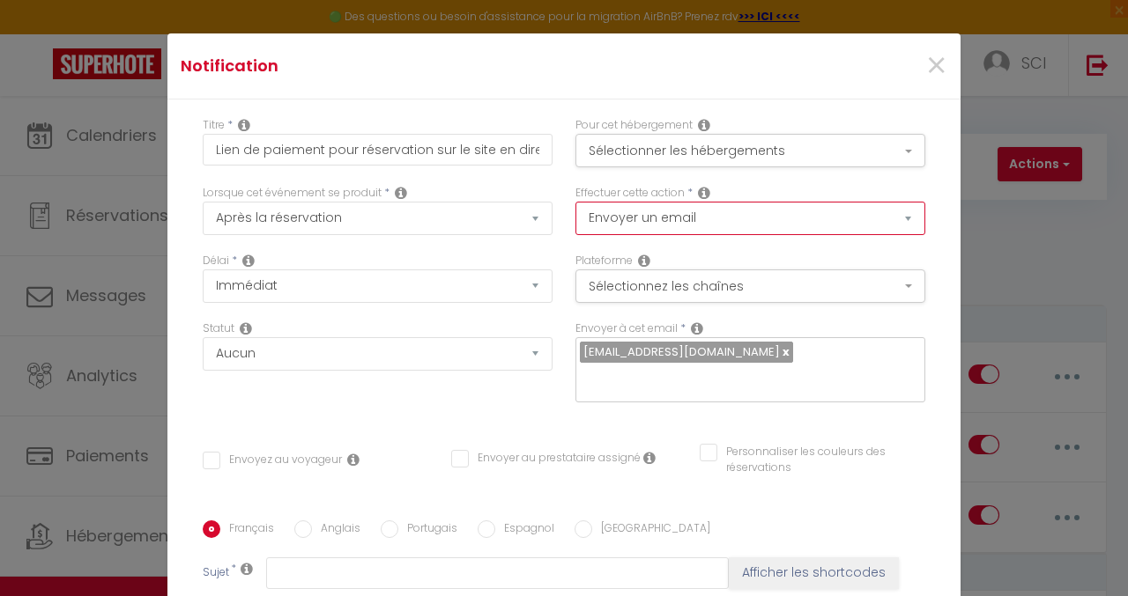
click at [606, 216] on select "Envoyer un email Envoyer un SMS Envoyer une notification push" at bounding box center [750, 218] width 350 height 33
click at [575, 202] on select "Envoyer un email Envoyer un SMS Envoyer une notification push" at bounding box center [750, 218] width 350 height 33
click at [620, 286] on button "Sélectionnez les chaînes" at bounding box center [750, 286] width 350 height 33
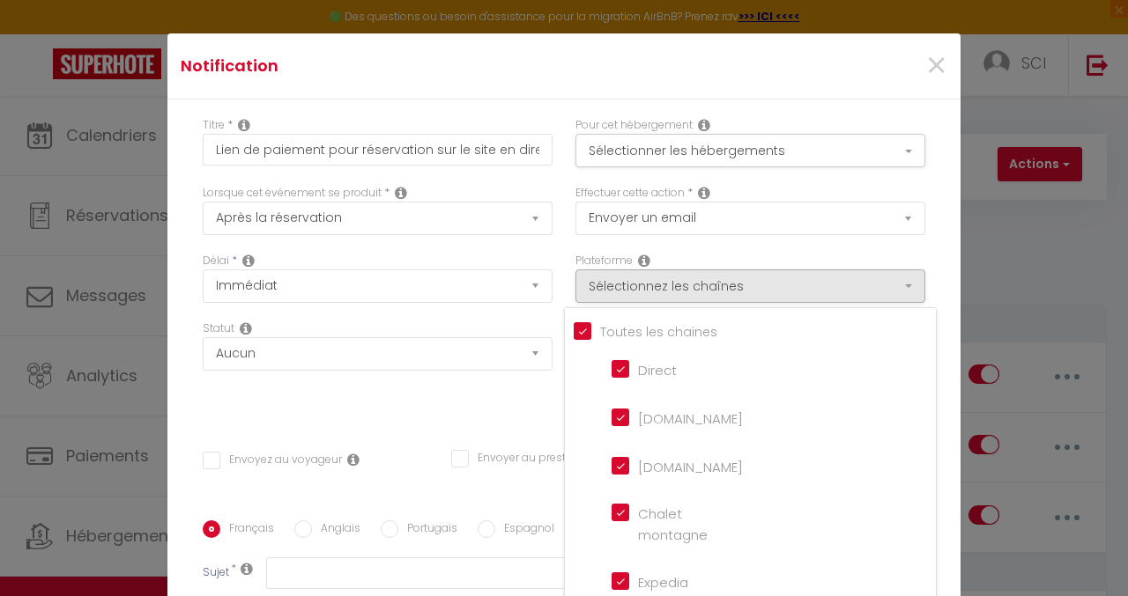
click at [574, 334] on input "Tous les apparts" at bounding box center [755, 331] width 362 height 18
checkbox input "false"
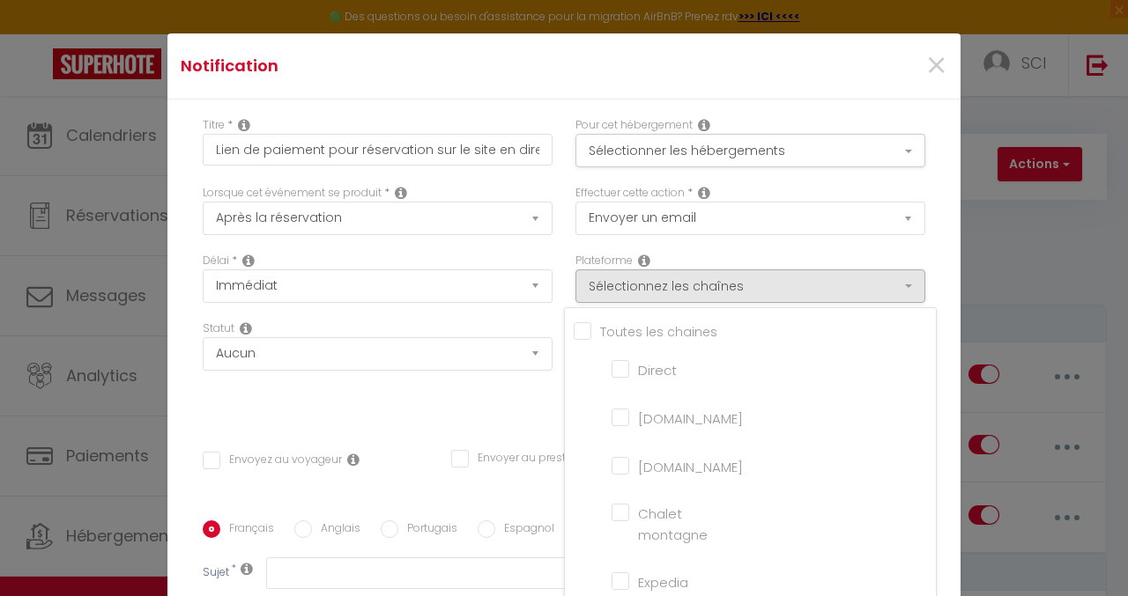
checkbox montagne "false"
checkbox input "false"
checkbox France "false"
checkbox input "false"
checkbox iCal "false"
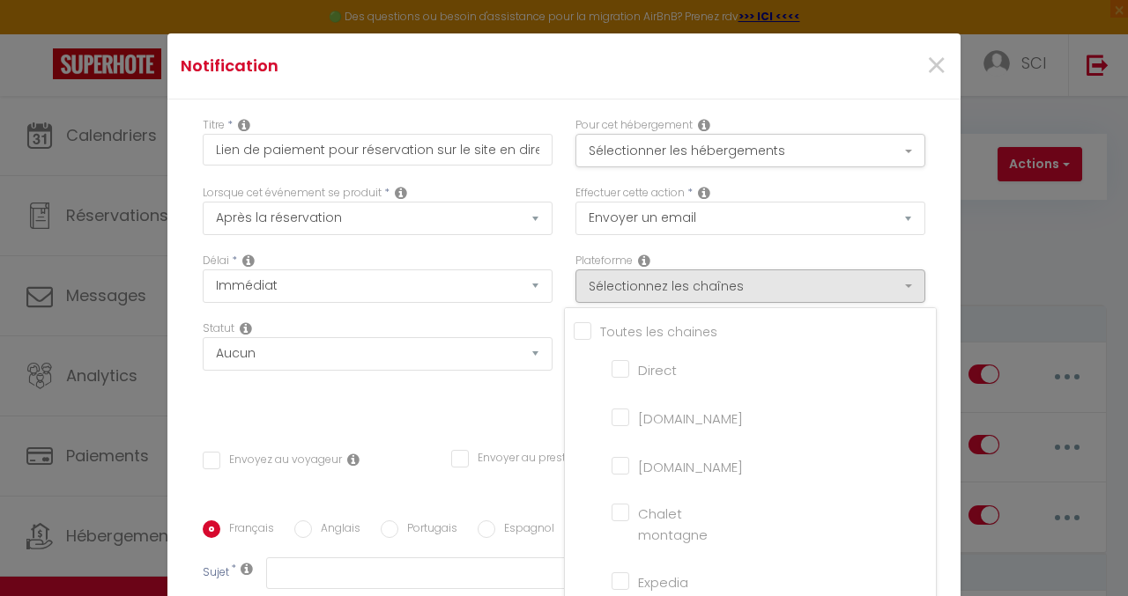
checkbox input "false"
checkbox tourisme "false"
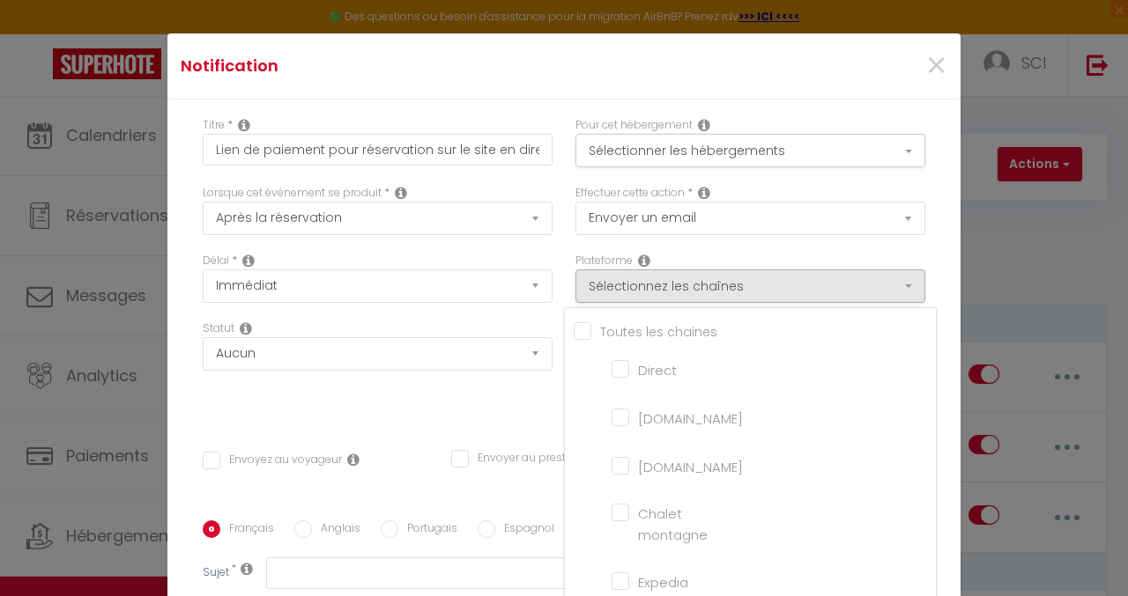
checkbox input "false"
click at [611, 371] on input "Direct" at bounding box center [661, 368] width 100 height 18
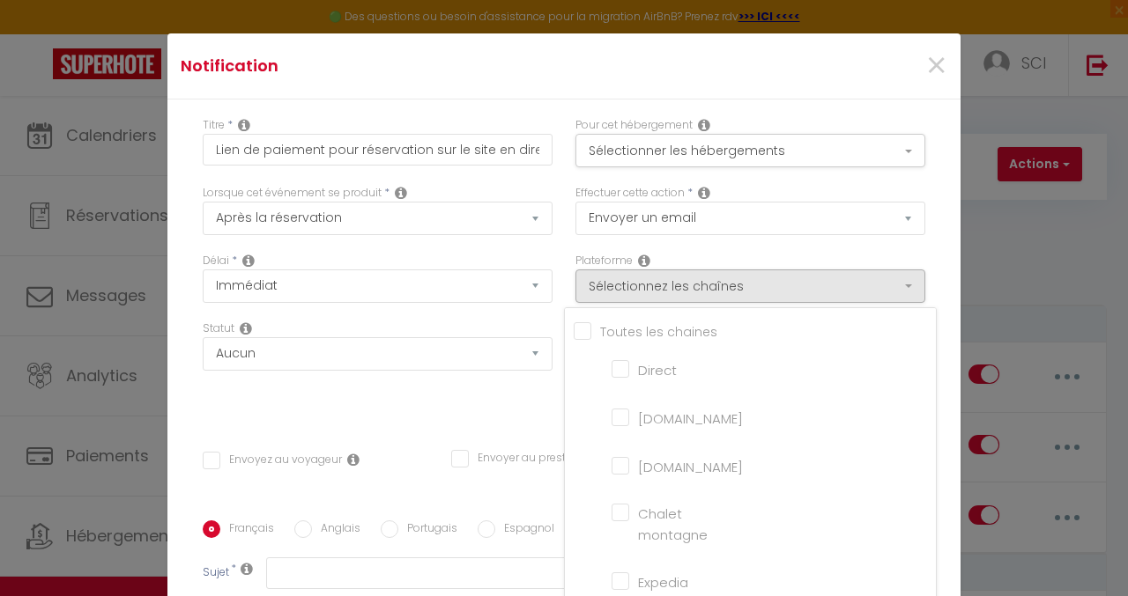
checkbox input "true"
checkbox input "false"
click at [522, 109] on div "Titre * Lien de paiement pour réservation sur le site en direct Pour cet héberg…" at bounding box center [563, 521] width 793 height 843
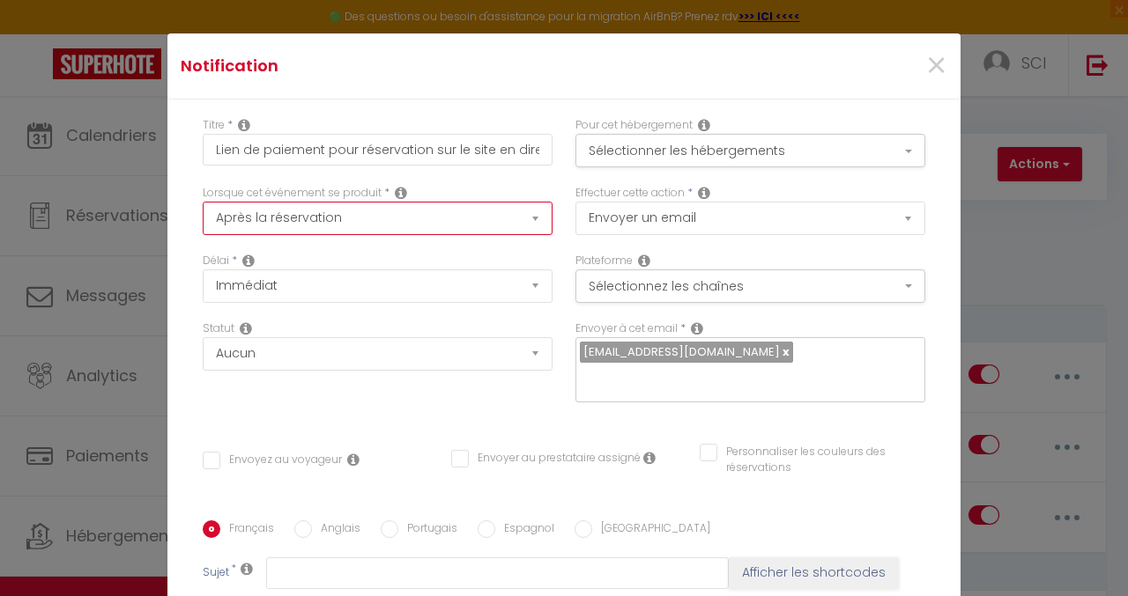
click at [367, 226] on select "Après la réservation Avant Checkin (à partir de 12h00) Après Checkin (à partir …" at bounding box center [378, 218] width 350 height 33
click at [203, 202] on select "Après la réservation Avant Checkin (à partir de 12h00) Après Checkin (à partir …" at bounding box center [378, 218] width 350 height 33
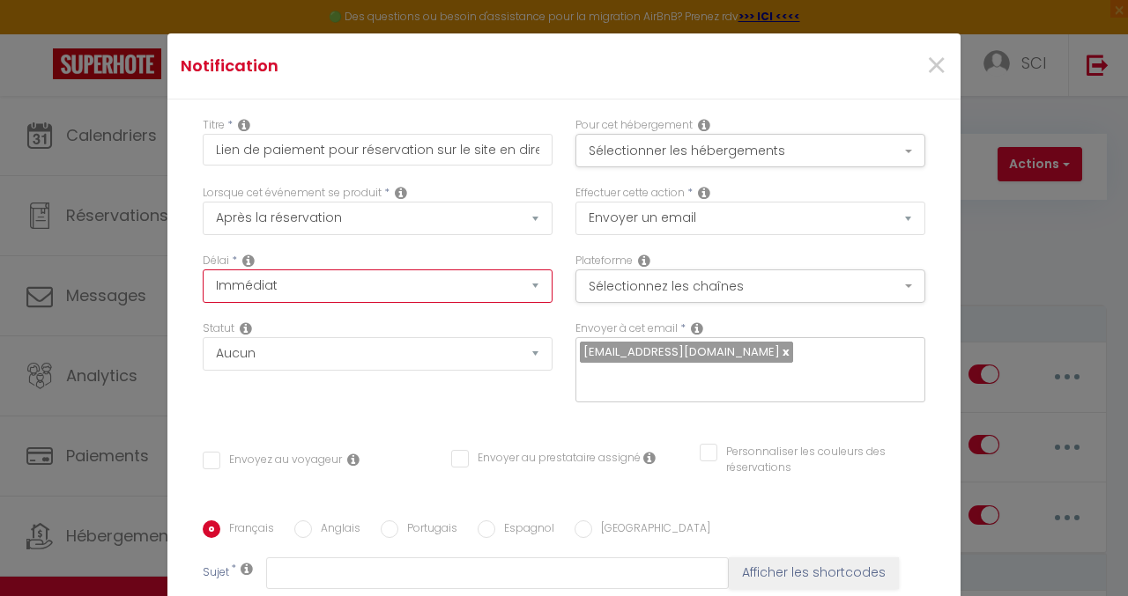
click at [321, 282] on select "Immédiat + 10 Minutes + 1 Heure + 2 Heures + 3 Heures + 4 Heures + 5 Heures + 6…" at bounding box center [378, 286] width 350 height 33
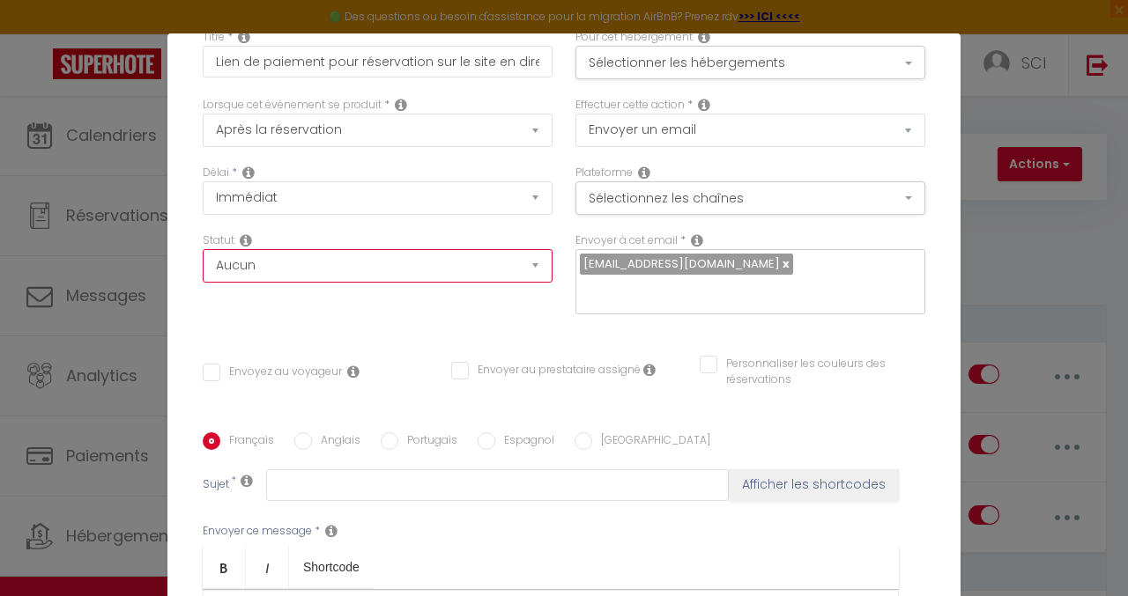
click at [379, 265] on select "Aucun Si la réservation est payée Si réservation non payée Si la caution a été …" at bounding box center [378, 265] width 350 height 33
drag, startPoint x: 363, startPoint y: 226, endPoint x: 367, endPoint y: 209, distance: 18.2
click at [363, 226] on div "Délai * Immédiat + 10 Minutes + 1 Heure + 2 Heures + 3 Heures + 4 Heures + 5 He…" at bounding box center [377, 199] width 373 height 68
click at [213, 364] on input "Envoyez au voyageur" at bounding box center [272, 373] width 139 height 18
checkbox input "true"
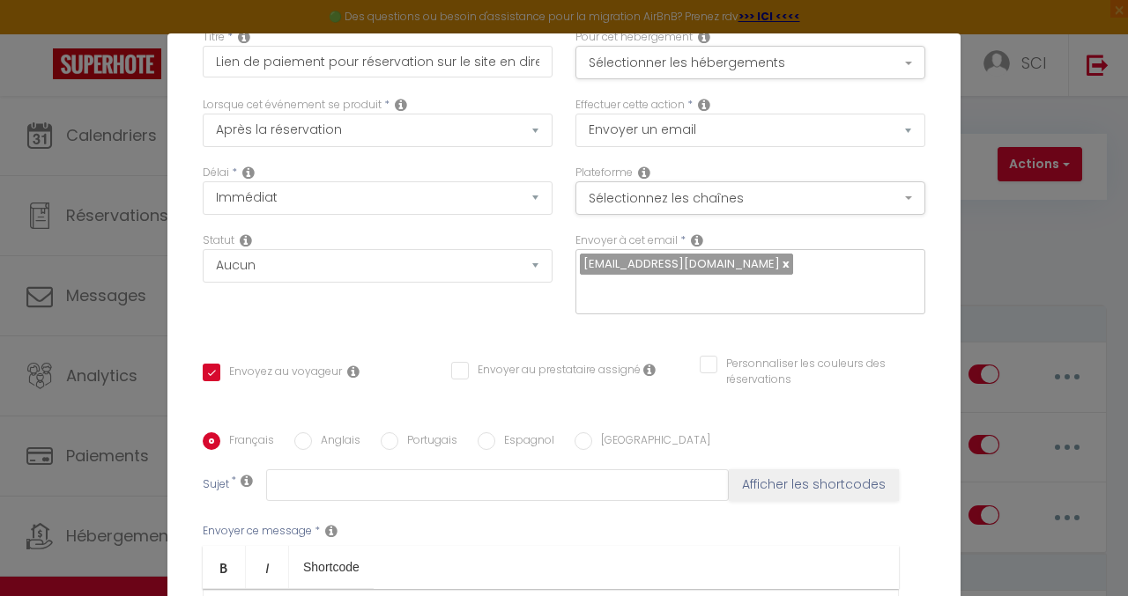
checkbox input "false"
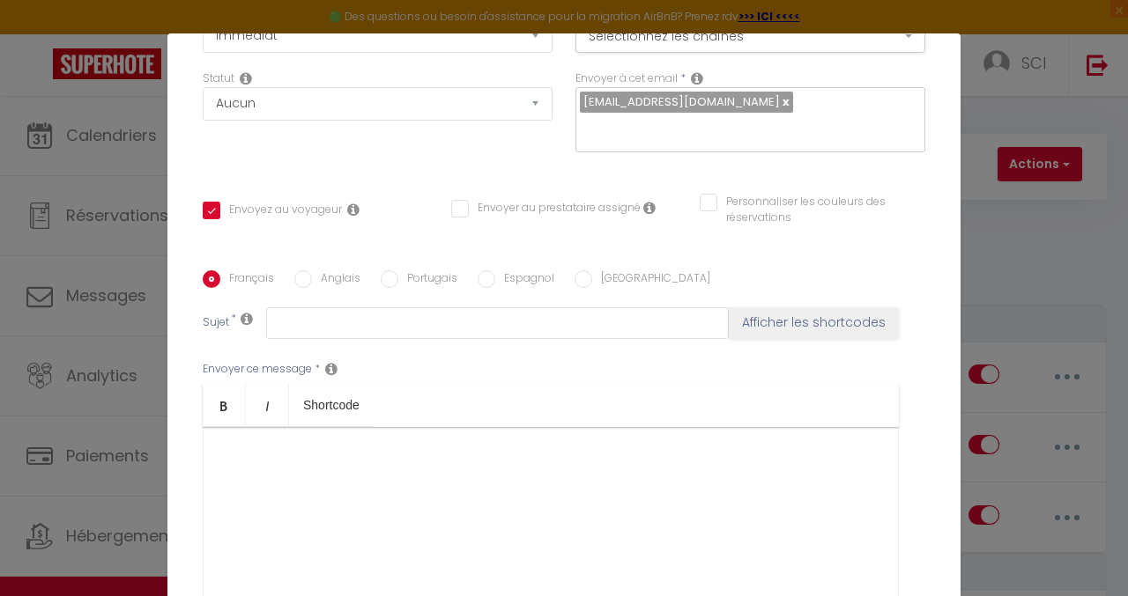
scroll to position [264, 0]
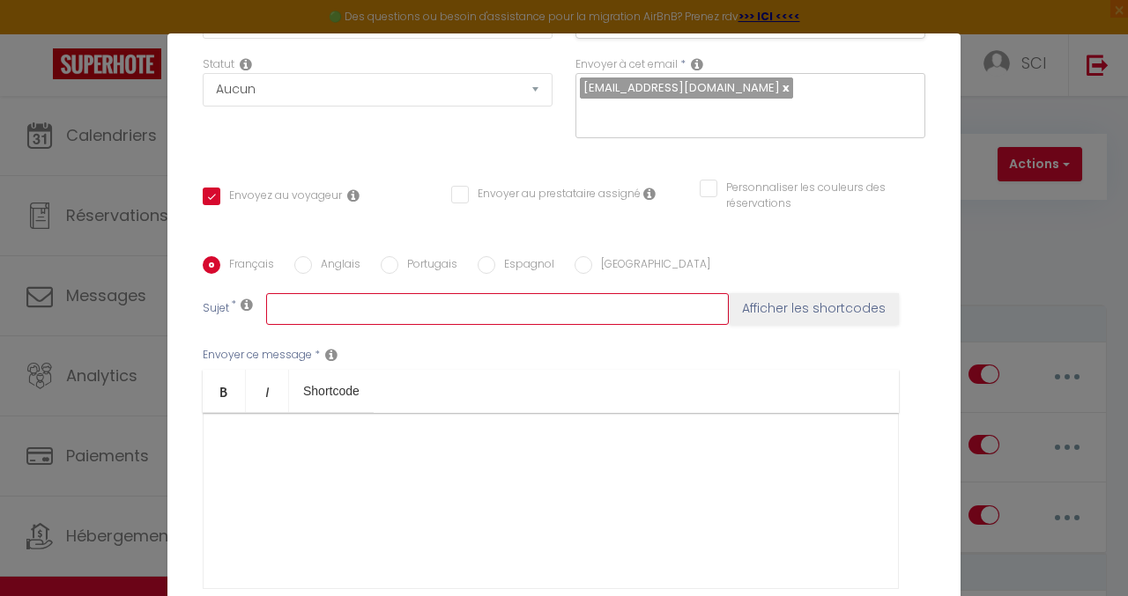
click at [370, 293] on input "text" at bounding box center [497, 309] width 463 height 32
click at [275, 293] on input "Règlement de" at bounding box center [497, 309] width 463 height 32
click at [271, 293] on input "Règlement de" at bounding box center [497, 309] width 463 height 32
click at [512, 293] on input "Lien de paiement :Règlement de" at bounding box center [497, 309] width 463 height 32
click at [386, 293] on input "Lien de paiement :Règlement de votre réservation" at bounding box center [497, 309] width 463 height 32
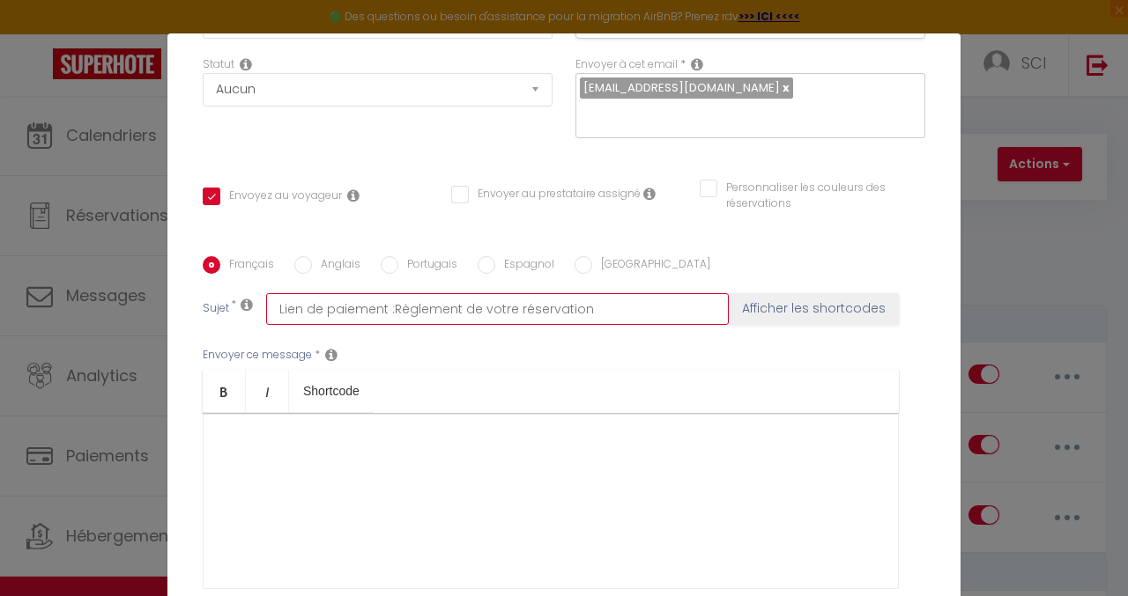
click at [384, 293] on input "Lien de paiement :Règlement de votre réservation" at bounding box center [497, 309] width 463 height 32
click at [505, 293] on input "Règlement de votre réservation" at bounding box center [497, 309] width 463 height 32
type input "Règlement de votre réservation"
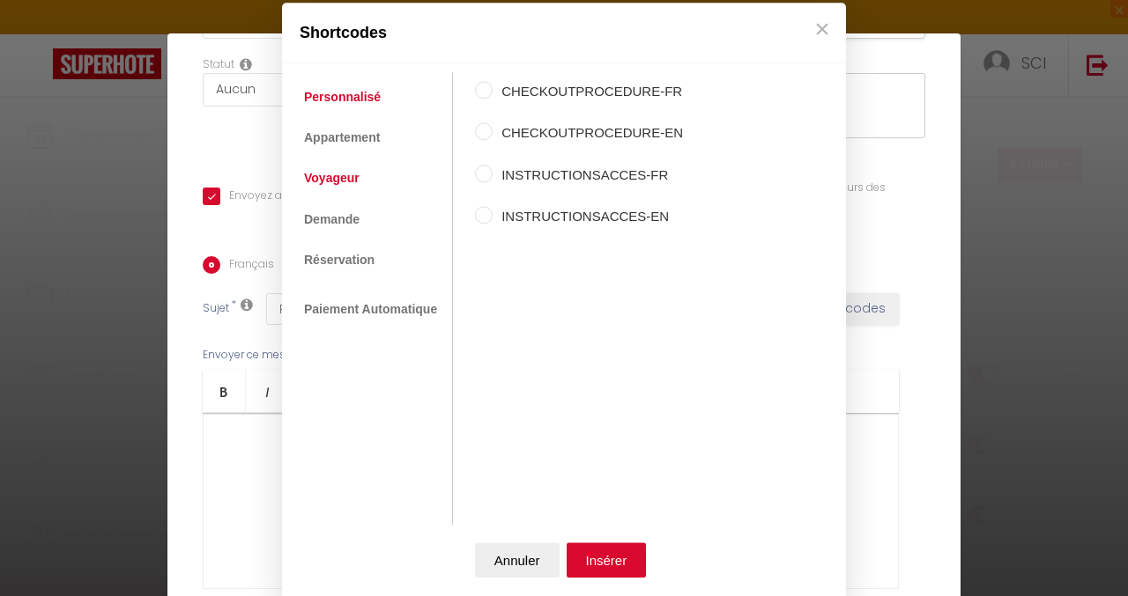
click at [349, 178] on link "Voyageur" at bounding box center [331, 179] width 73 height 32
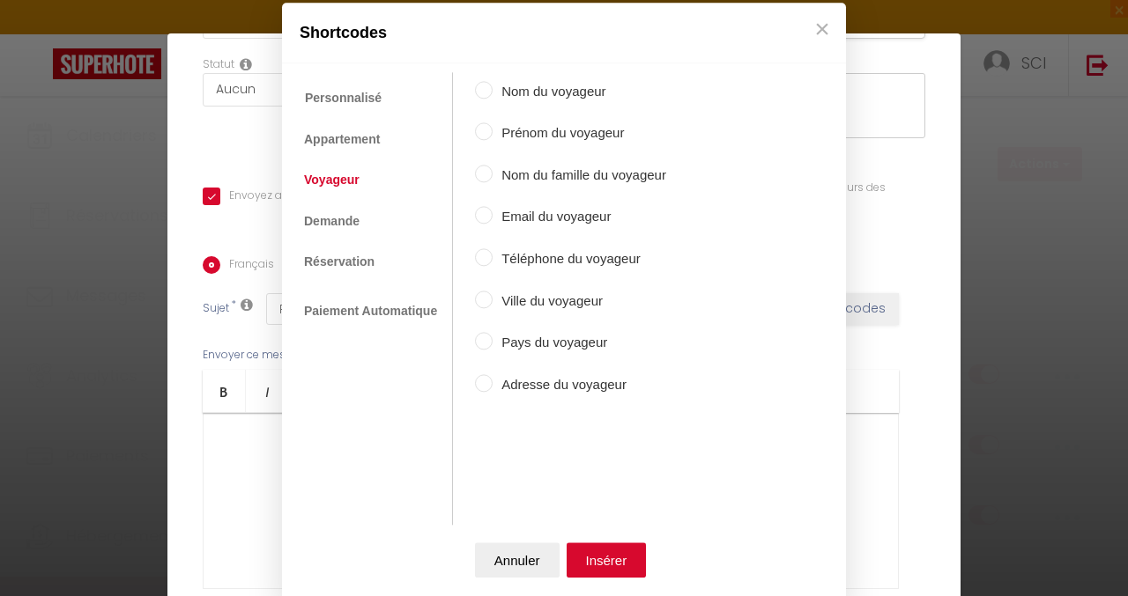
click at [481, 135] on input "Prénom du voyageur" at bounding box center [484, 132] width 18 height 18
radio input "true"
click at [479, 177] on input "Nom du famille du voyageur" at bounding box center [484, 174] width 18 height 18
radio input "true"
click at [476, 135] on input "Prénom du voyageur" at bounding box center [484, 132] width 18 height 18
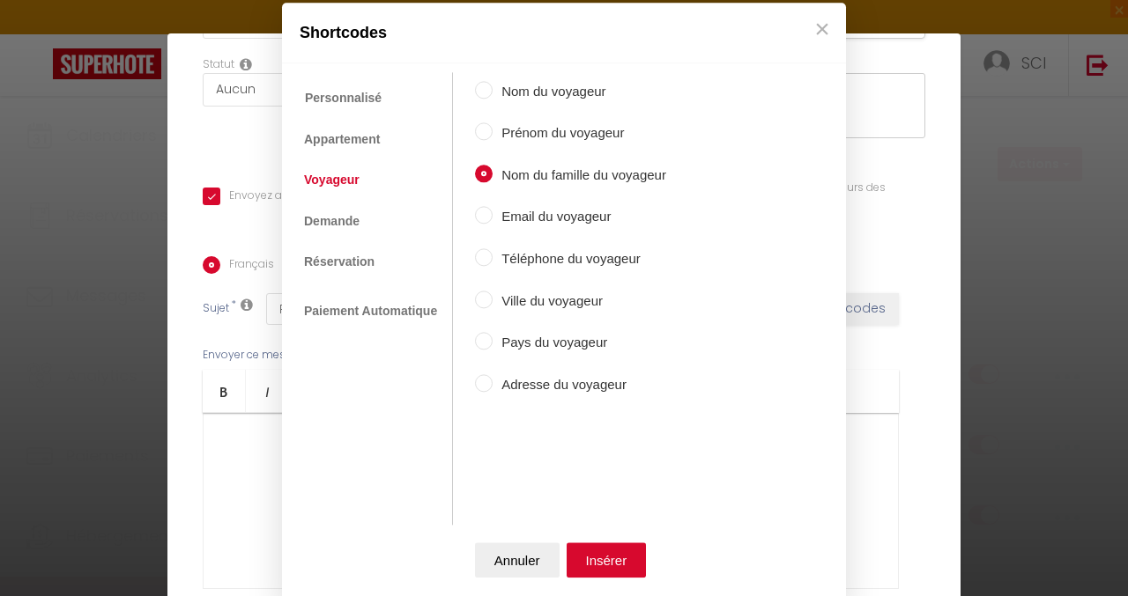
radio input "true"
click at [596, 563] on button "Insérer" at bounding box center [606, 560] width 80 height 35
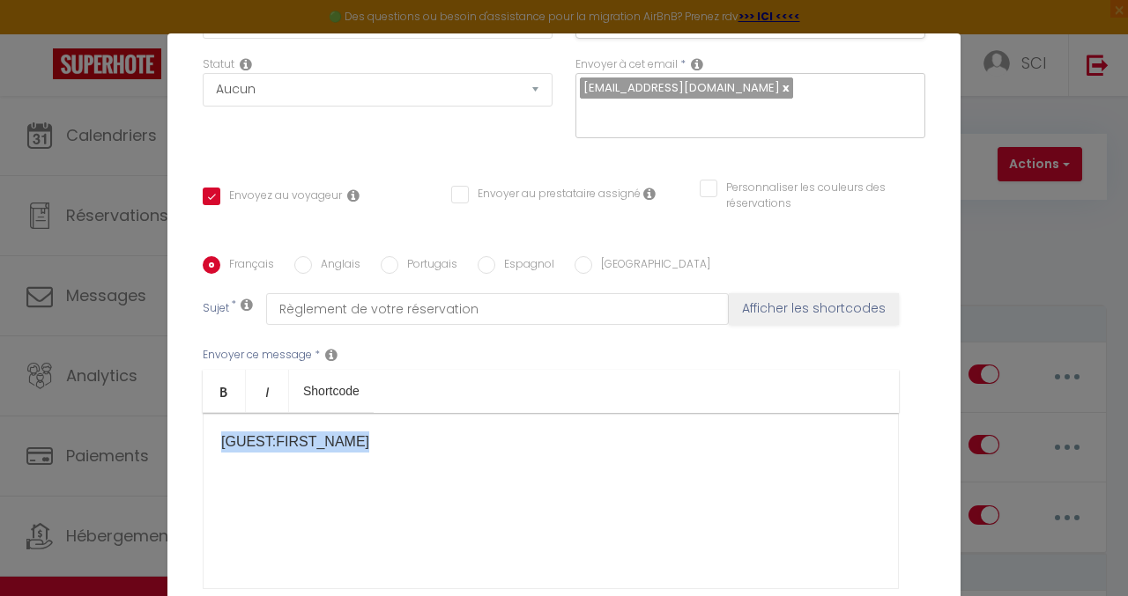
drag, startPoint x: 366, startPoint y: 420, endPoint x: 161, endPoint y: 411, distance: 205.5
click at [167, 411] on div "Titre * Lien de paiement pour réservation sur le site en direct Pour cet héberg…" at bounding box center [563, 256] width 793 height 843
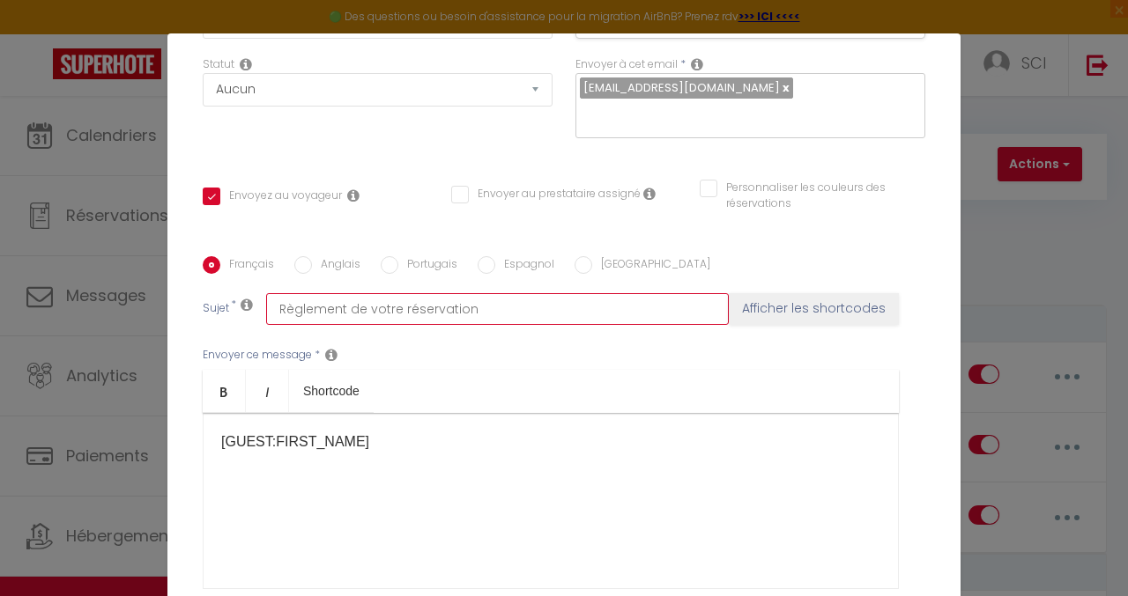
click at [513, 293] on input "Règlement de votre réservation" at bounding box center [497, 309] width 463 height 32
paste input "Je vais donc laisser une appréciation 10/10 sur votre profil de la plateforme […"
drag, startPoint x: 703, startPoint y: 289, endPoint x: 469, endPoint y: 290, distance: 234.3
click at [469, 293] on input "Règlement de votre réservation Je vais donc laisser une appréciation 10/10 sur …" at bounding box center [497, 309] width 463 height 32
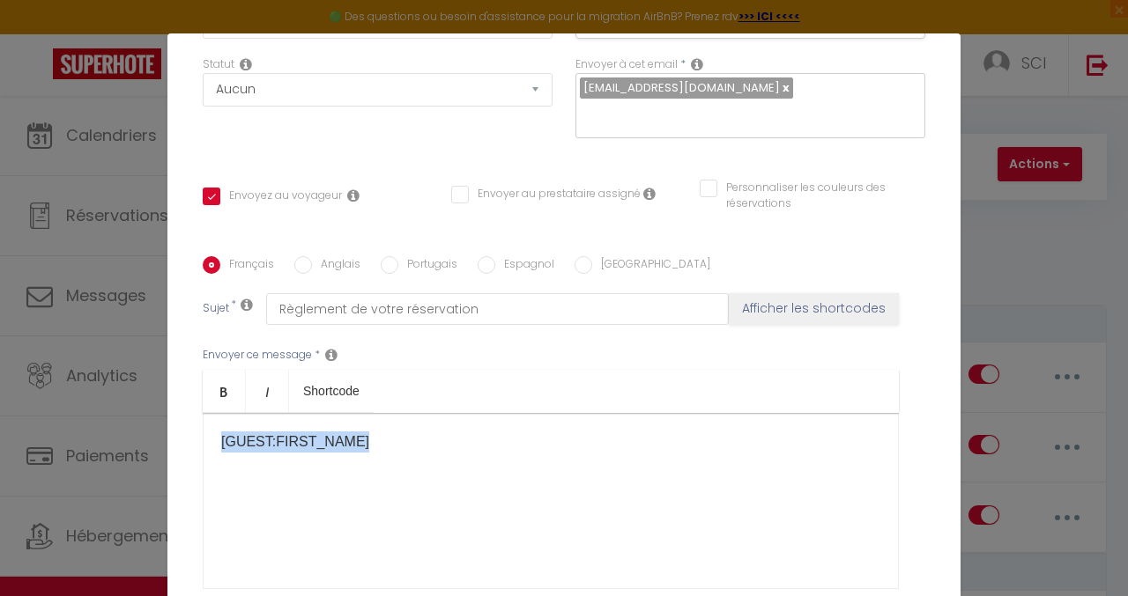
drag, startPoint x: 365, startPoint y: 426, endPoint x: 186, endPoint y: 426, distance: 178.8
click at [186, 426] on div "Titre * Lien de paiement pour réservation sur le site en direct Pour cet héberg…" at bounding box center [563, 256] width 793 height 843
copy p "[GUEST:FIRST_NAME]"
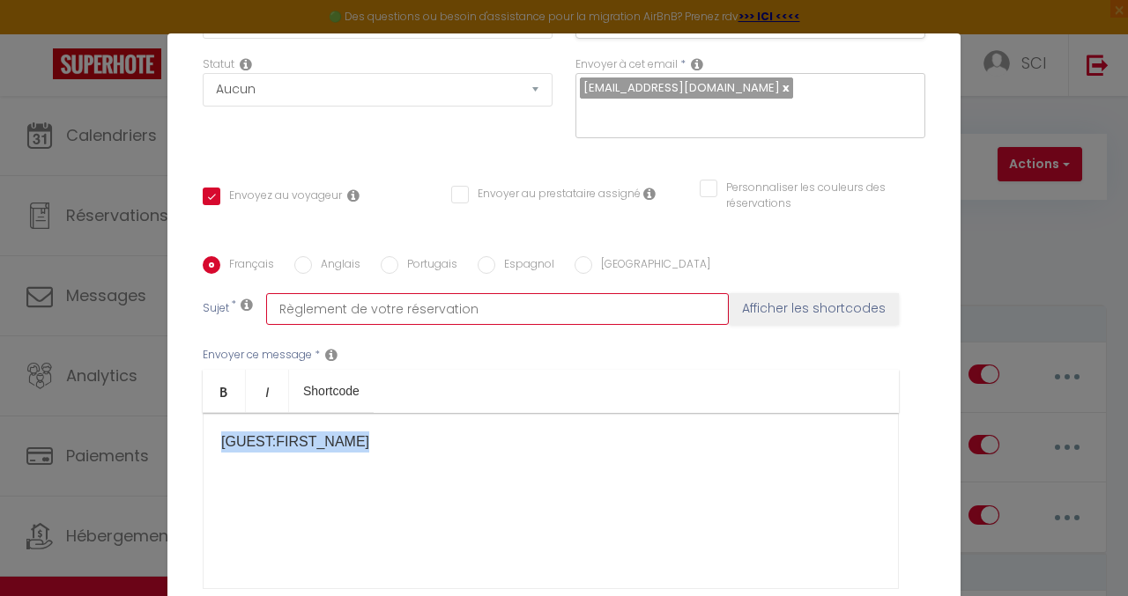
click at [527, 293] on input "Règlement de votre réservation" at bounding box center [497, 309] width 463 height 32
paste input "[GUEST:FIRST_NAME]"
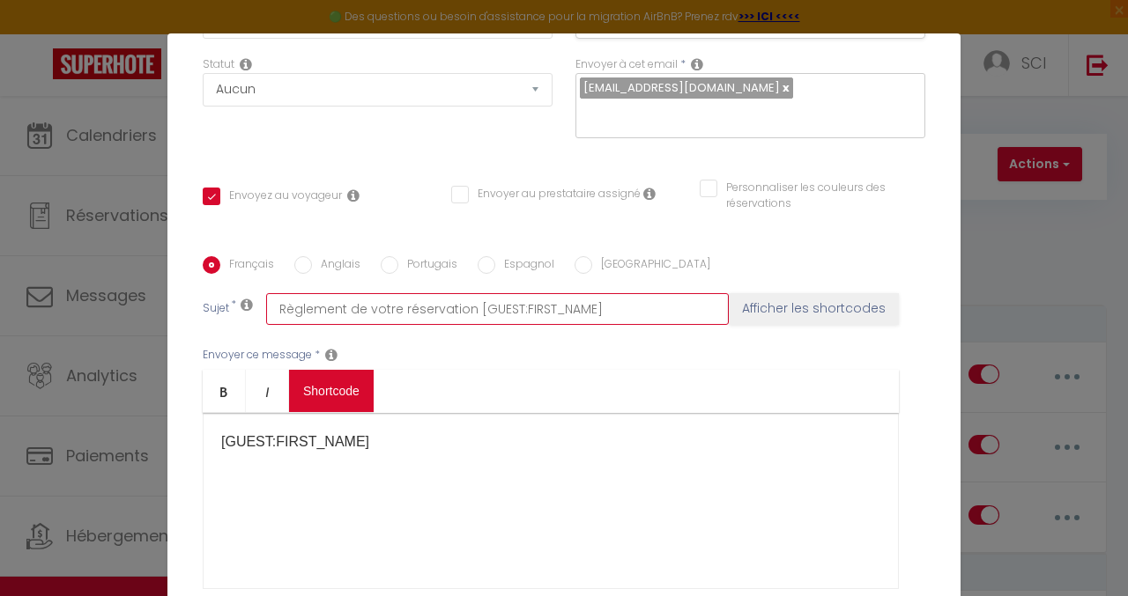
type input "Règlement de votre réservation [GUEST:FIRST_NAME]"
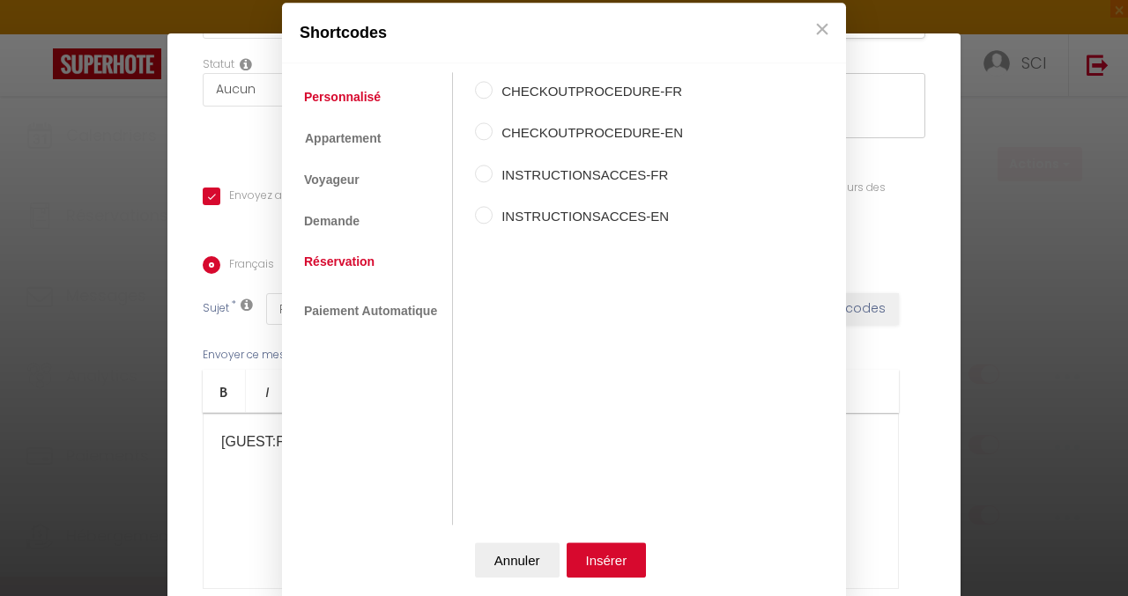
click at [342, 256] on link "Réservation" at bounding box center [339, 262] width 88 height 32
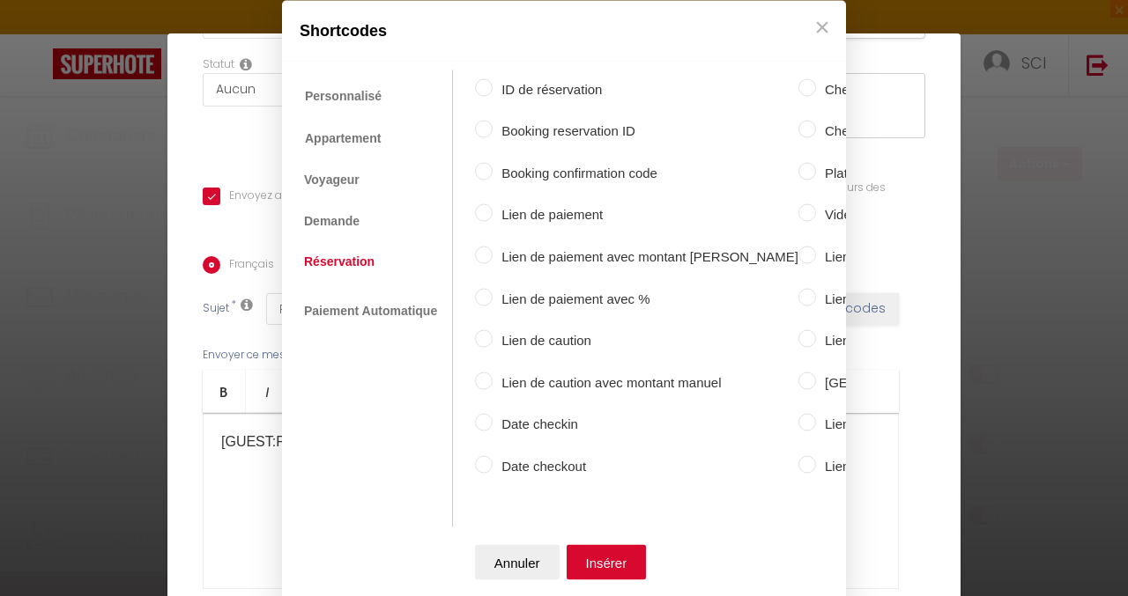
click at [475, 414] on input "Date checkin" at bounding box center [484, 423] width 18 height 18
radio input "true"
click at [600, 559] on button "Insérer" at bounding box center [606, 562] width 80 height 35
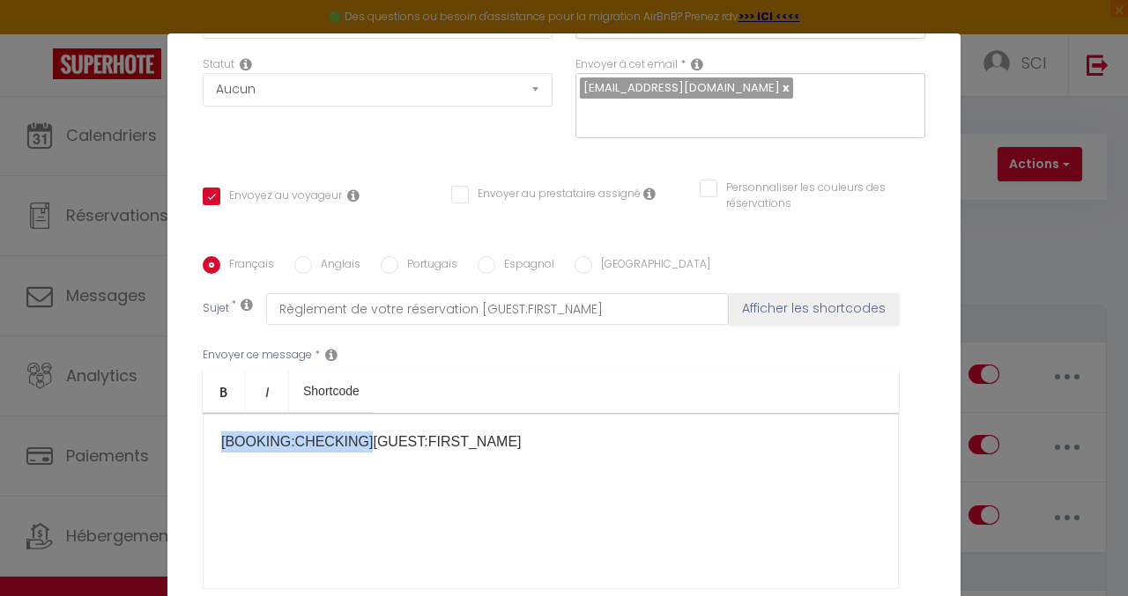
drag, startPoint x: 350, startPoint y: 418, endPoint x: 196, endPoint y: 417, distance: 154.2
click at [203, 417] on div "[BOOKING:CHECKING] ​ [GUEST:FIRST_NAME] ​" at bounding box center [551, 501] width 696 height 176
copy p "[BOOKING:CHECKING]"
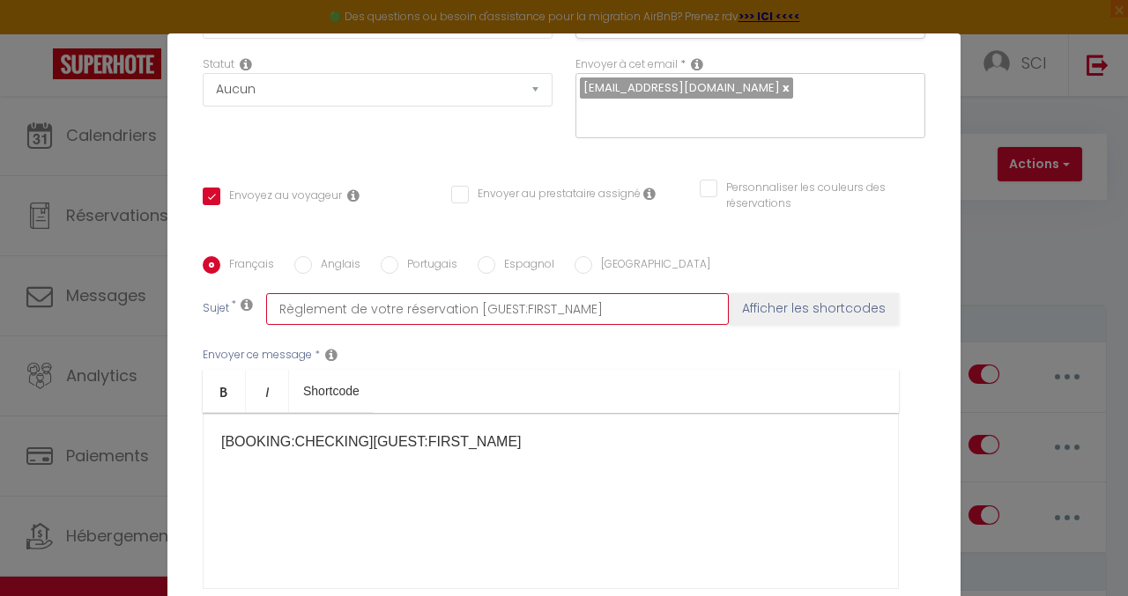
click at [615, 293] on input "Règlement de votre réservation [GUEST:FIRST_NAME]" at bounding box center [497, 309] width 463 height 32
paste input "[BOOKING:CHECKING]"
type input "Règlement de votre réservation [GUEST:FIRST_NAME] [BOOKING:CHECKING]"
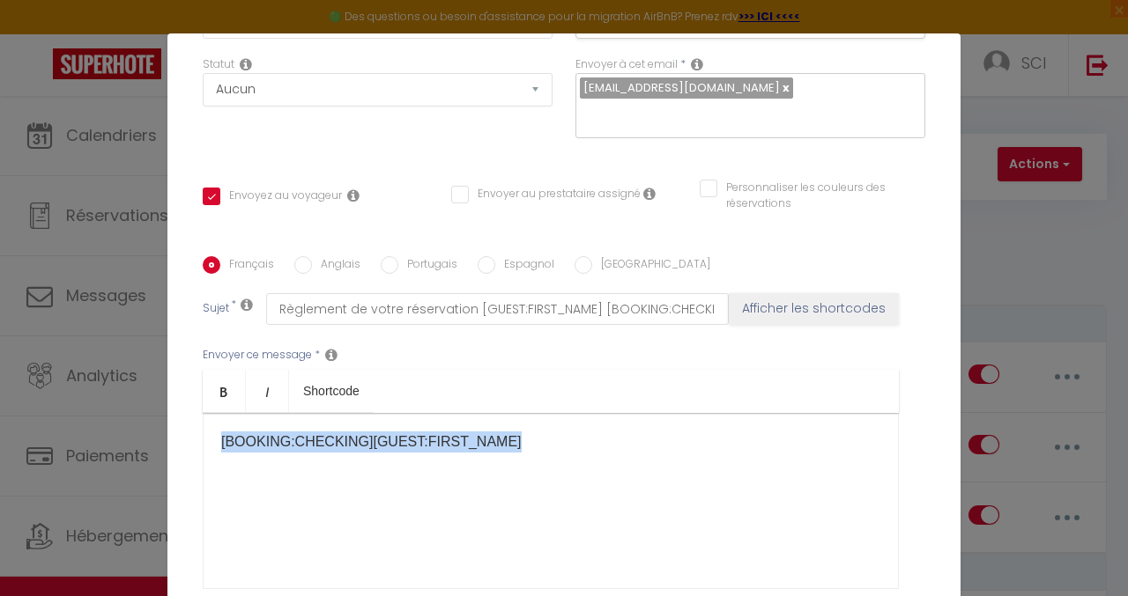
drag, startPoint x: 504, startPoint y: 416, endPoint x: 93, endPoint y: 416, distance: 411.4
click at [93, 416] on div "Notification × Titre * Lien de paiement pour réservation sur le site en direct …" at bounding box center [564, 298] width 1128 height 596
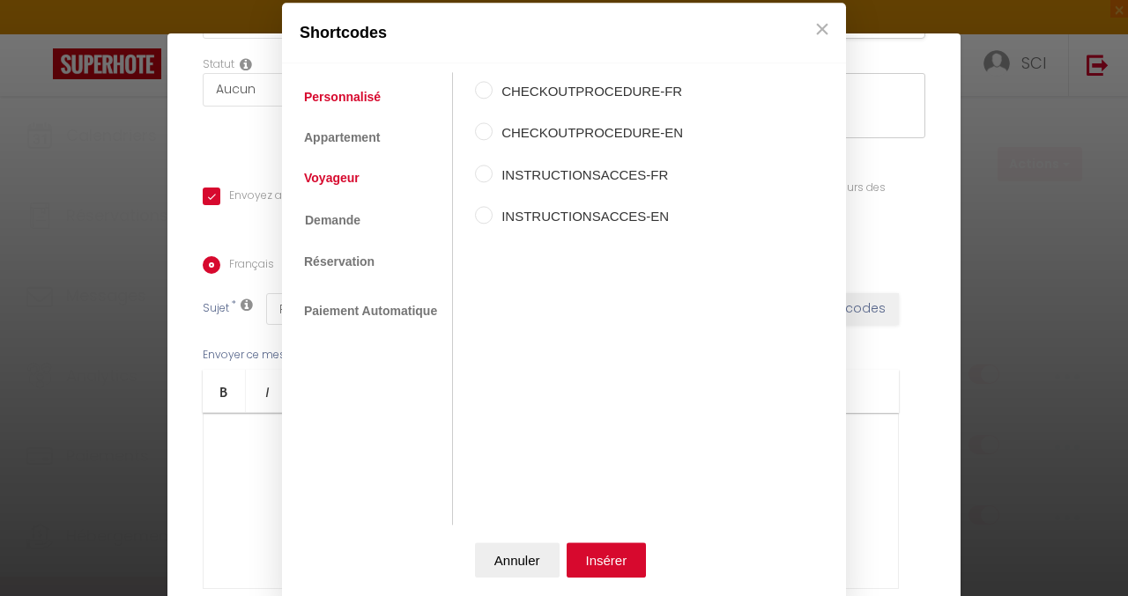
click at [341, 177] on link "Voyageur" at bounding box center [331, 179] width 73 height 32
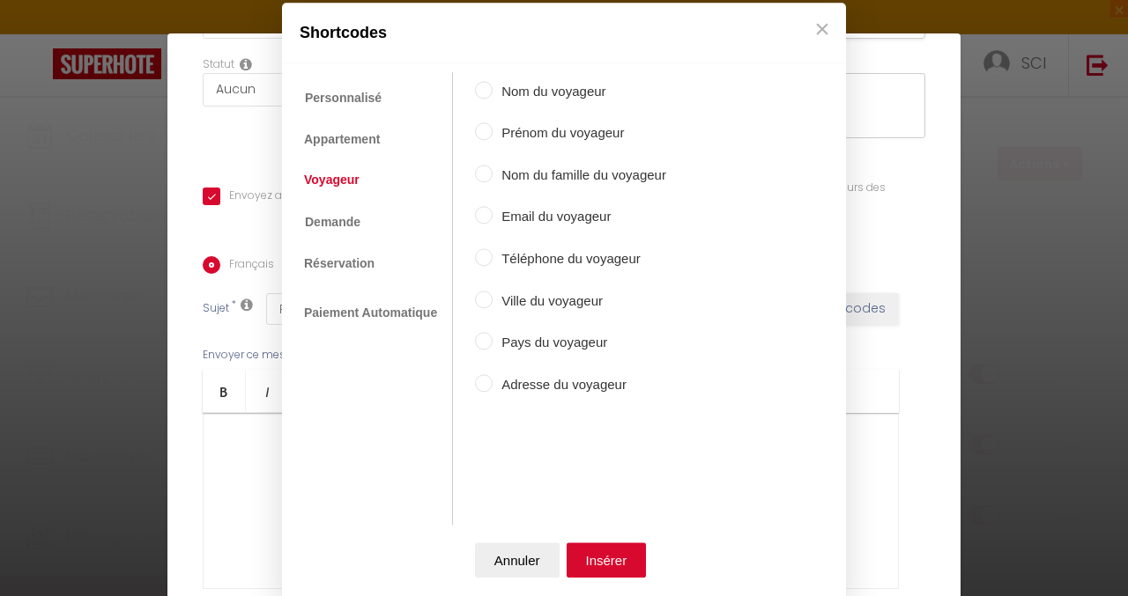
click at [482, 88] on input "Nom du voyageur" at bounding box center [484, 90] width 18 height 18
radio input "true"
click at [592, 559] on button "Insérer" at bounding box center [606, 560] width 80 height 35
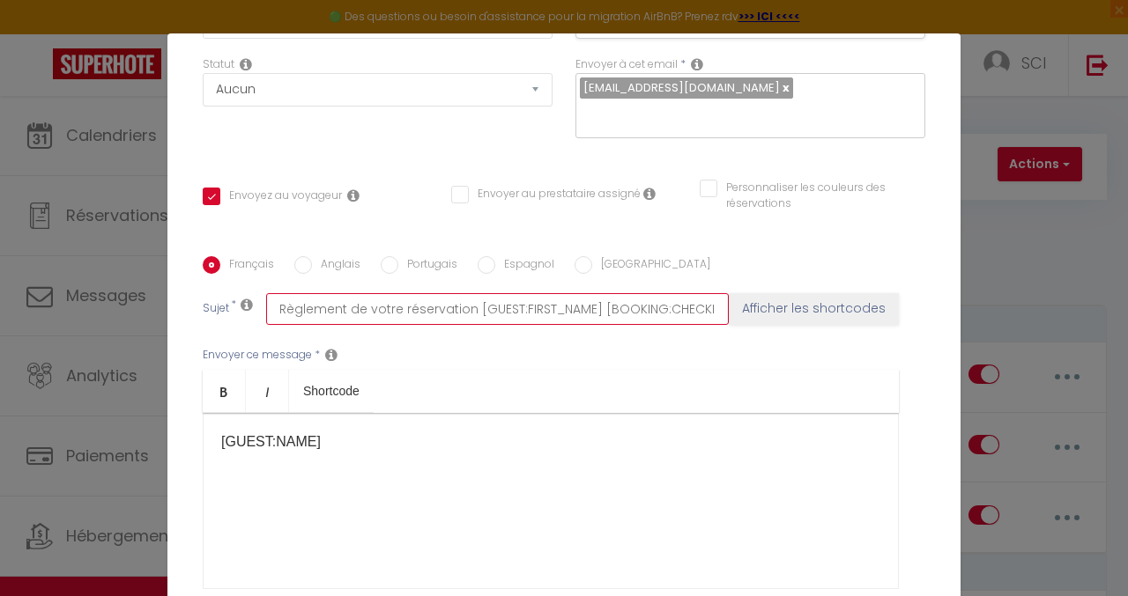
scroll to position [0, 16]
drag, startPoint x: 467, startPoint y: 285, endPoint x: 714, endPoint y: 285, distance: 246.7
click at [714, 293] on div "Sujet * Règlement de votre réservation [GUEST:FIRST_NAME] [BOOKING:CHECKING] Af…" at bounding box center [564, 309] width 722 height 32
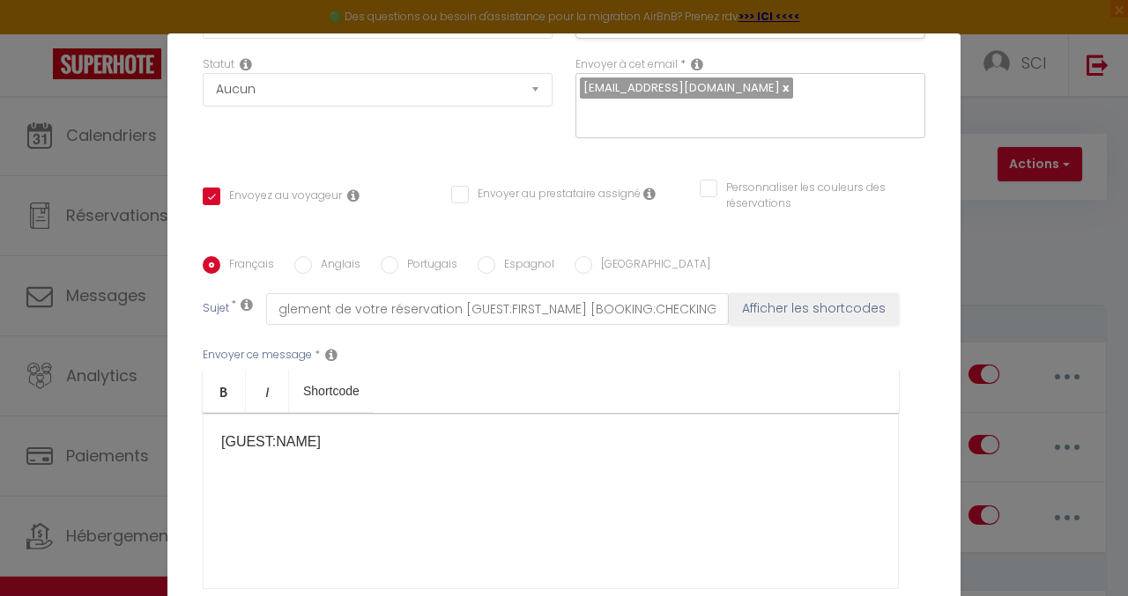
click at [612, 325] on div "Envoyer ce message * Bold Italic Shortcode Rich text editor [GUEST:NAME] ​ ​ <p…" at bounding box center [564, 468] width 722 height 286
drag, startPoint x: 376, startPoint y: 427, endPoint x: 130, endPoint y: 427, distance: 246.7
click at [130, 427] on div "Notification × Titre * Lien de paiement pour réservation sur le site en direct …" at bounding box center [564, 298] width 1128 height 596
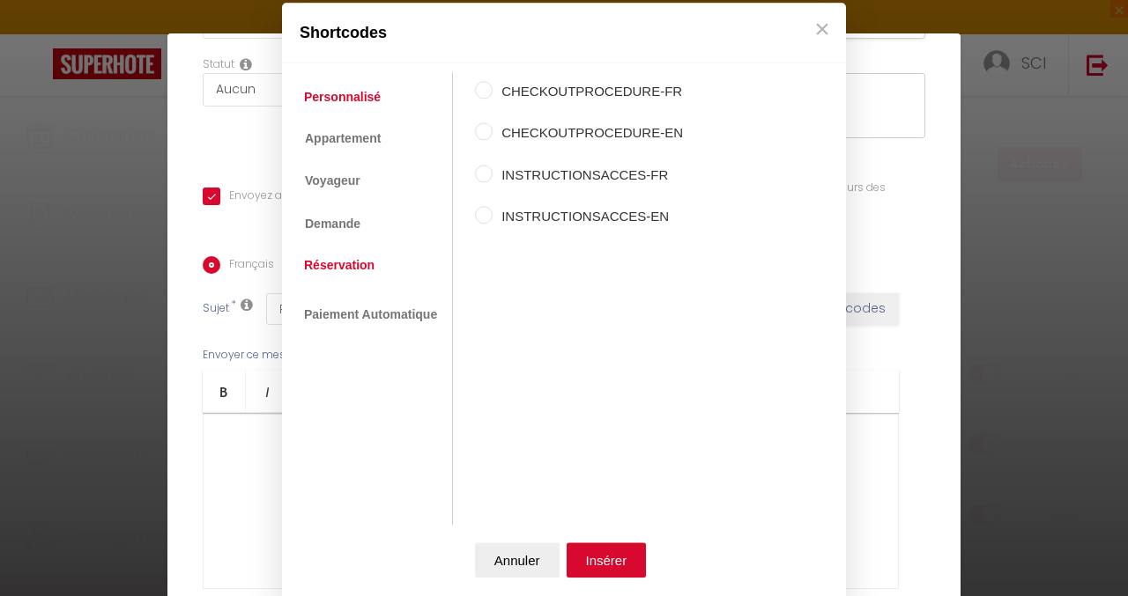
click at [354, 257] on link "Réservation" at bounding box center [339, 265] width 88 height 32
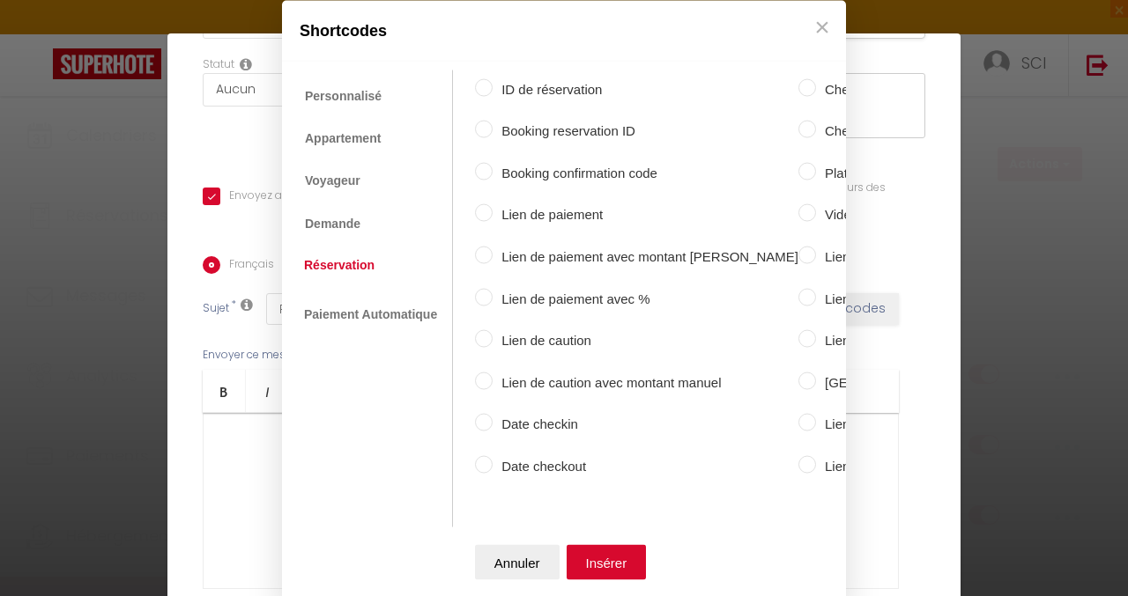
click at [478, 414] on input "Date checkin" at bounding box center [484, 423] width 18 height 18
radio input "true"
click at [618, 556] on button "Insérer" at bounding box center [606, 562] width 80 height 35
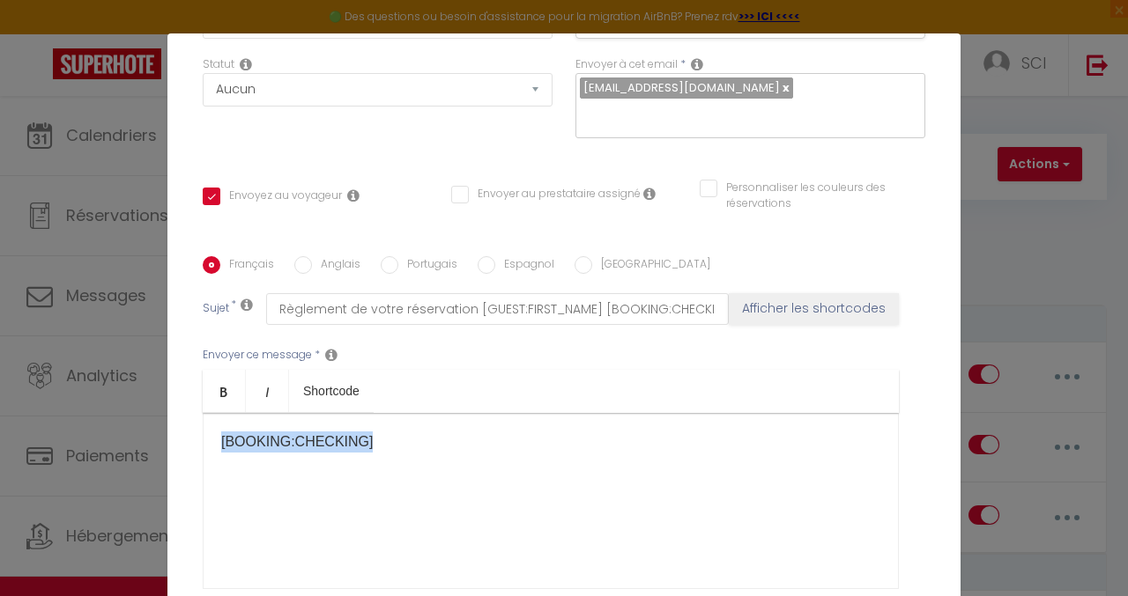
drag, startPoint x: 352, startPoint y: 413, endPoint x: 17, endPoint y: 413, distance: 335.6
click at [17, 413] on div "Notification × Titre * Lien de paiement pour réservation sur le site en direct …" at bounding box center [564, 298] width 1128 height 596
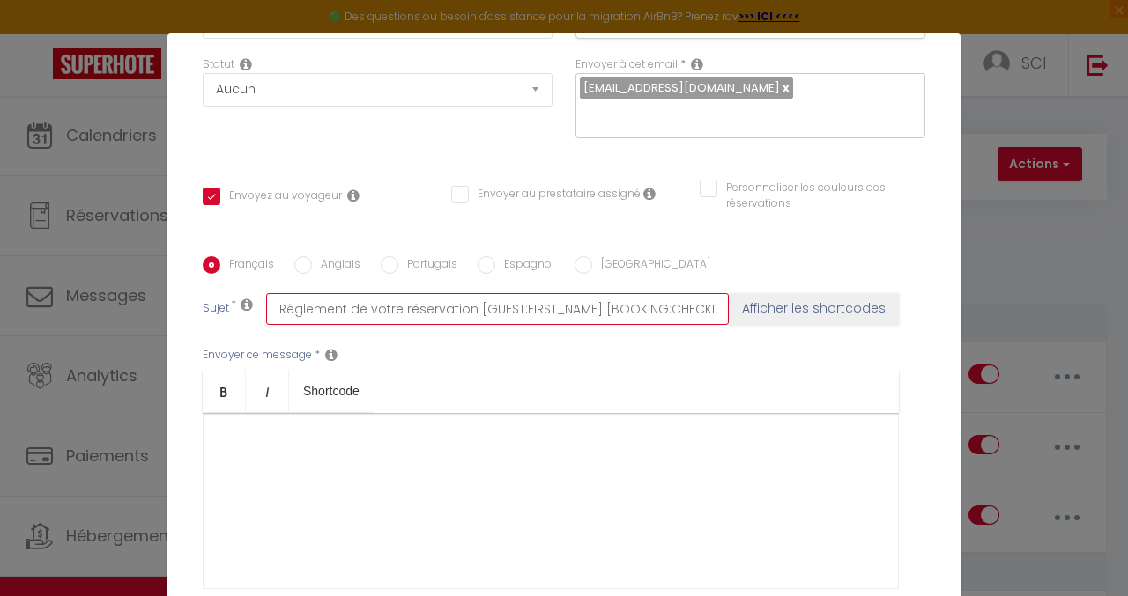
click at [337, 293] on input "Règlement de votre réservation [GUEST:FIRST_NAME] [BOOKING:CHECKING]" at bounding box center [497, 309] width 463 height 32
type input "Caution de votre réservation [GUEST:FIRST_NAME] [BOOKING:CHECKING]"
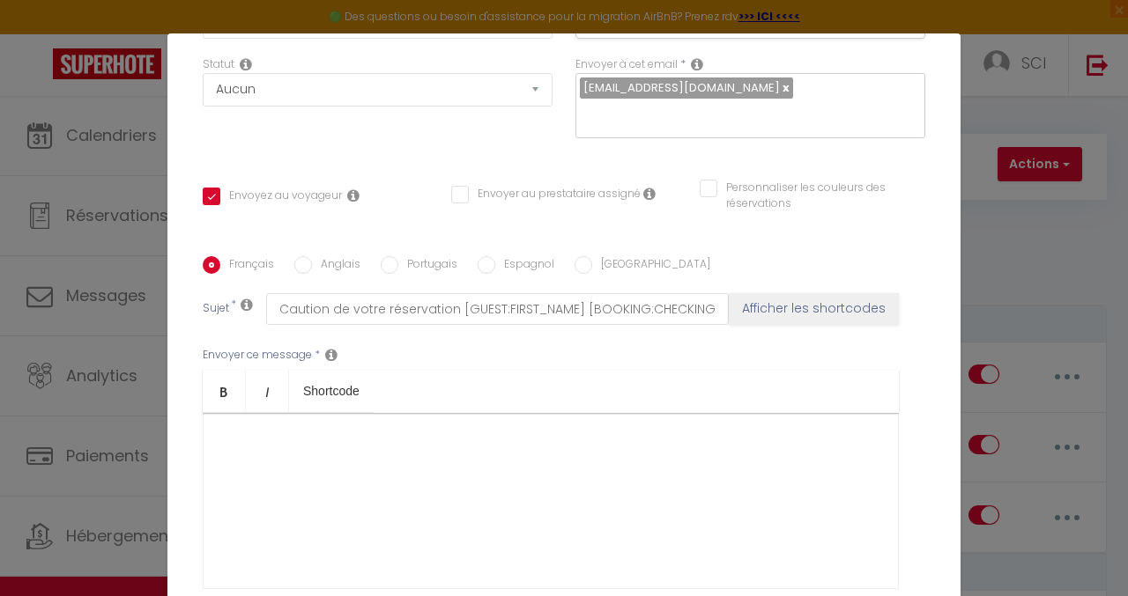
click at [365, 432] on p "​" at bounding box center [550, 442] width 659 height 21
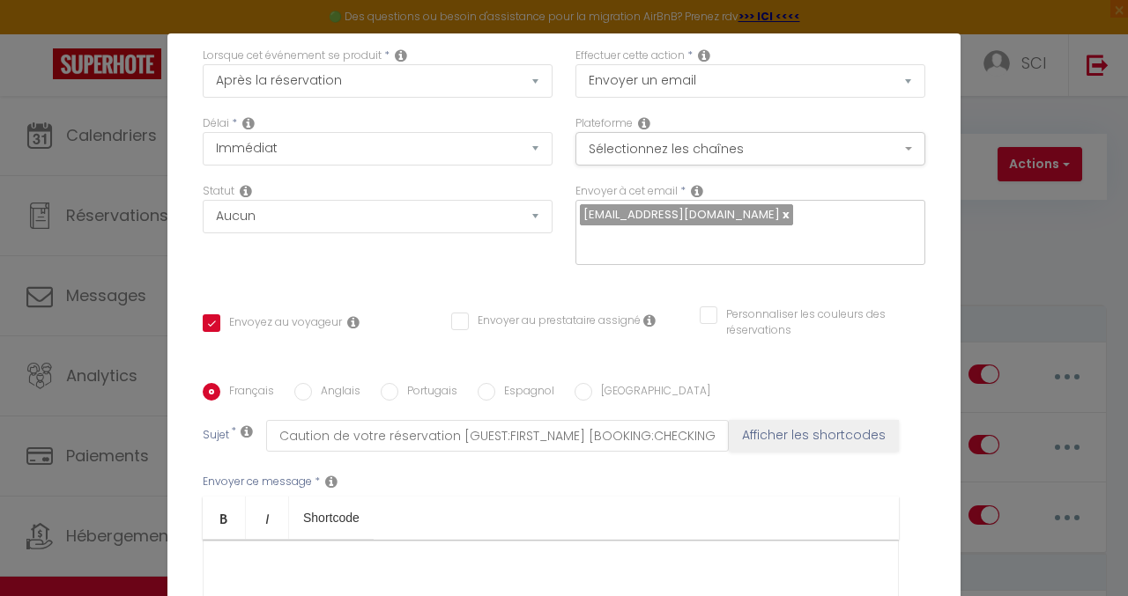
scroll to position [264, 0]
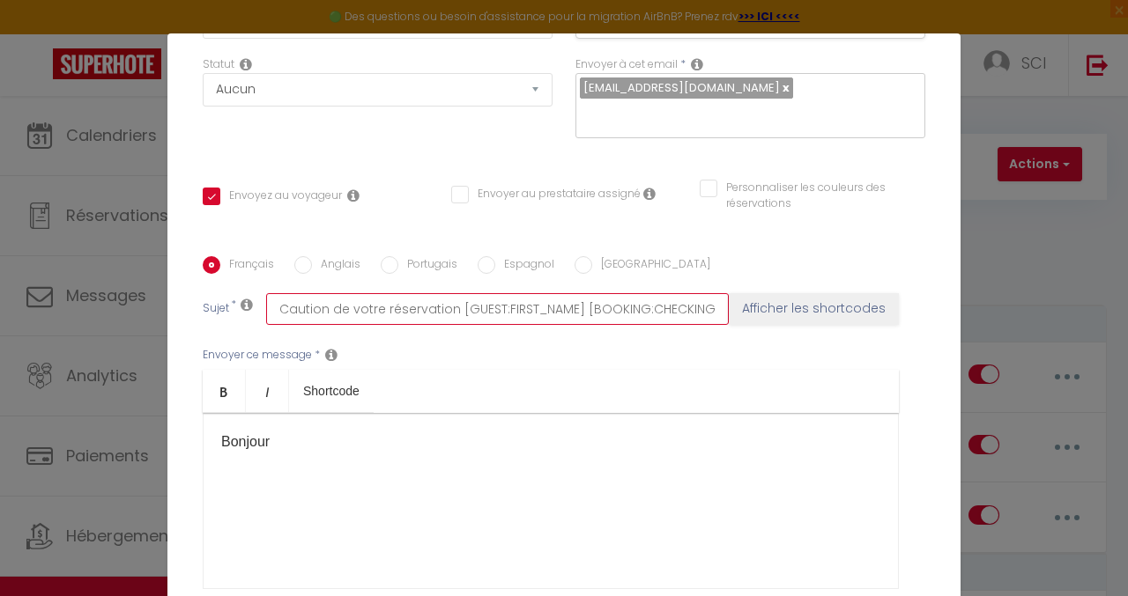
drag, startPoint x: 567, startPoint y: 285, endPoint x: 450, endPoint y: 282, distance: 117.2
click at [450, 293] on input "Caution de votre réservation [GUEST:FIRST_NAME] [BOOKING:CHECKING]" at bounding box center [497, 309] width 463 height 32
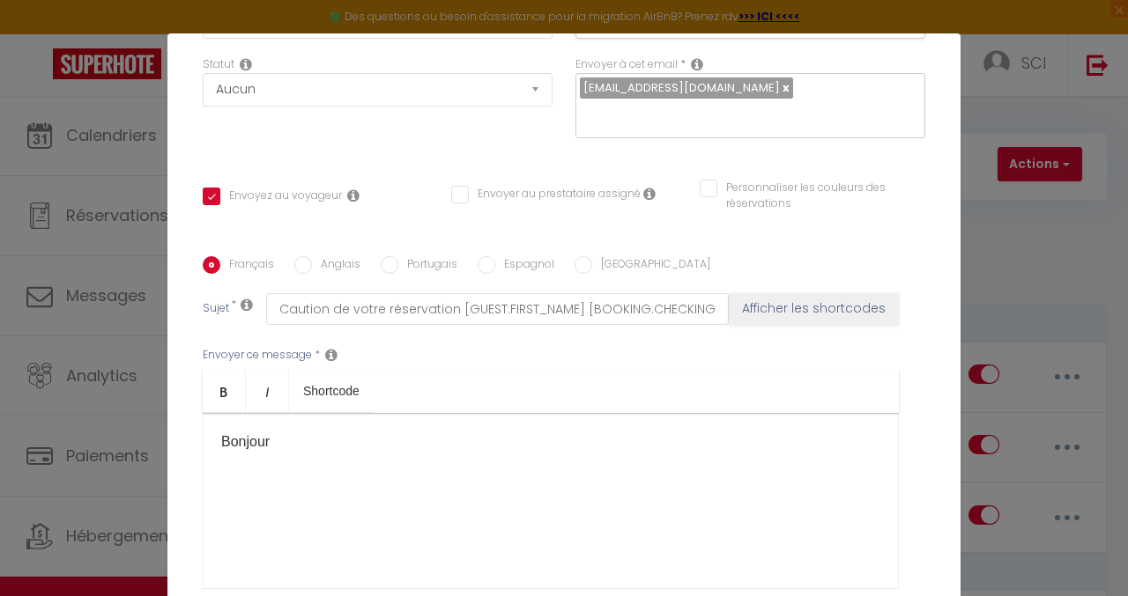
click at [386, 432] on p "​Bonjour" at bounding box center [550, 442] width 659 height 21
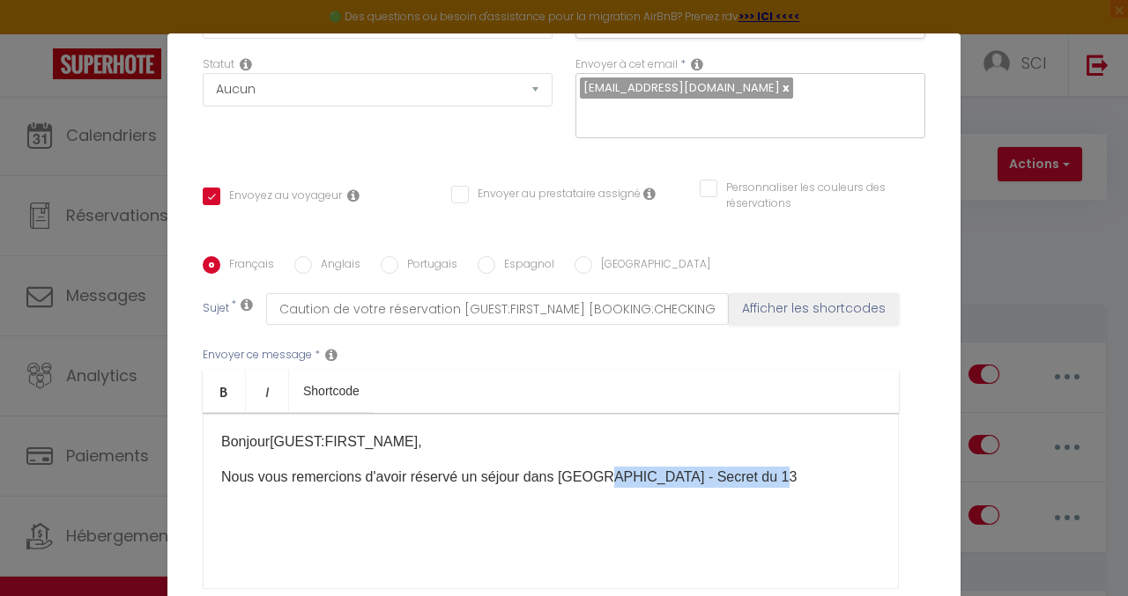
drag, startPoint x: 766, startPoint y: 452, endPoint x: 586, endPoint y: 455, distance: 180.6
click at [586, 467] on p "Nous vous remercions d'avoir réservé un séjour dans [GEOGRAPHIC_DATA] - Secret …" at bounding box center [550, 477] width 659 height 21
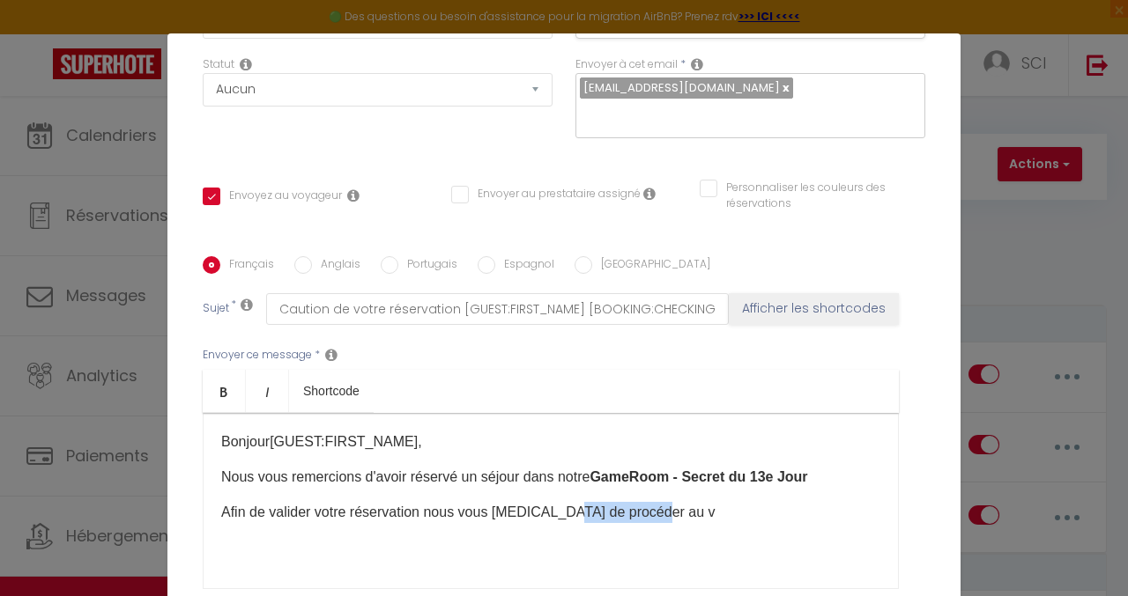
drag, startPoint x: 643, startPoint y: 491, endPoint x: 557, endPoint y: 489, distance: 86.4
click at [557, 502] on p "Afin de valider votre réservation nous vous [MEDICAL_DATA] de procéder au v​" at bounding box center [550, 512] width 659 height 21
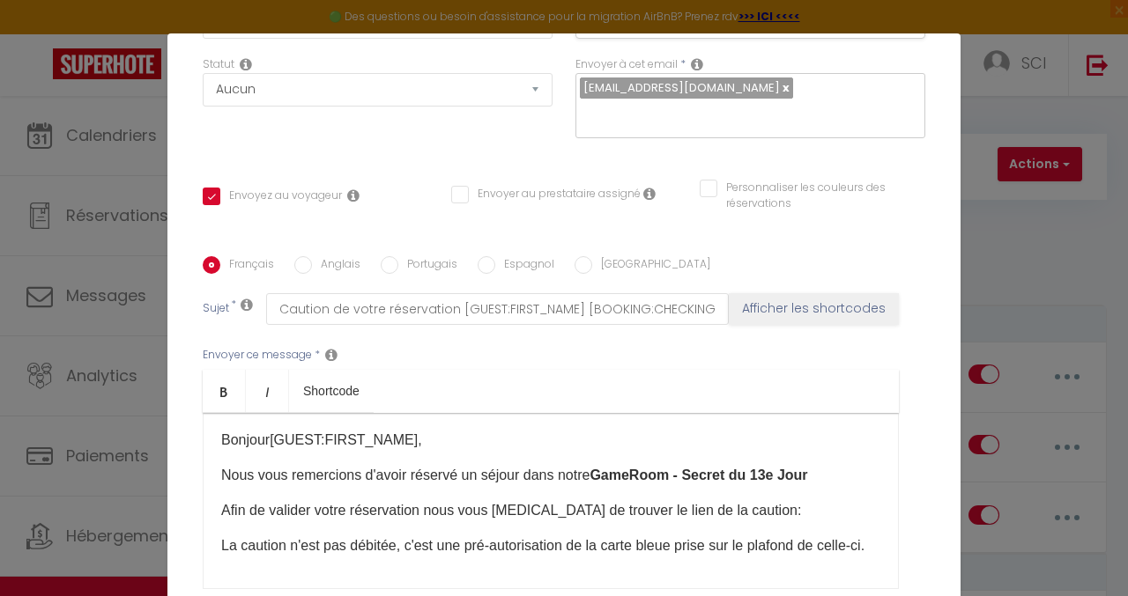
scroll to position [23, 0]
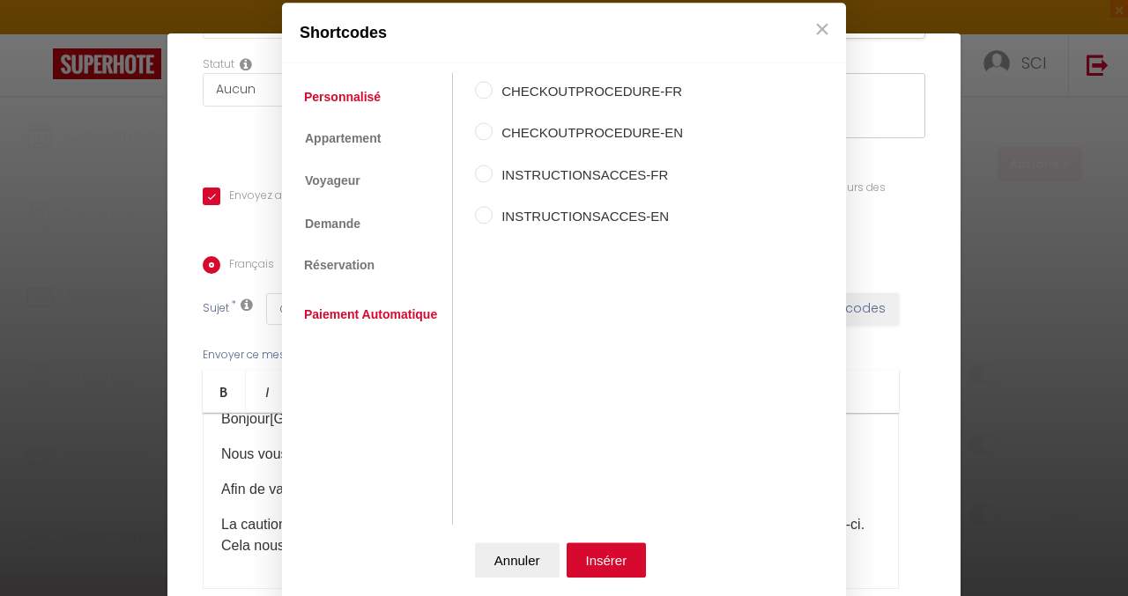
click at [359, 307] on link "Paiement Automatique" at bounding box center [370, 316] width 151 height 32
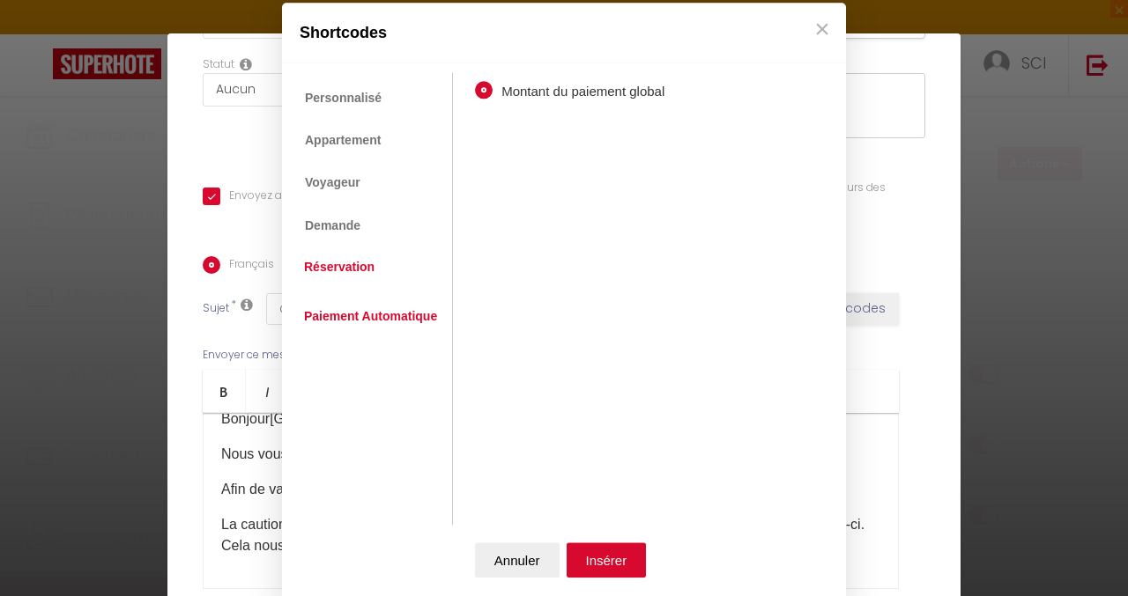
click at [351, 268] on link "Réservation" at bounding box center [339, 267] width 88 height 32
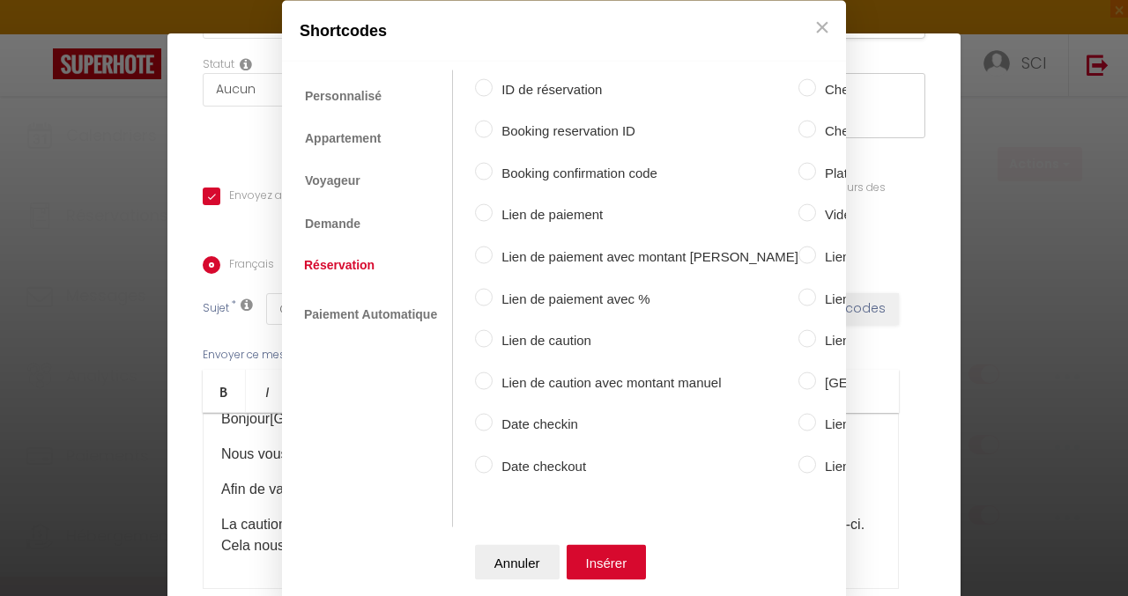
click at [479, 332] on input "Lien de caution" at bounding box center [484, 339] width 18 height 18
radio input "true"
click at [610, 553] on button "Insérer" at bounding box center [606, 562] width 80 height 35
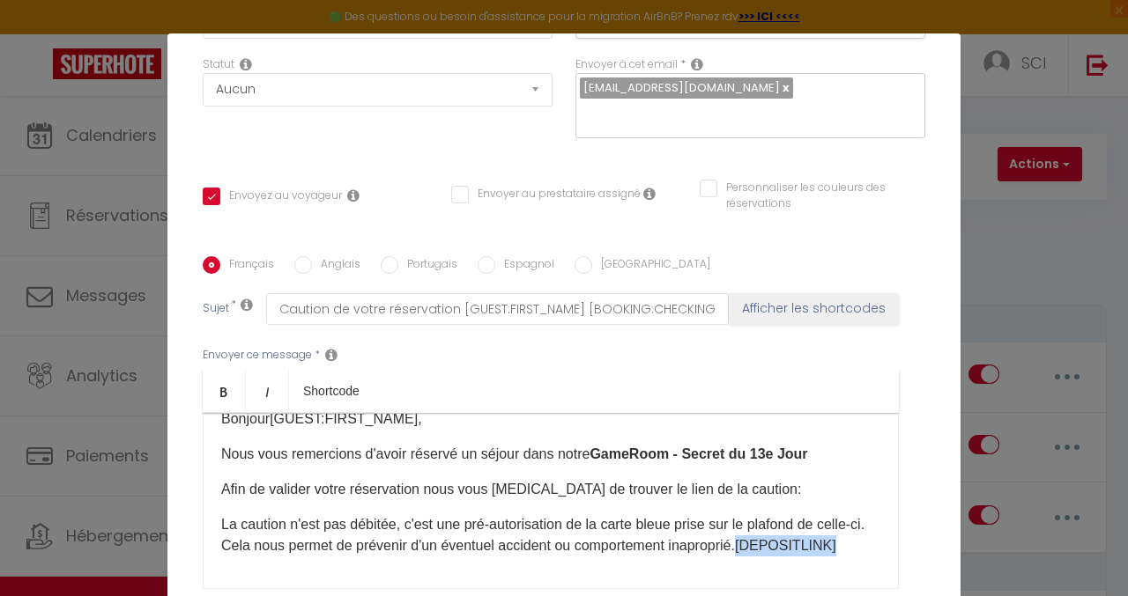
drag, startPoint x: 318, startPoint y: 549, endPoint x: 184, endPoint y: 547, distance: 133.9
click at [184, 547] on div "Titre * Lien de paiement pour réservation sur le site en direct Pour cet héberg…" at bounding box center [563, 256] width 793 height 843
copy p "[DEPOSITLINK]"
click at [751, 479] on p "Afin de valider votre réservation nous vous [MEDICAL_DATA] de trouver le lien d…" at bounding box center [550, 489] width 659 height 21
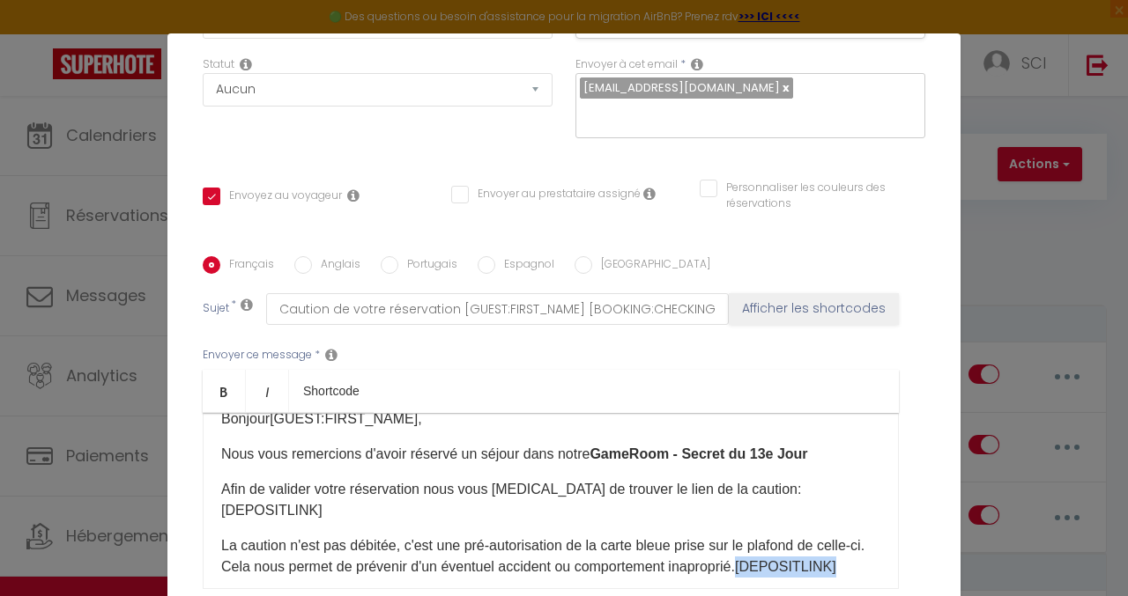
drag, startPoint x: 319, startPoint y: 542, endPoint x: 168, endPoint y: 542, distance: 150.6
click at [168, 542] on div "Titre * Lien de paiement pour réservation sur le site en direct Pour cet héberg…" at bounding box center [563, 256] width 793 height 843
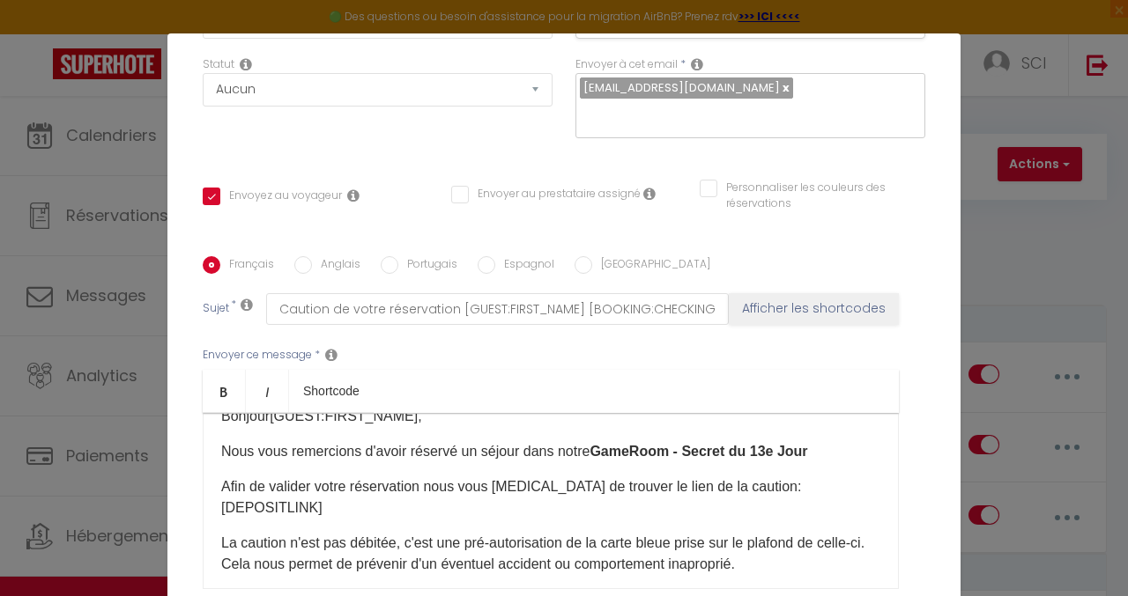
click at [740, 533] on p "La caution n'est pas débitée, c'est une pré-autorisation de la carte bleue pris…" at bounding box center [550, 554] width 659 height 42
click at [818, 533] on p "La caution n'est pas débitée, c'est une pré-autorisation de la carte bleue pris…" at bounding box center [550, 554] width 659 height 42
click at [271, 533] on p "La caution n'est pas débitée, c'est une pré-autorisation de la carte bleue pris…" at bounding box center [550, 554] width 659 height 42
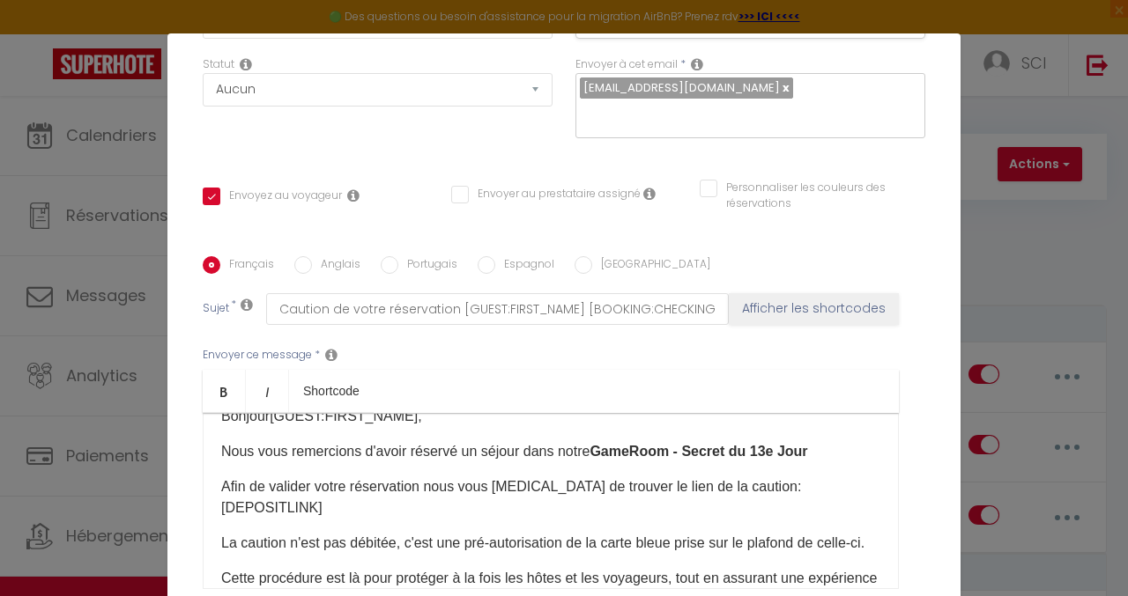
click at [221, 568] on p "Cette procédure est là pour protéger à la fois les hôtes et les voyageurs, tout…" at bounding box center [550, 599] width 659 height 63
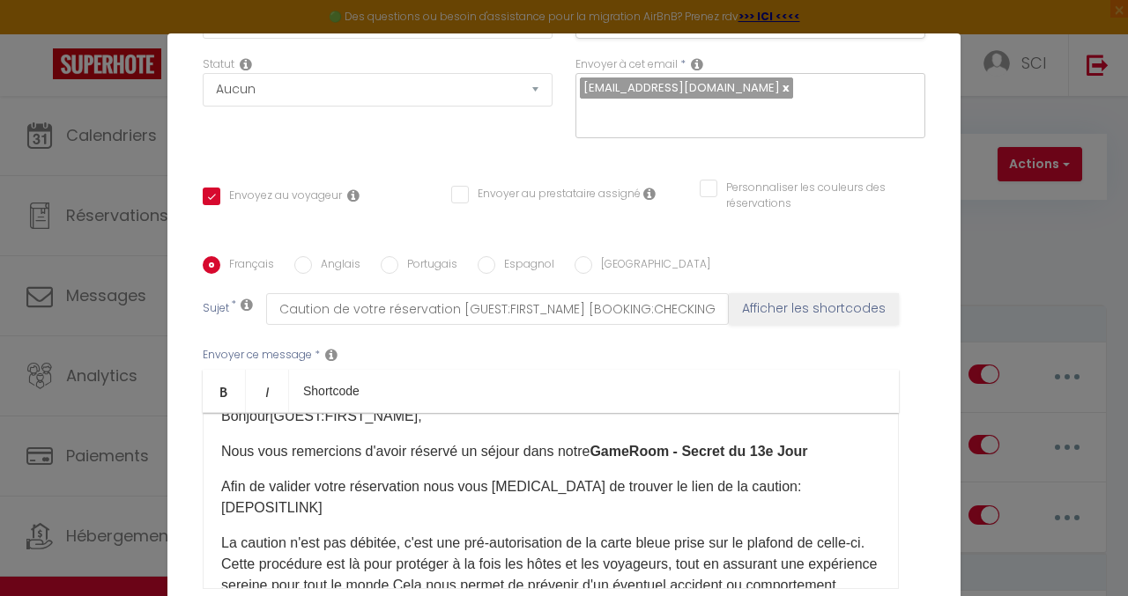
scroll to position [68, 0]
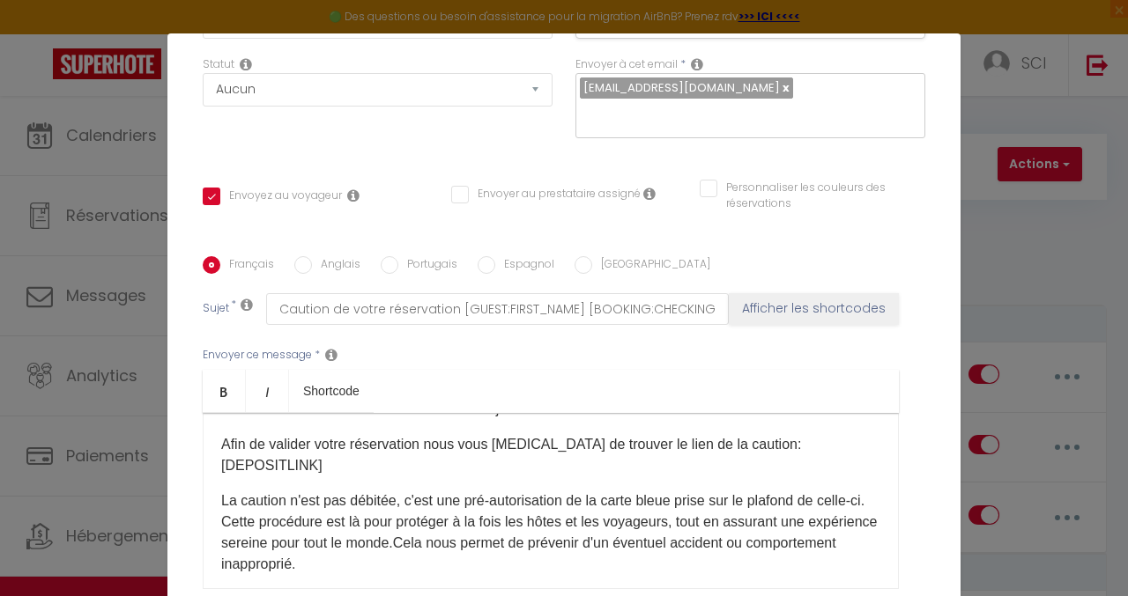
click at [443, 491] on p "La caution n'est pas débitée, c'est une pré-autorisation de la carte bleue pris…" at bounding box center [550, 533] width 659 height 85
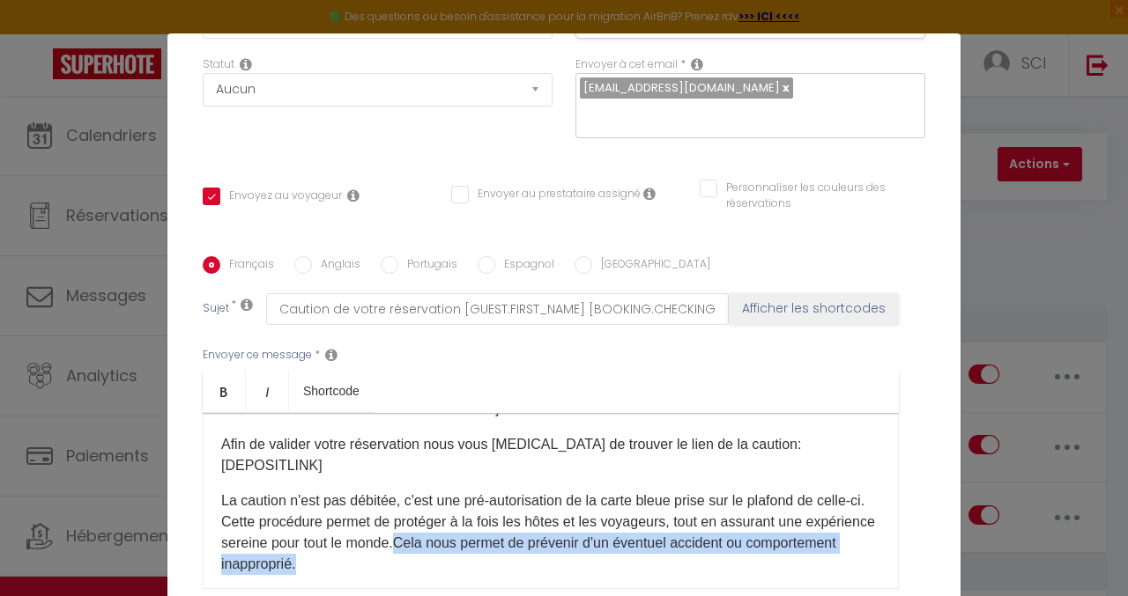
drag, startPoint x: 491, startPoint y: 514, endPoint x: 495, endPoint y: 501, distance: 13.9
click at [495, 501] on p "La caution n'est pas débitée, c'est une pré-autorisation de la carte bleue pris…" at bounding box center [550, 533] width 659 height 85
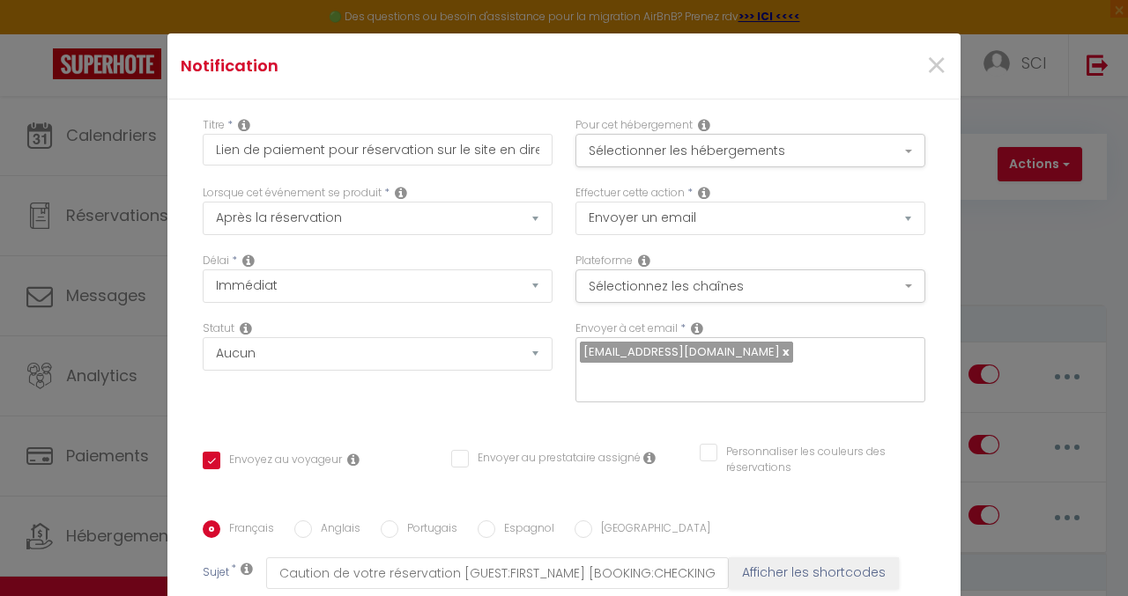
scroll to position [384, 0]
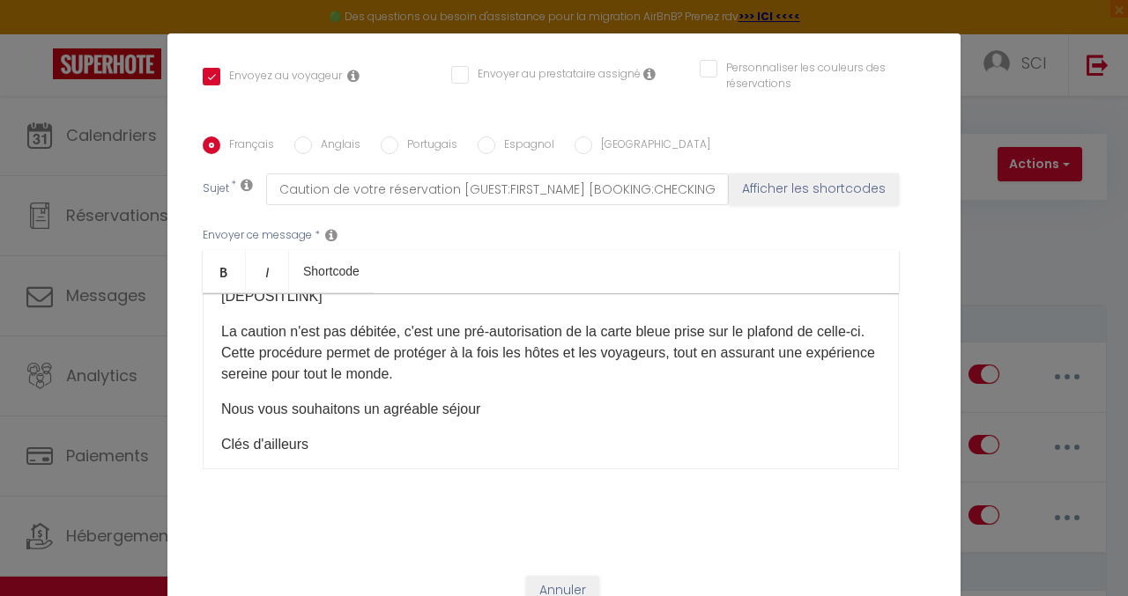
checkbox input "false"
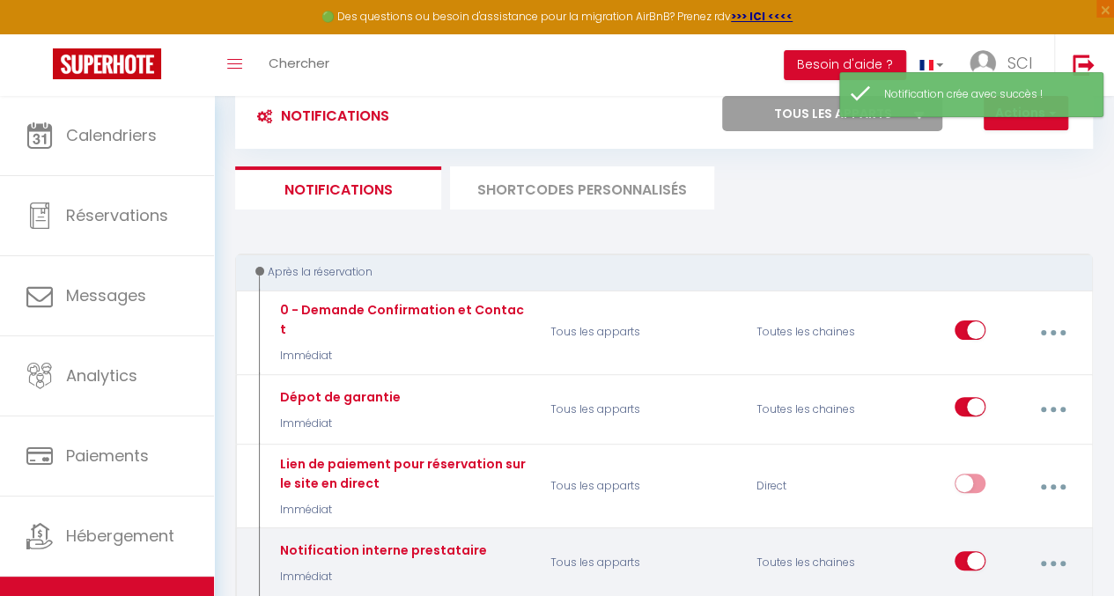
scroll to position [176, 0]
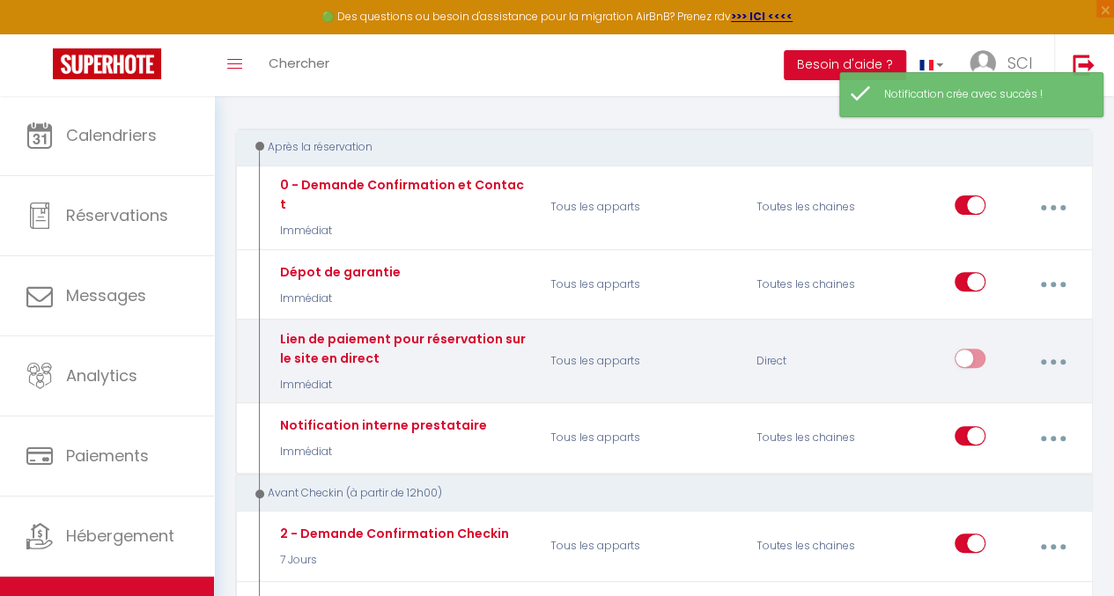
click at [981, 349] on input "checkbox" at bounding box center [970, 362] width 31 height 26
checkbox input "true"
